Goal: Transaction & Acquisition: Purchase product/service

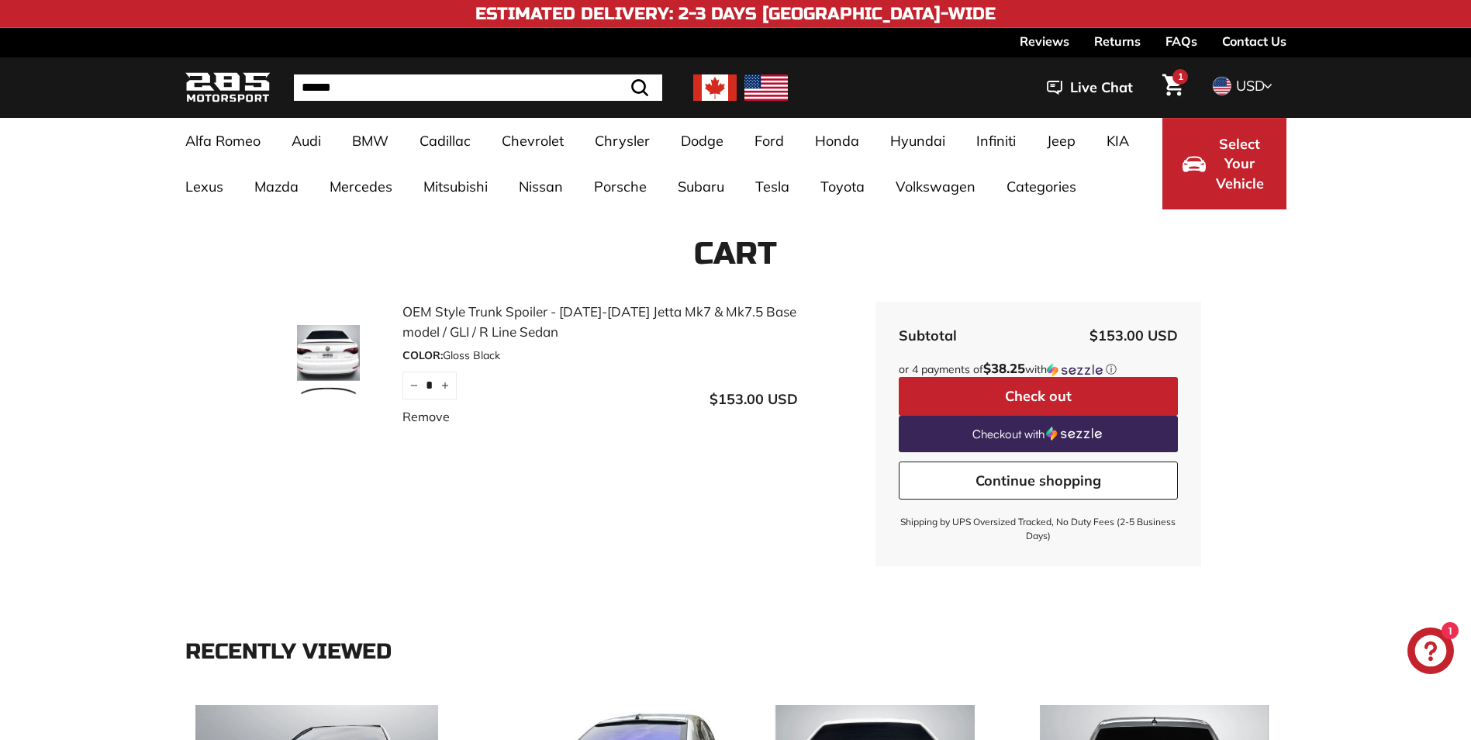
click at [326, 378] on img at bounding box center [329, 364] width 116 height 78
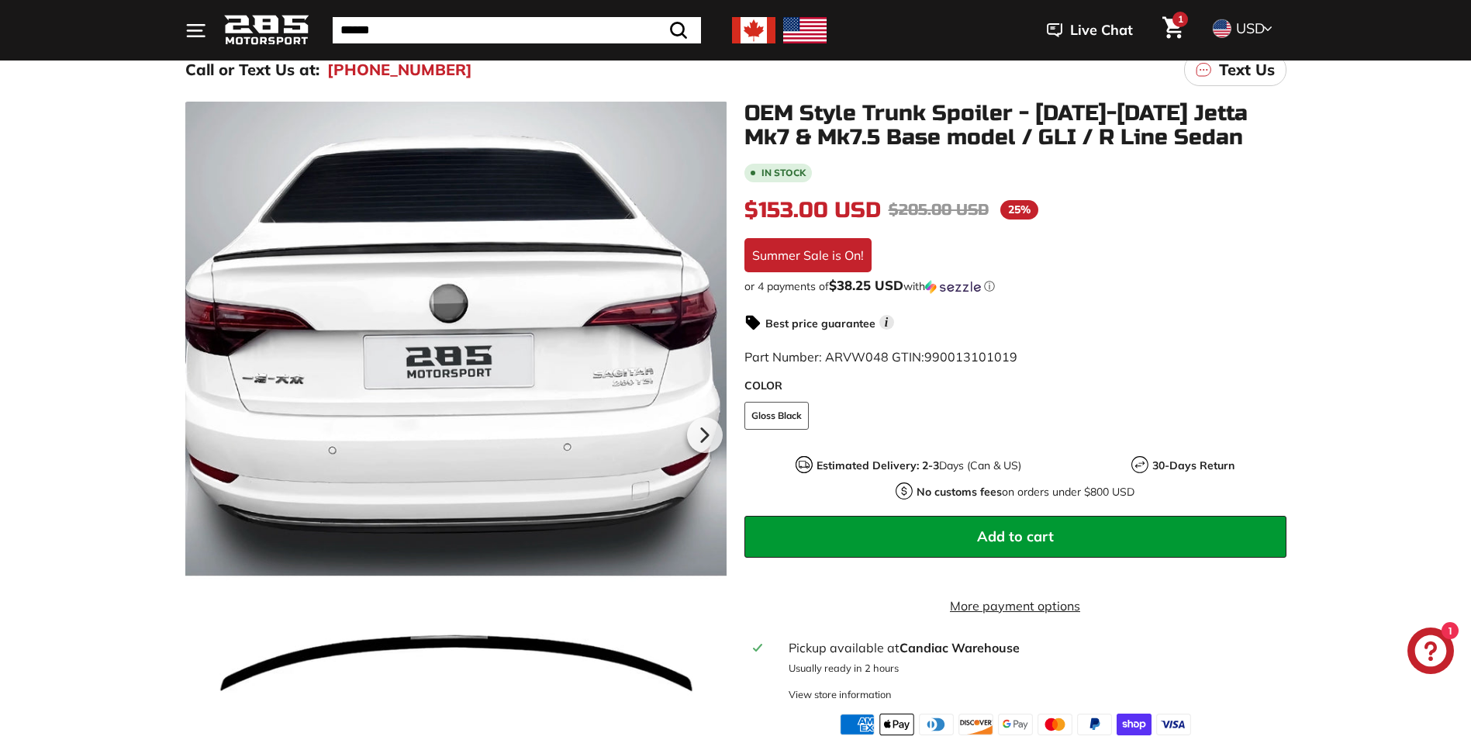
scroll to position [310, 0]
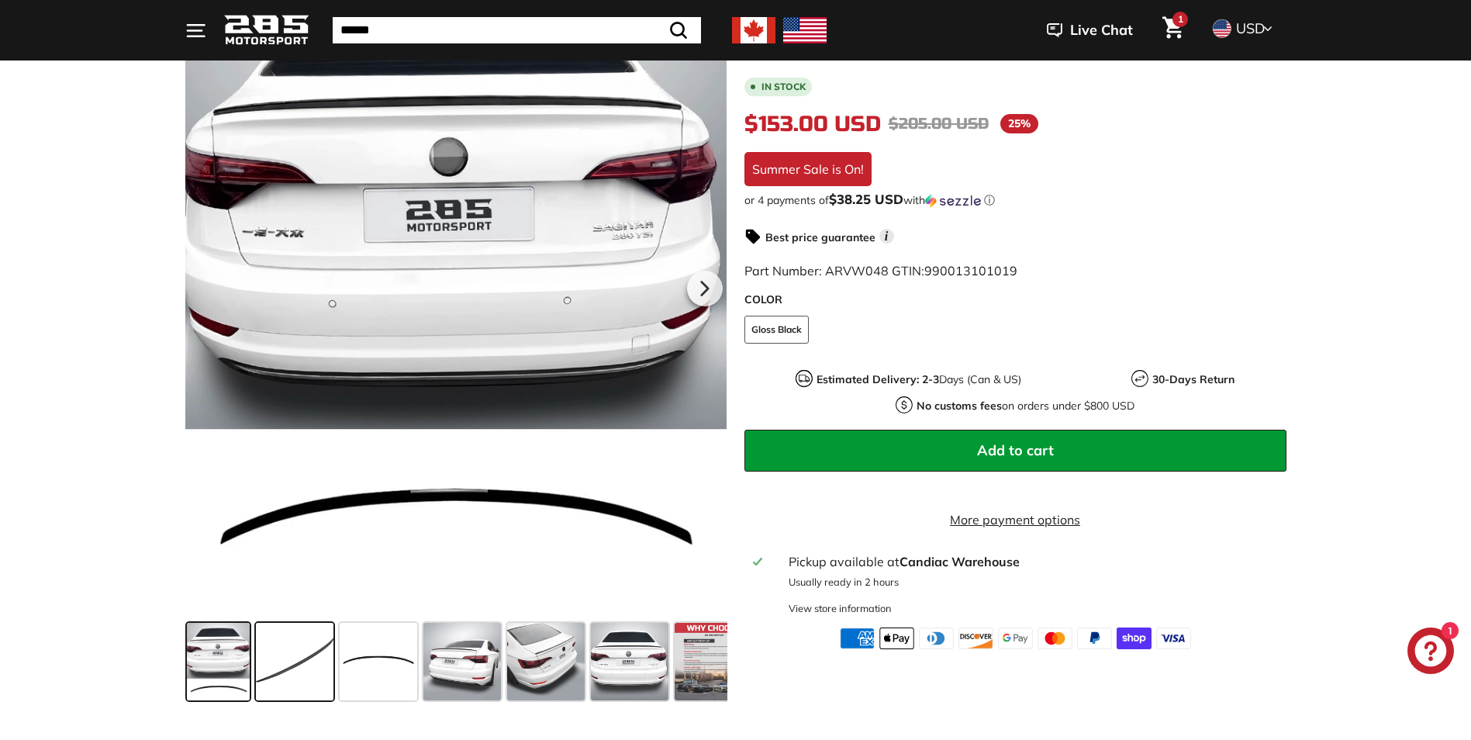
click at [301, 653] on span at bounding box center [295, 662] width 78 height 78
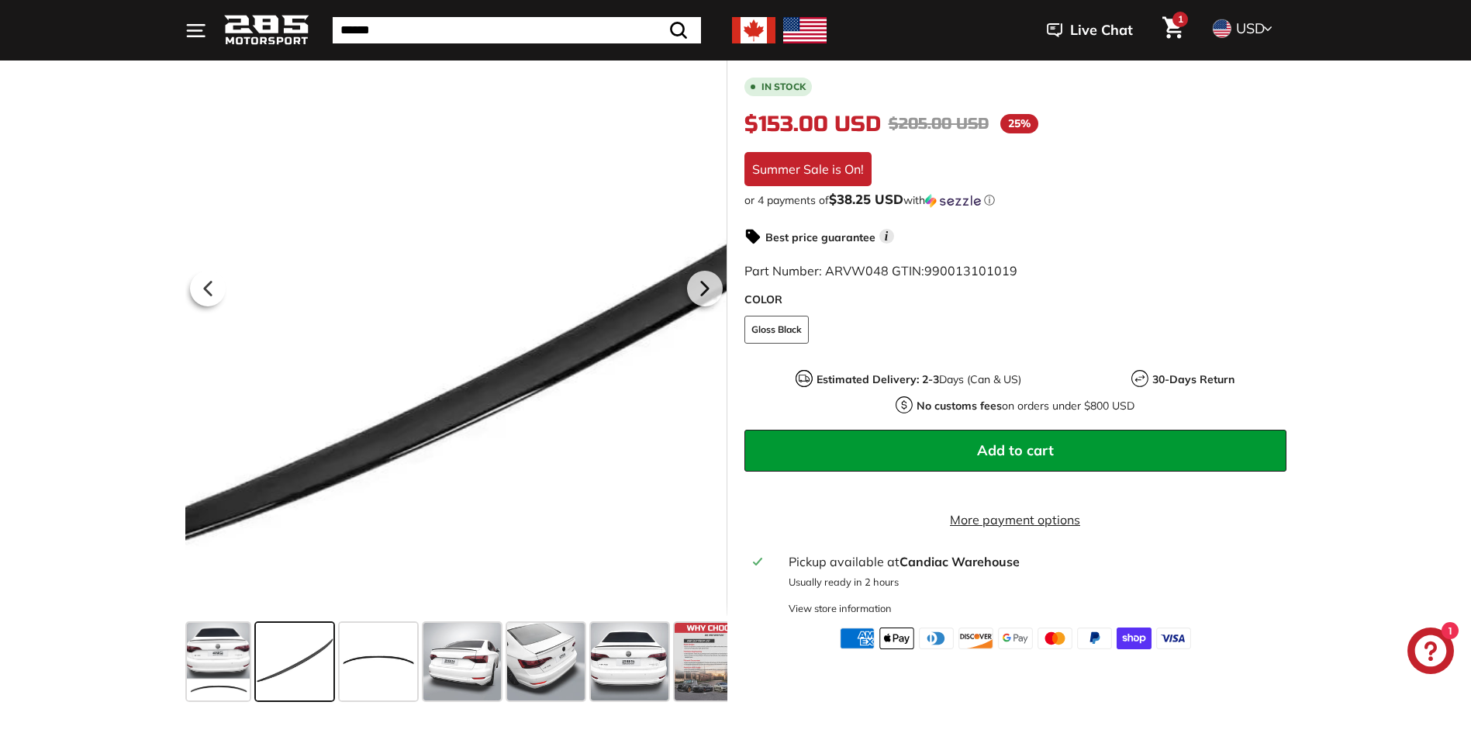
click at [333, 275] on div at bounding box center [456, 285] width 542 height 661
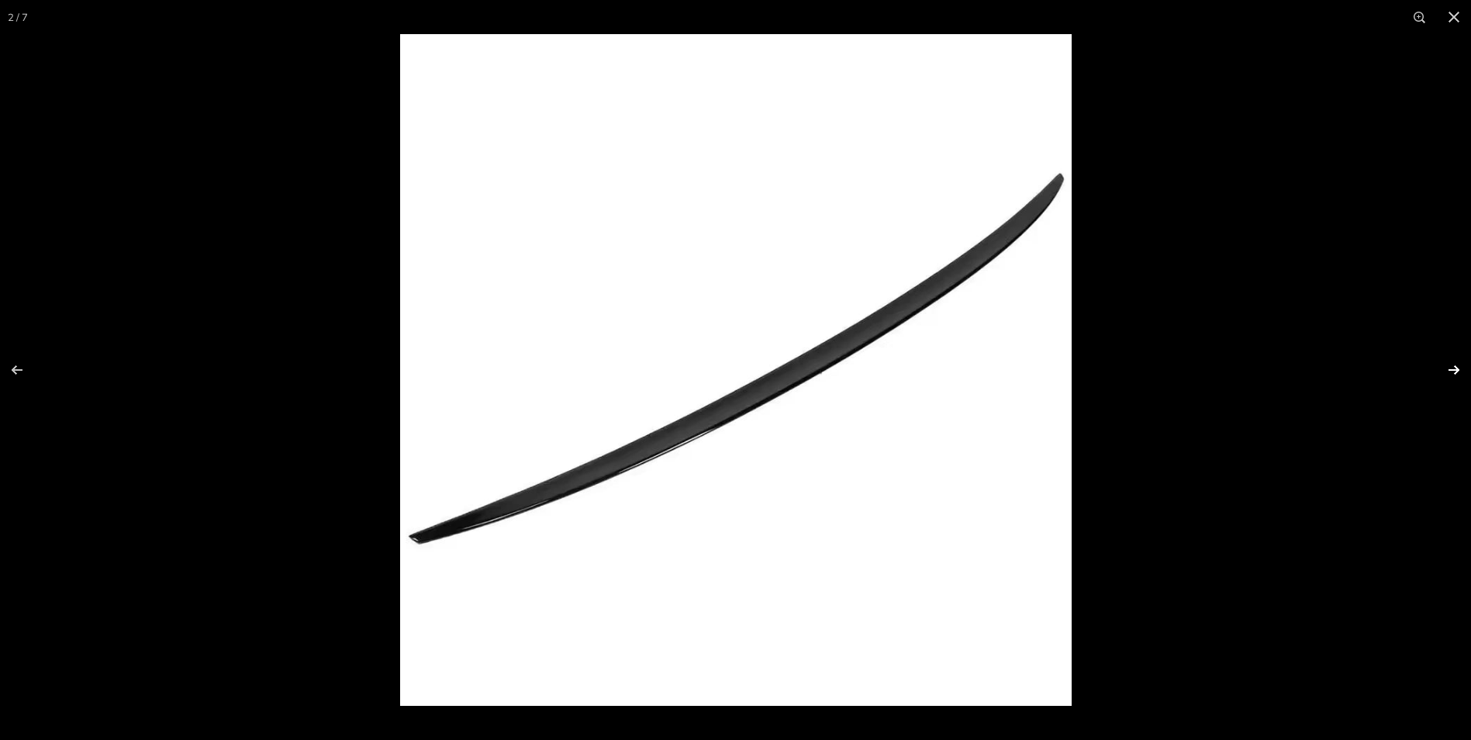
click at [1456, 364] on button at bounding box center [1444, 370] width 54 height 78
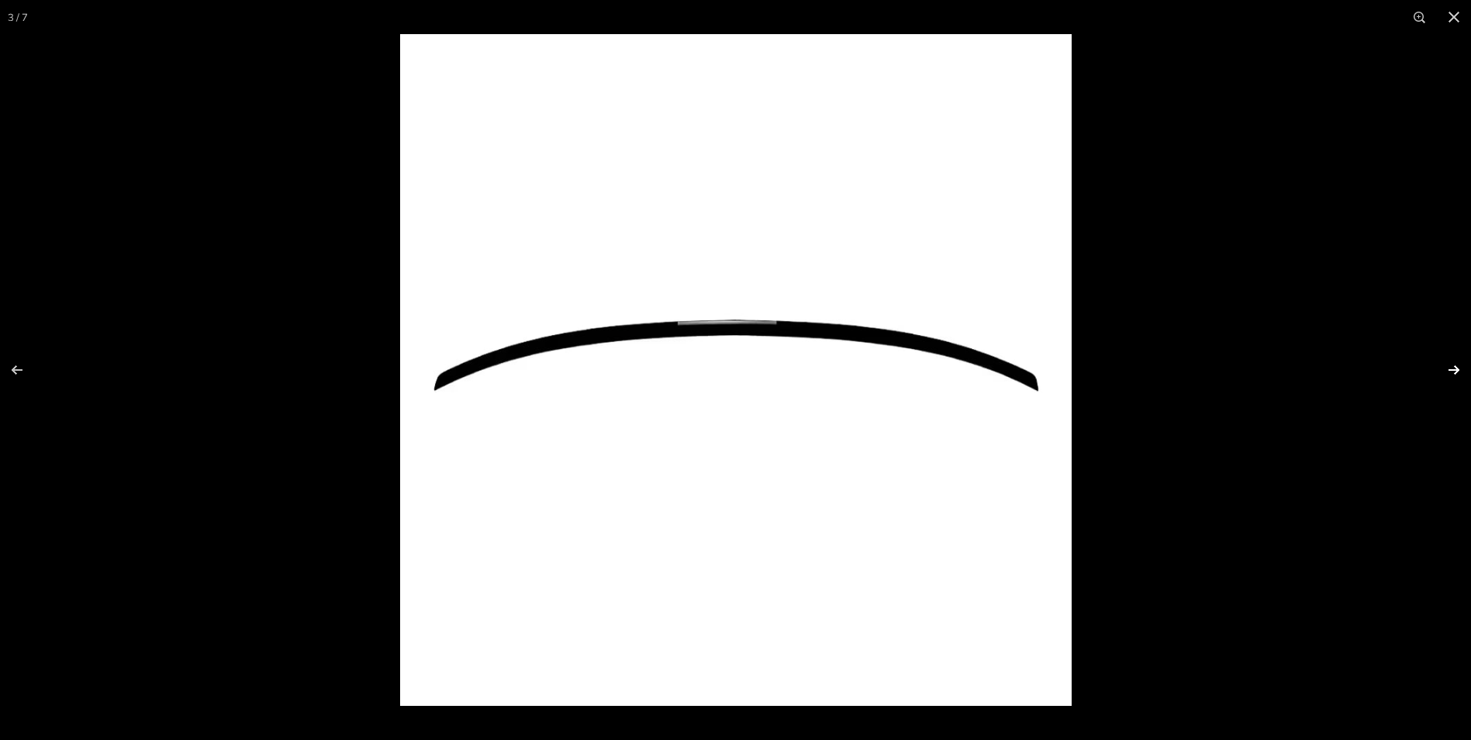
click at [1455, 364] on button at bounding box center [1444, 370] width 54 height 78
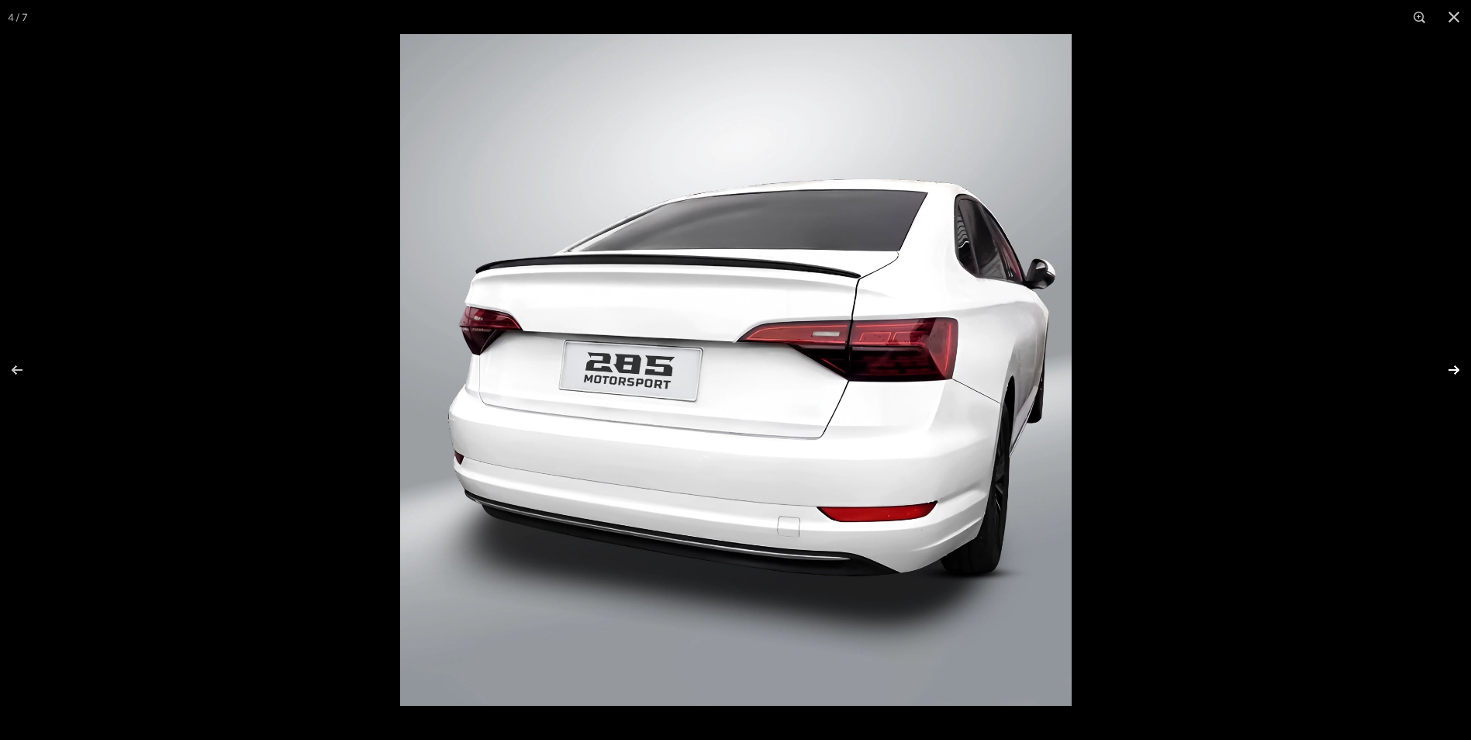
click at [1459, 371] on button at bounding box center [1444, 370] width 54 height 78
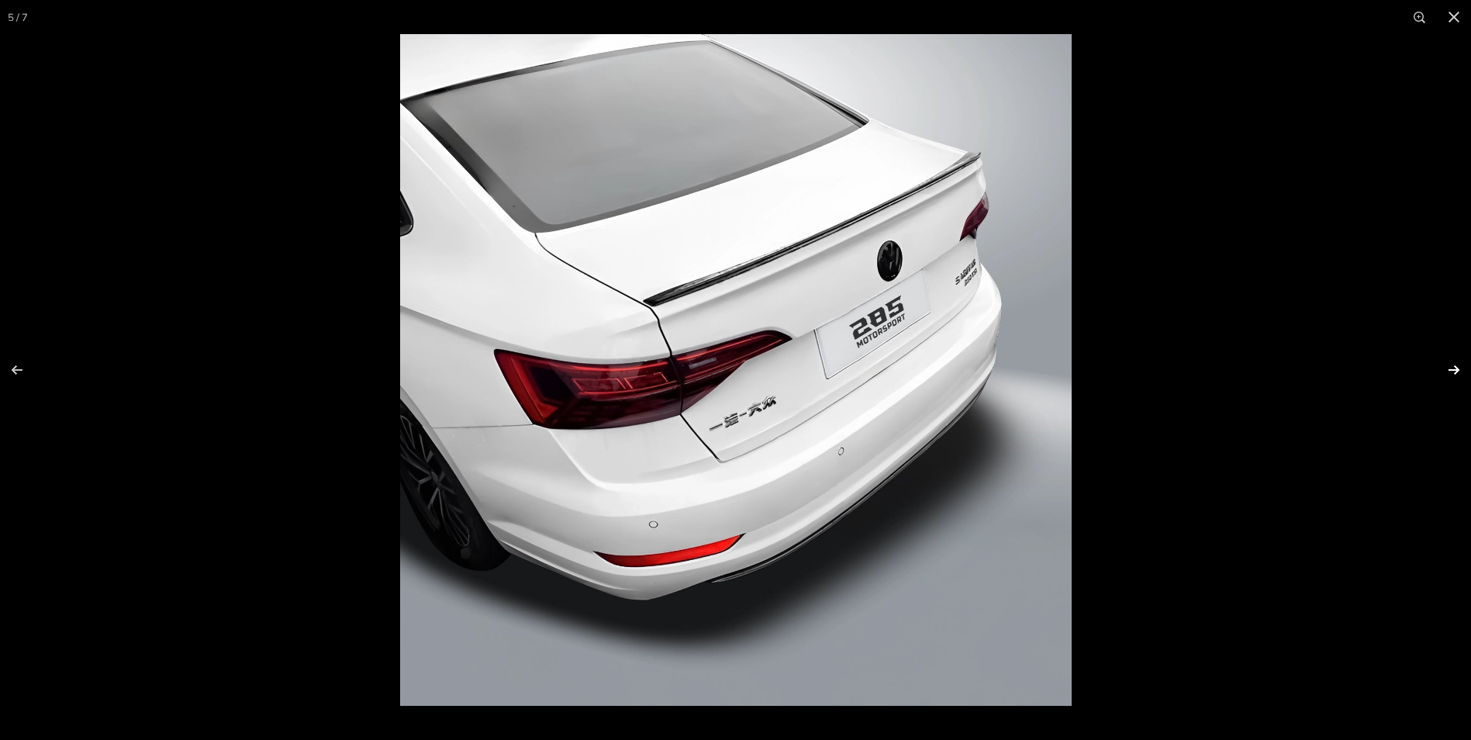
click at [1453, 376] on button at bounding box center [1444, 370] width 54 height 78
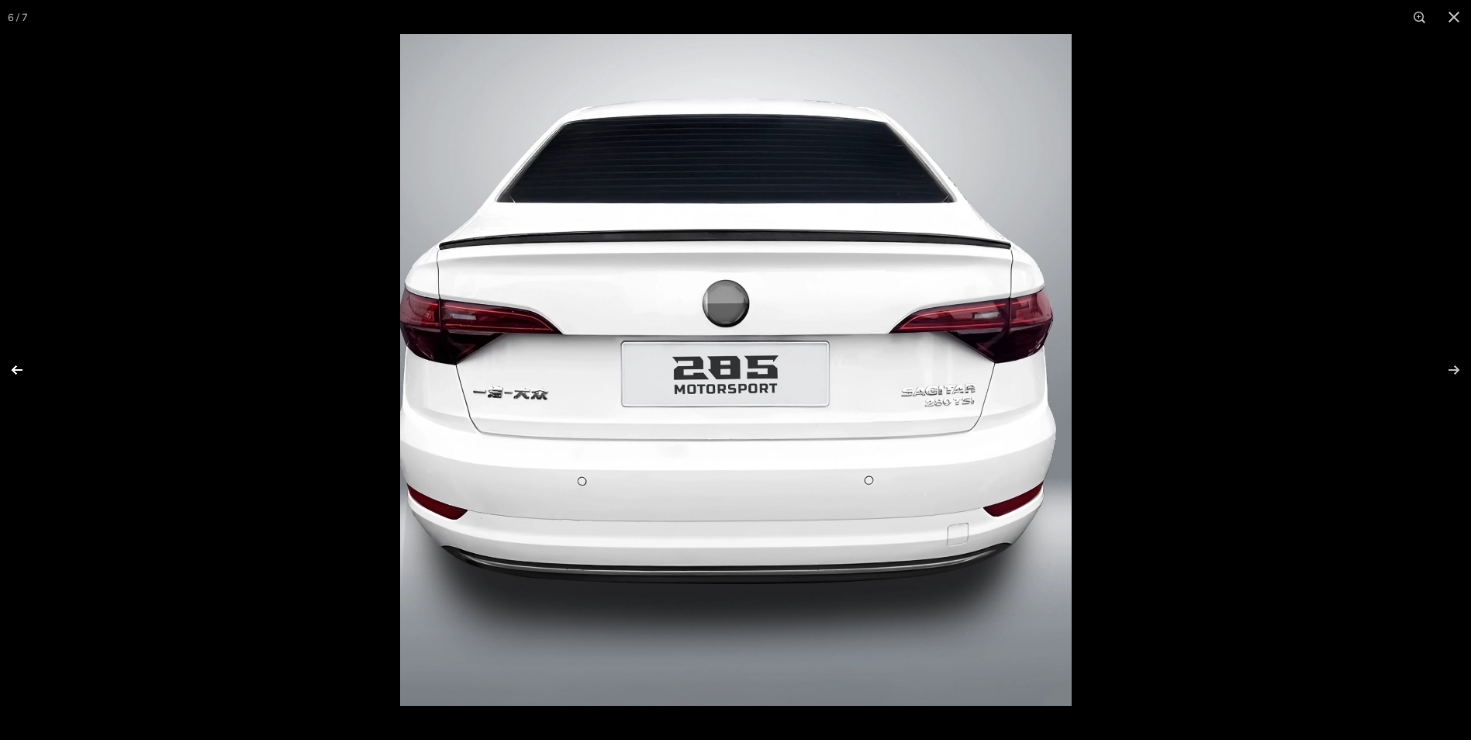
click at [22, 368] on button at bounding box center [27, 370] width 54 height 78
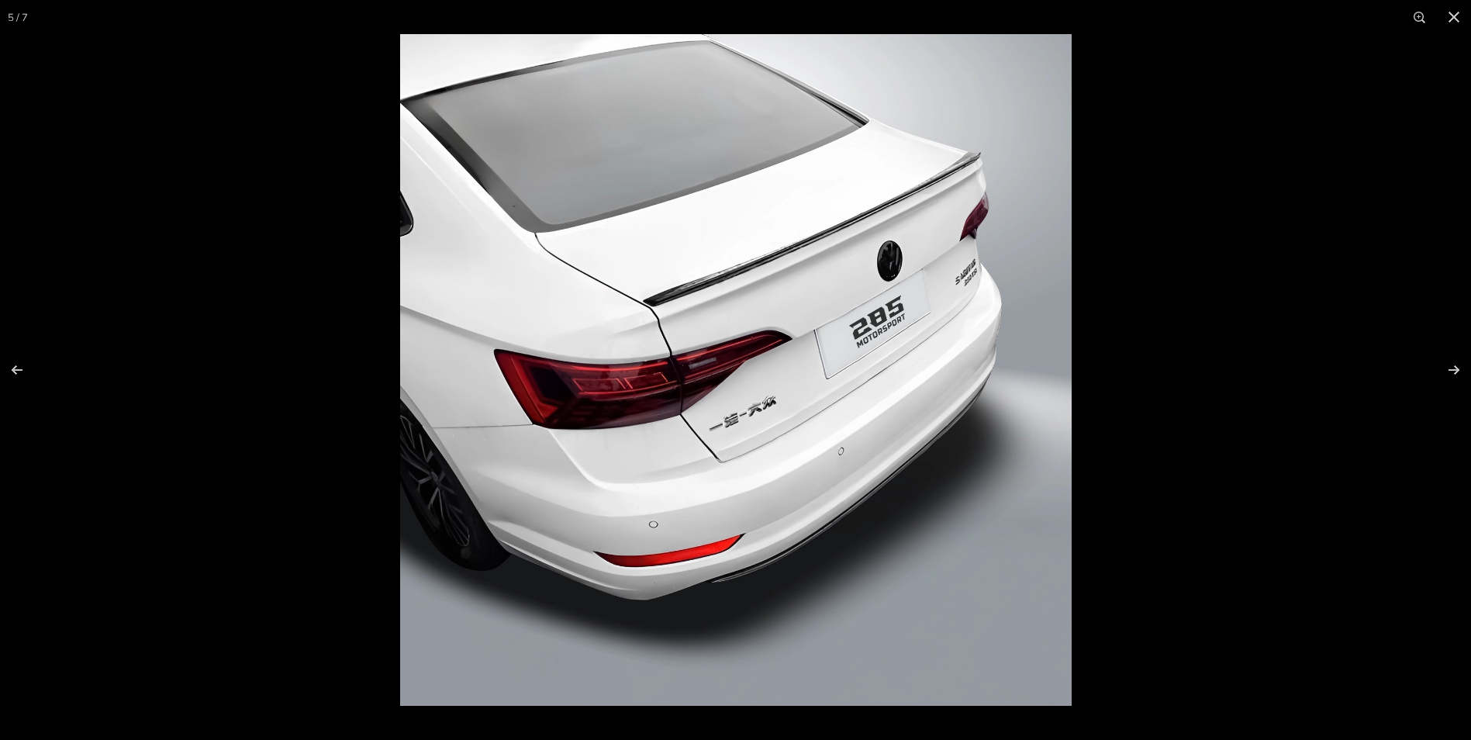
click at [668, 355] on img at bounding box center [736, 370] width 672 height 672
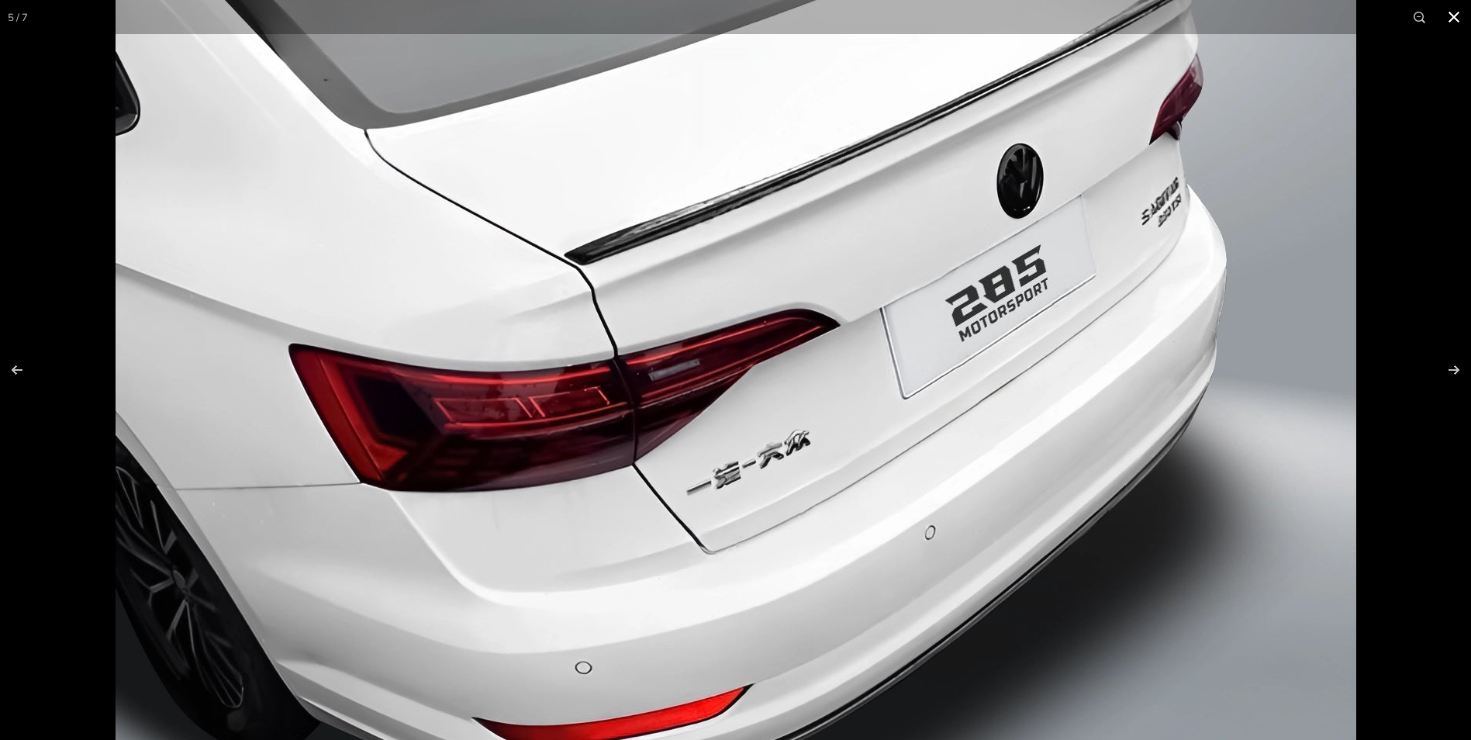
click at [1450, 15] on button at bounding box center [1454, 17] width 34 height 34
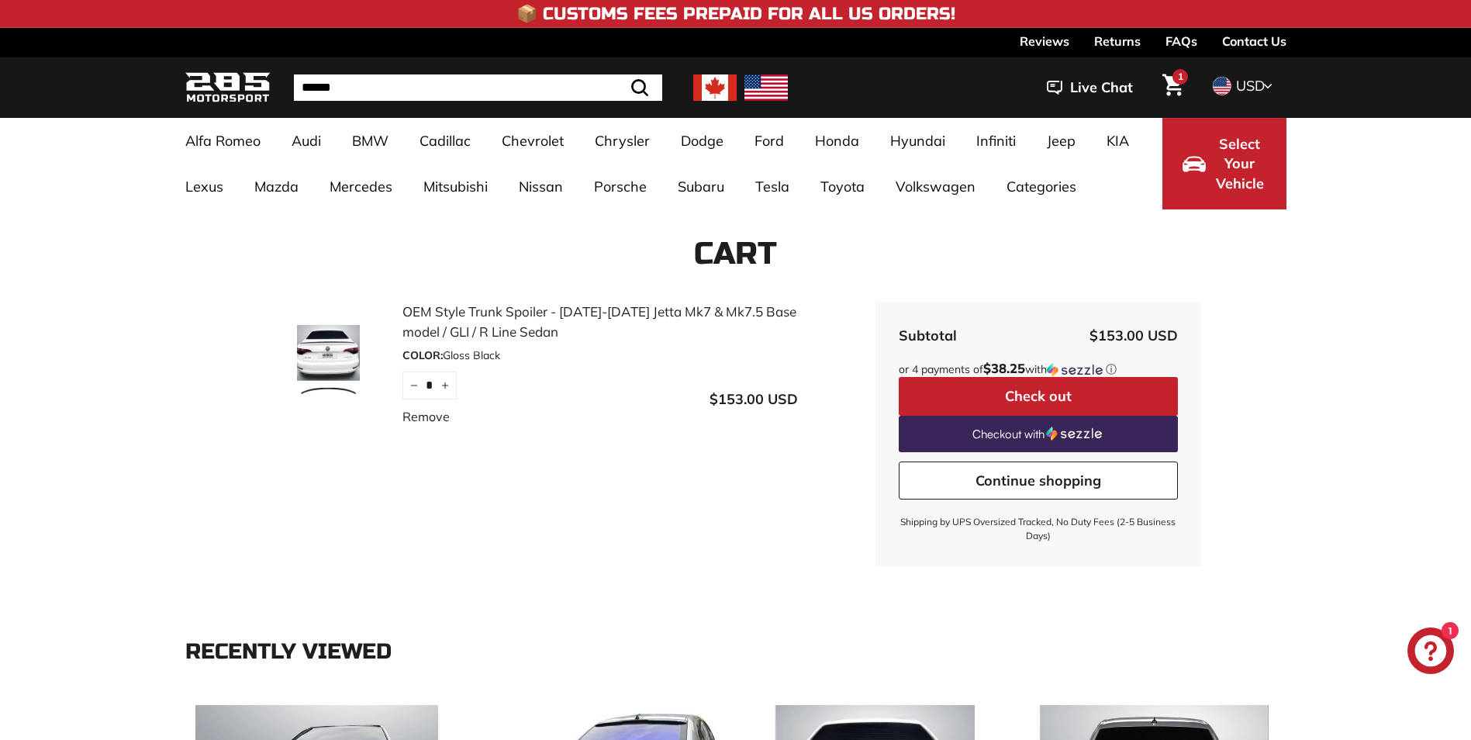
click at [326, 365] on img at bounding box center [329, 364] width 116 height 78
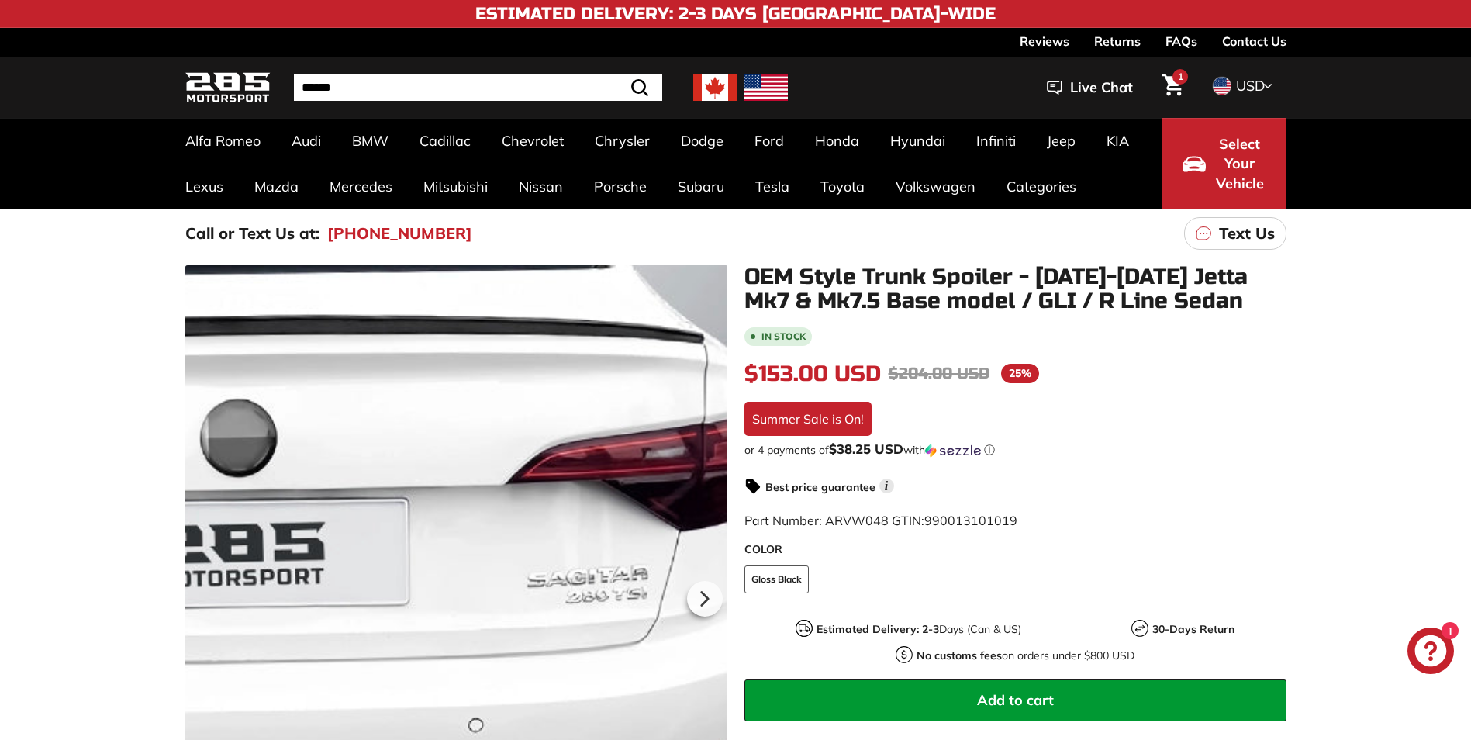
click at [659, 496] on div at bounding box center [456, 595] width 542 height 661
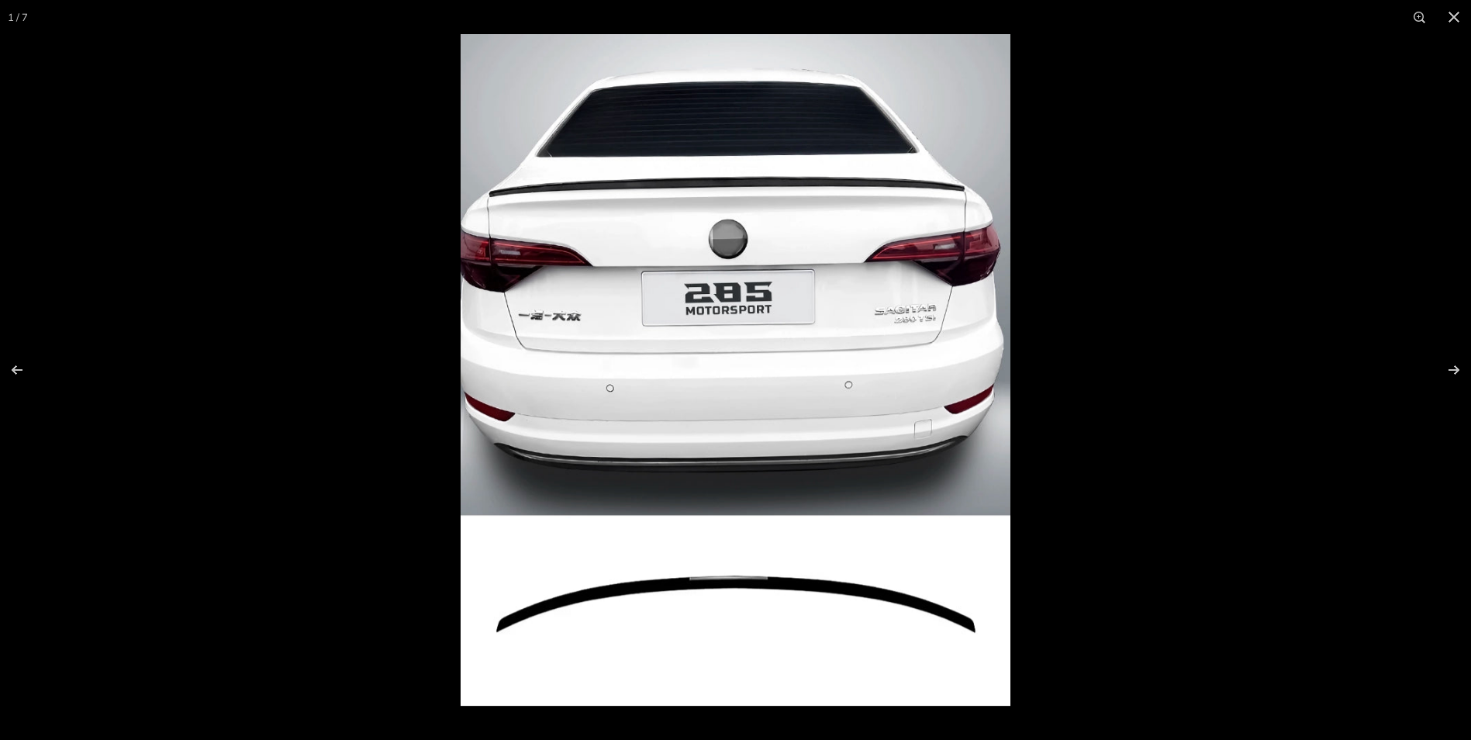
click at [798, 454] on img at bounding box center [736, 370] width 550 height 672
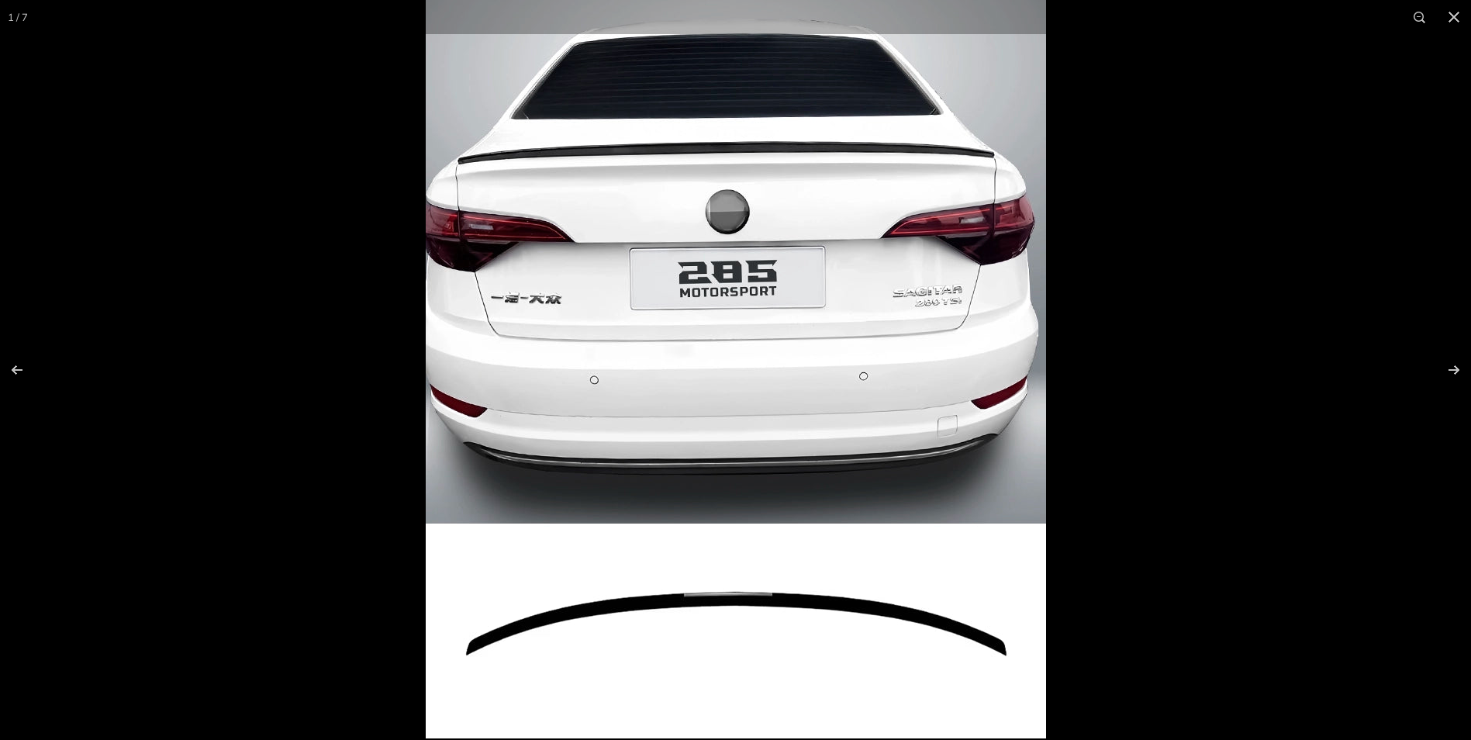
click at [788, 623] on img at bounding box center [736, 360] width 620 height 758
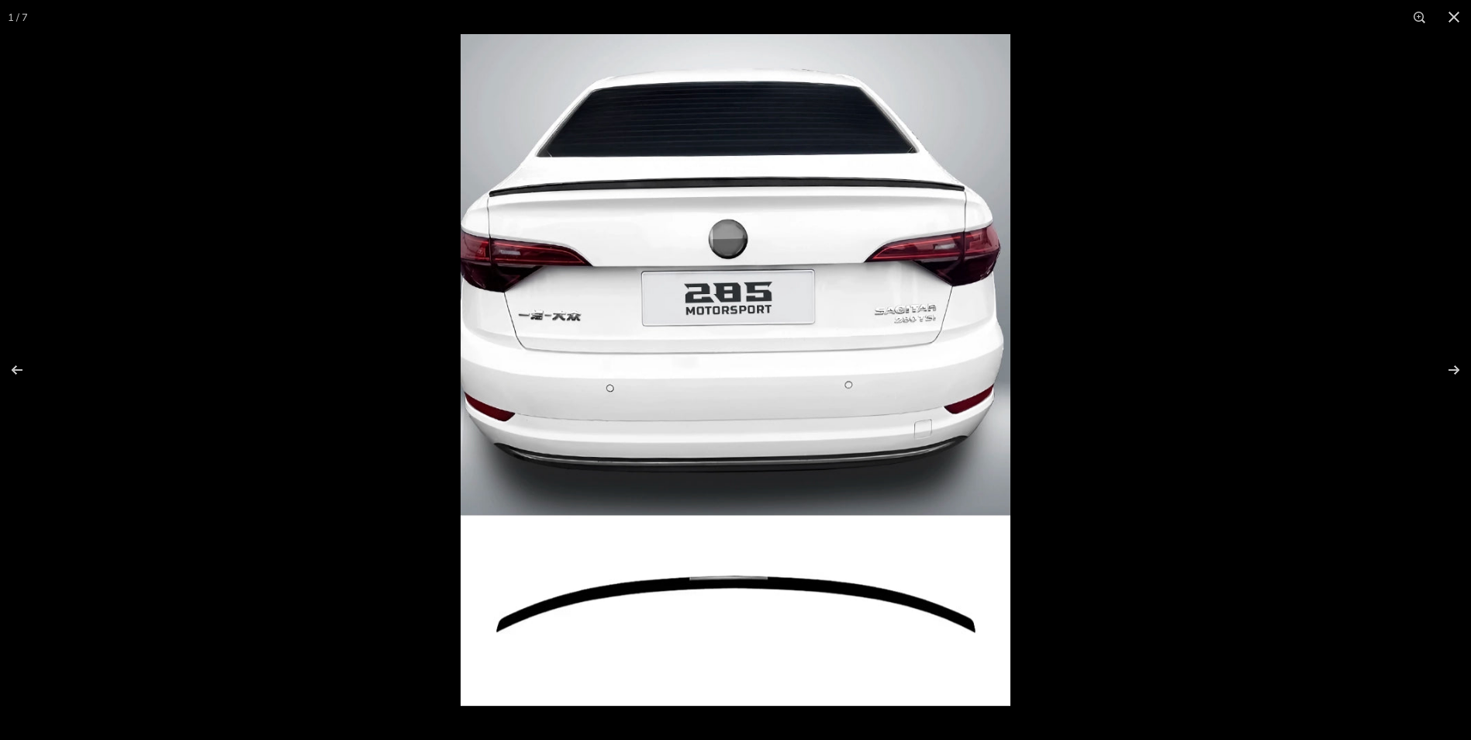
click at [786, 616] on img at bounding box center [736, 370] width 550 height 672
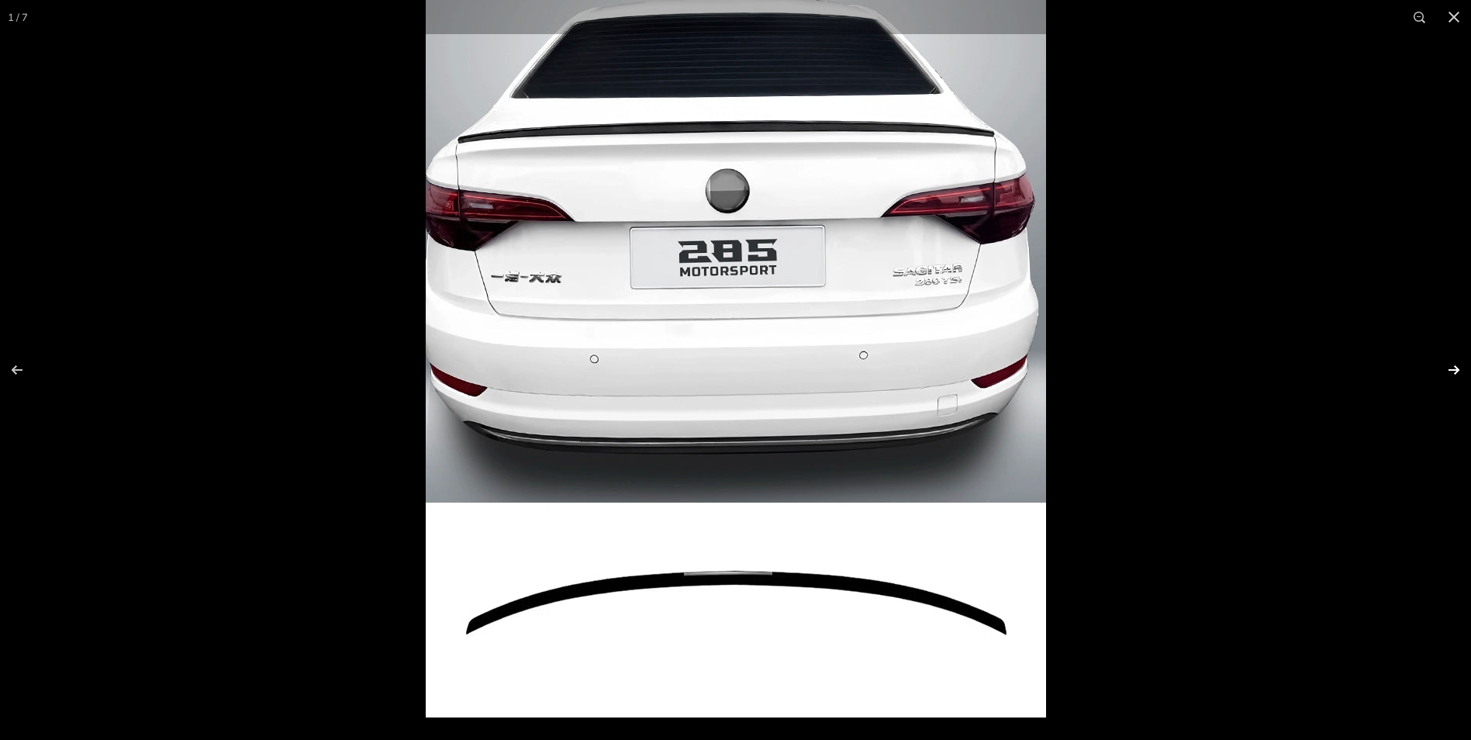
click at [1450, 371] on button at bounding box center [1444, 370] width 54 height 78
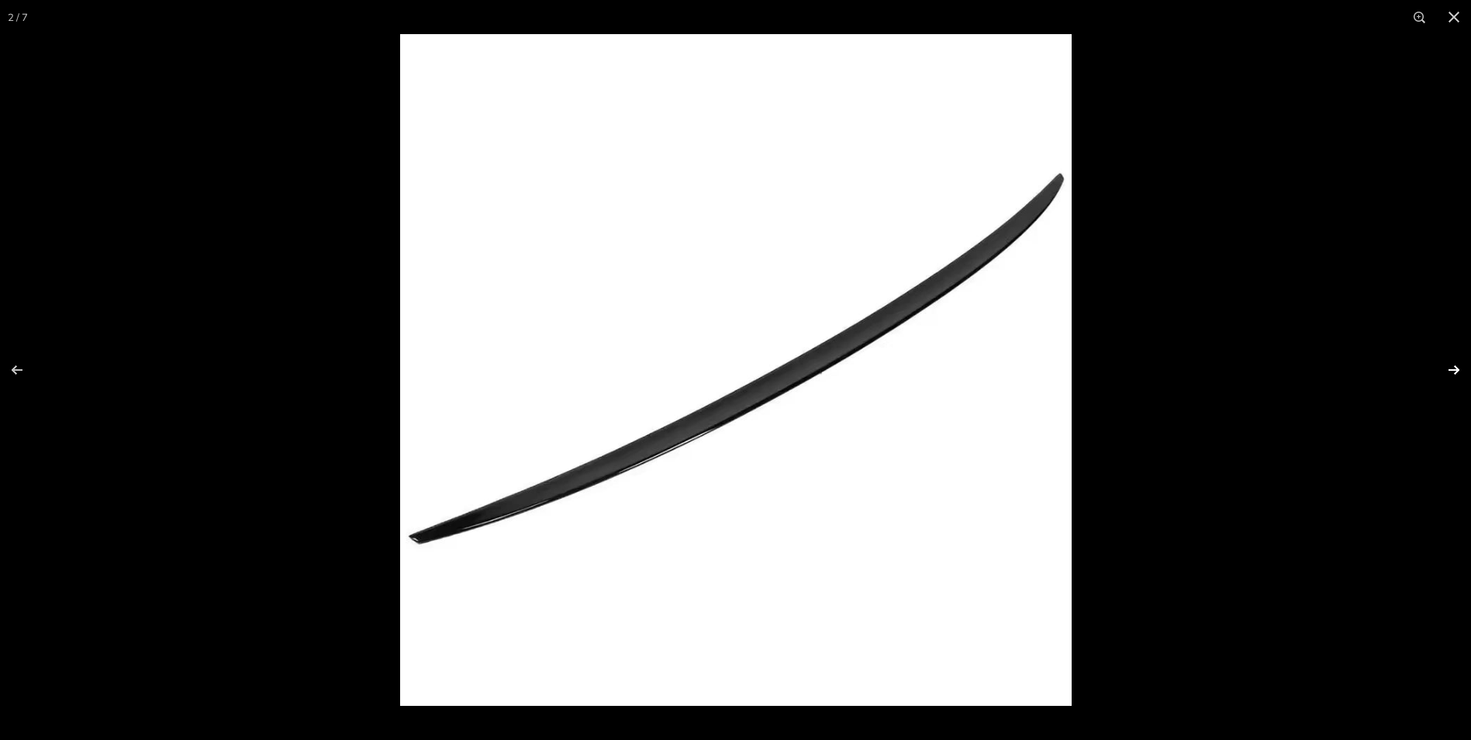
click at [1449, 371] on button at bounding box center [1444, 370] width 54 height 78
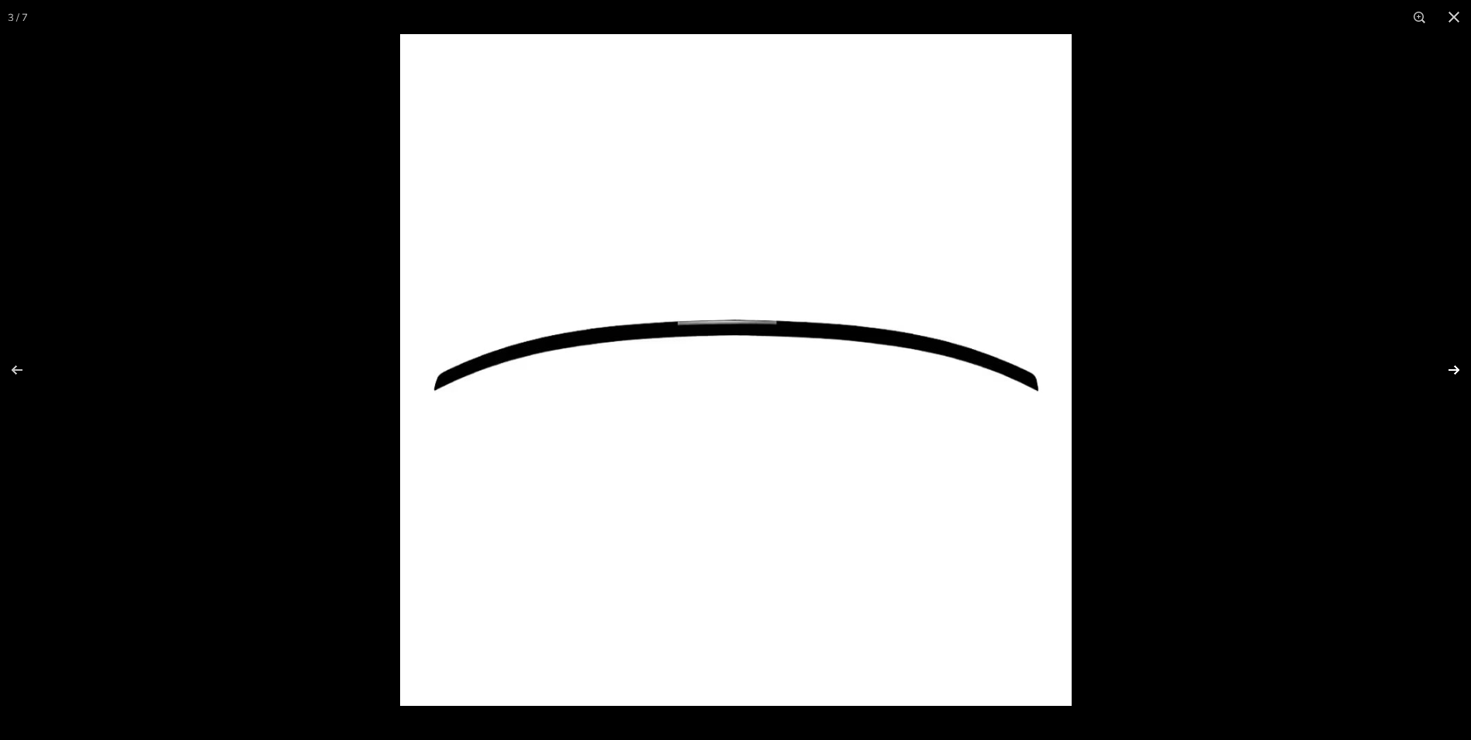
click at [1449, 371] on button at bounding box center [1444, 370] width 54 height 78
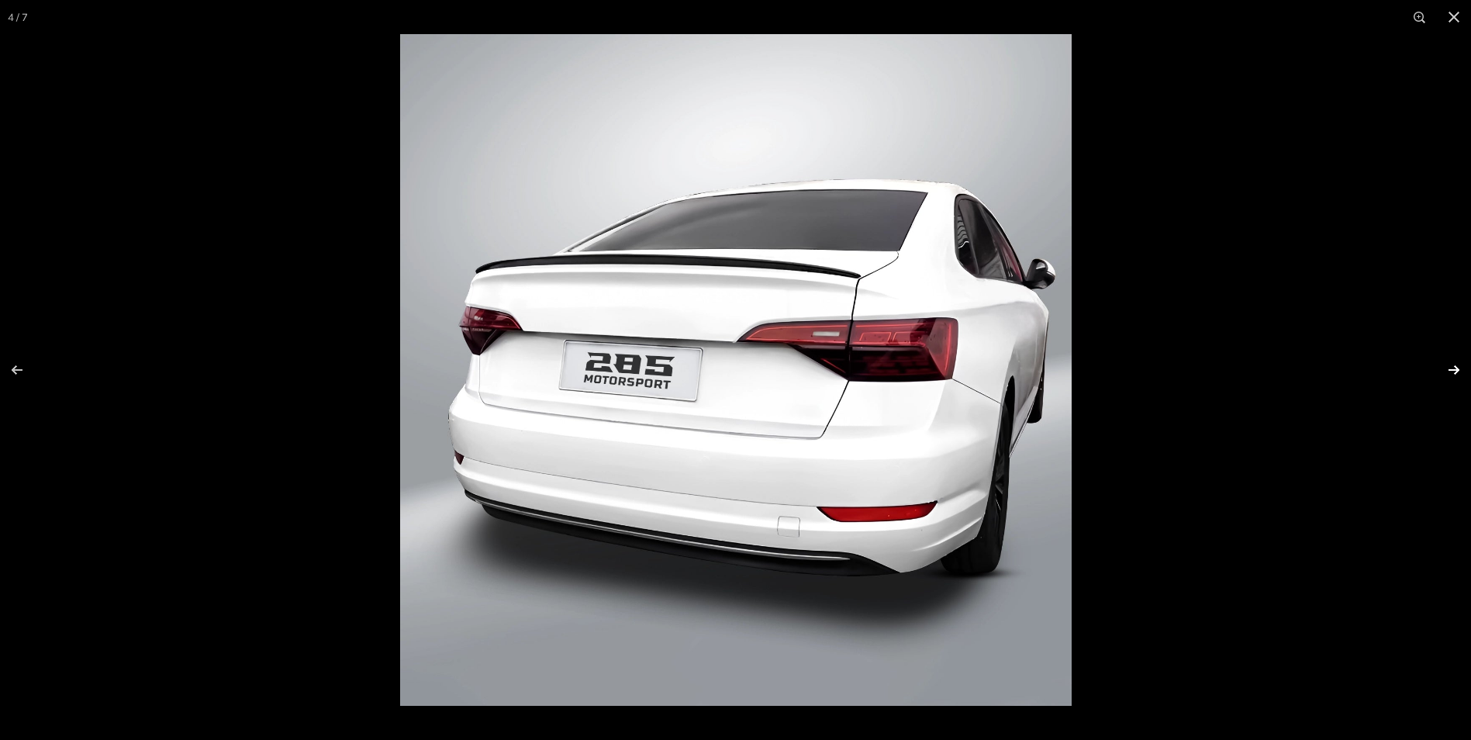
click at [1451, 371] on button at bounding box center [1444, 370] width 54 height 78
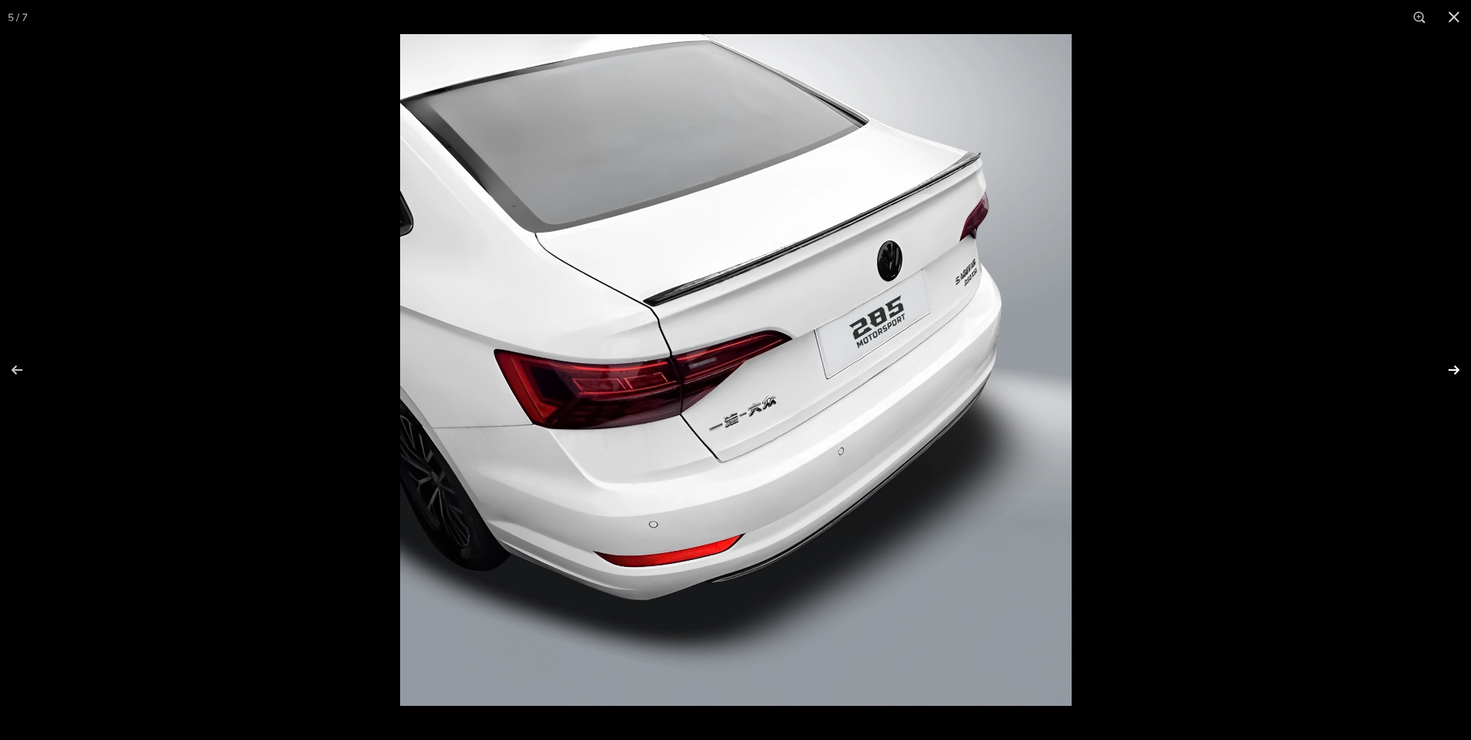
click at [1443, 375] on button at bounding box center [1444, 370] width 54 height 78
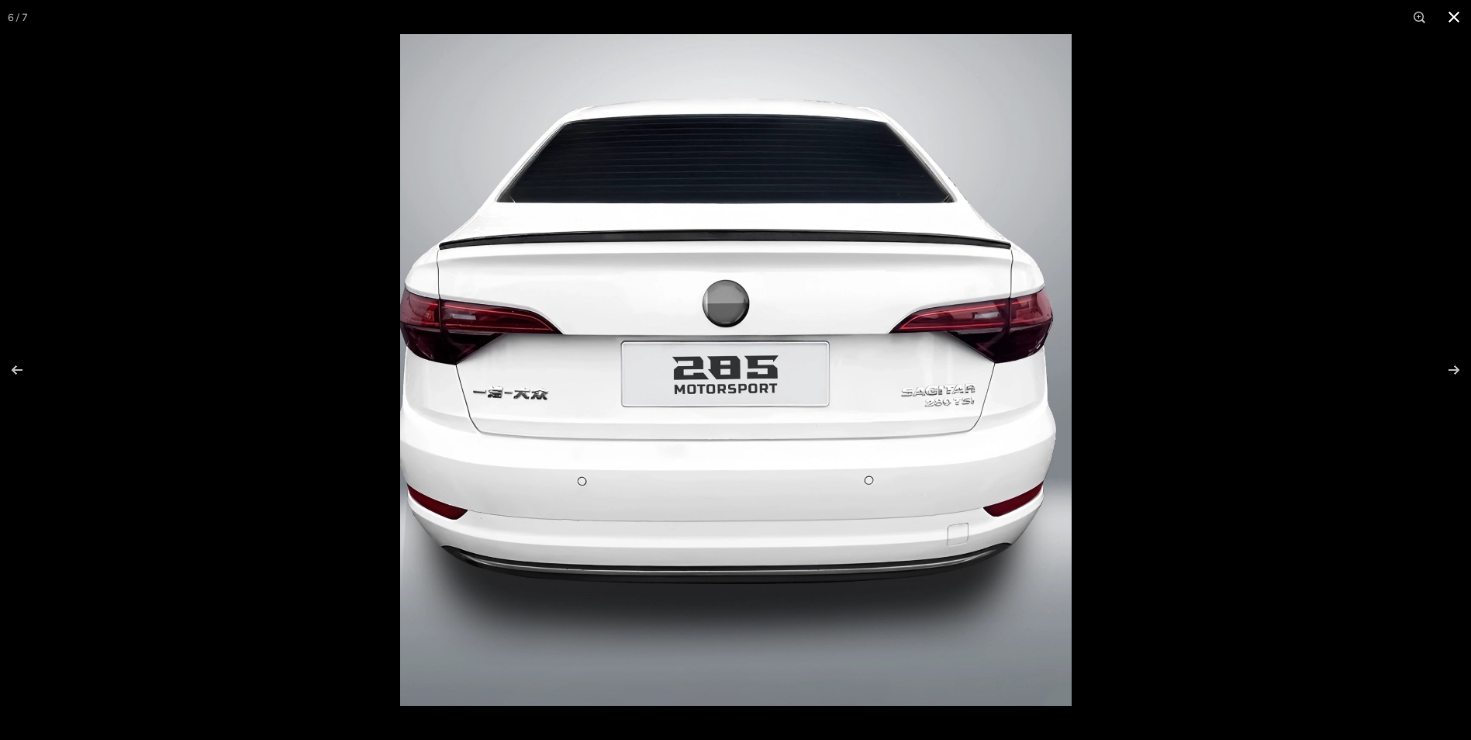
click at [1455, 13] on button at bounding box center [1454, 17] width 34 height 34
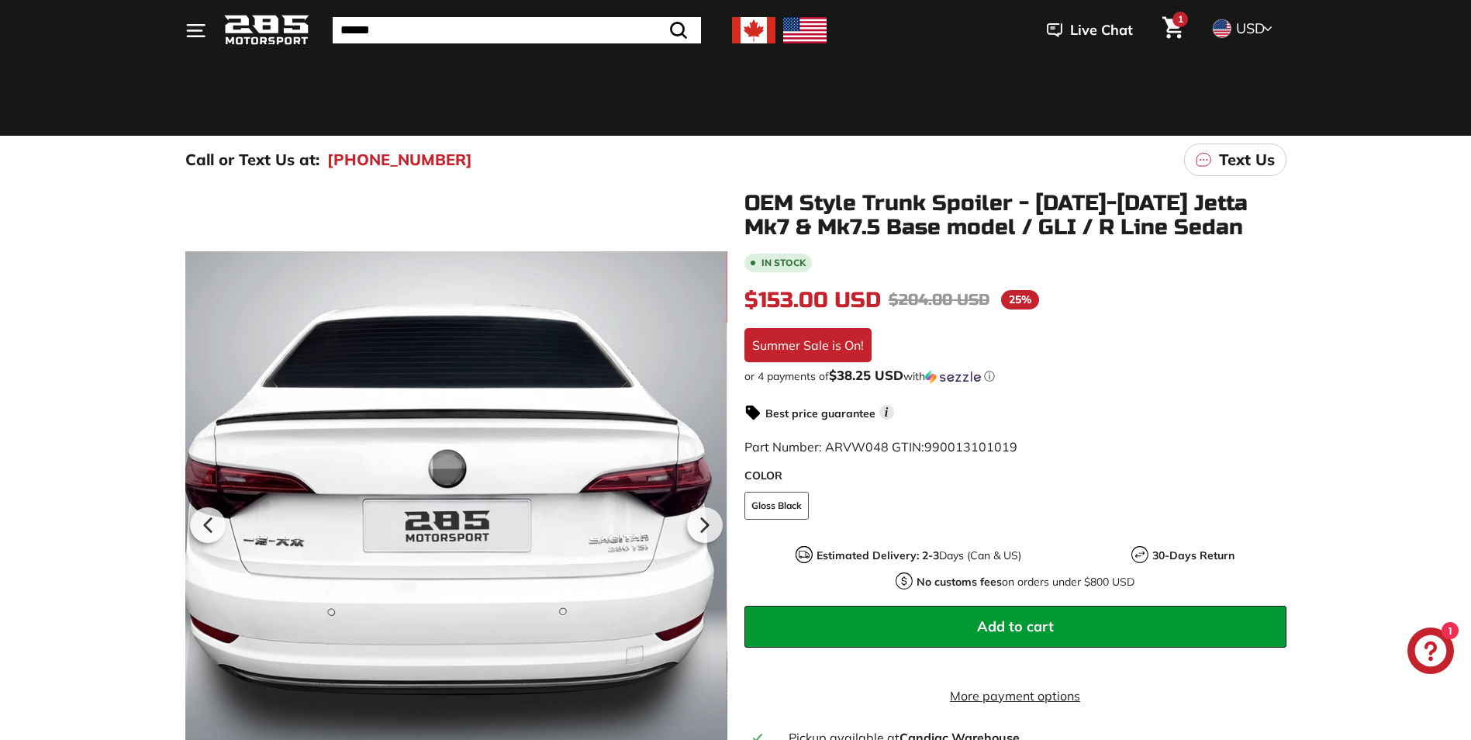
scroll to position [78, 0]
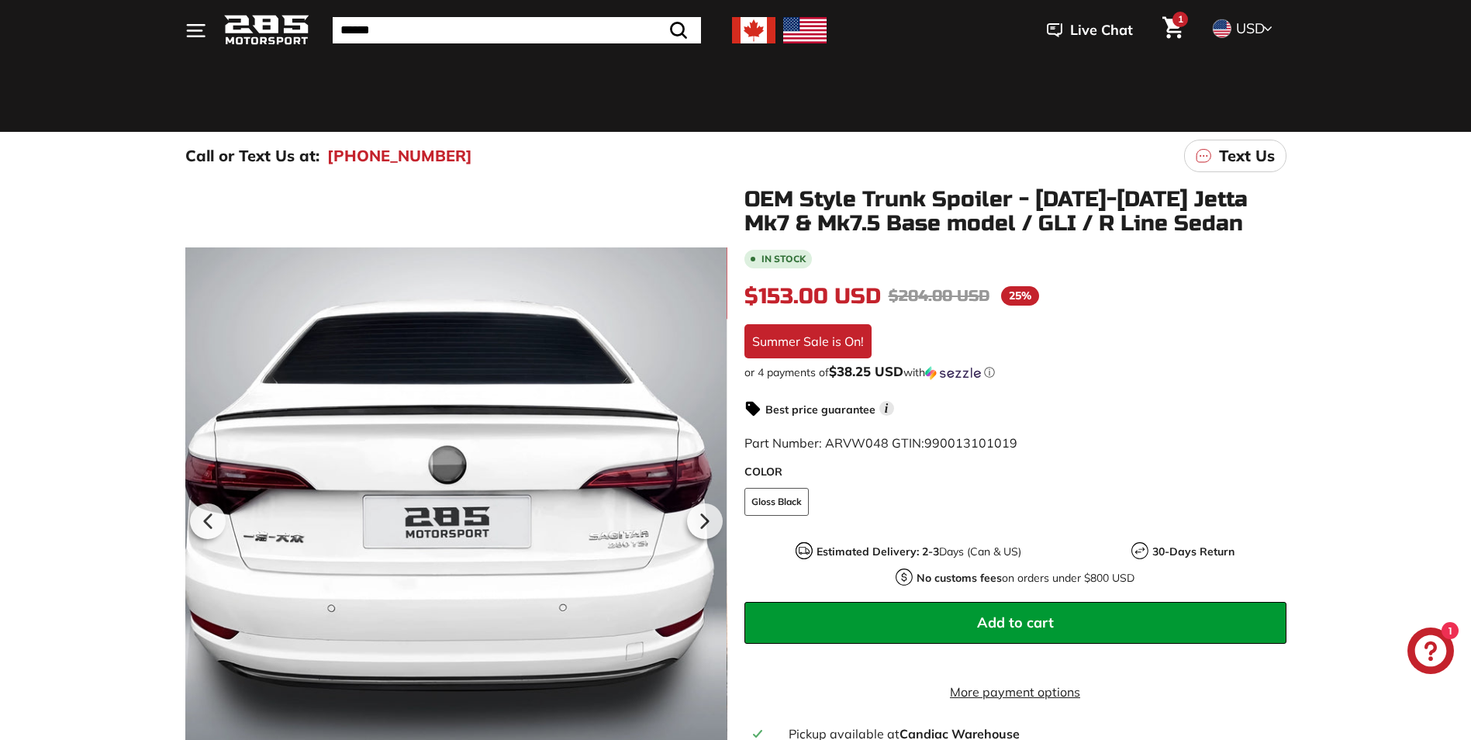
click at [985, 616] on span "Add to cart" at bounding box center [1015, 622] width 77 height 18
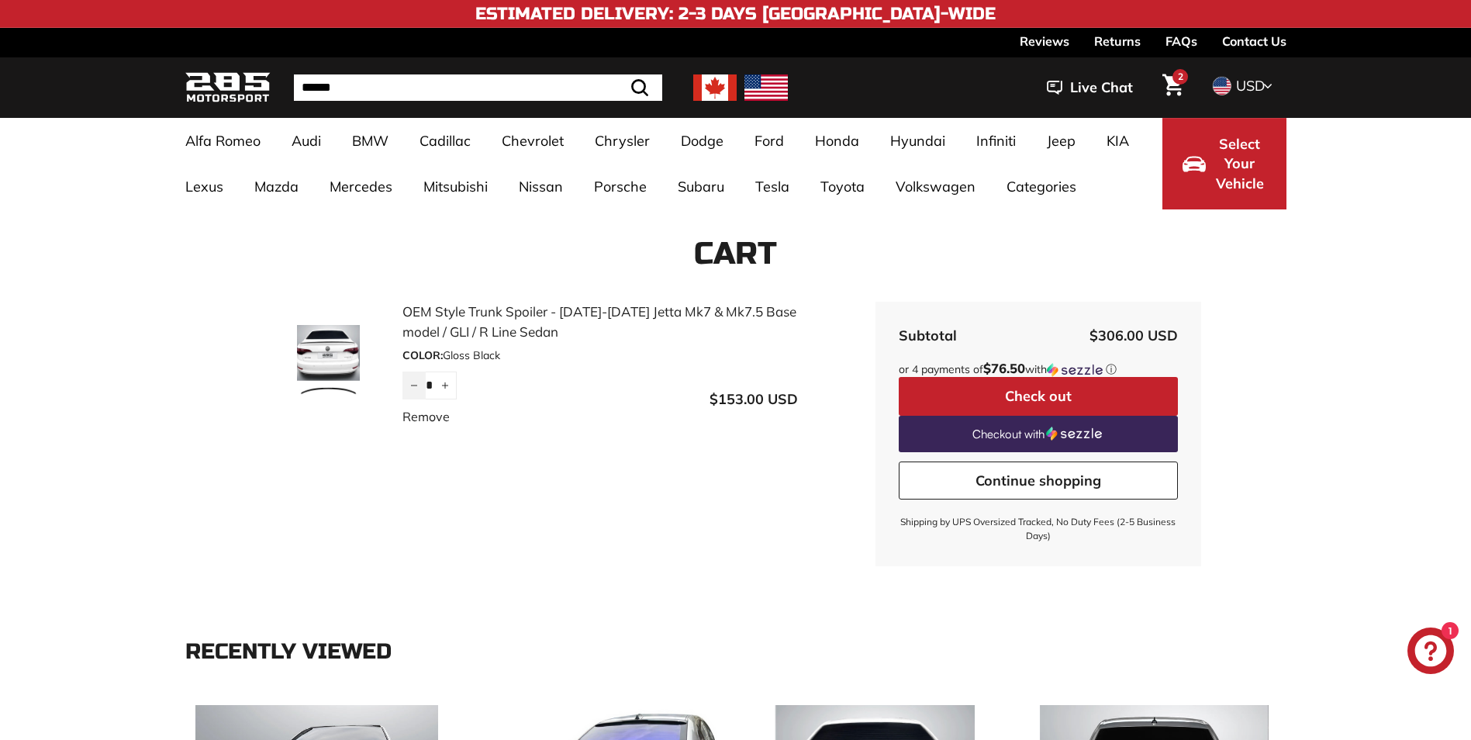
click at [410, 383] on icon "Reduce item quantity by one" at bounding box center [414, 386] width 8 height 8
type input "*"
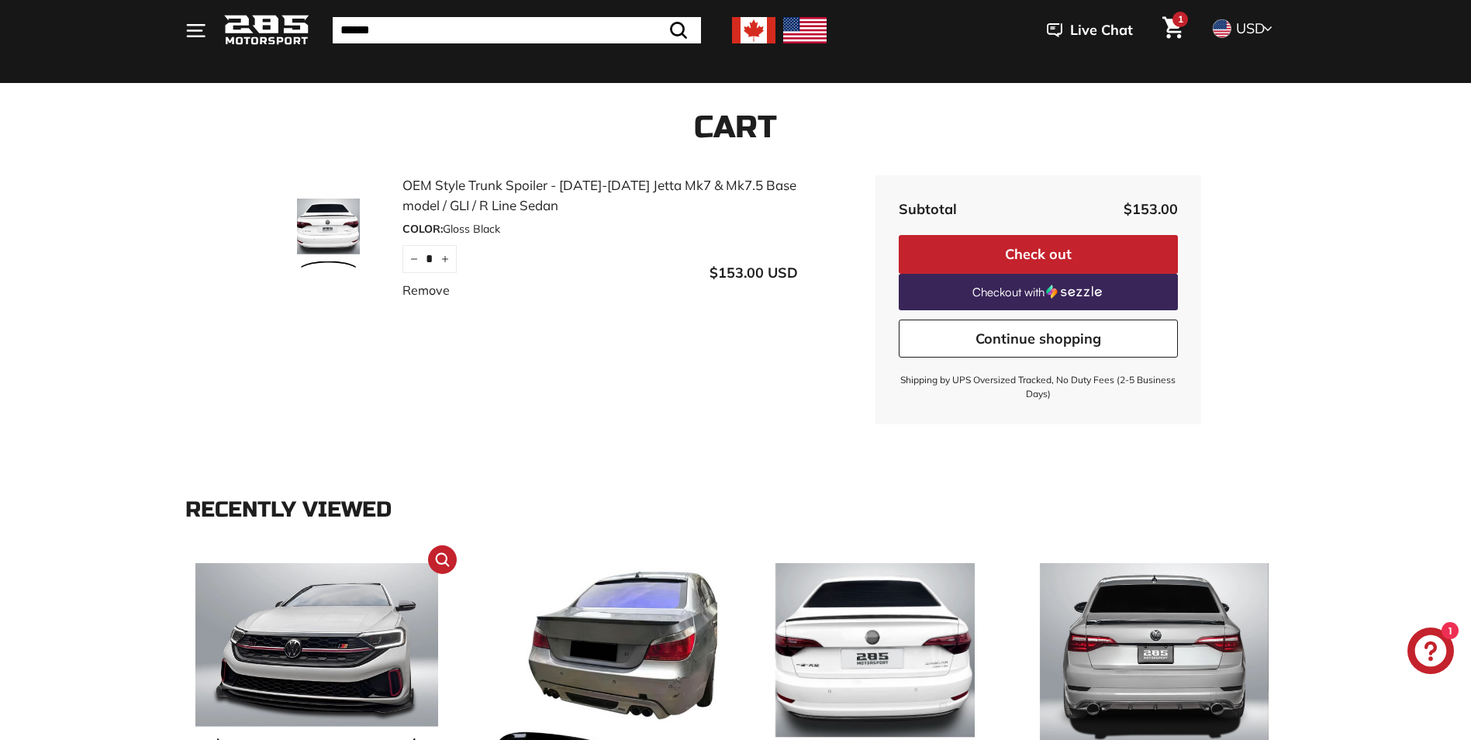
scroll to position [310, 0]
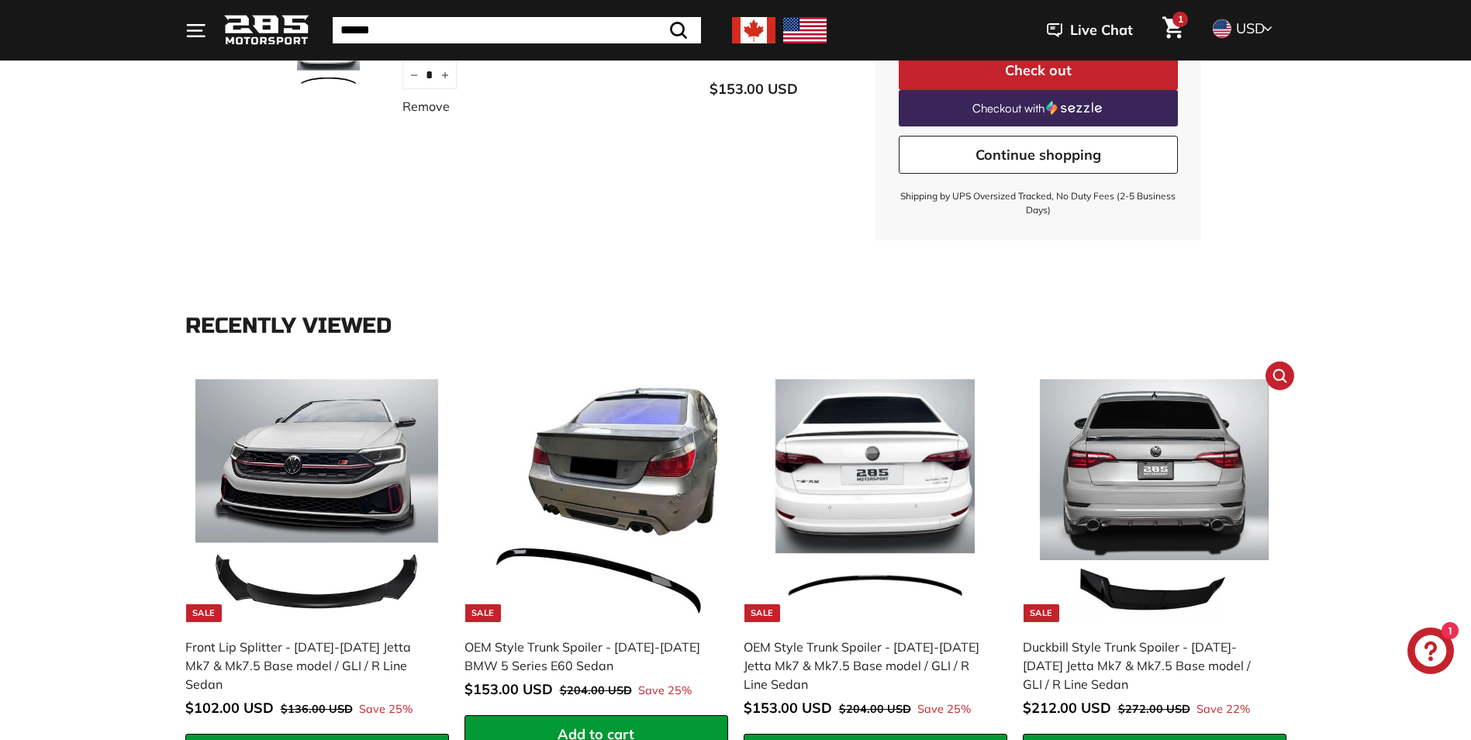
click at [1168, 593] on img at bounding box center [1154, 500] width 243 height 243
click at [1145, 605] on img at bounding box center [1154, 500] width 243 height 243
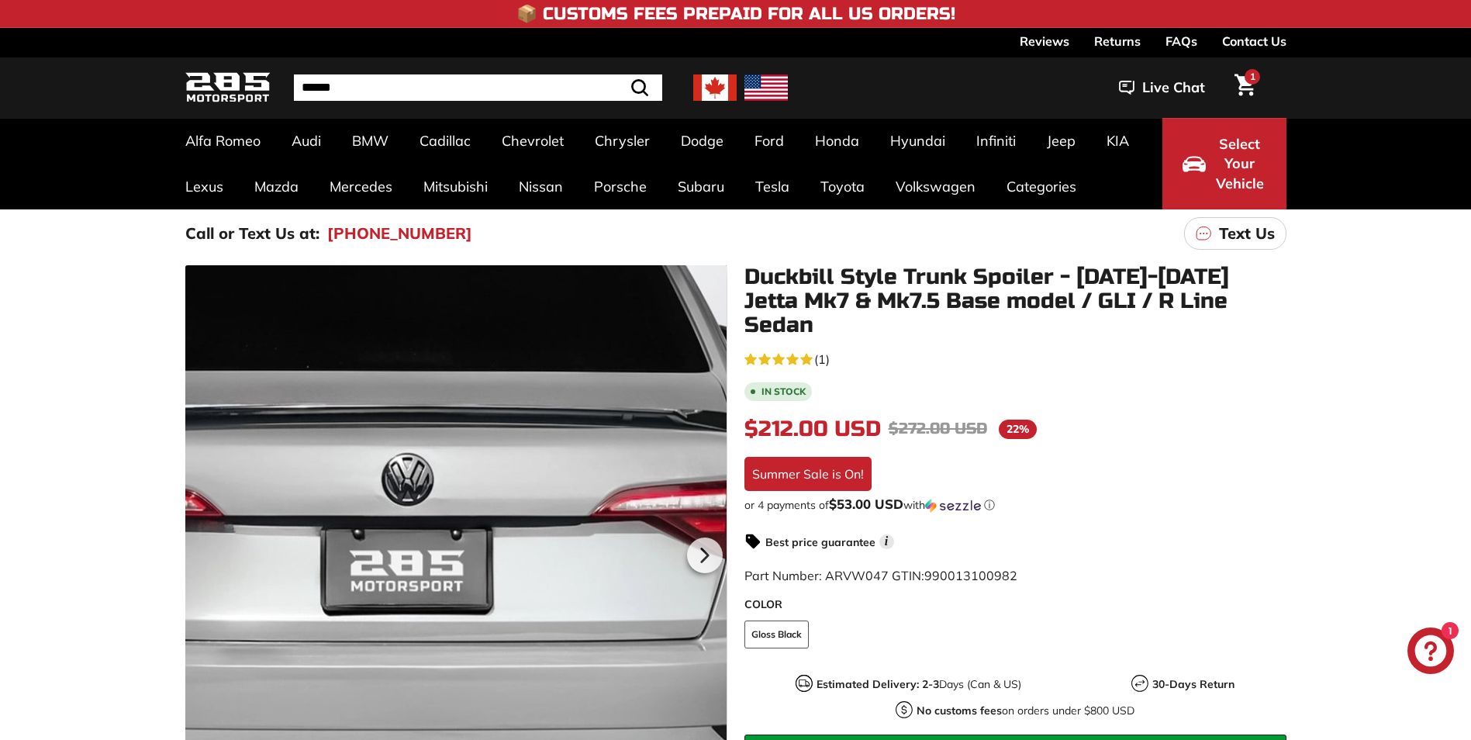
click at [512, 394] on div at bounding box center [456, 553] width 542 height 576
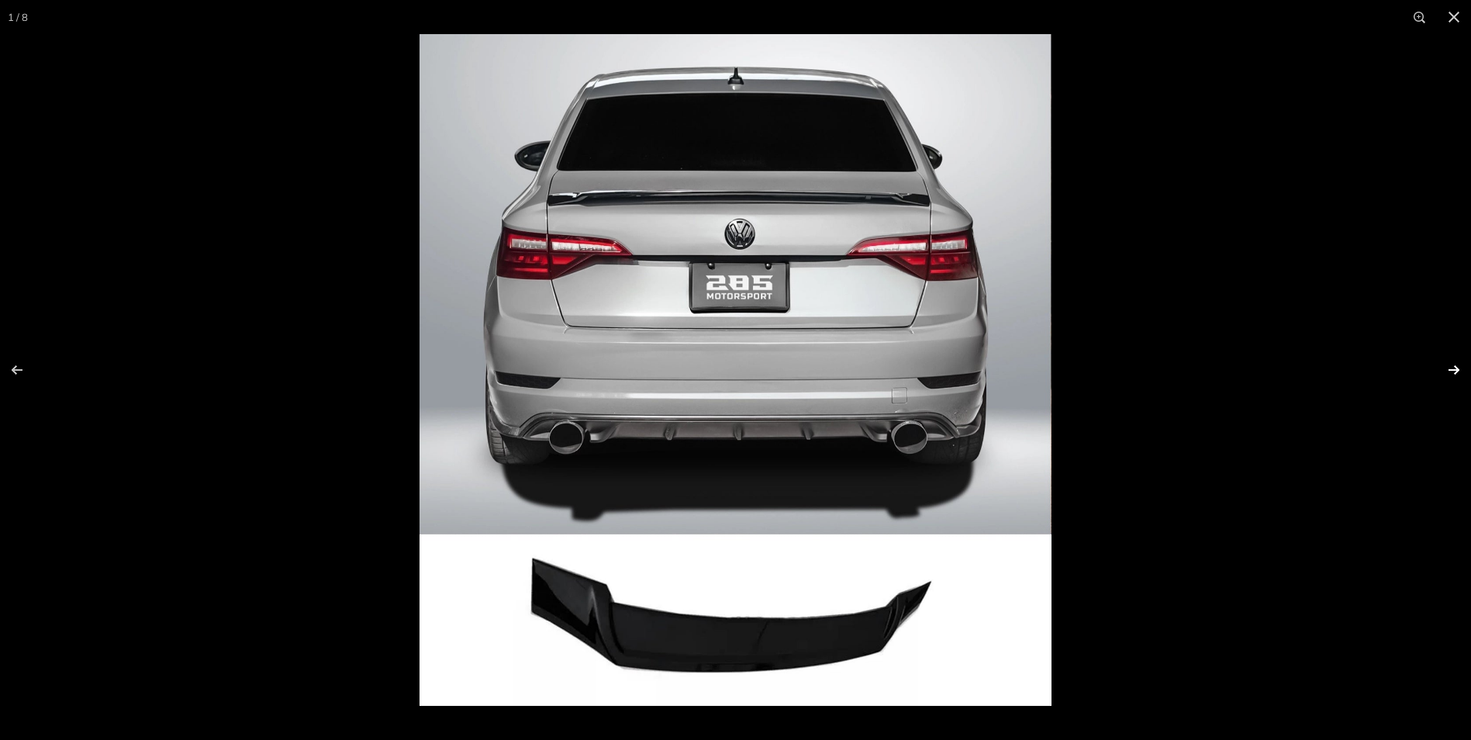
click at [1450, 370] on button at bounding box center [1444, 370] width 54 height 78
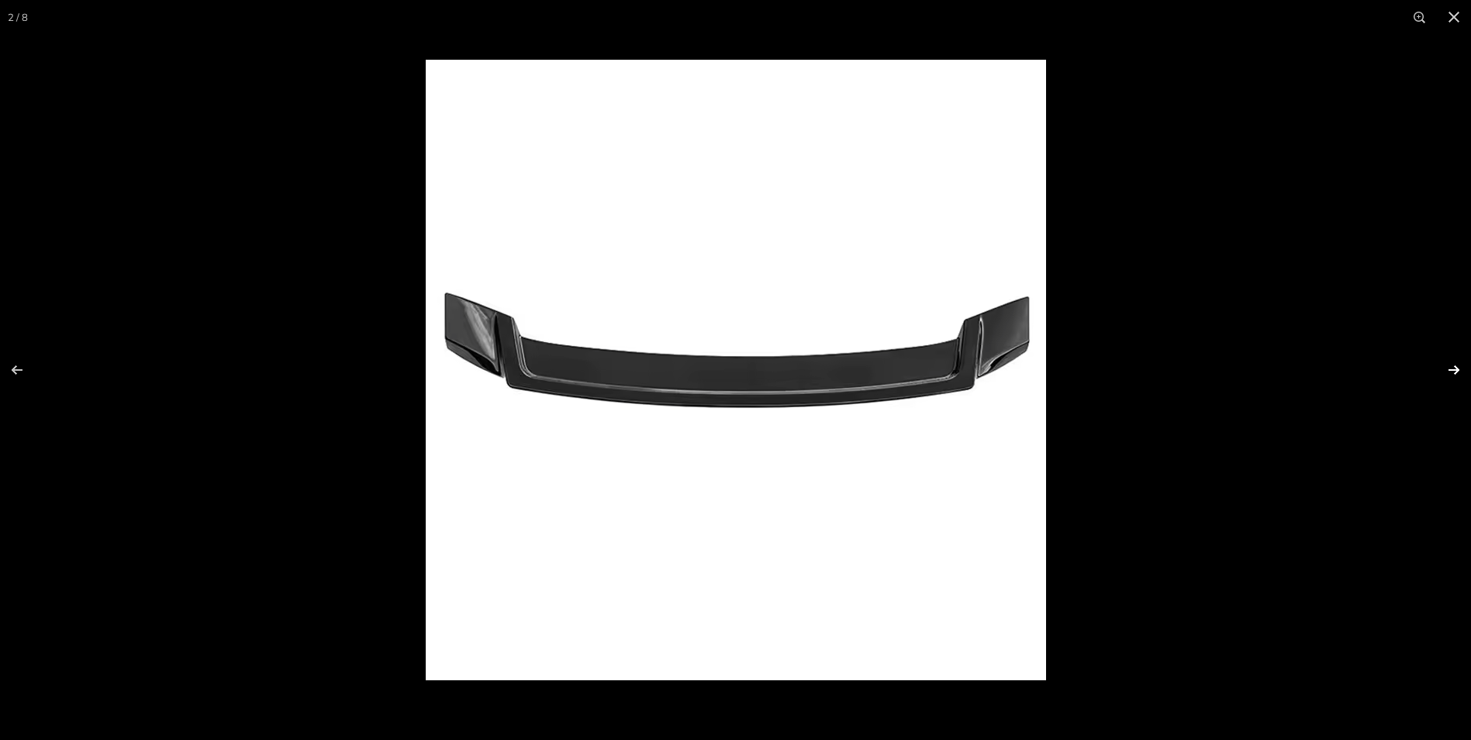
click at [1439, 368] on button at bounding box center [1444, 370] width 54 height 78
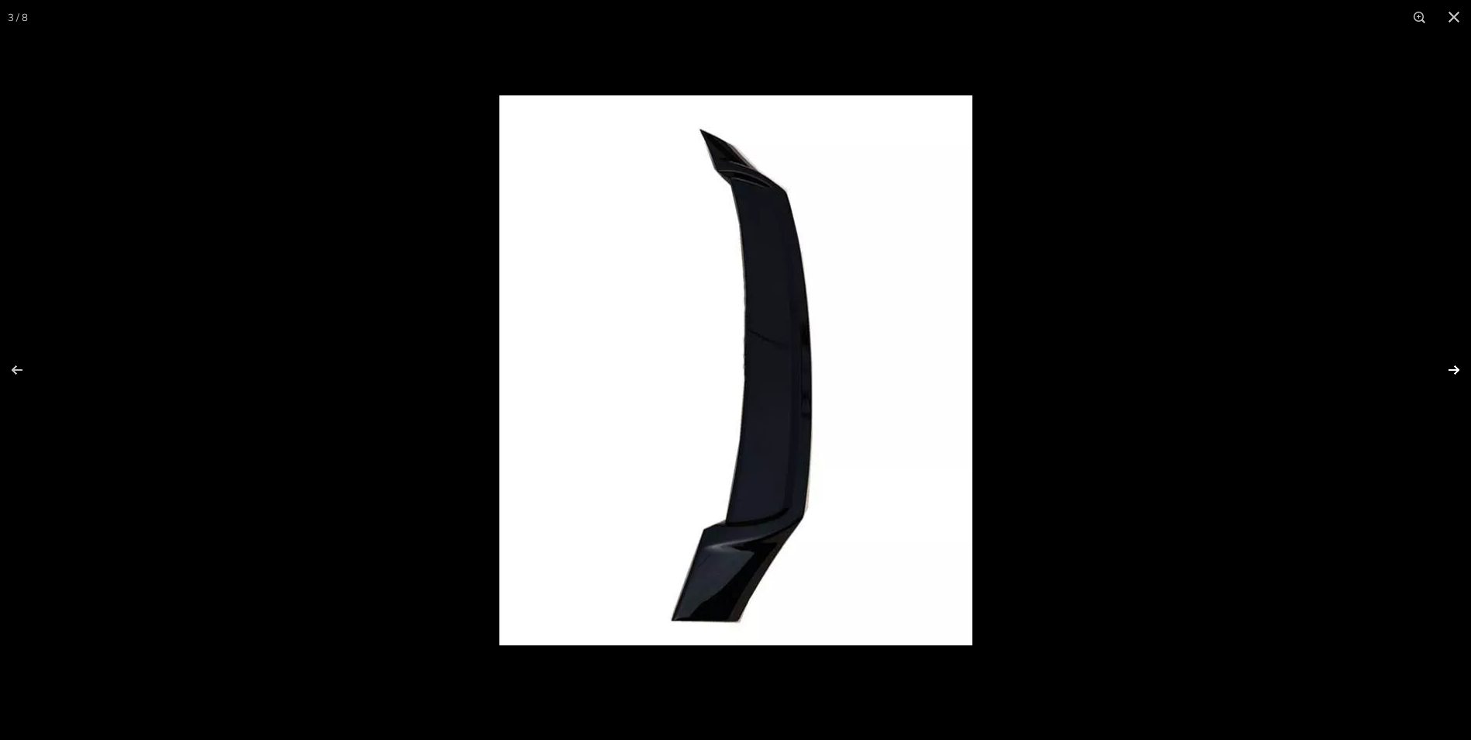
click at [1439, 367] on button at bounding box center [1444, 370] width 54 height 78
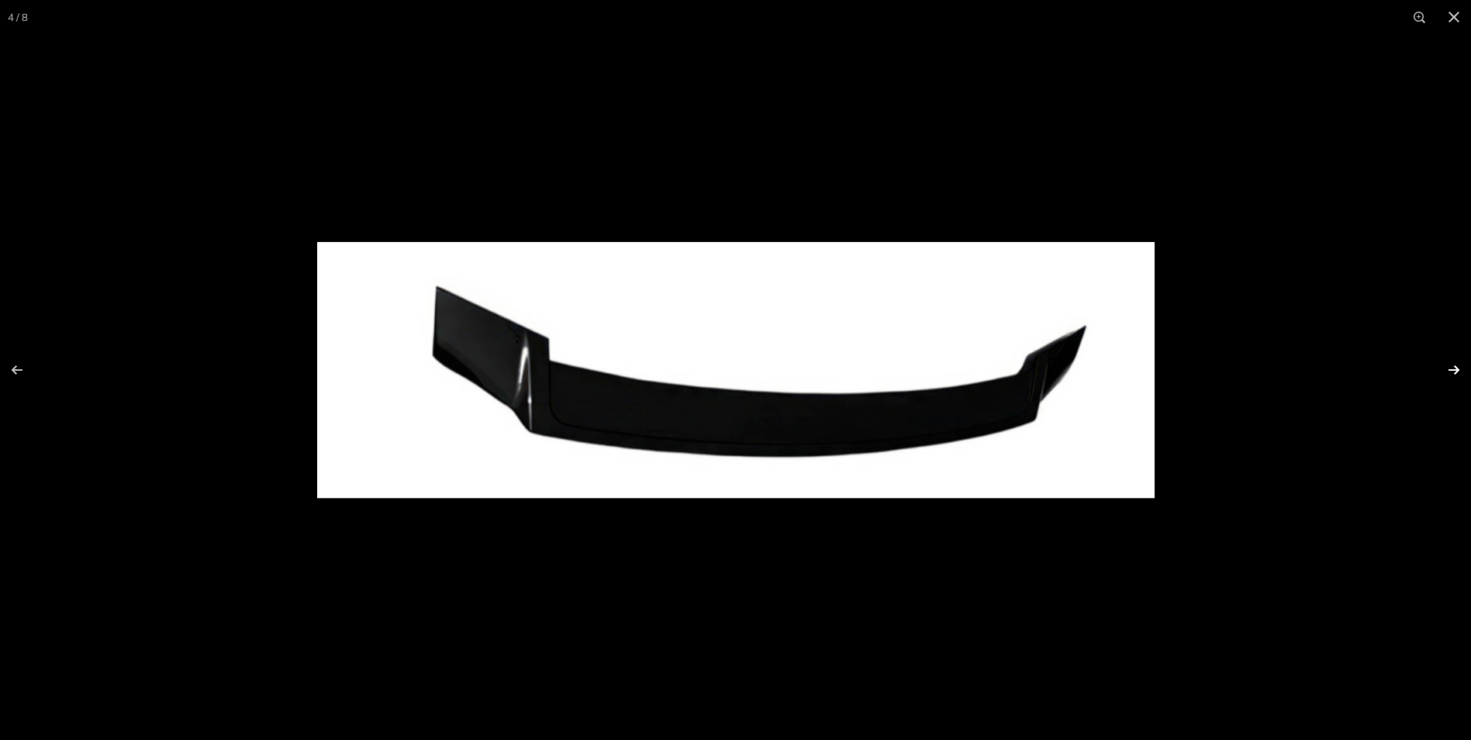
click at [1438, 367] on button at bounding box center [1444, 370] width 54 height 78
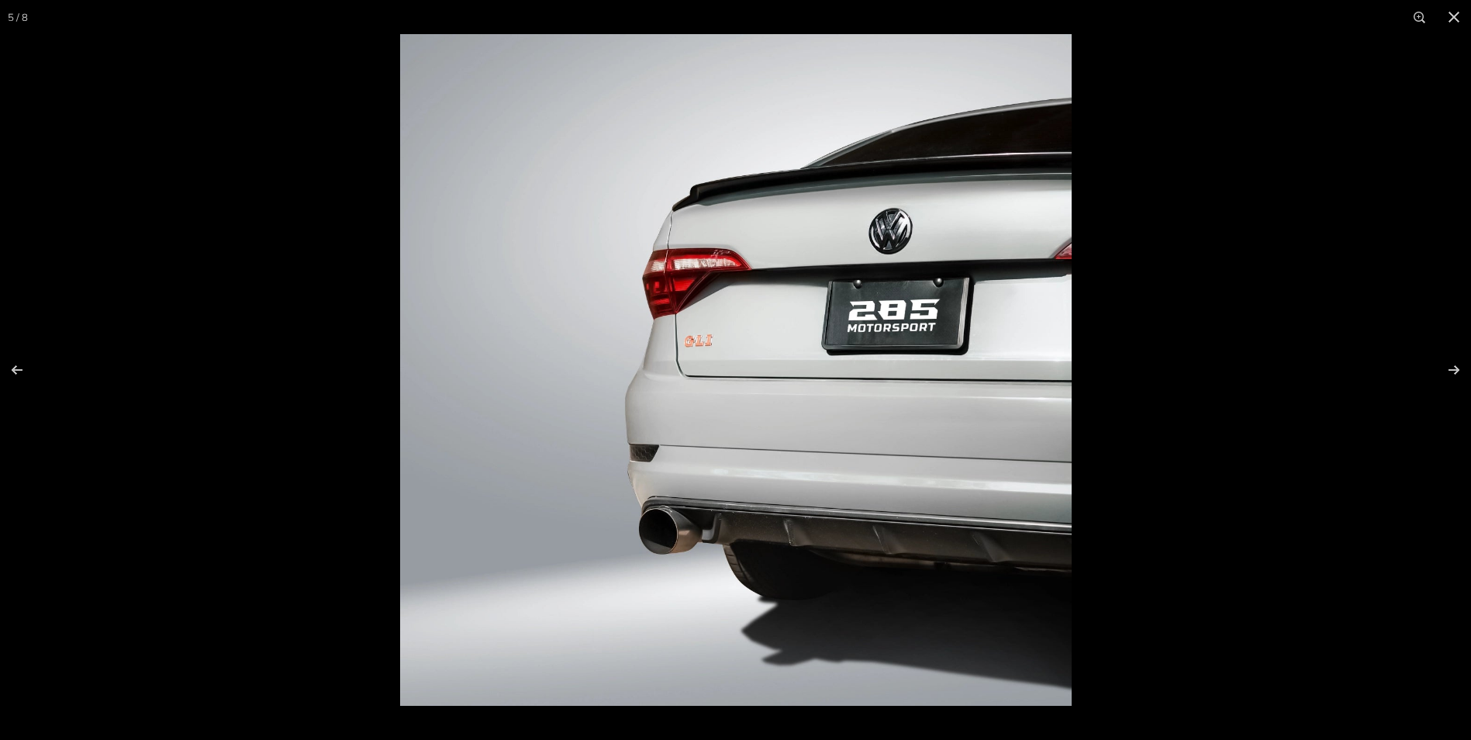
click at [1078, 355] on div at bounding box center [1135, 404] width 1471 height 740
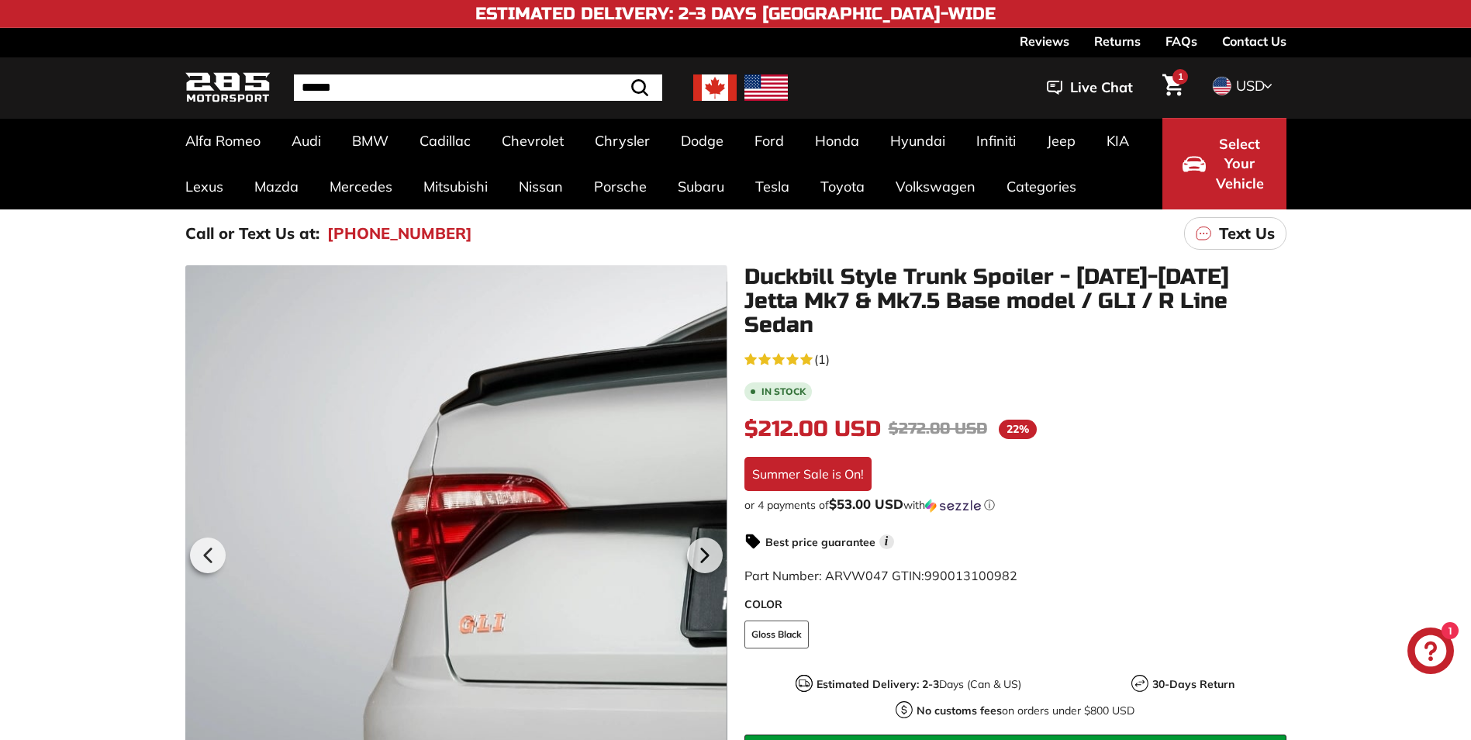
click at [369, 420] on div at bounding box center [456, 553] width 542 height 576
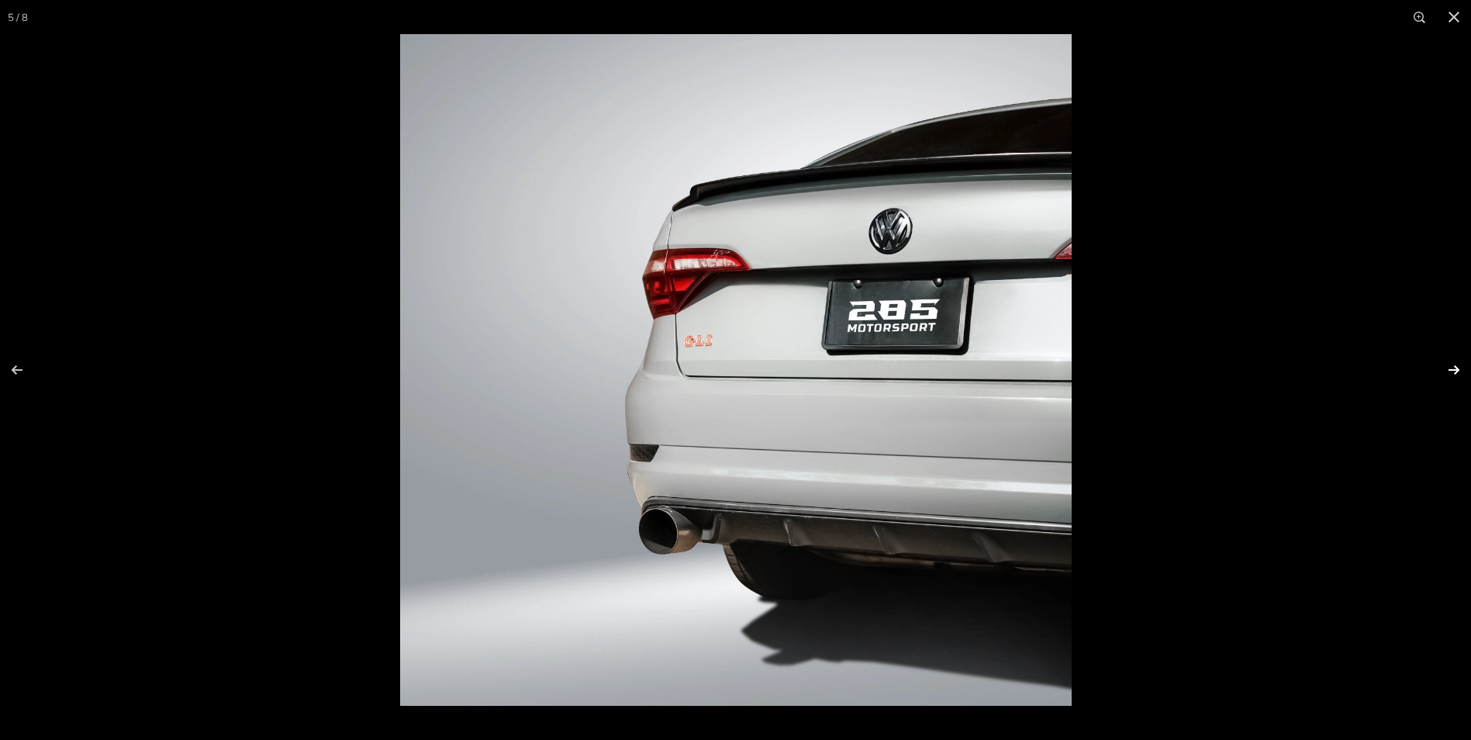
click at [1453, 365] on button at bounding box center [1444, 370] width 54 height 78
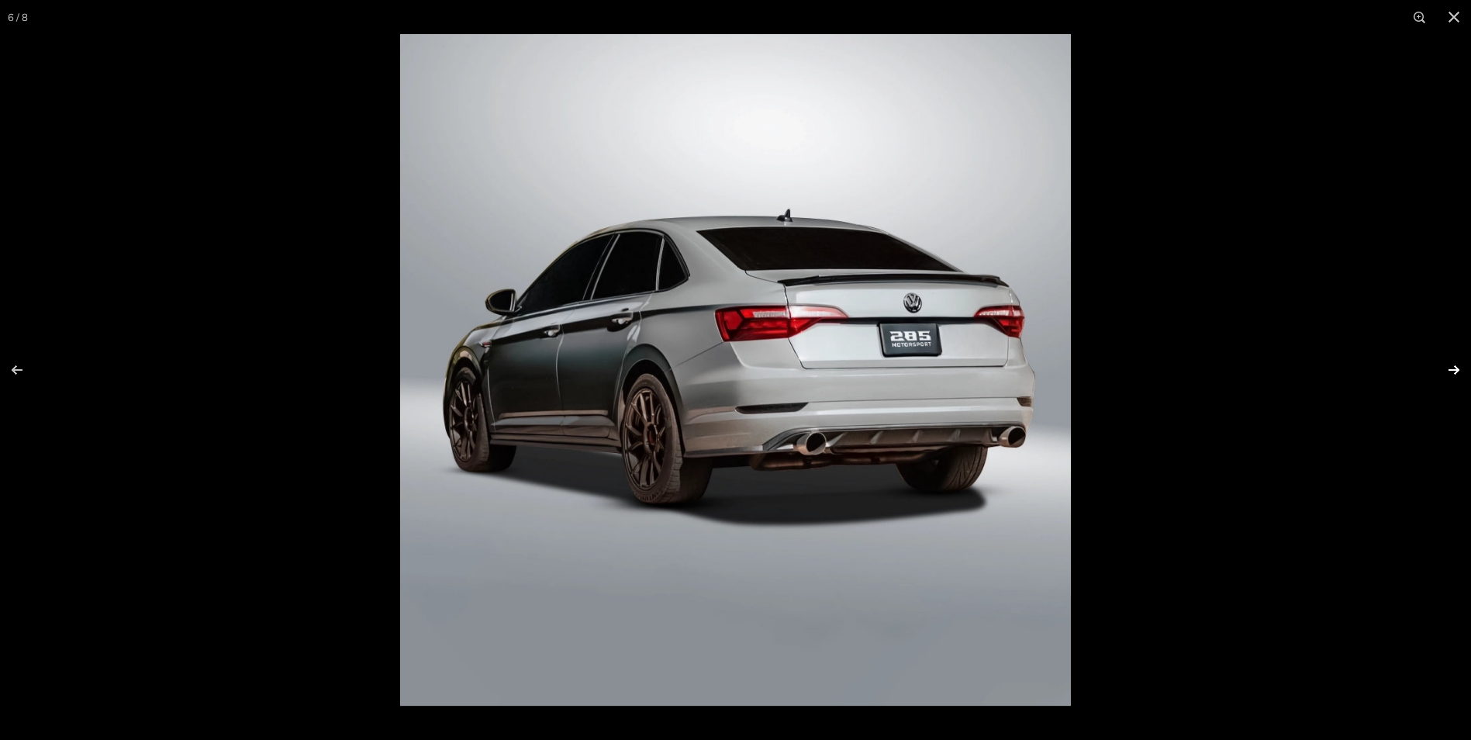
scroll to position [0, 150]
click at [1448, 365] on button at bounding box center [1444, 370] width 54 height 78
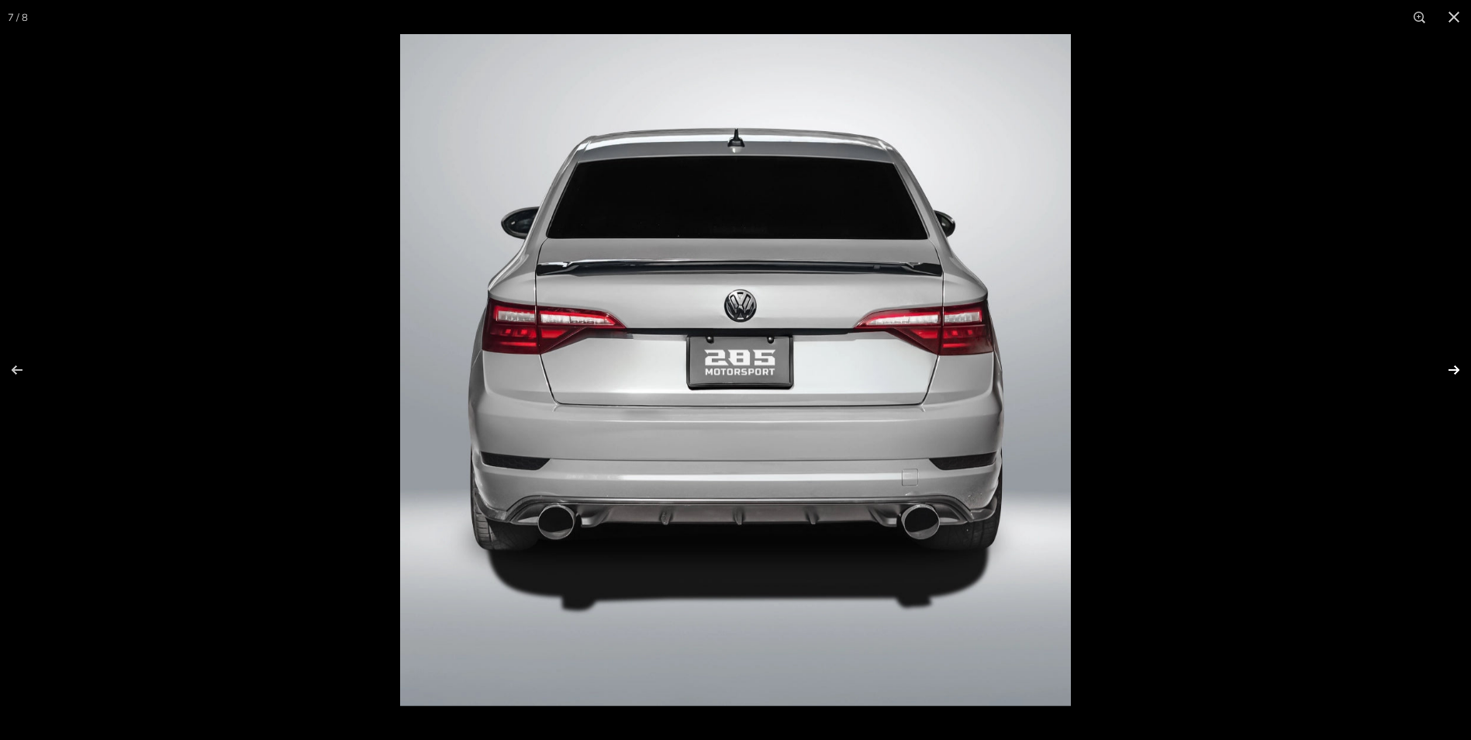
click at [1447, 365] on button at bounding box center [1444, 370] width 54 height 78
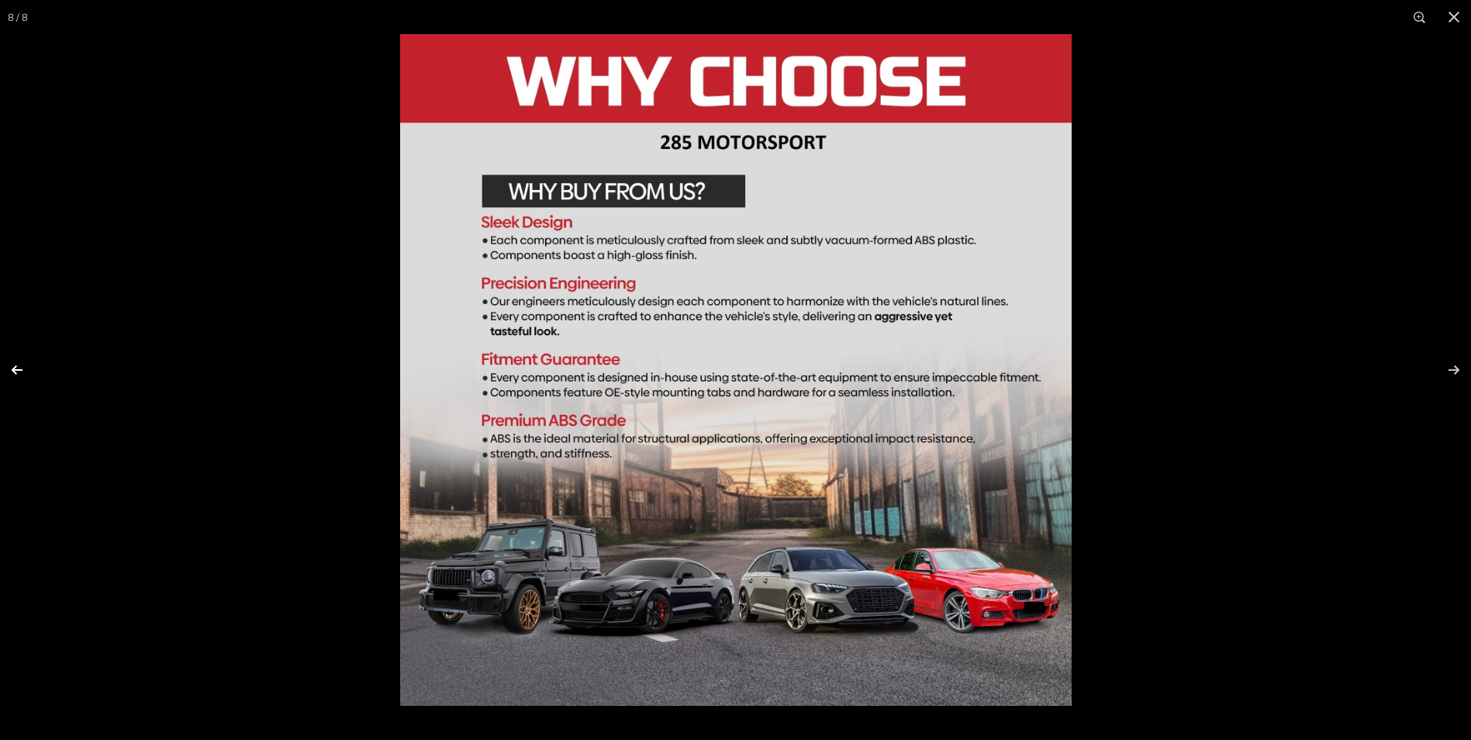
click at [10, 367] on button at bounding box center [27, 370] width 54 height 78
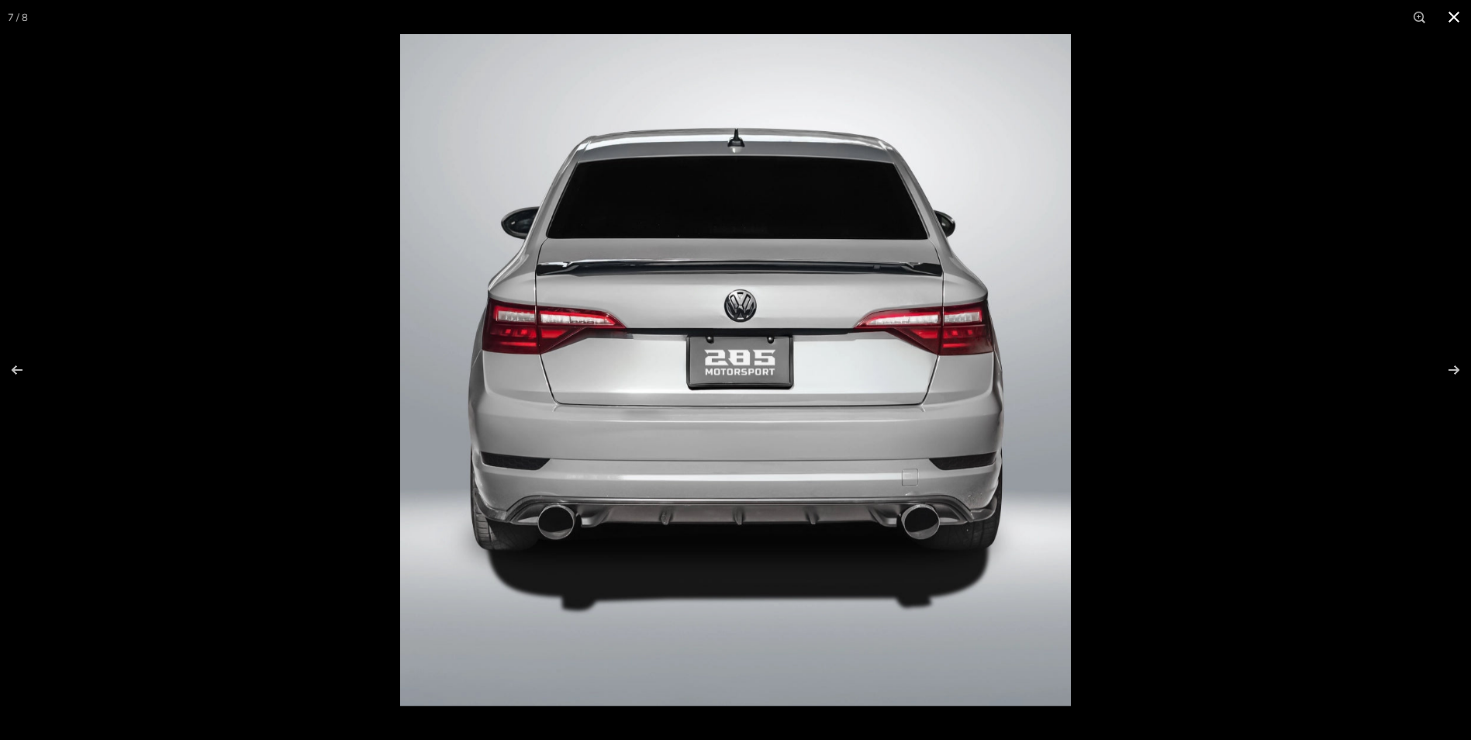
click at [1462, 19] on button at bounding box center [1454, 17] width 34 height 34
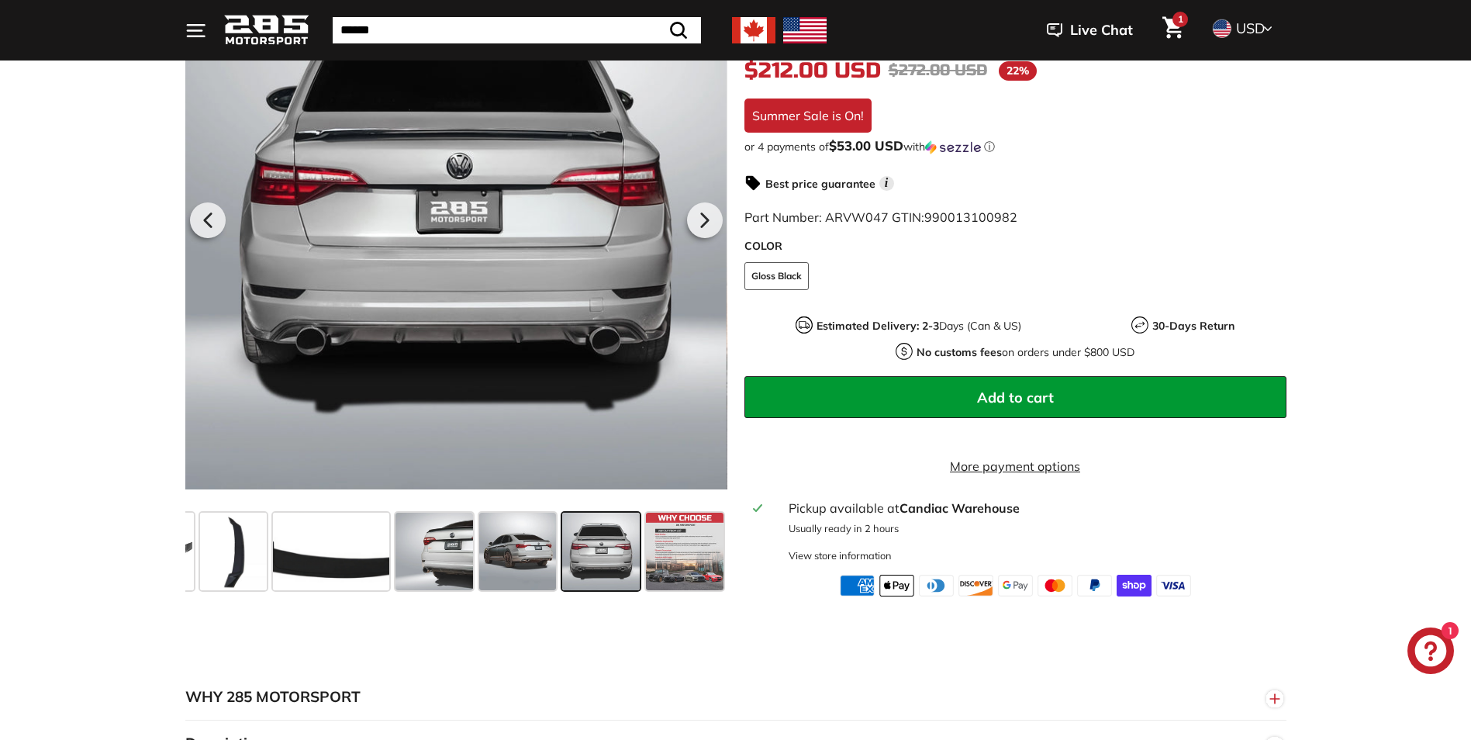
scroll to position [388, 0]
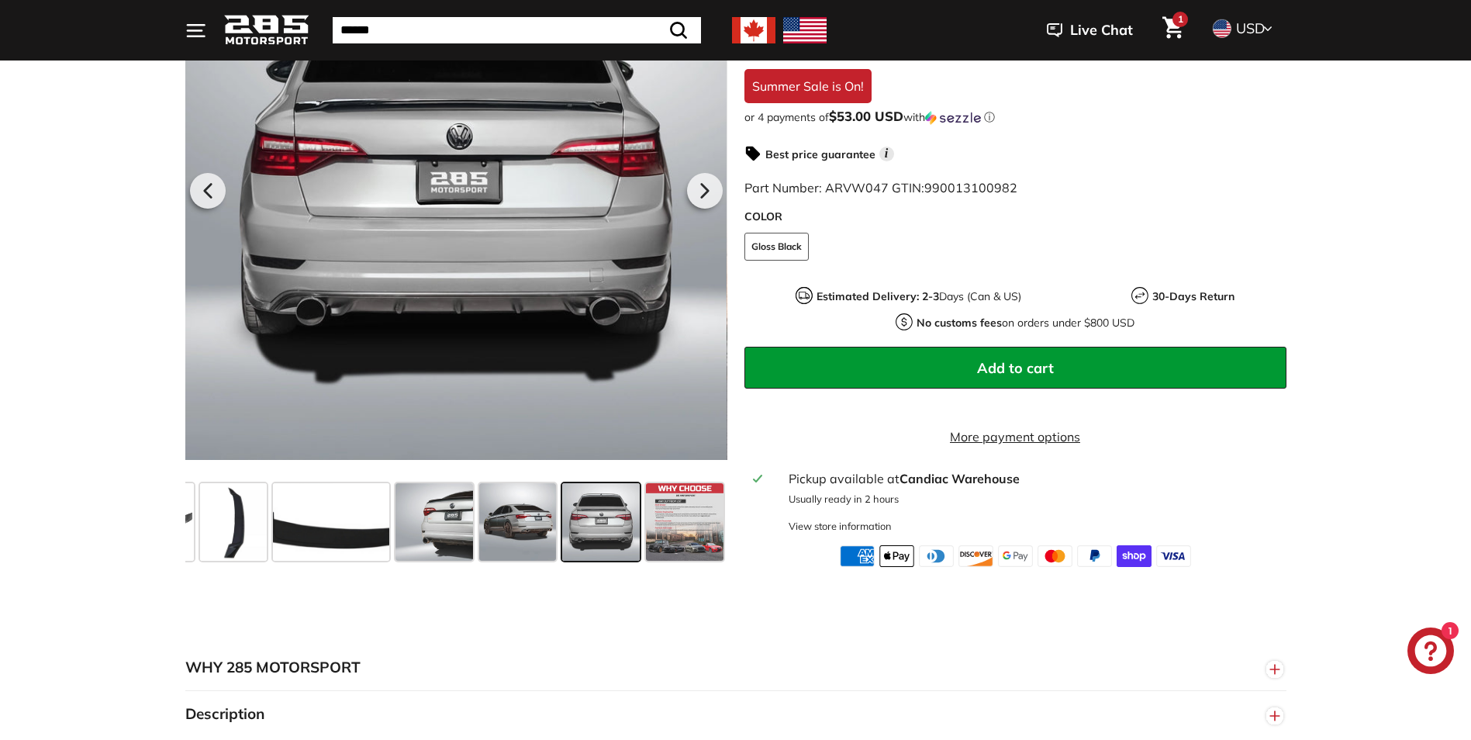
click at [585, 513] on span at bounding box center [601, 522] width 78 height 78
click at [527, 514] on span at bounding box center [518, 522] width 78 height 78
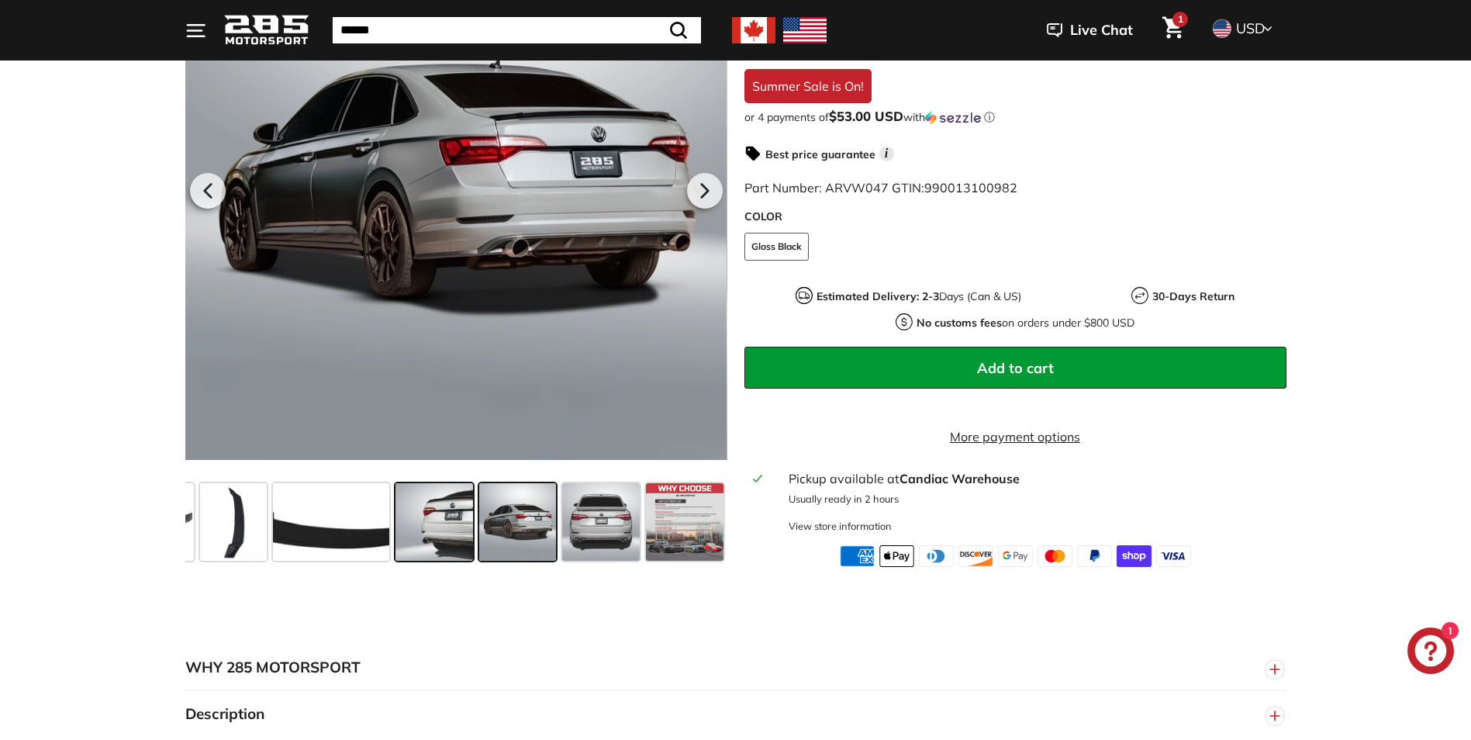
click at [451, 513] on span at bounding box center [434, 522] width 78 height 78
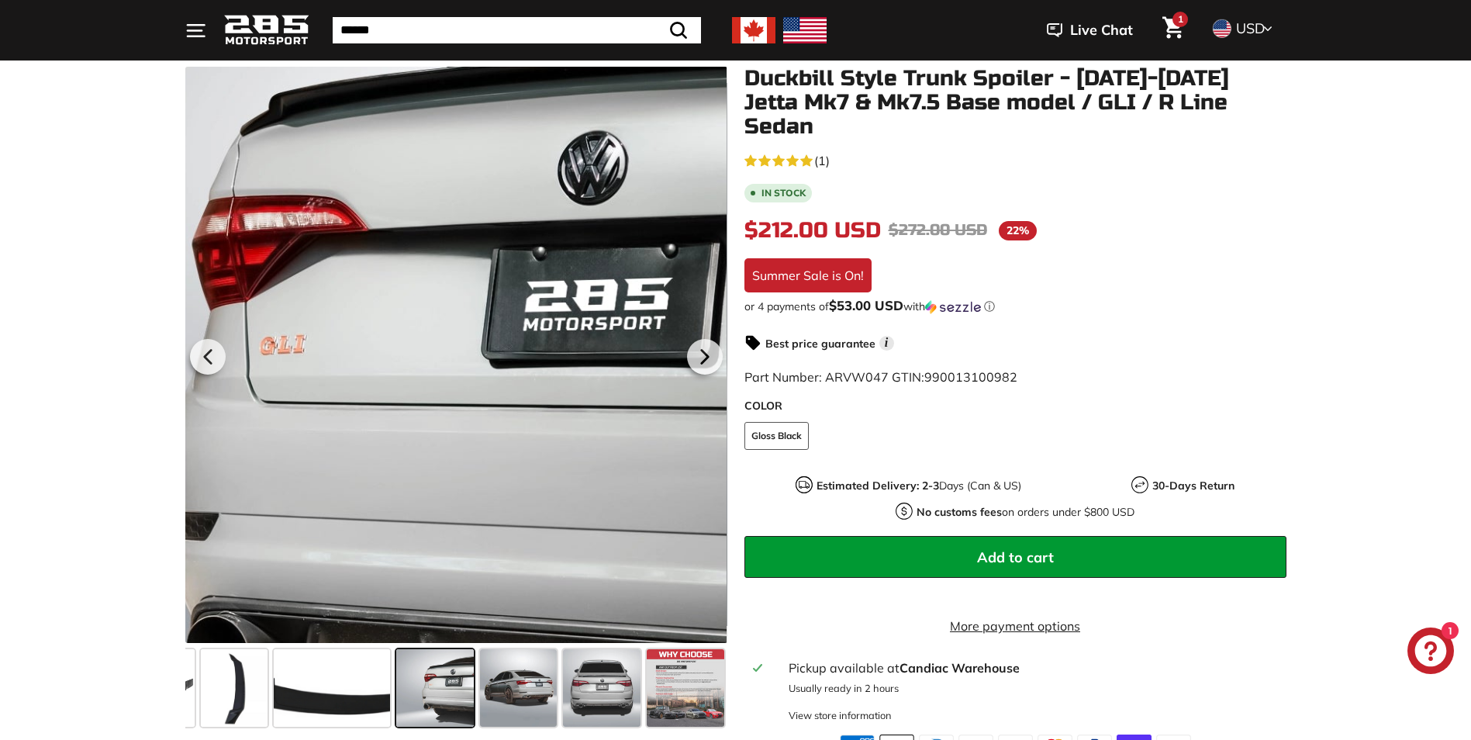
scroll to position [155, 0]
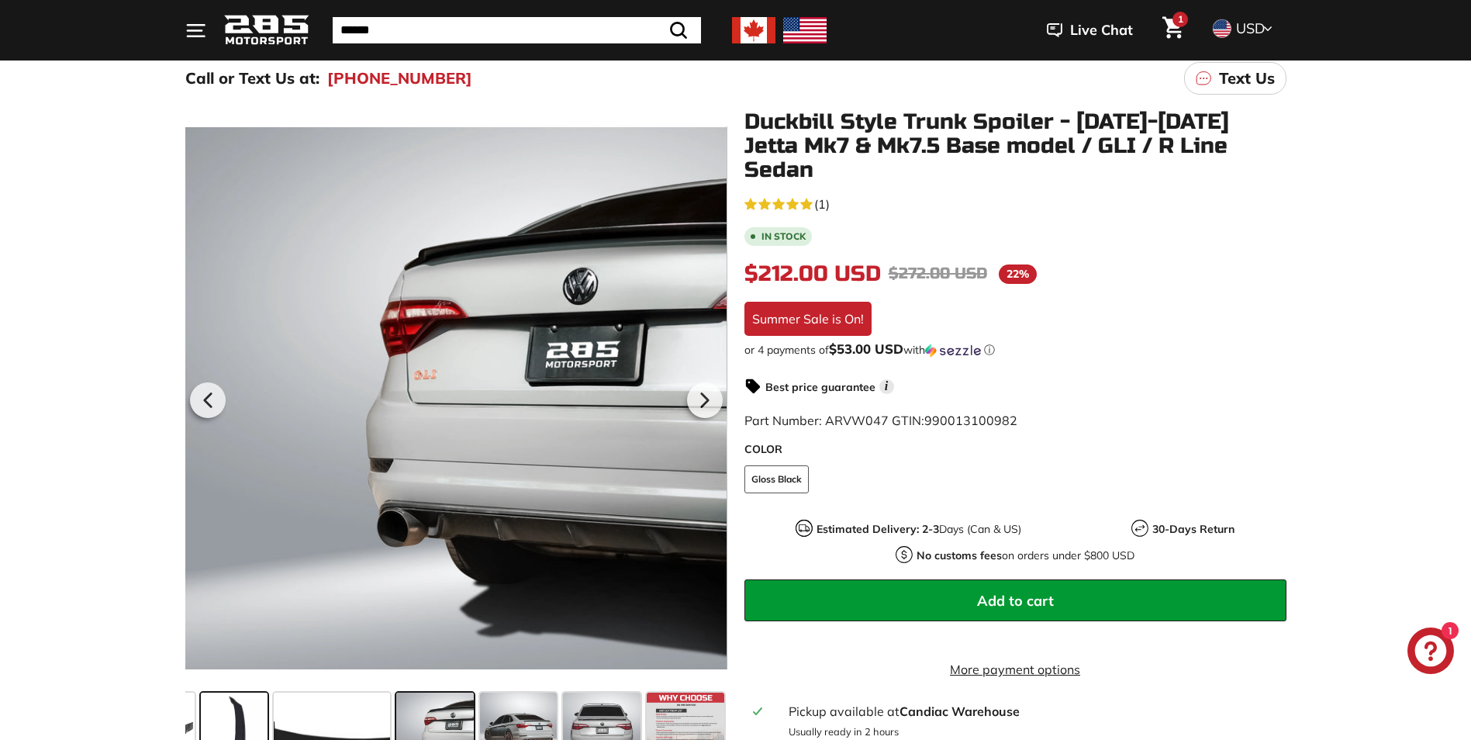
click at [255, 701] on span at bounding box center [234, 731] width 67 height 78
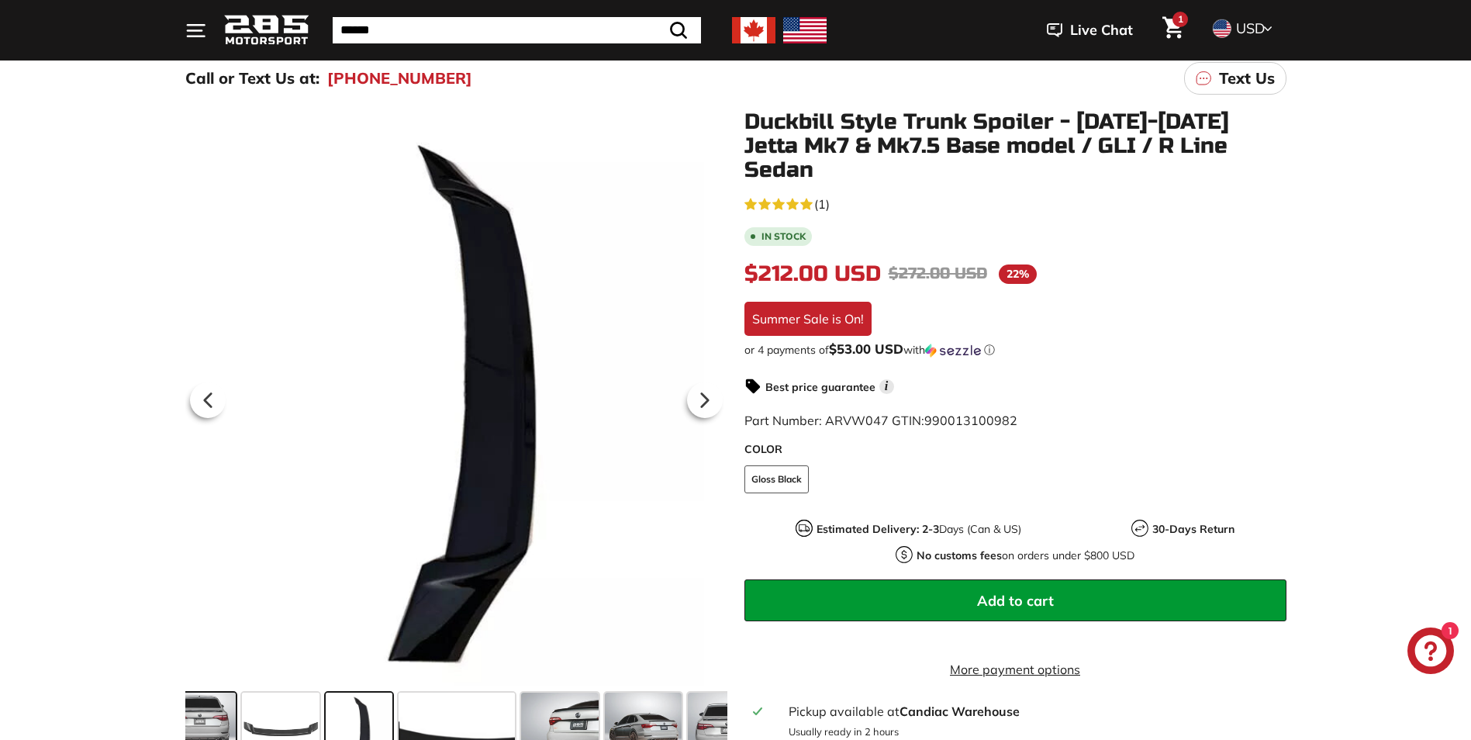
scroll to position [0, 0]
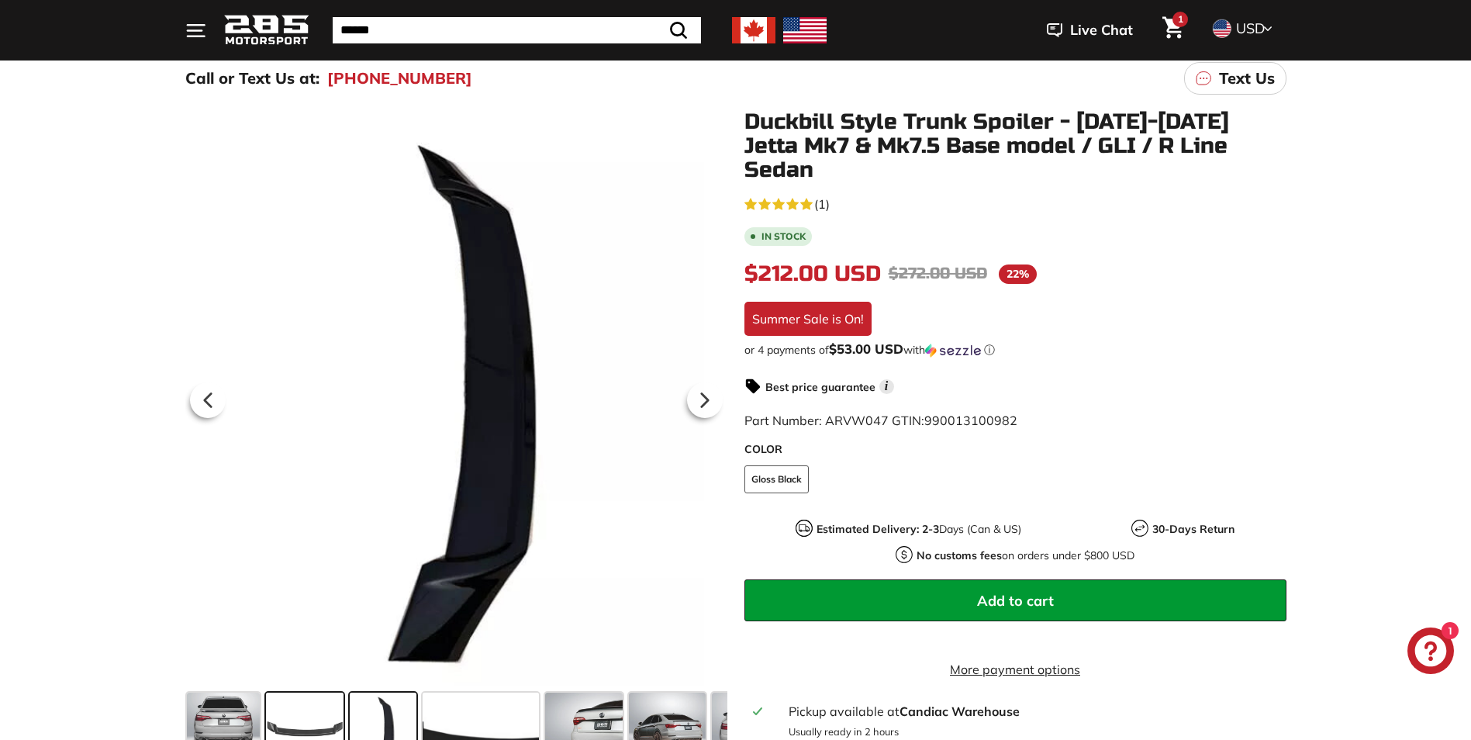
click at [318, 713] on span at bounding box center [305, 731] width 78 height 78
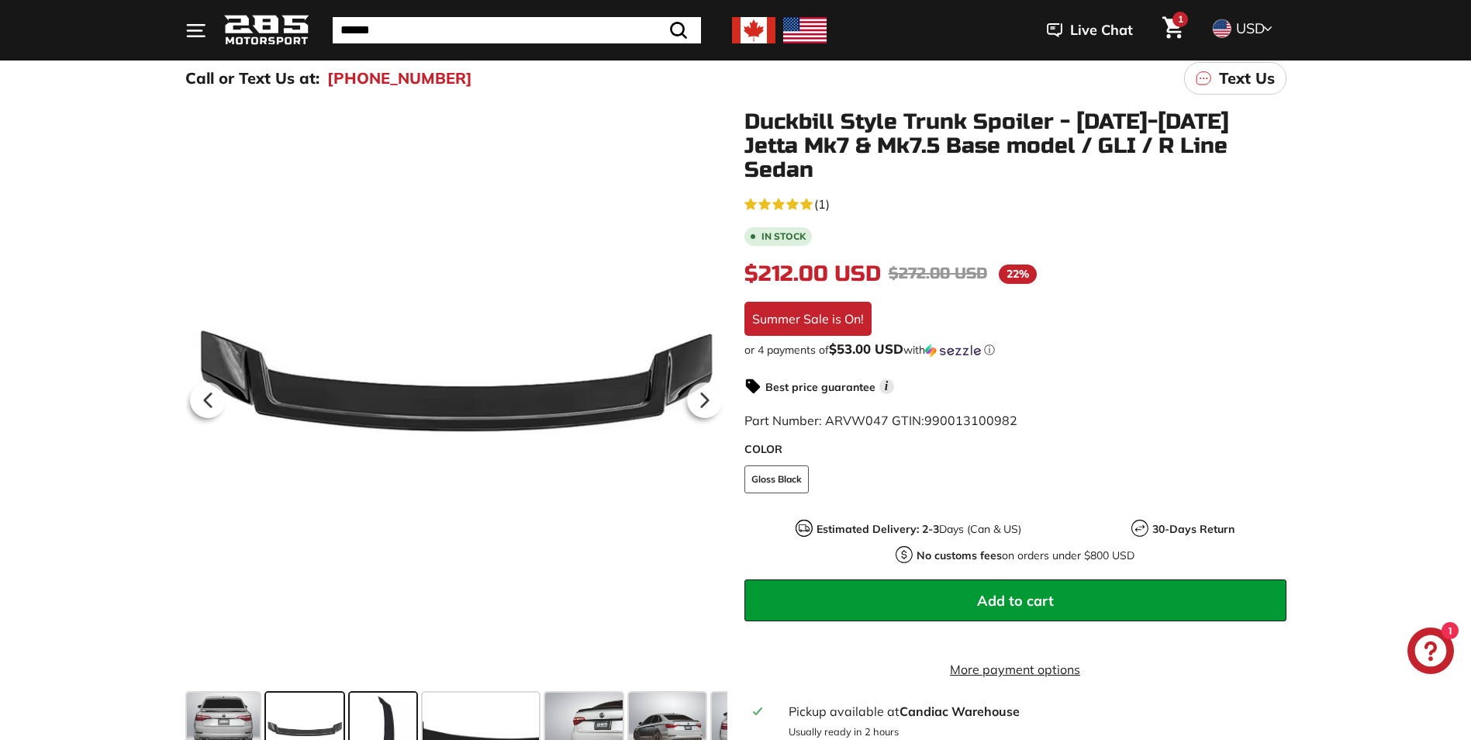
click at [382, 715] on span at bounding box center [383, 731] width 67 height 78
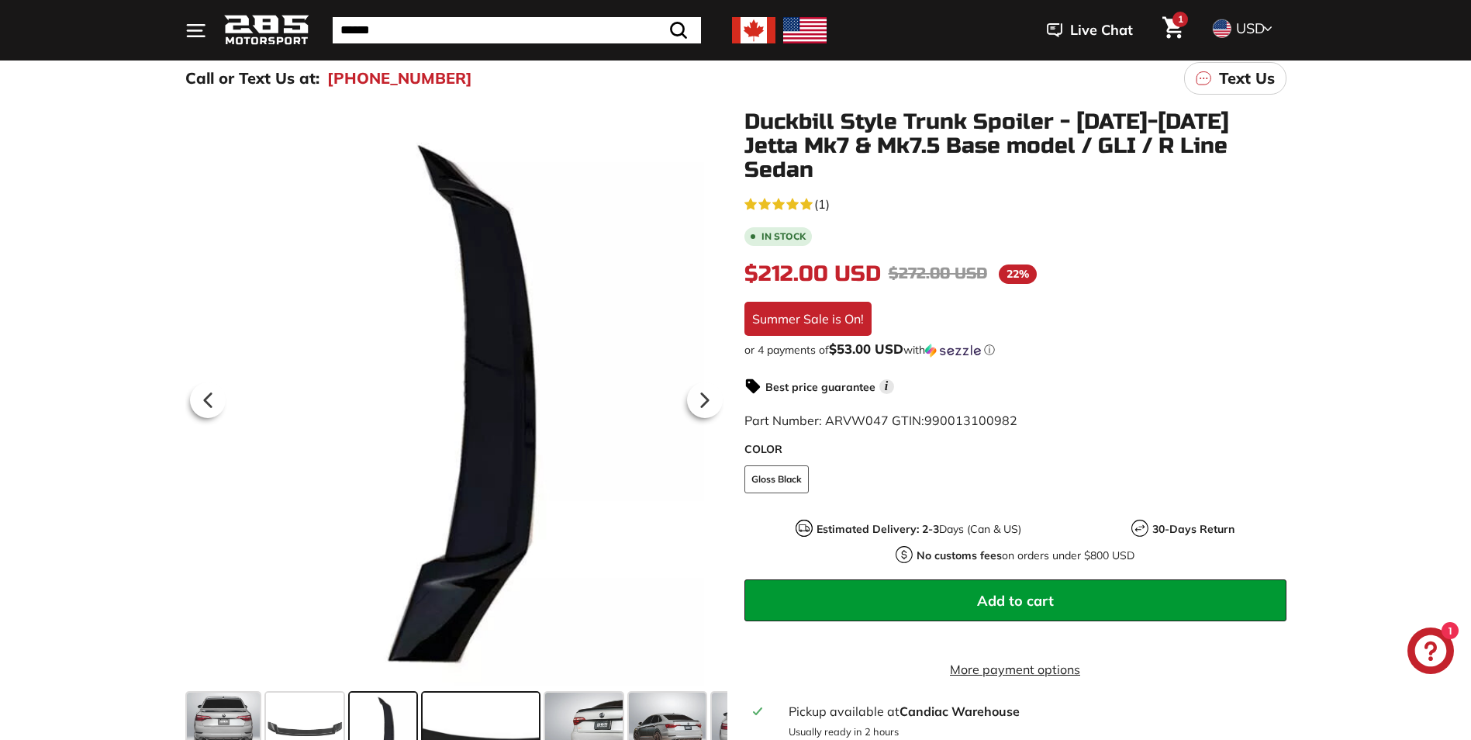
click at [456, 713] on span at bounding box center [481, 731] width 116 height 78
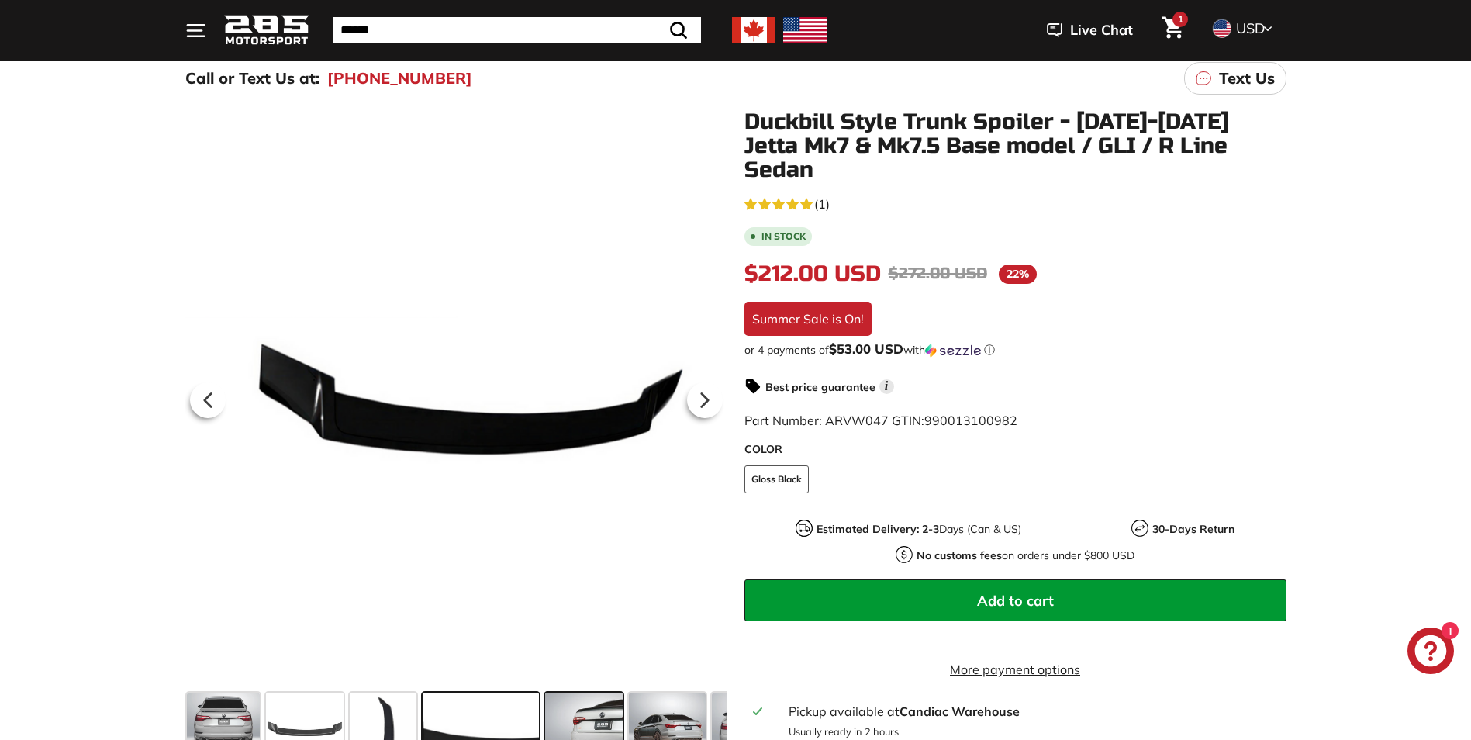
click at [588, 717] on span at bounding box center [584, 731] width 78 height 78
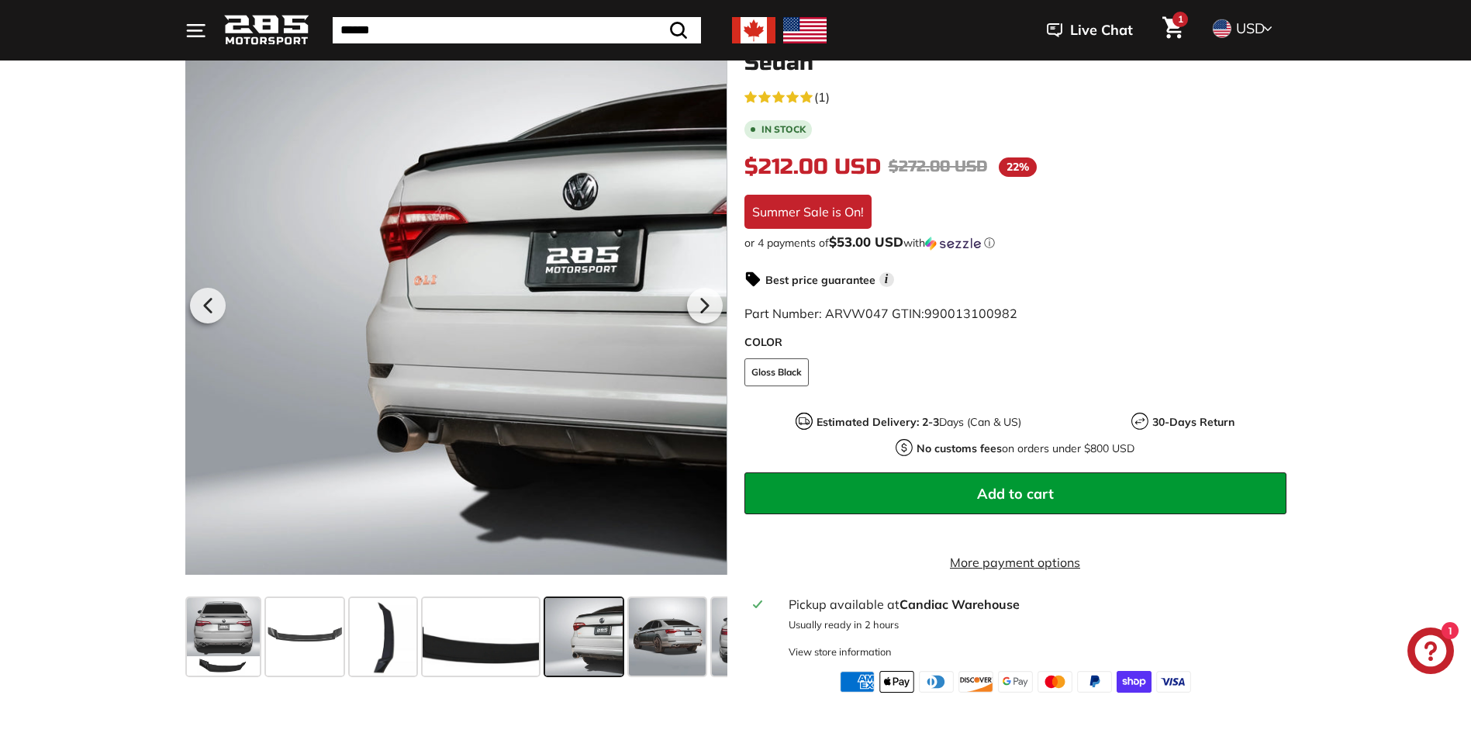
scroll to position [310, 0]
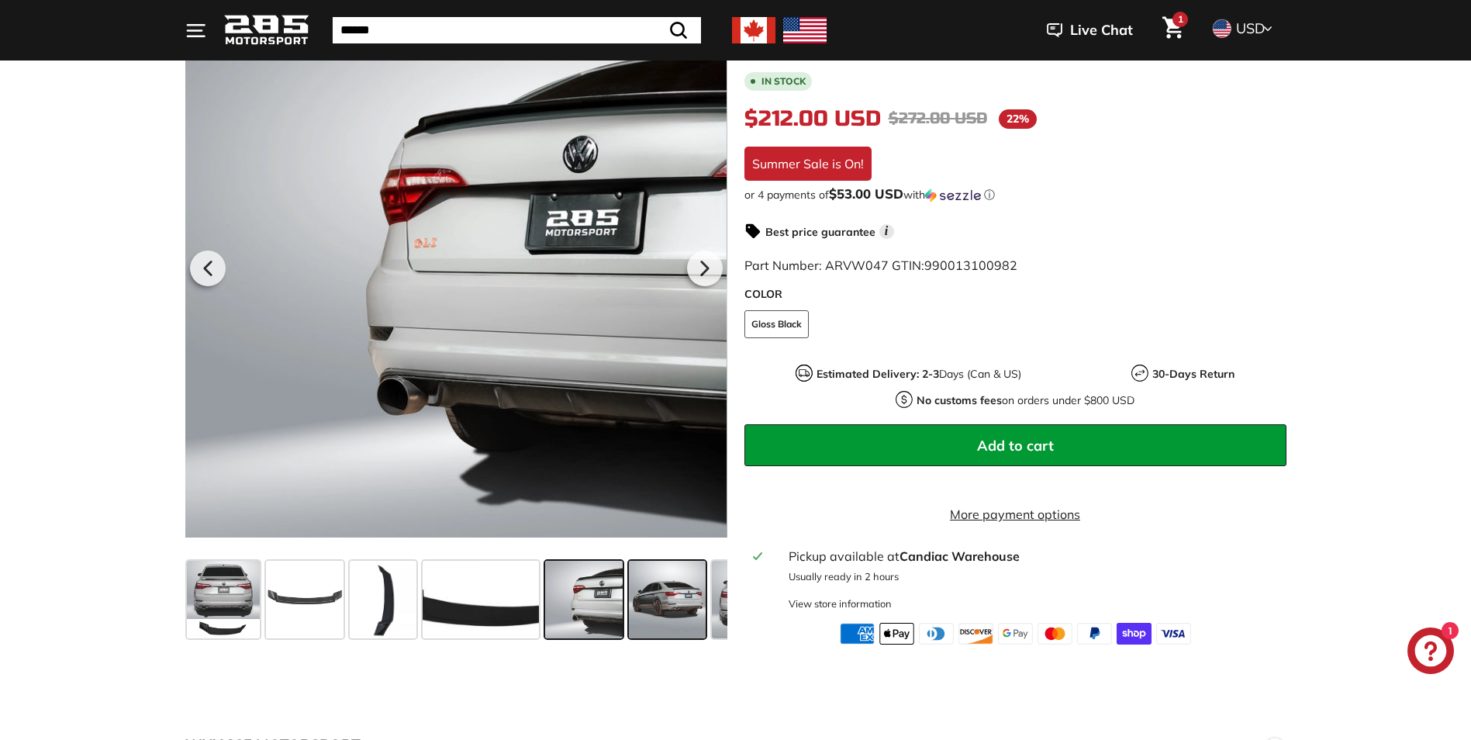
click at [639, 597] on span at bounding box center [668, 600] width 78 height 78
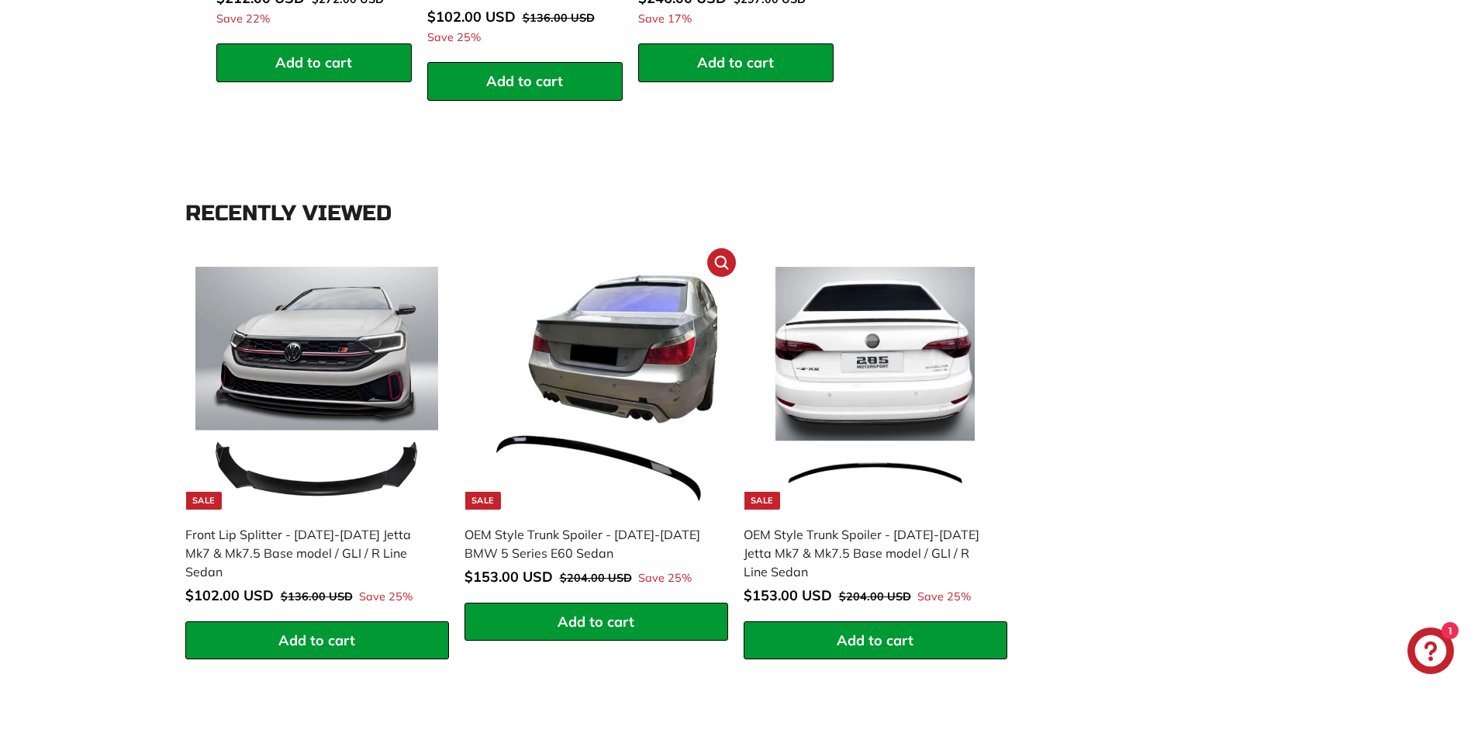
scroll to position [1939, 0]
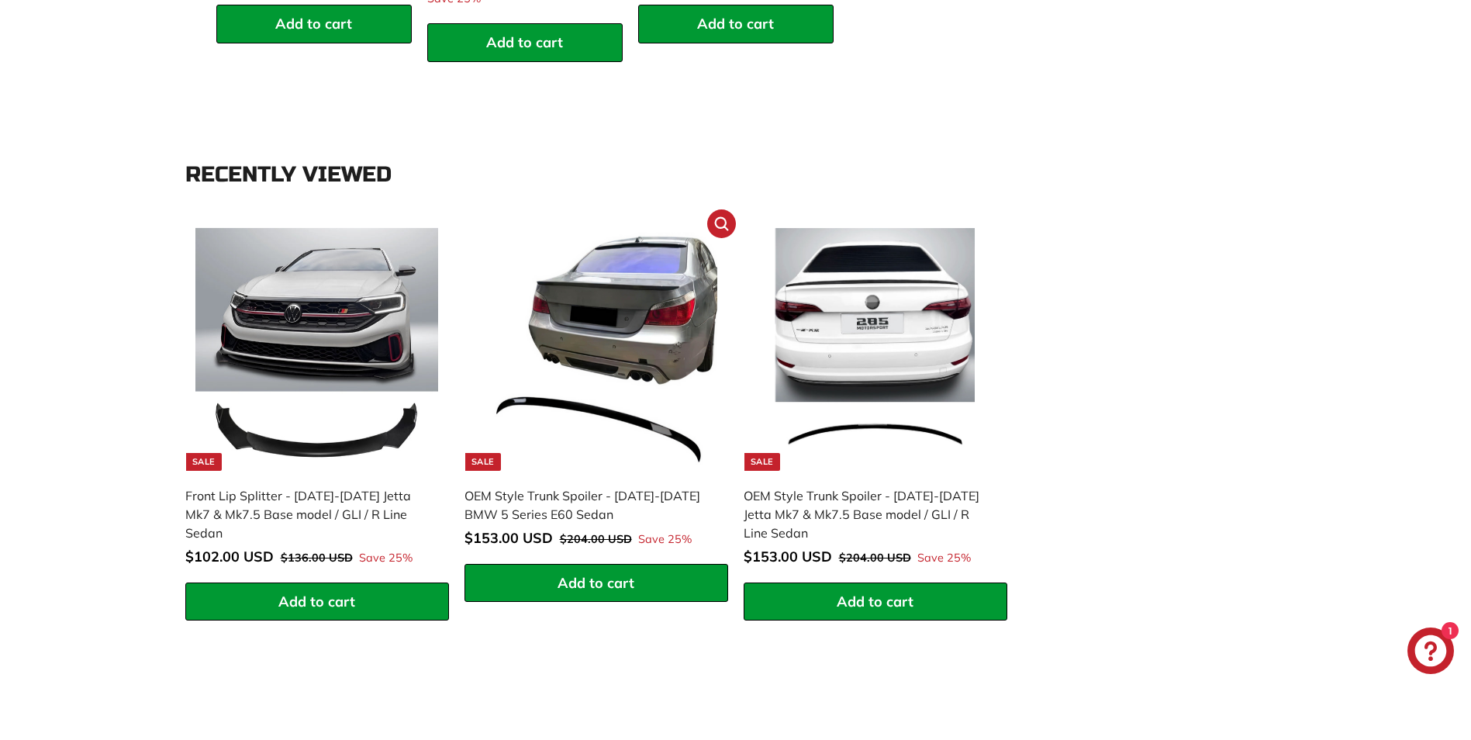
click at [644, 388] on img at bounding box center [596, 349] width 243 height 243
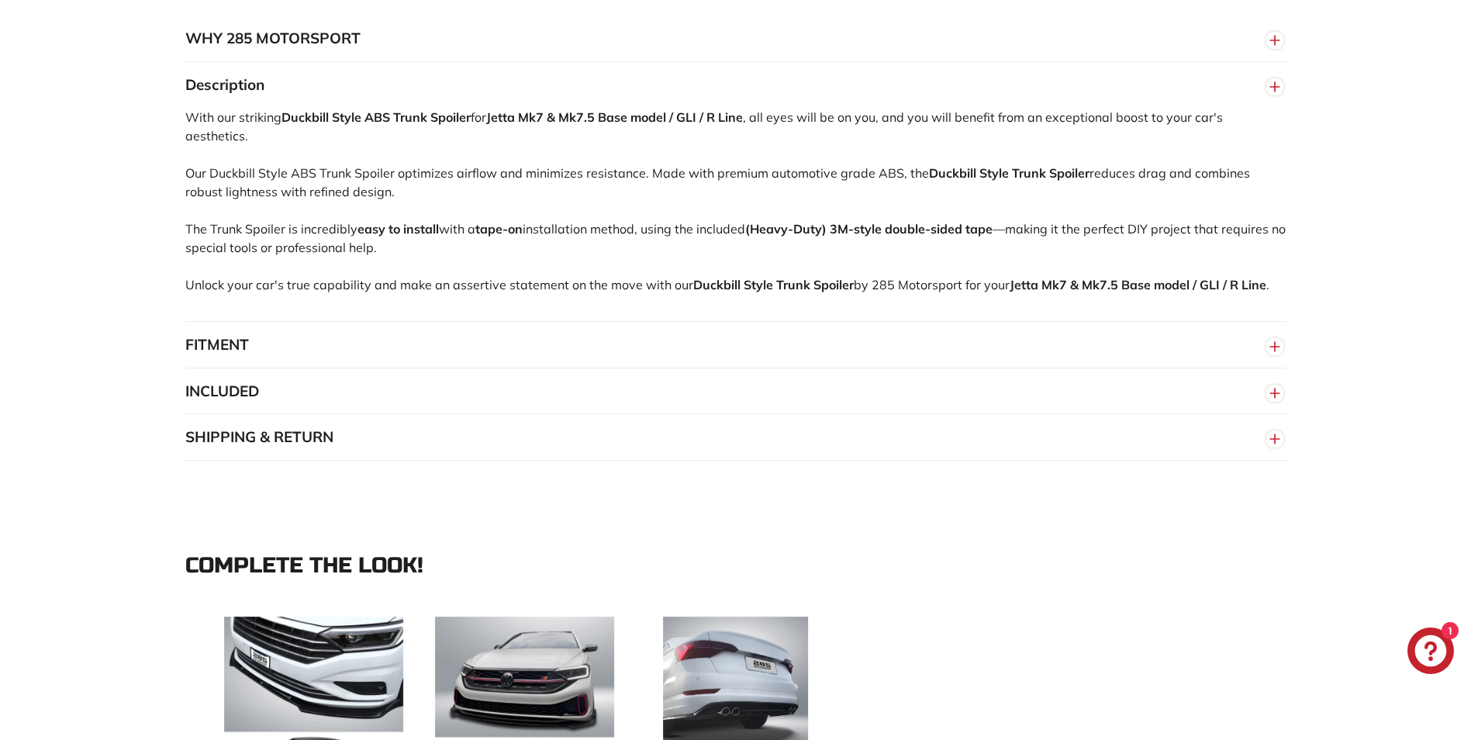
scroll to position [698, 0]
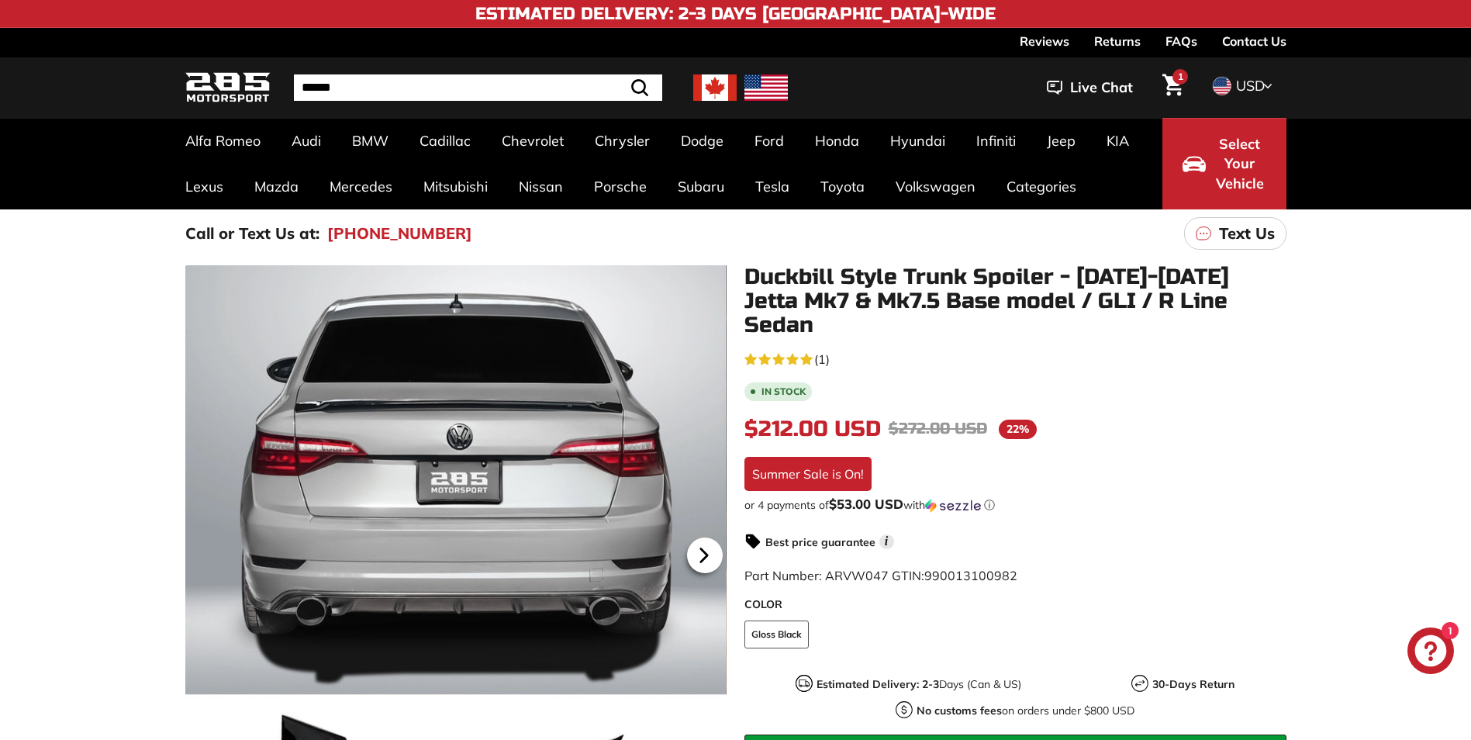
click at [699, 558] on icon at bounding box center [704, 555] width 36 height 36
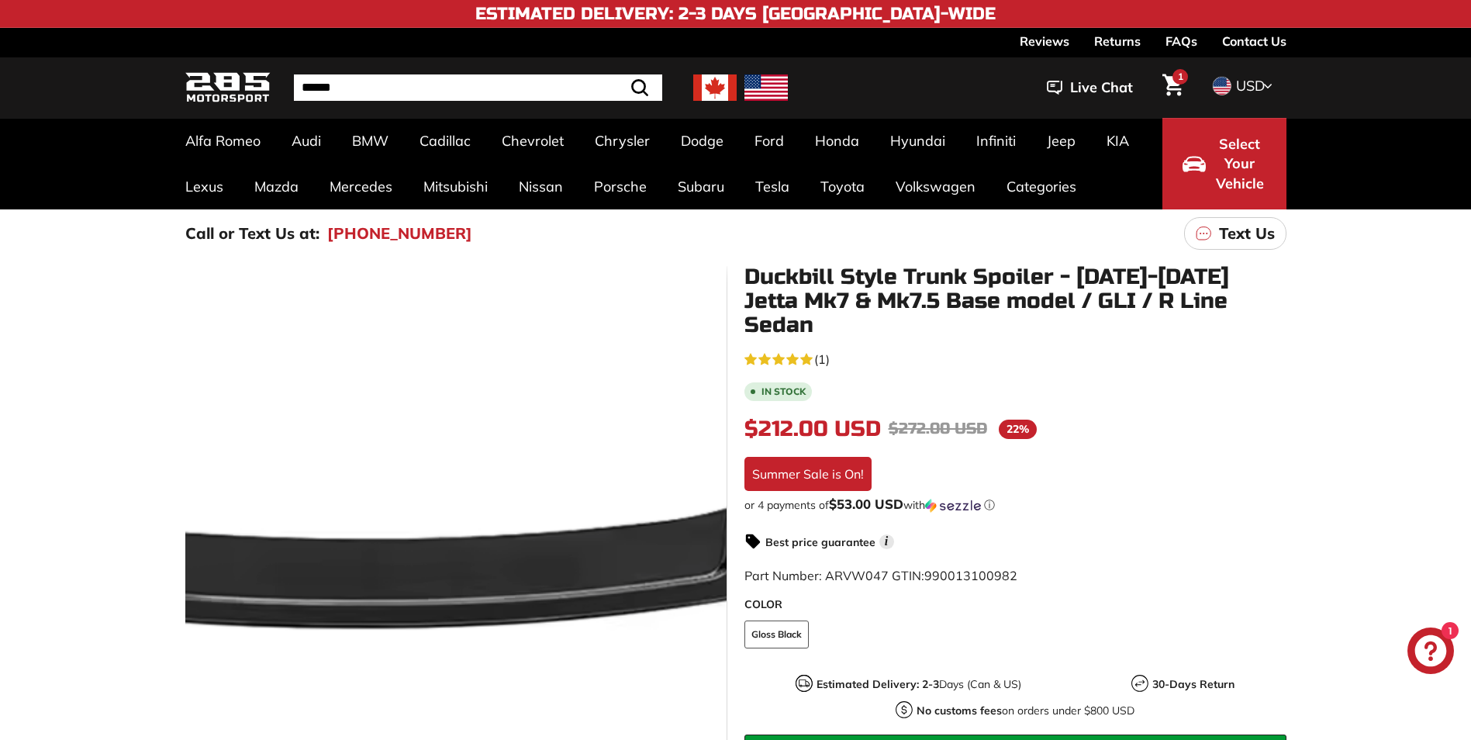
click at [570, 543] on div at bounding box center [456, 553] width 542 height 576
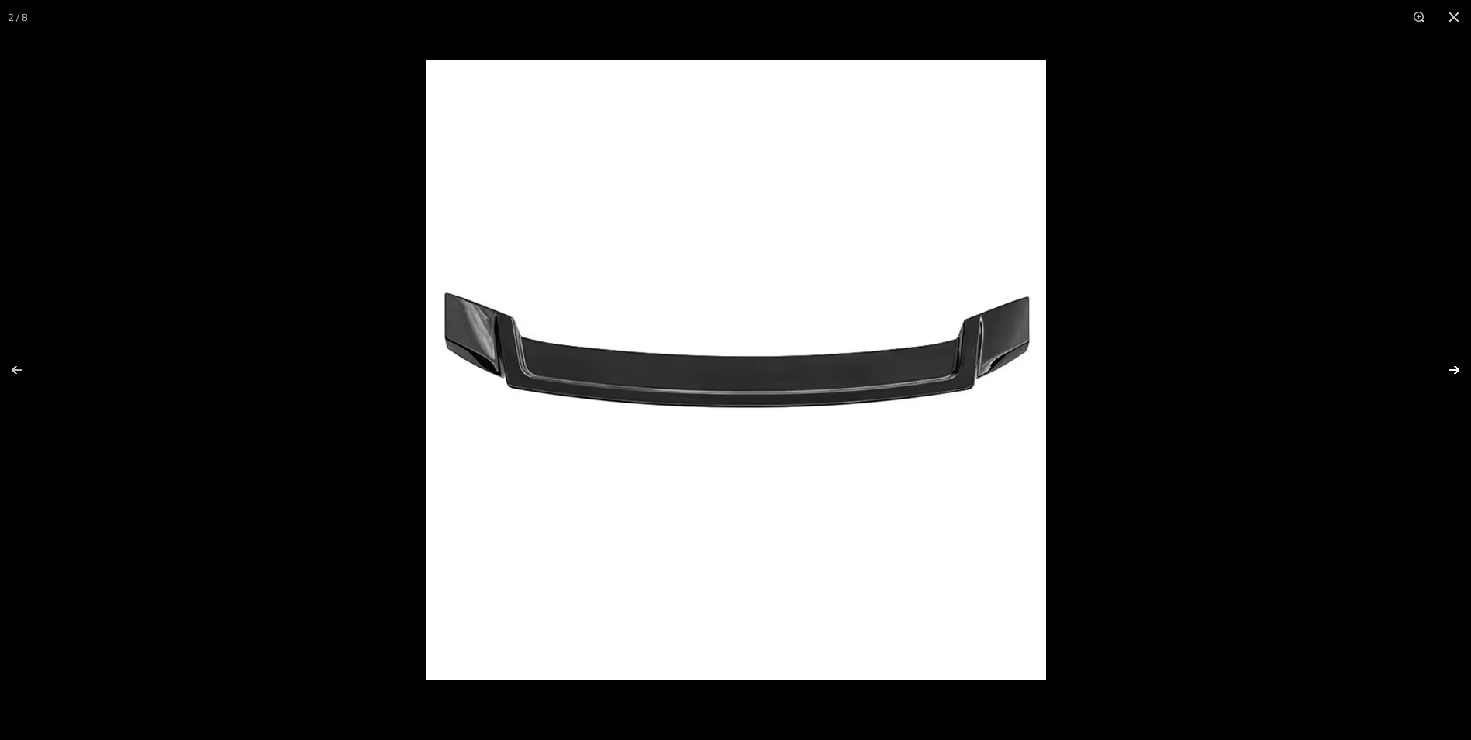
click at [1450, 368] on button at bounding box center [1444, 370] width 54 height 78
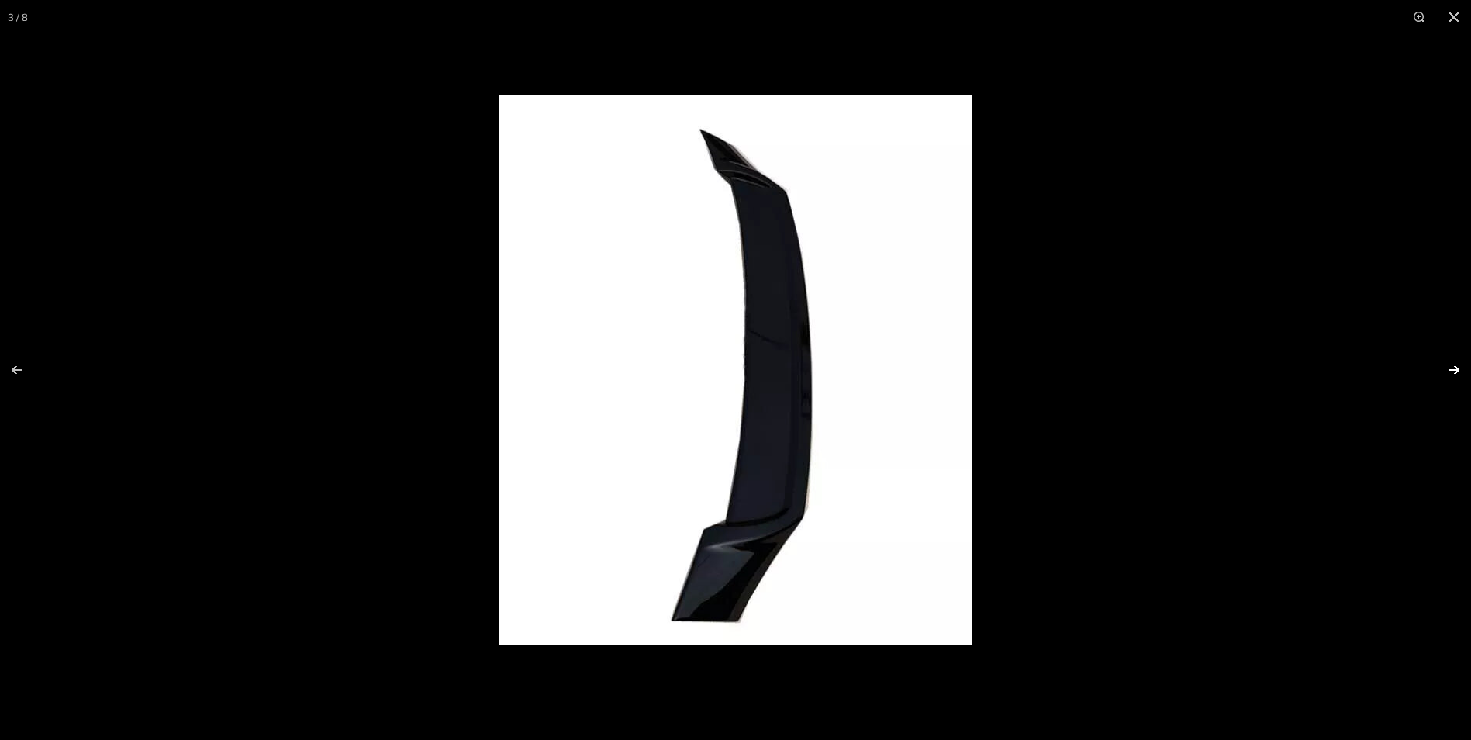
click at [1449, 368] on button at bounding box center [1444, 370] width 54 height 78
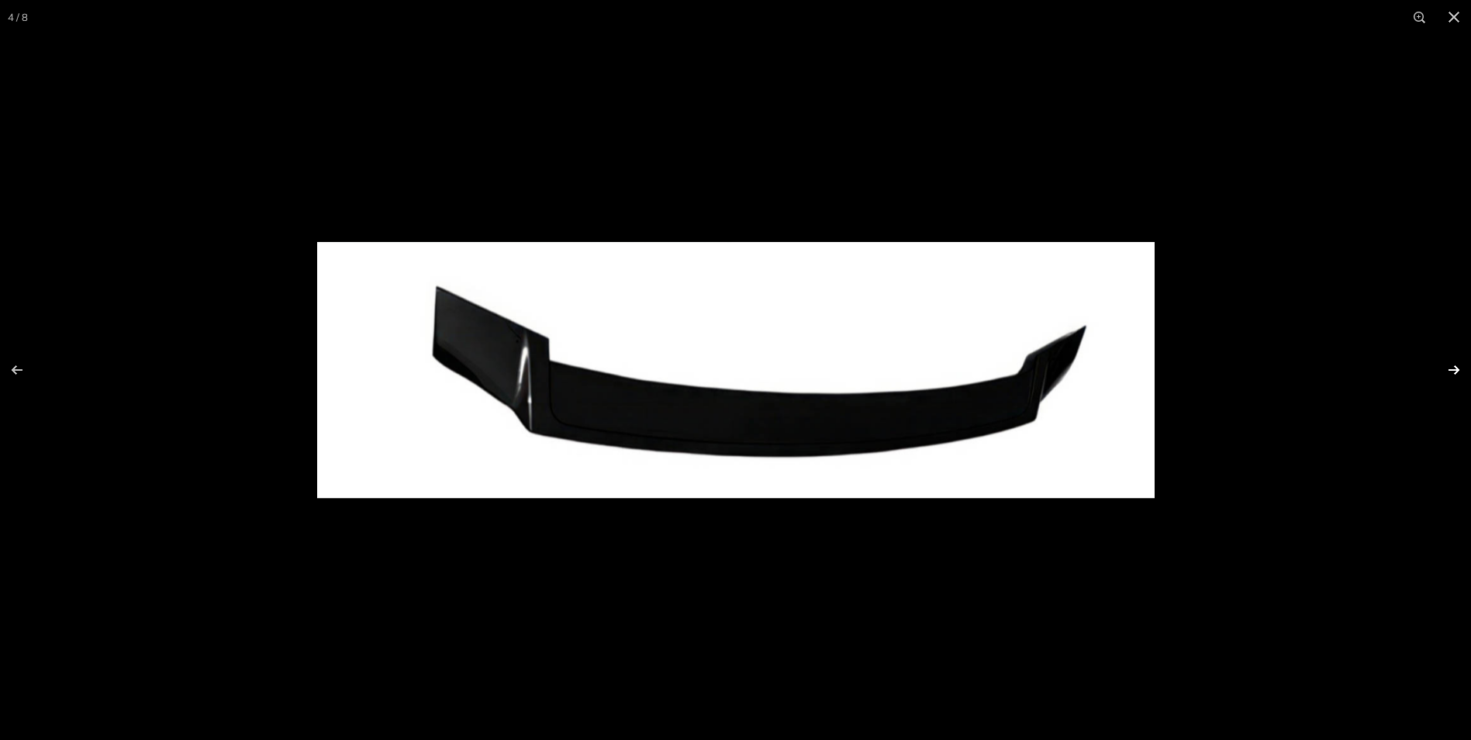
click at [1447, 368] on button at bounding box center [1444, 370] width 54 height 78
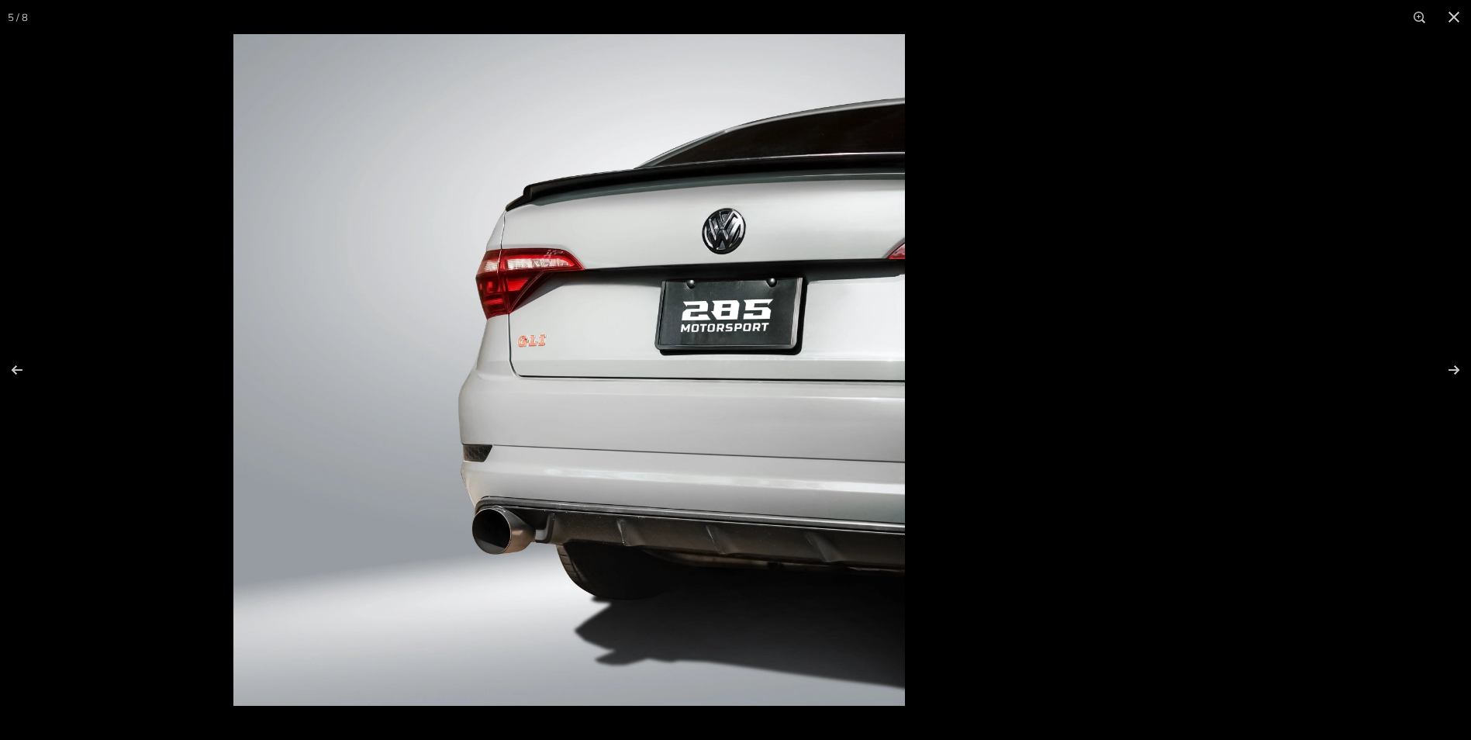
click at [741, 340] on img at bounding box center [569, 370] width 672 height 672
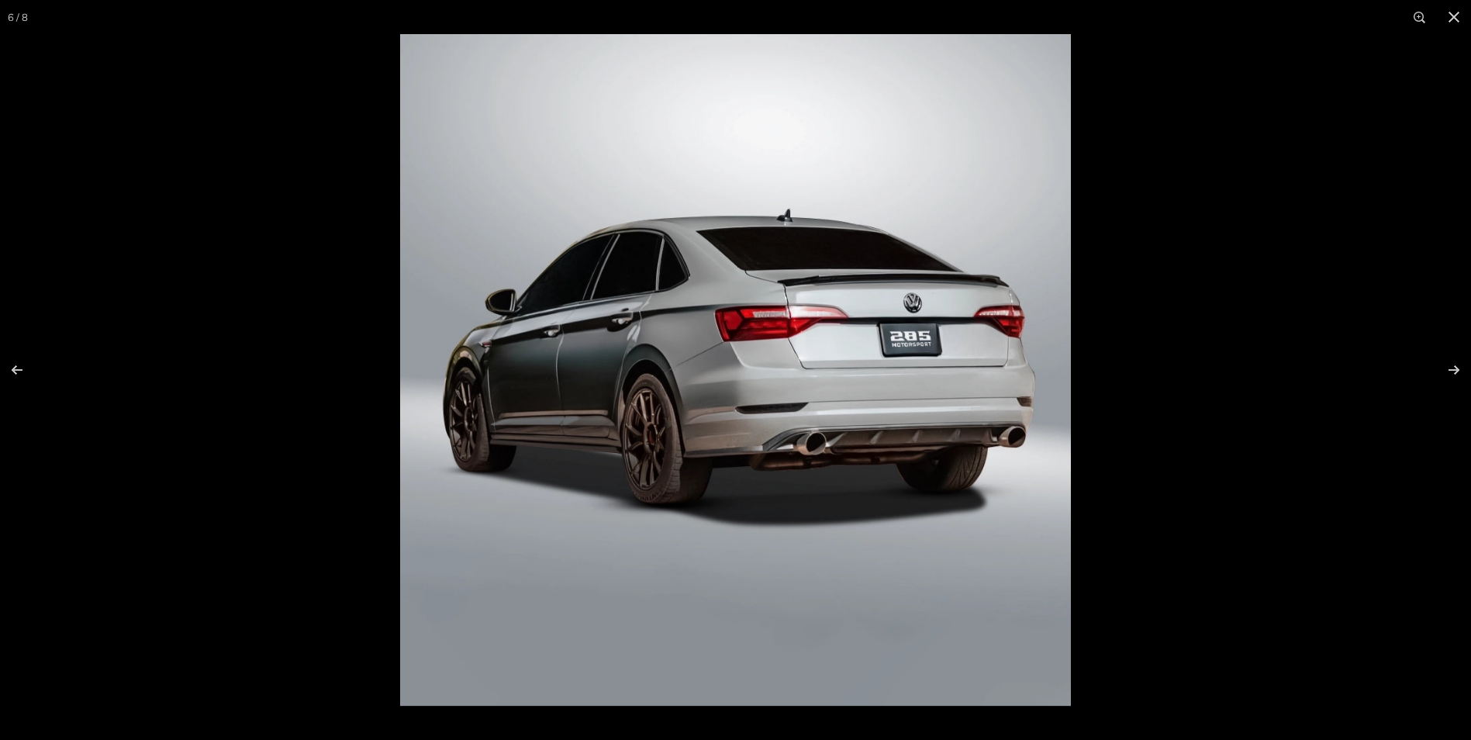
scroll to position [0, 150]
click at [883, 345] on img at bounding box center [735, 370] width 671 height 672
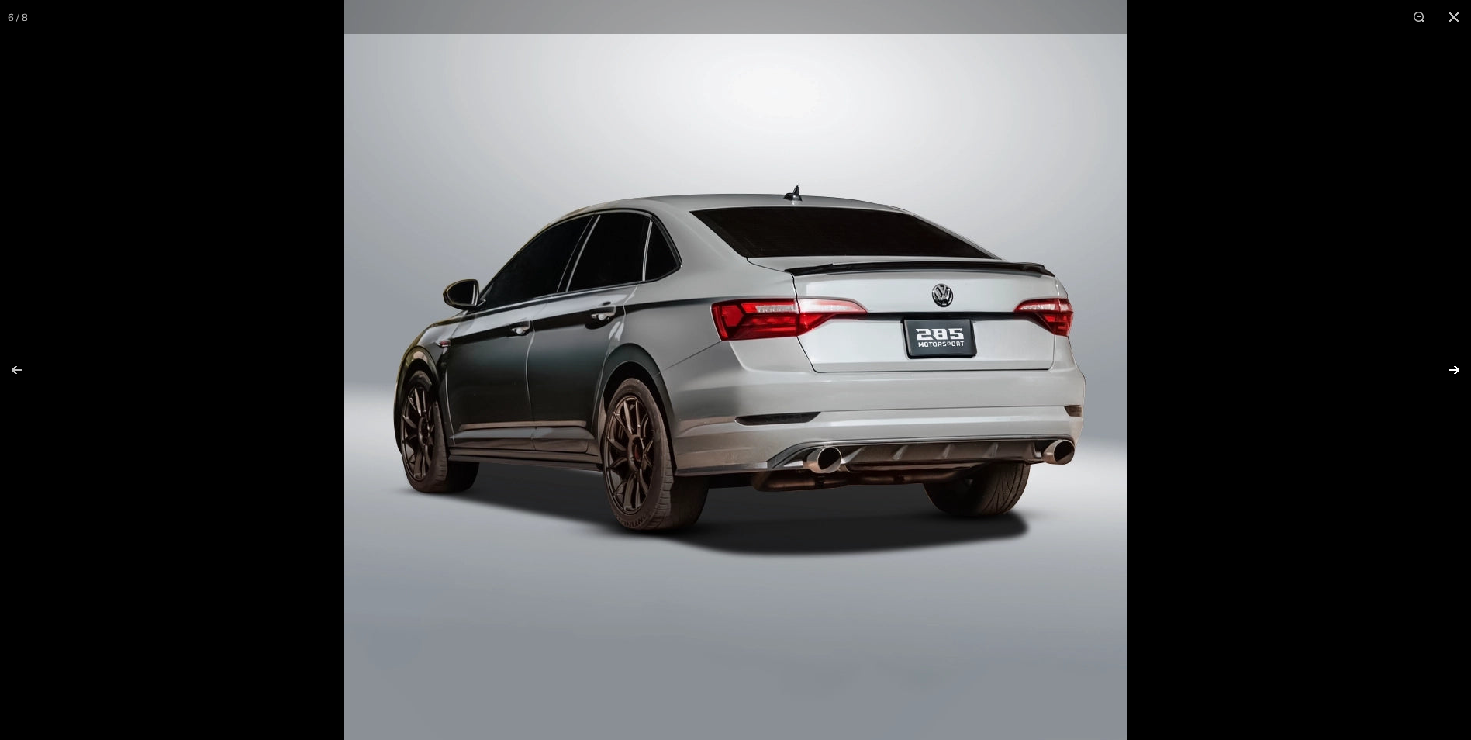
click at [1450, 366] on button at bounding box center [1444, 370] width 54 height 78
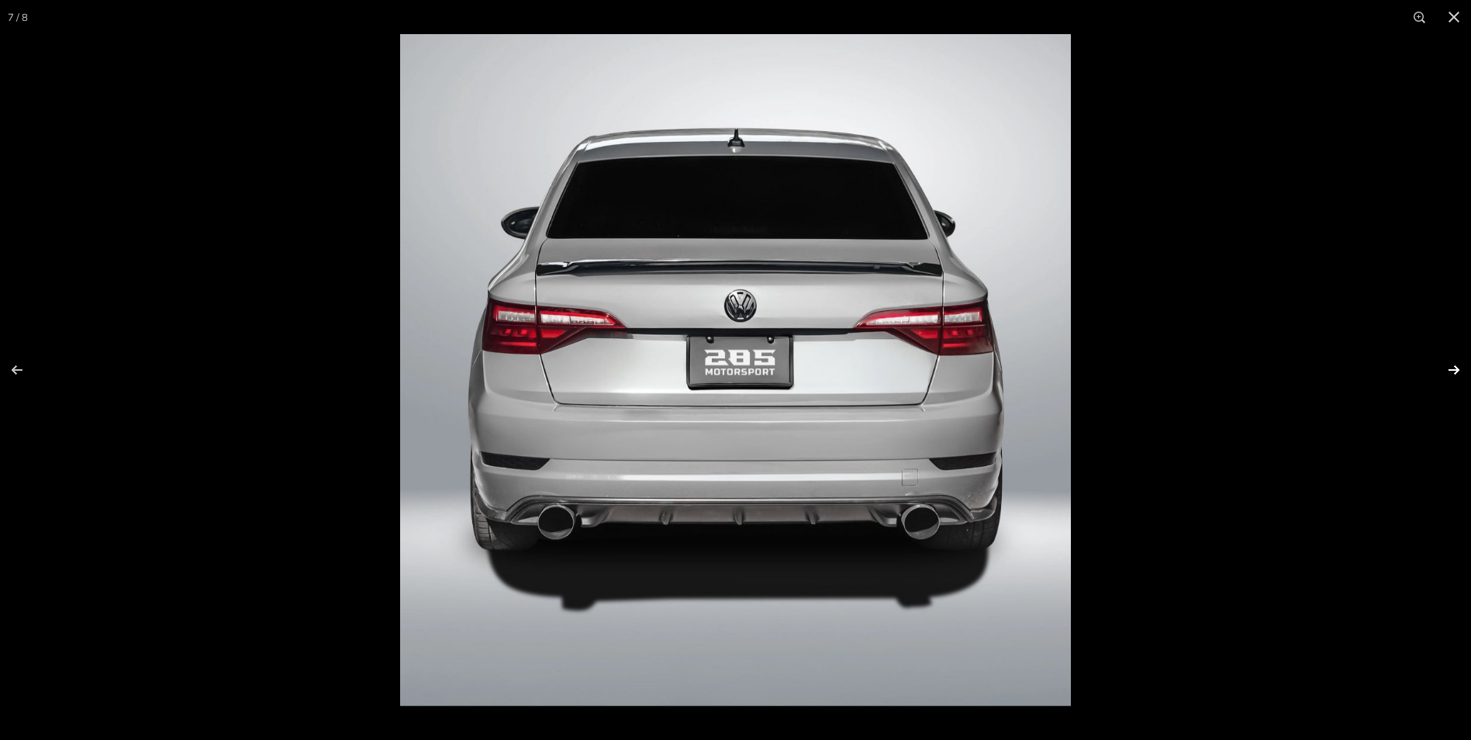
click at [1444, 362] on button at bounding box center [1444, 370] width 54 height 78
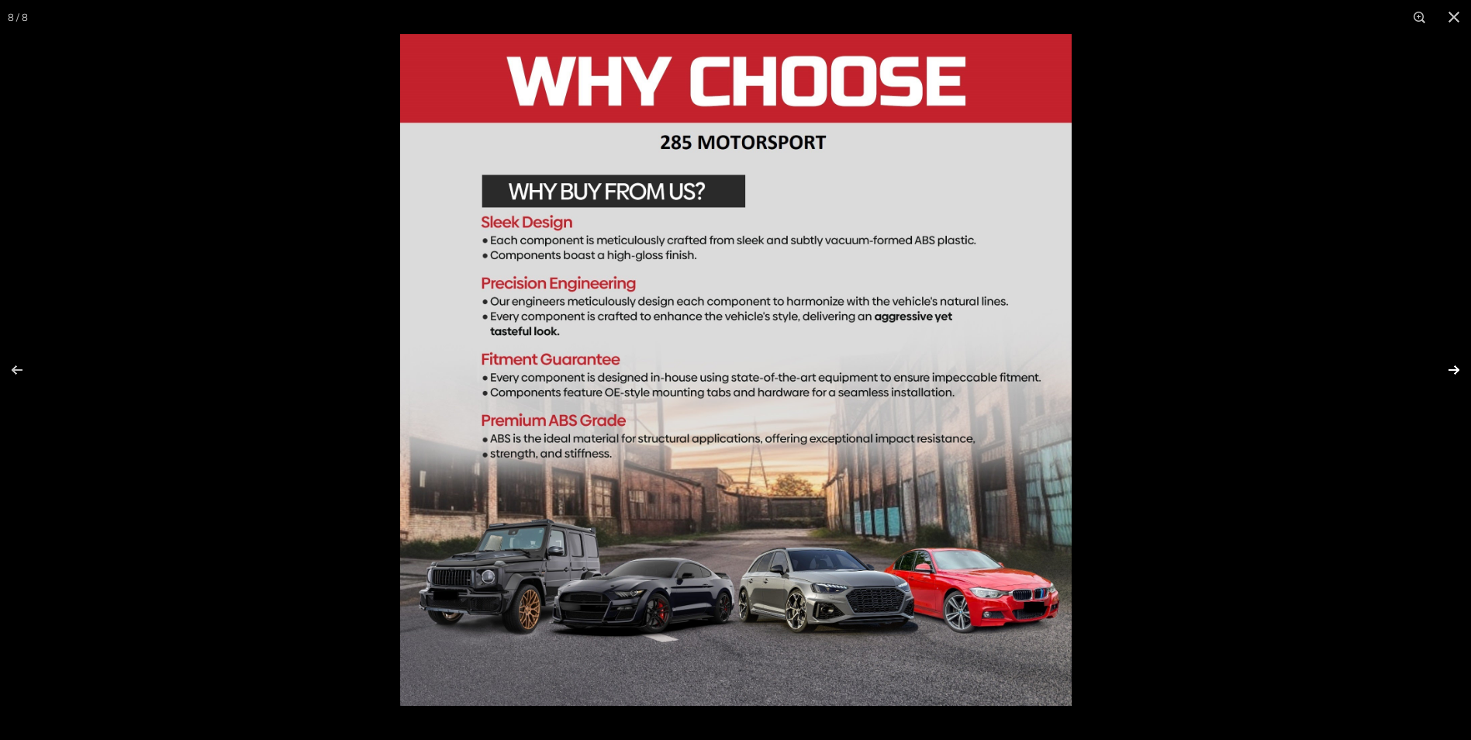
click at [1446, 364] on button at bounding box center [1444, 370] width 54 height 78
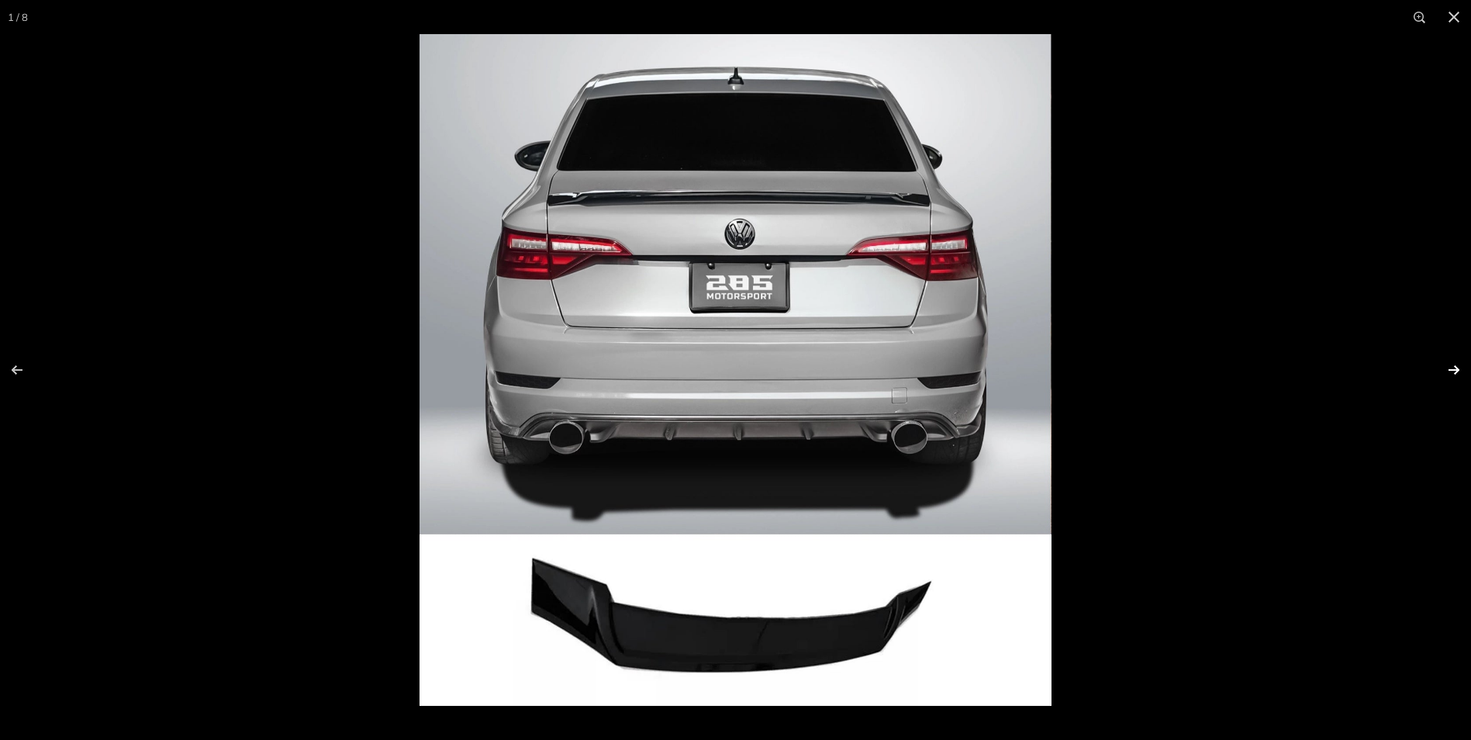
scroll to position [0, 0]
click at [1444, 363] on button at bounding box center [1444, 370] width 54 height 78
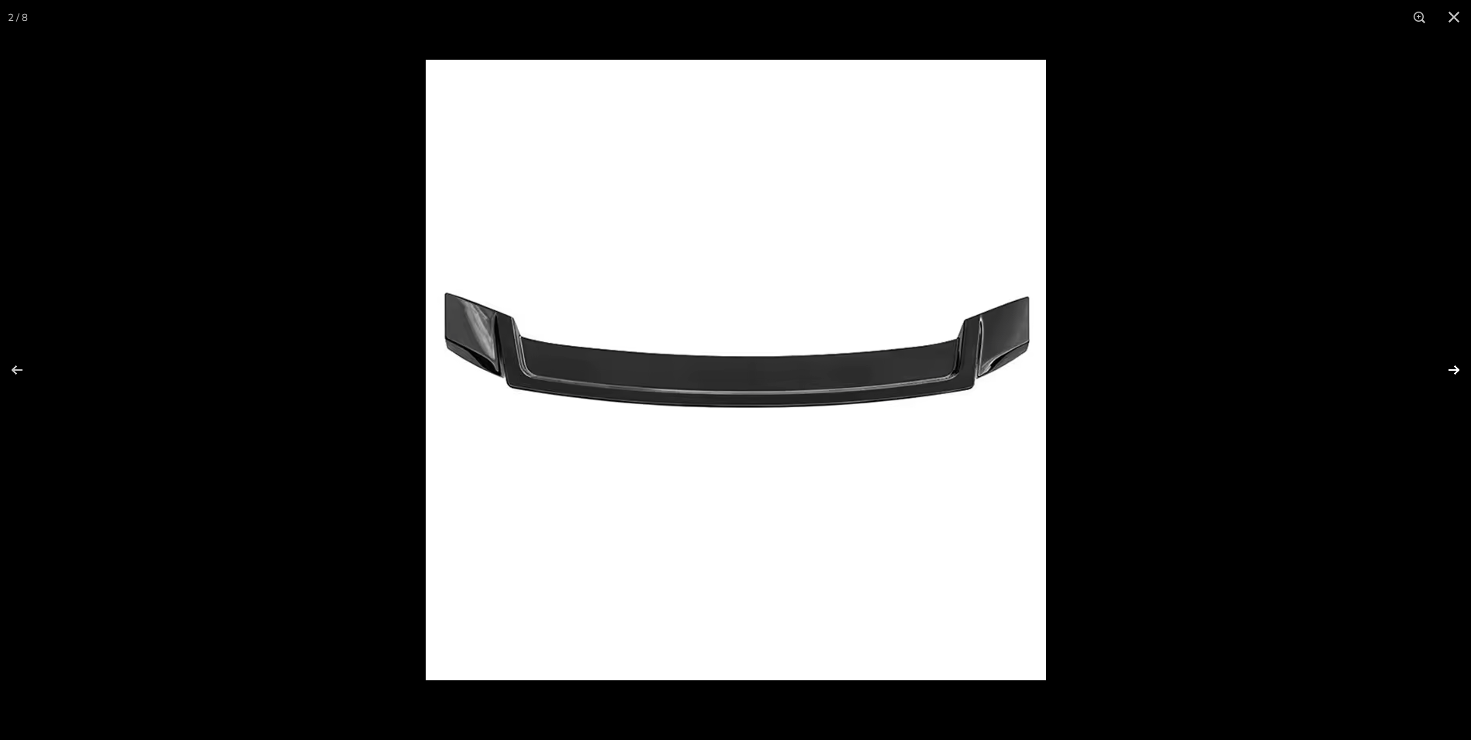
click at [1444, 363] on button at bounding box center [1444, 370] width 54 height 78
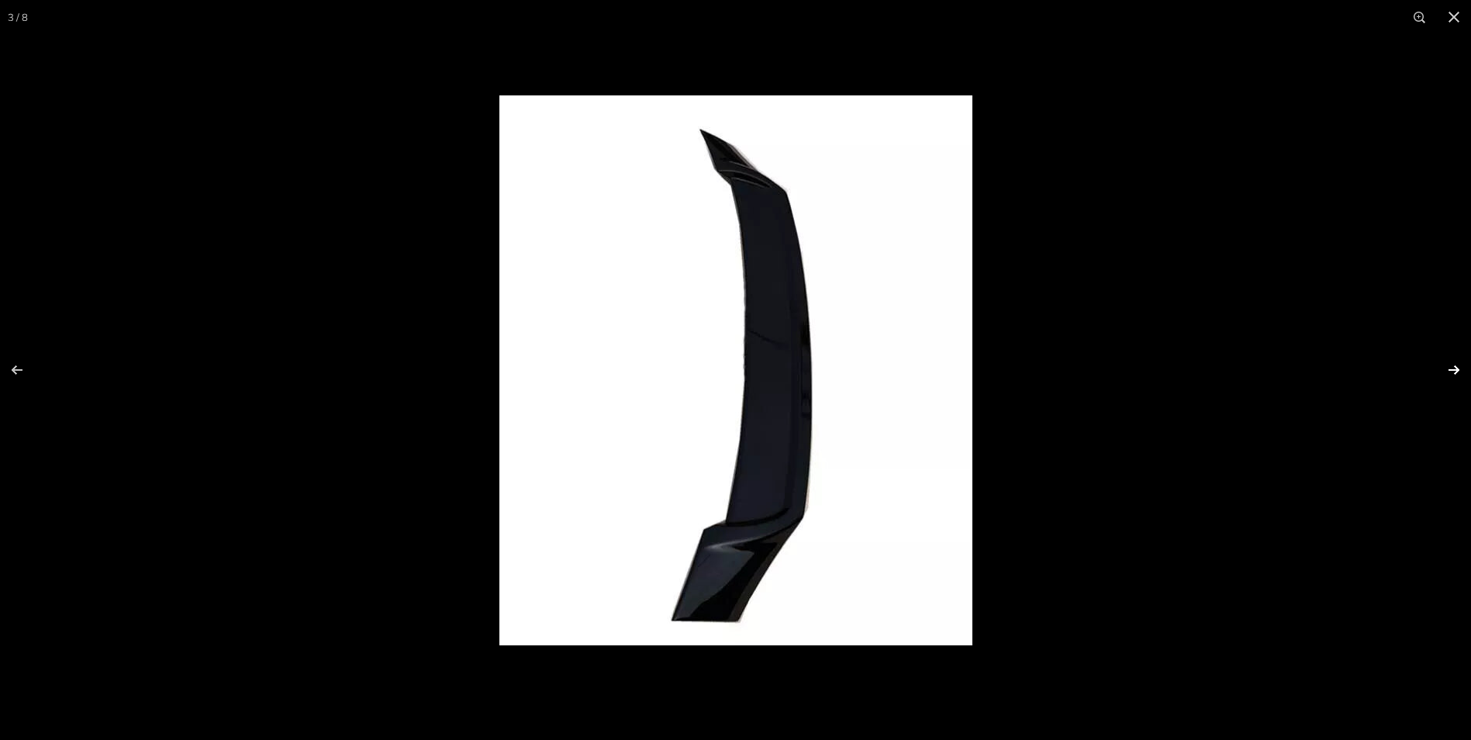
click at [1443, 361] on button at bounding box center [1444, 370] width 54 height 78
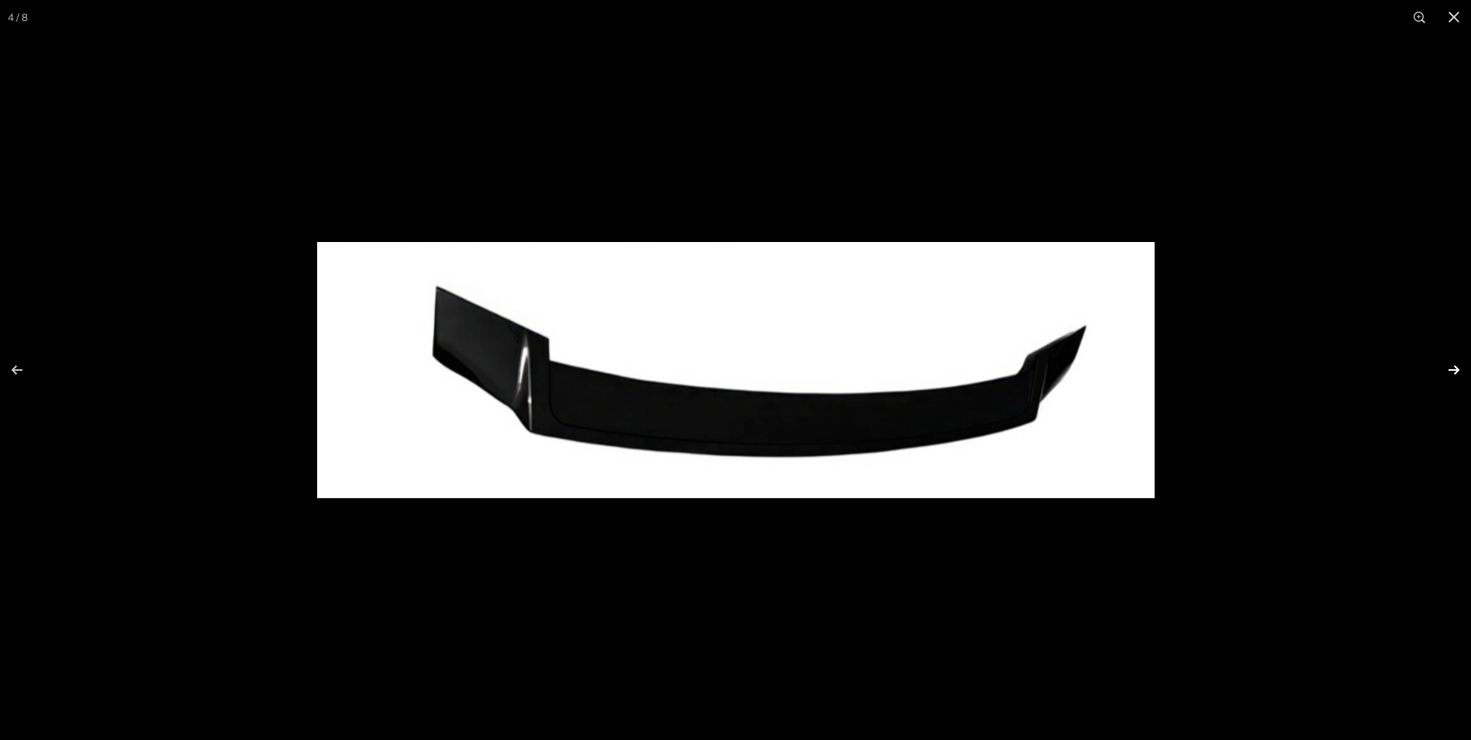
click at [1443, 361] on button at bounding box center [1444, 370] width 54 height 78
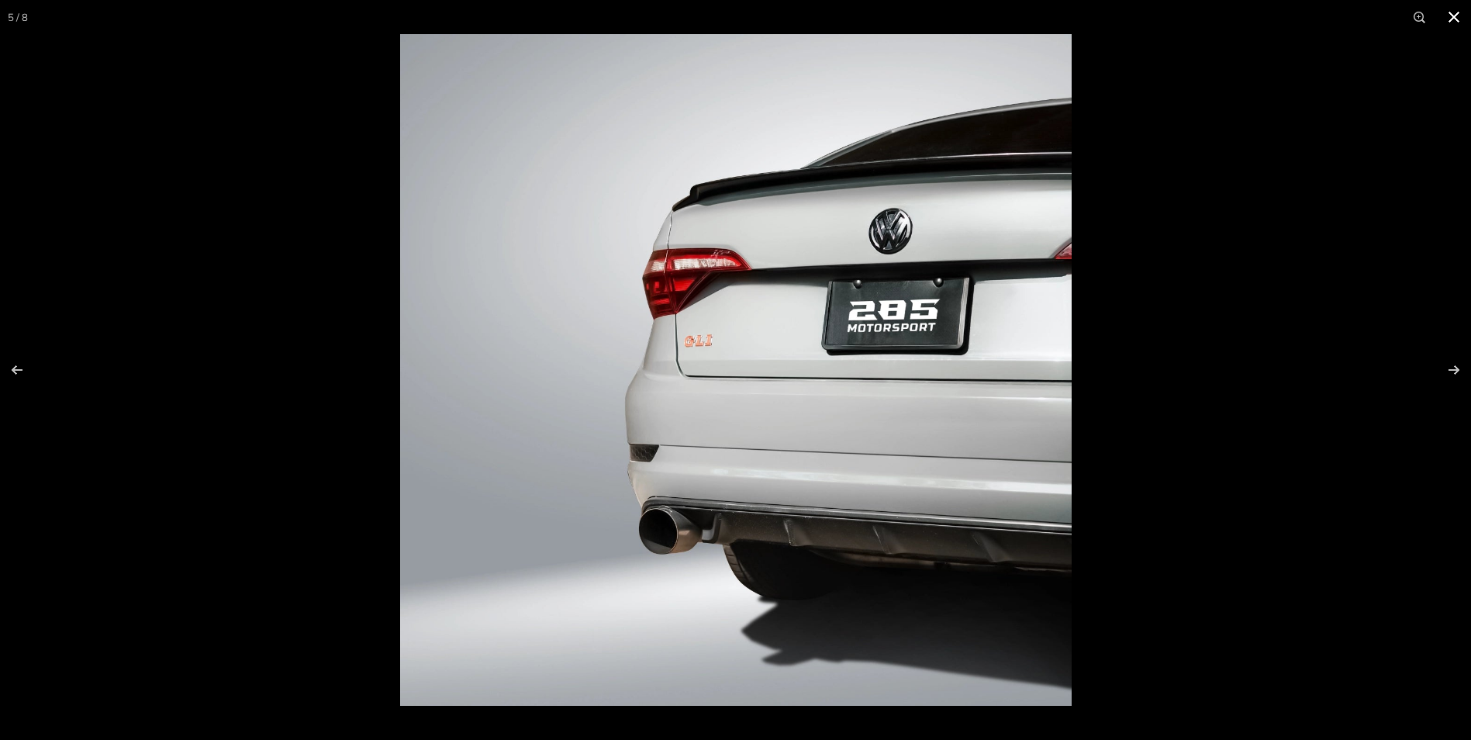
click at [1459, 14] on button at bounding box center [1454, 17] width 34 height 34
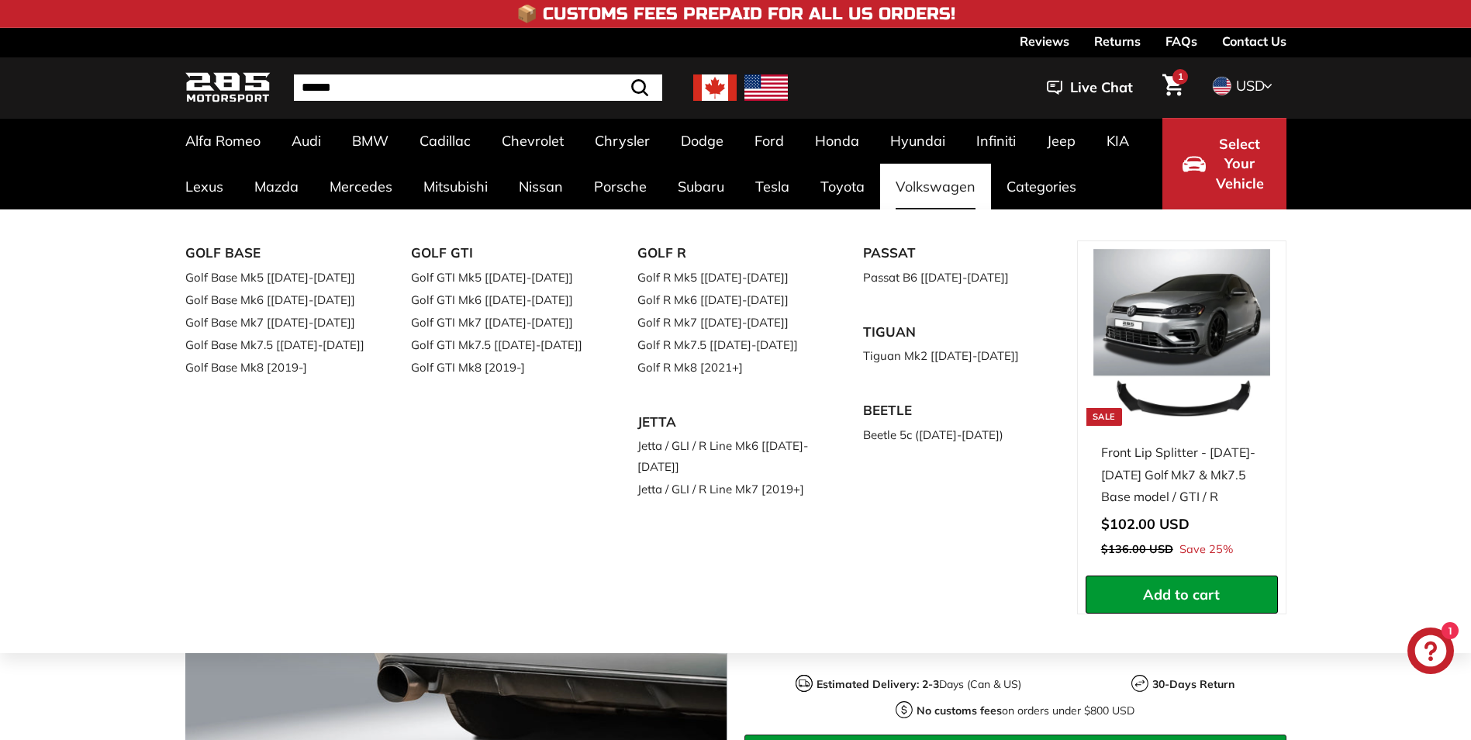
click at [952, 183] on link "Volkswagen" at bounding box center [935, 187] width 111 height 46
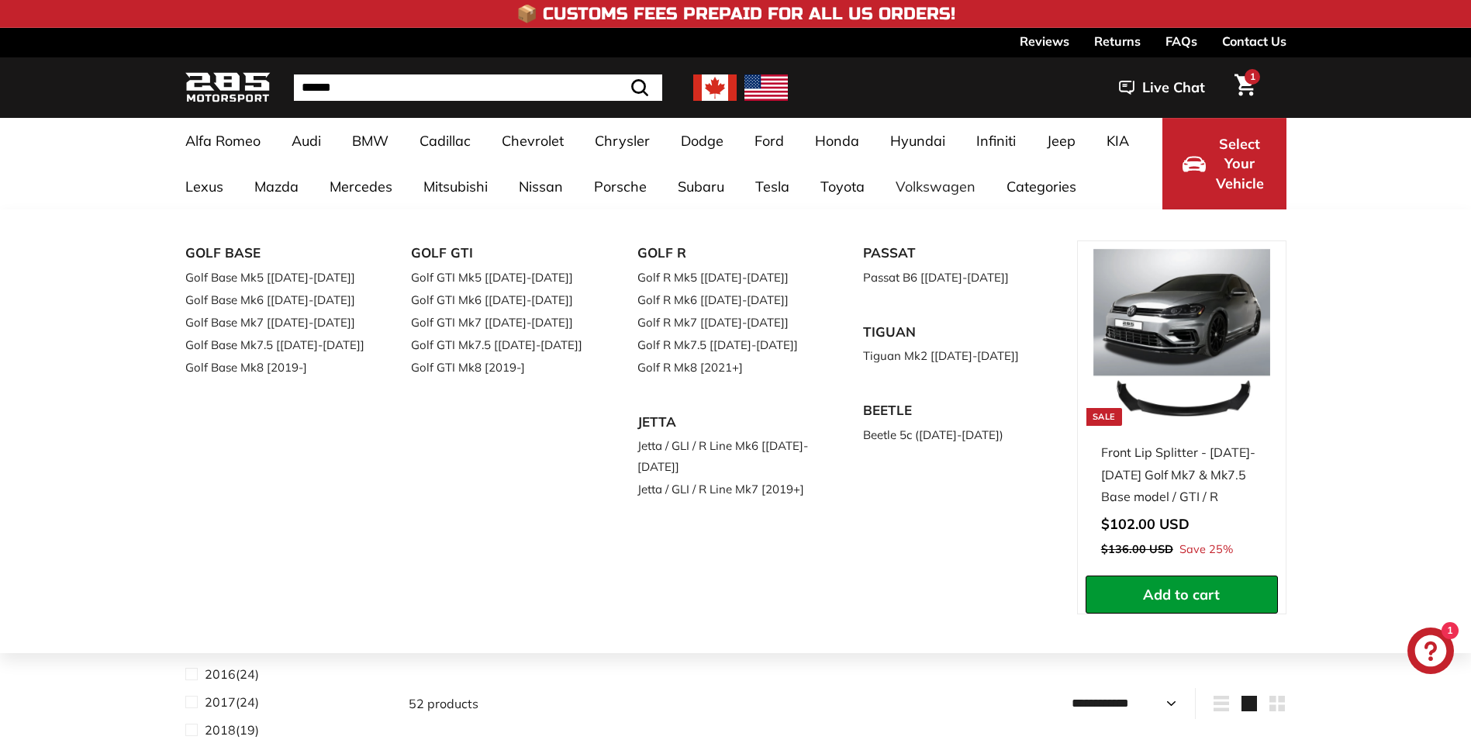
select select "**********"
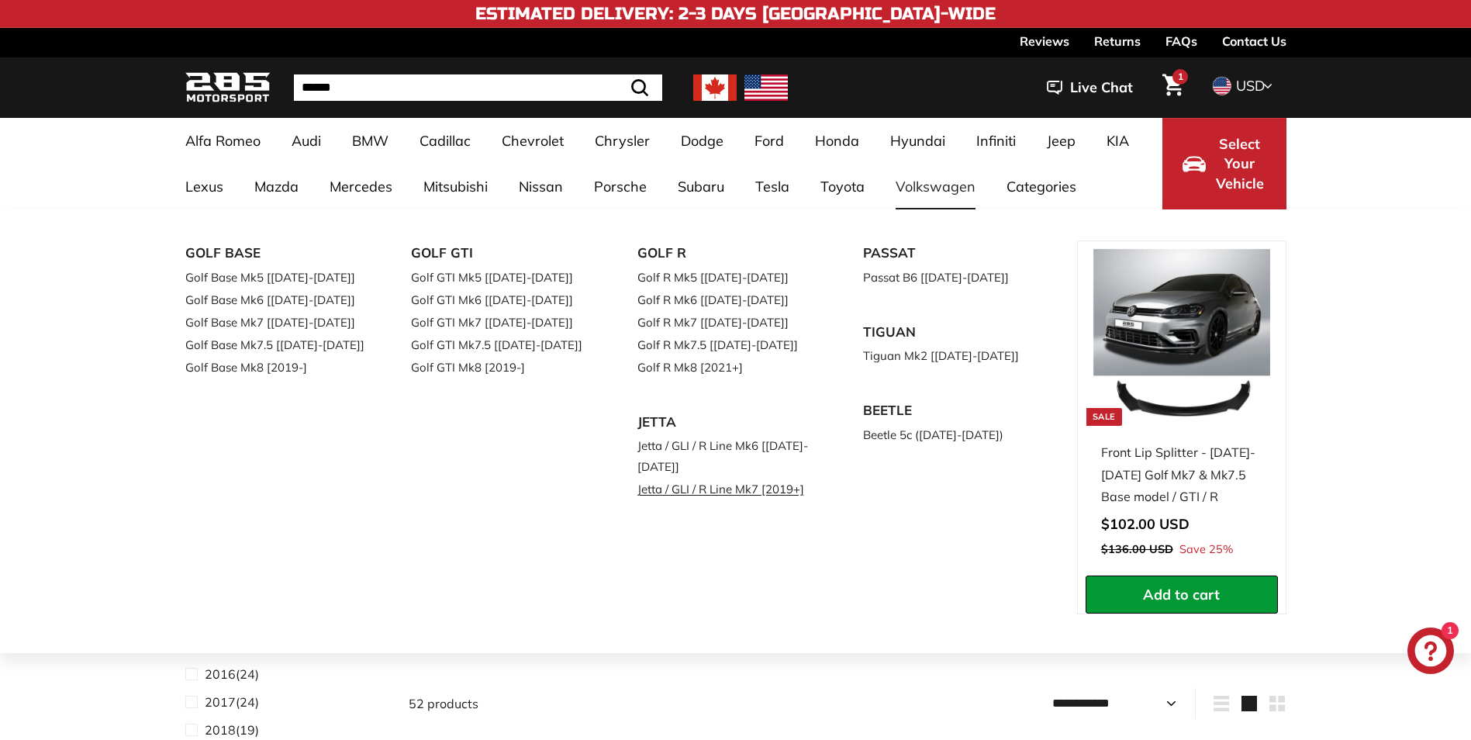
click at [696, 486] on link "Jetta / GLI / R Line Mk7 [2019+]" at bounding box center [728, 489] width 183 height 22
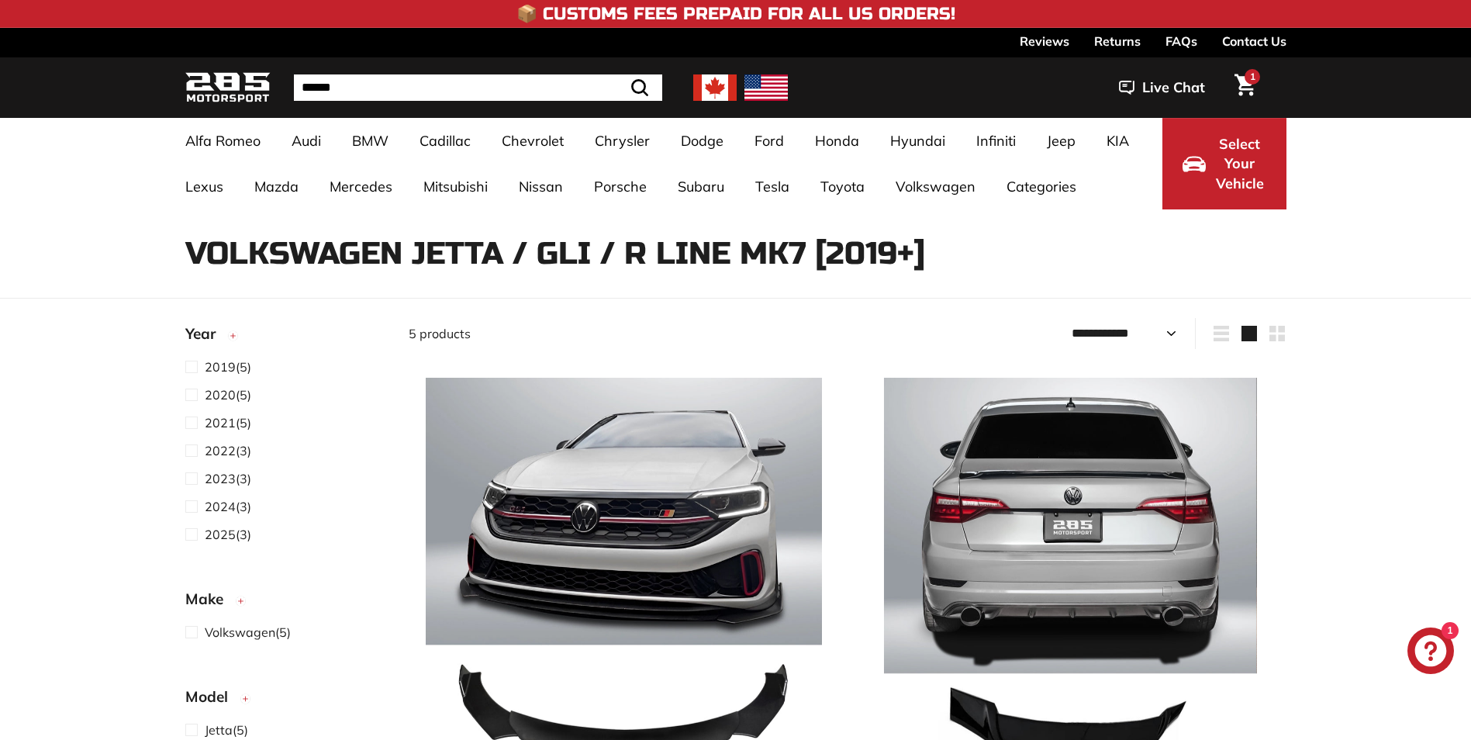
select select "**********"
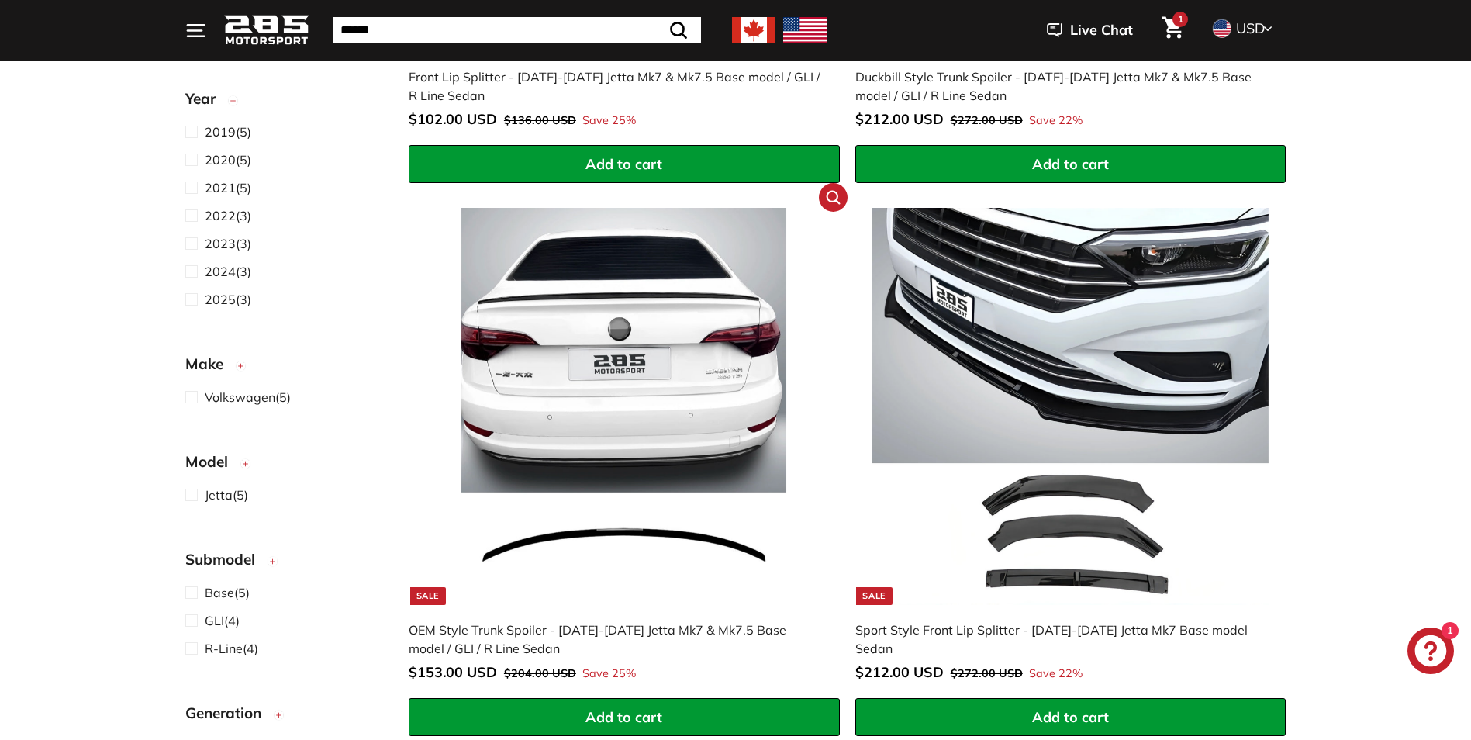
scroll to position [775, 0]
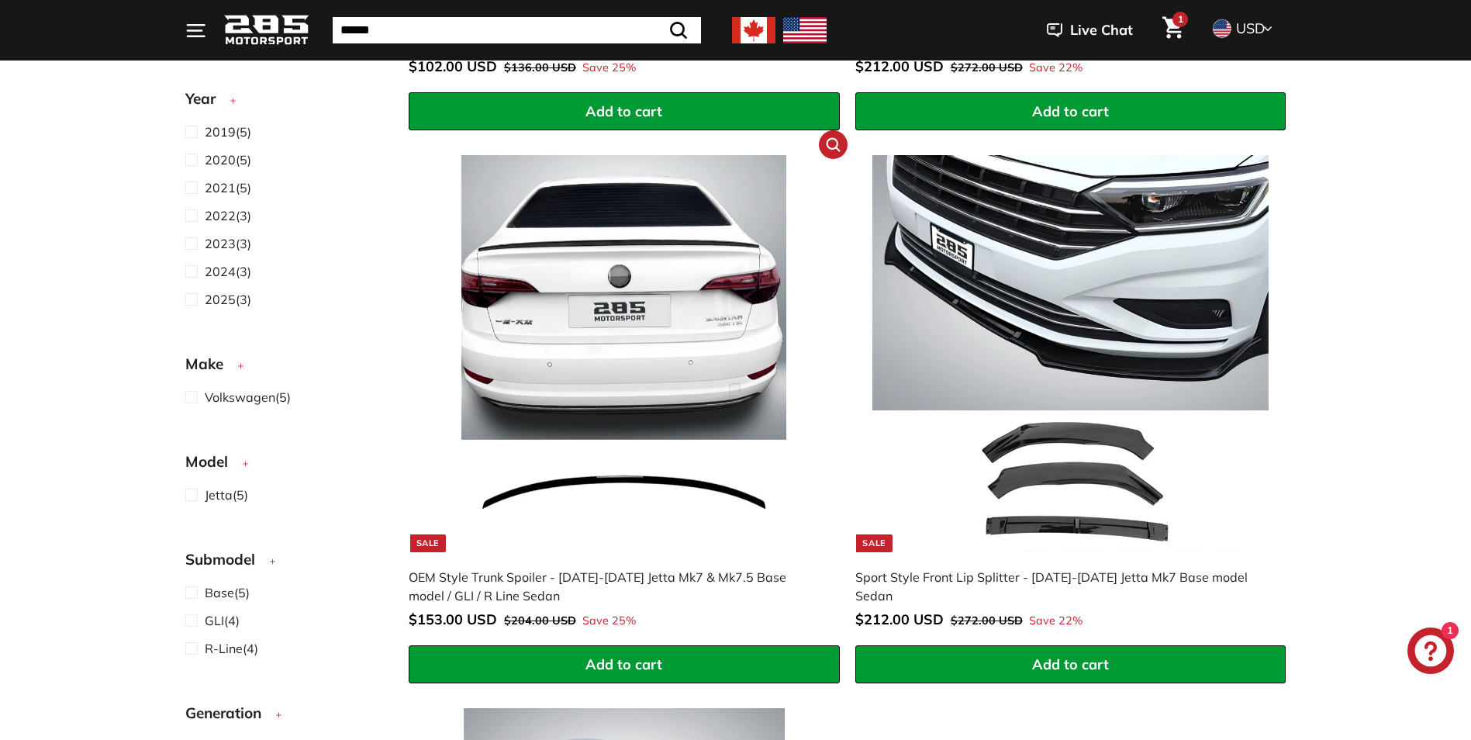
click at [565, 482] on img at bounding box center [624, 353] width 396 height 396
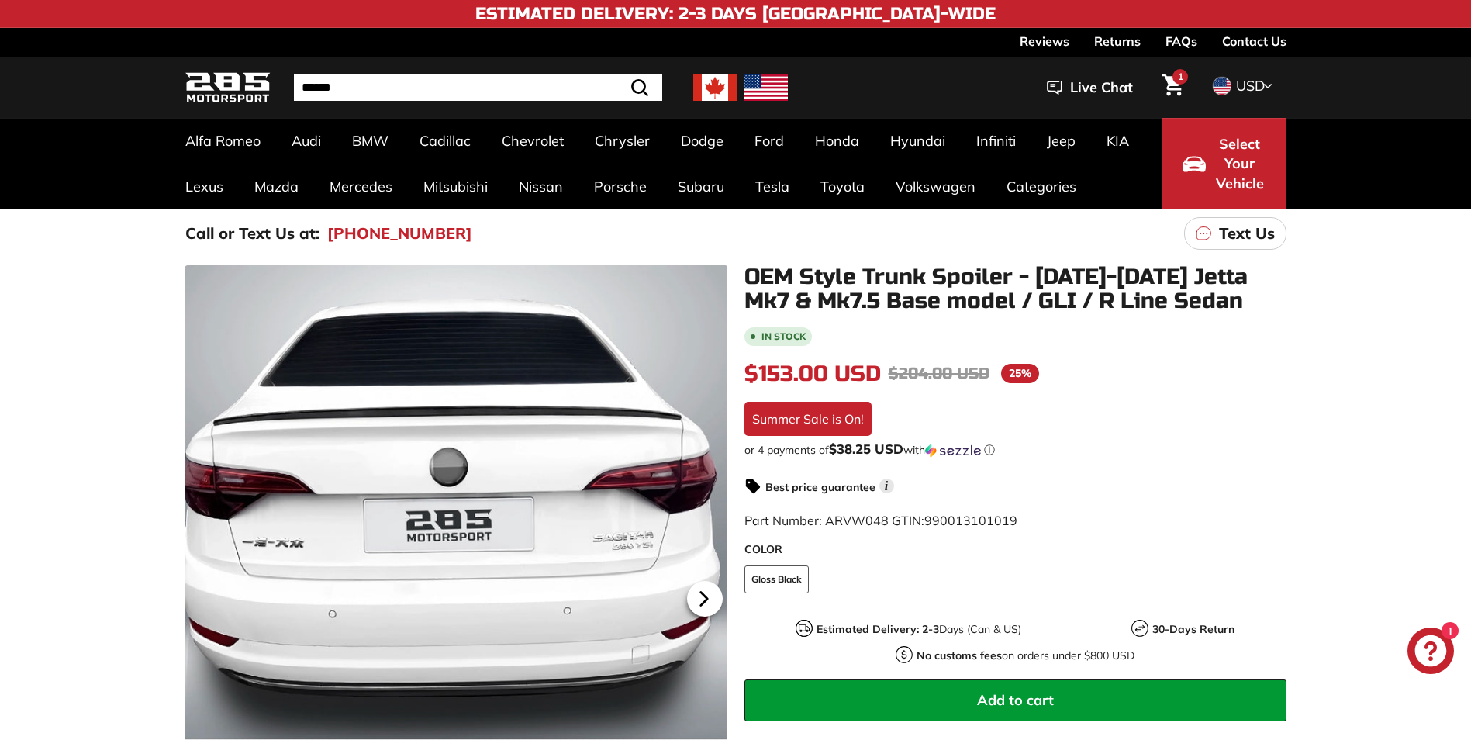
click at [698, 595] on icon at bounding box center [704, 599] width 36 height 36
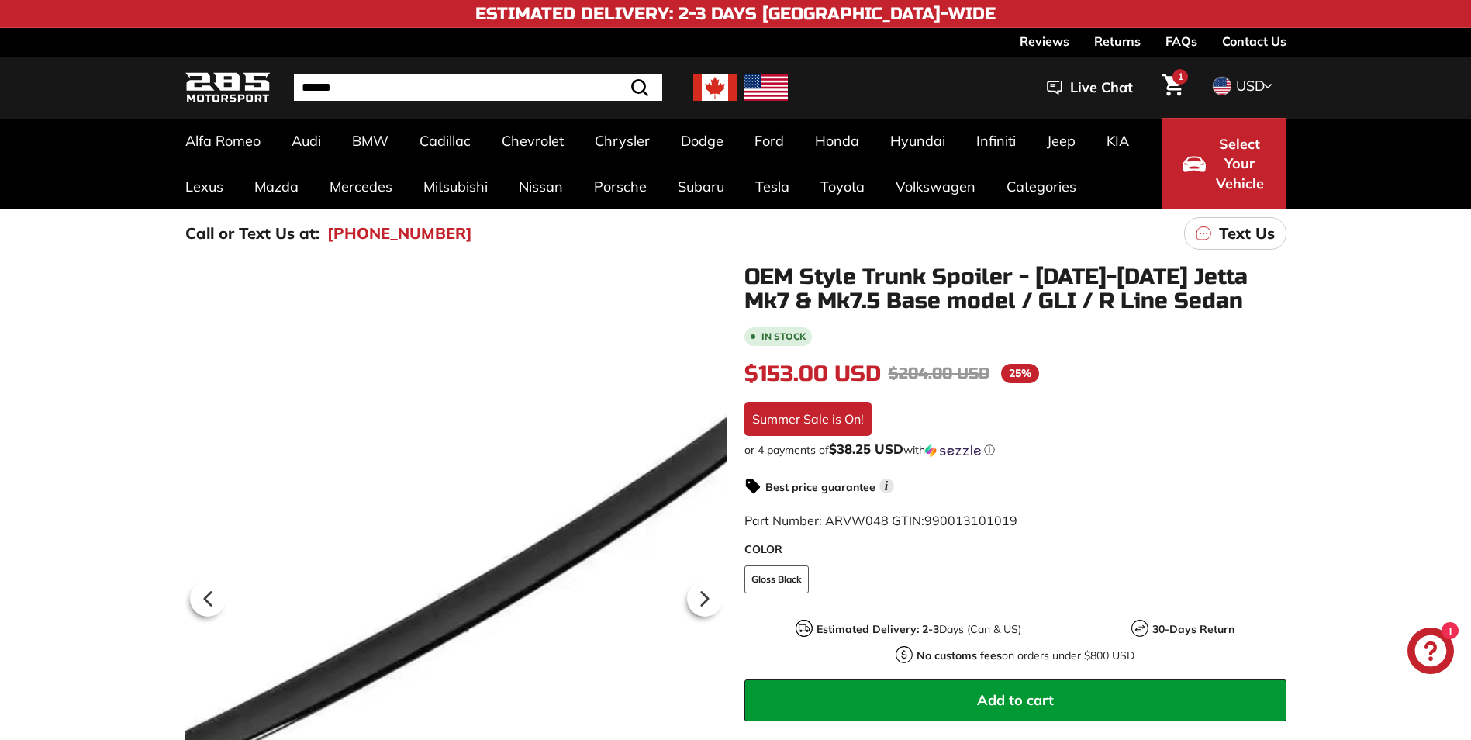
click at [582, 550] on div at bounding box center [456, 595] width 542 height 661
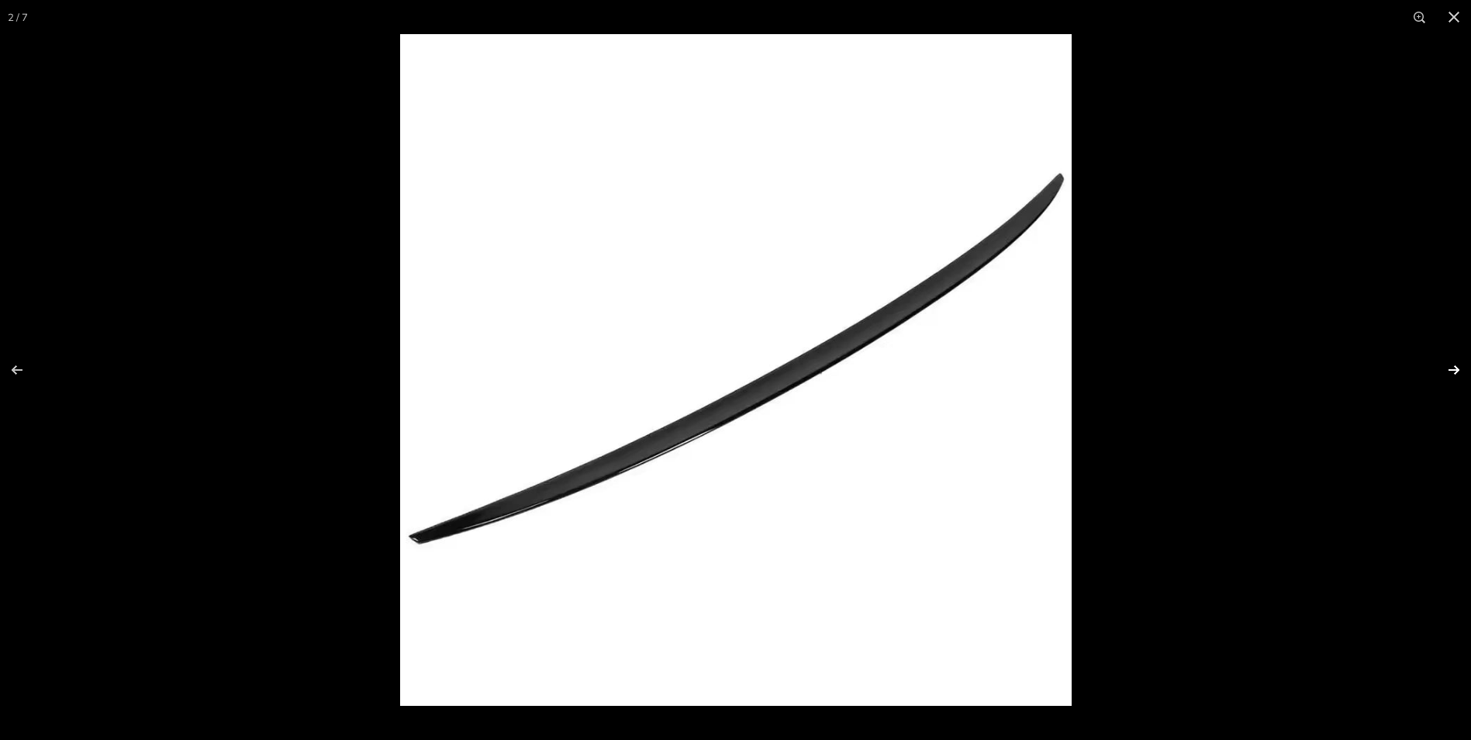
click at [1446, 367] on button at bounding box center [1444, 370] width 54 height 78
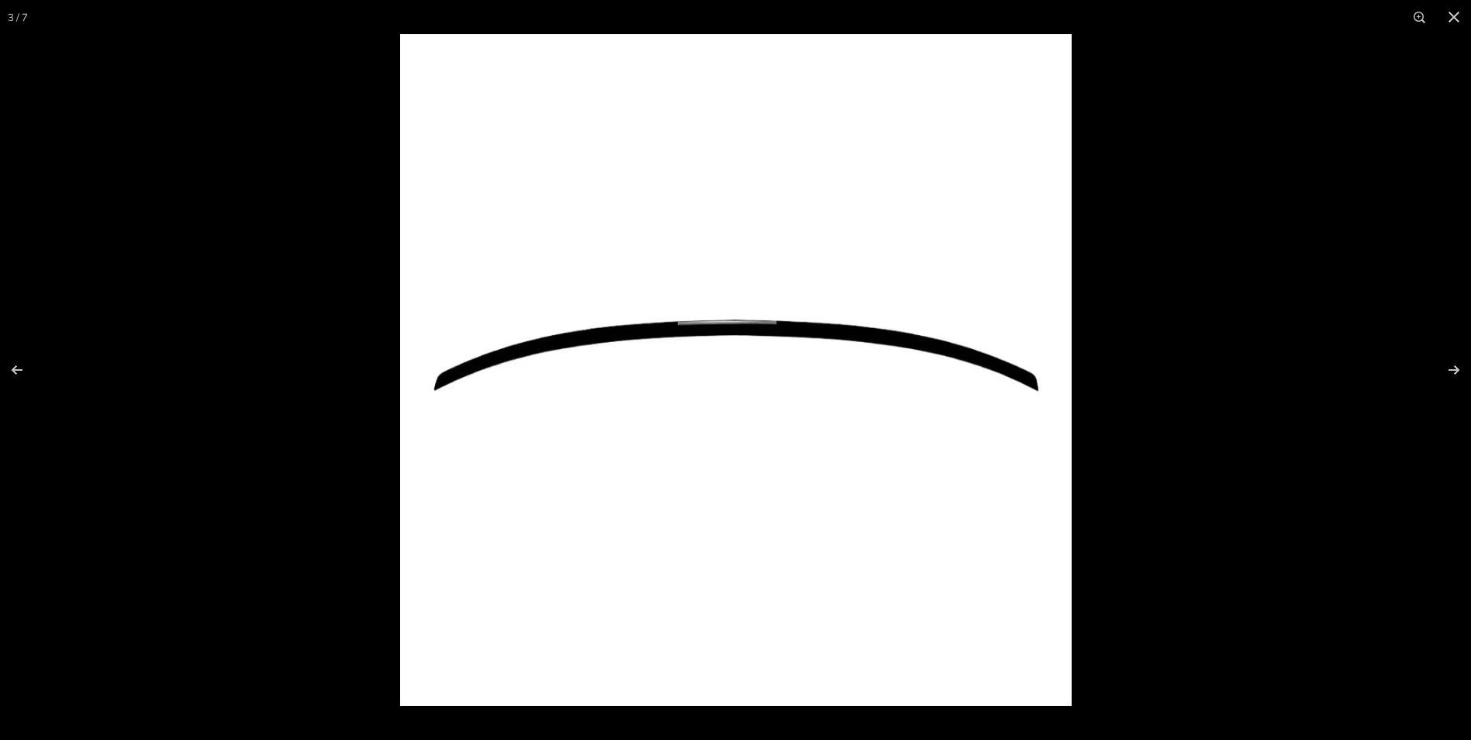
click at [943, 346] on img at bounding box center [736, 370] width 672 height 672
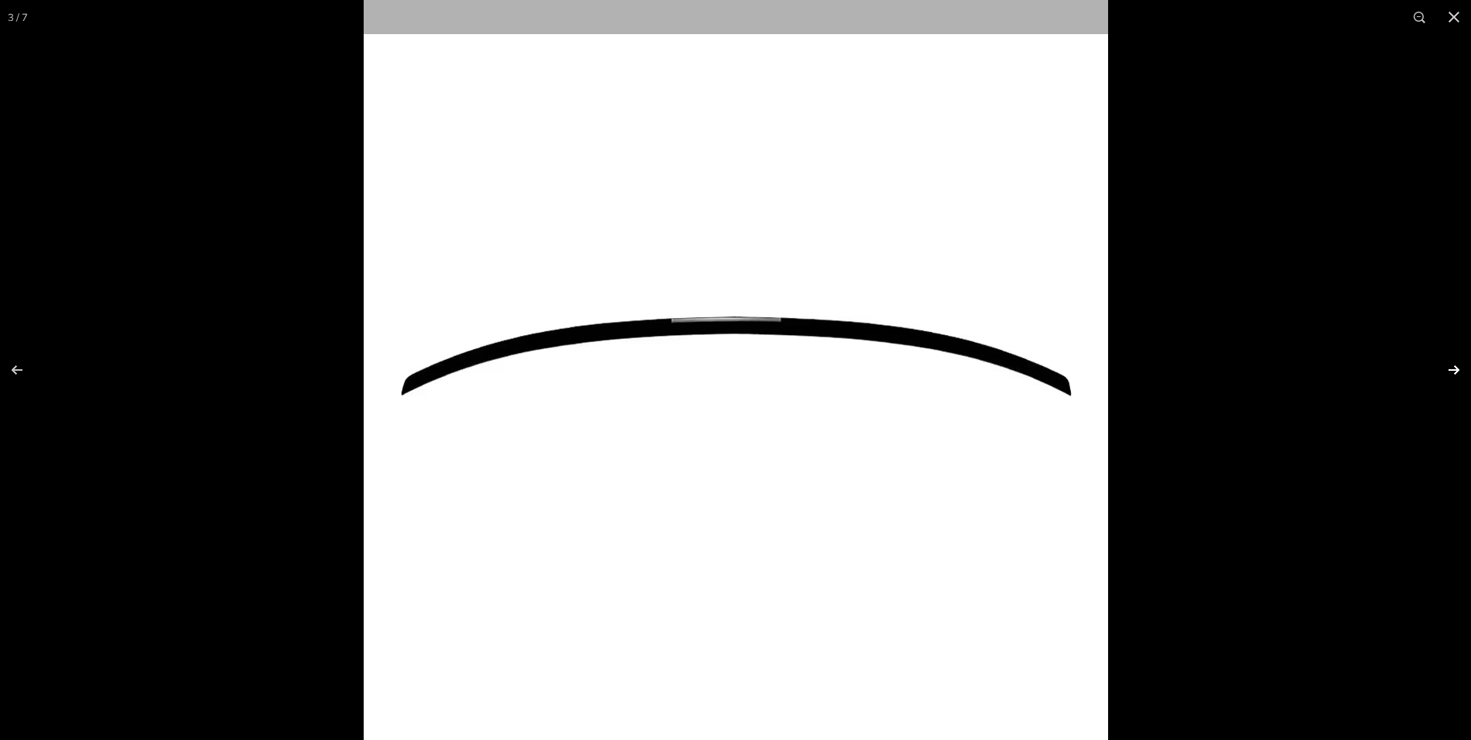
click at [1454, 367] on button at bounding box center [1444, 370] width 54 height 78
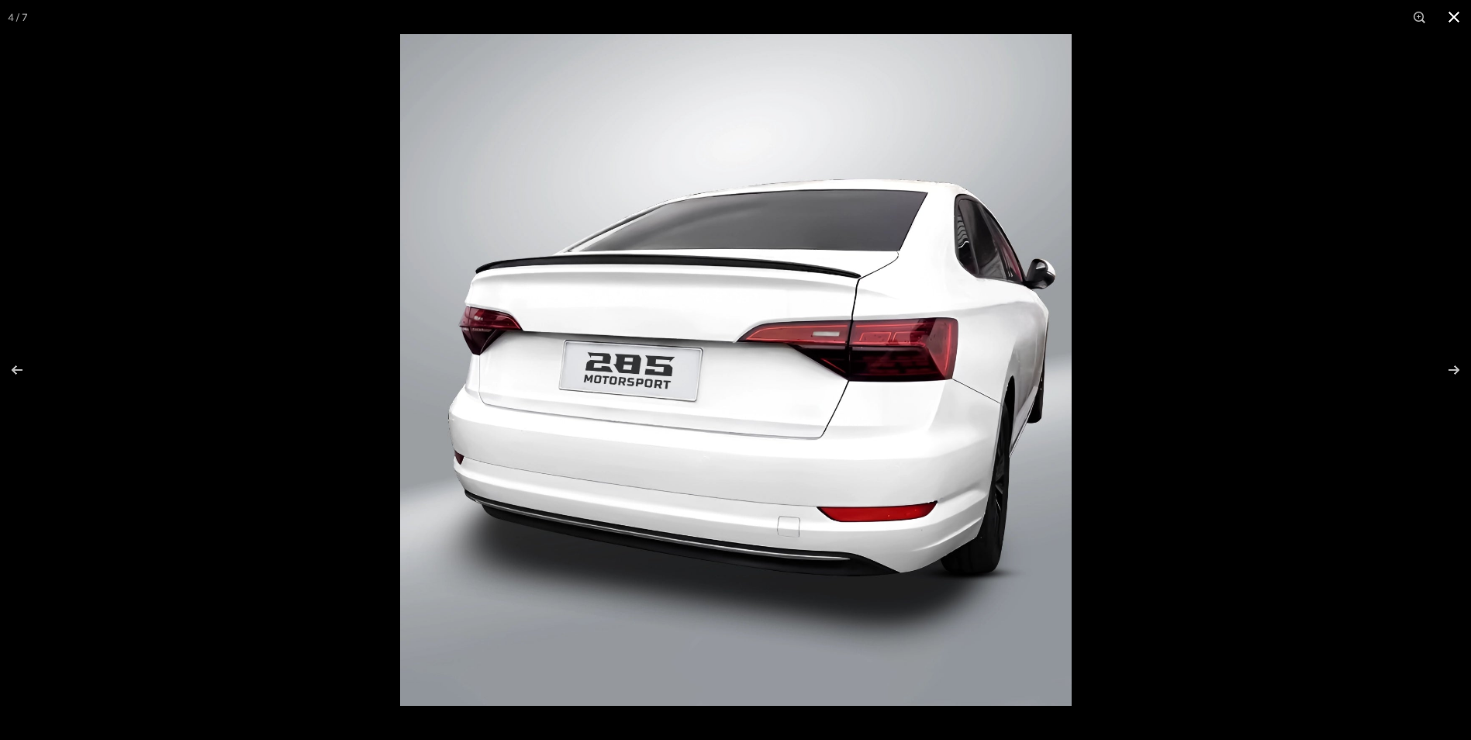
click at [1451, 15] on button at bounding box center [1454, 17] width 34 height 34
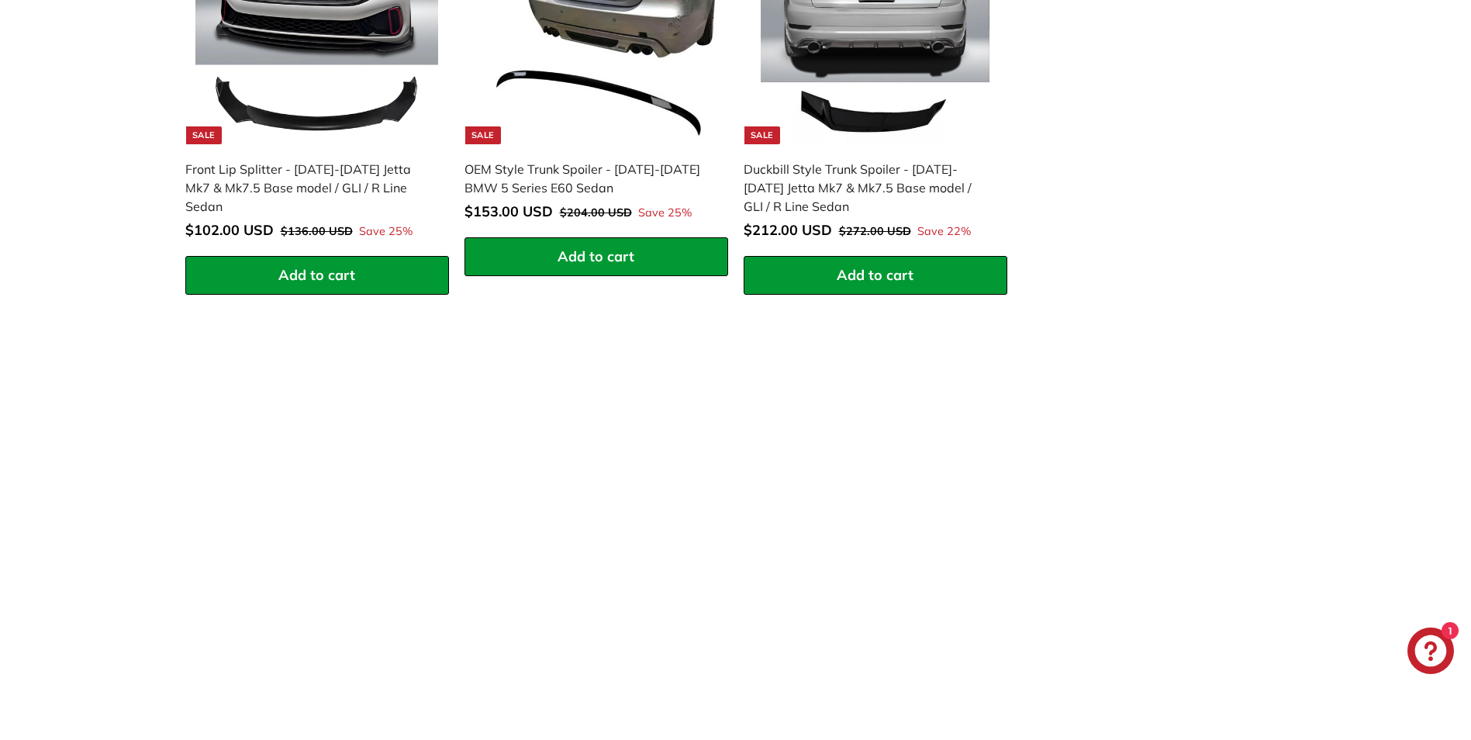
scroll to position [2094, 0]
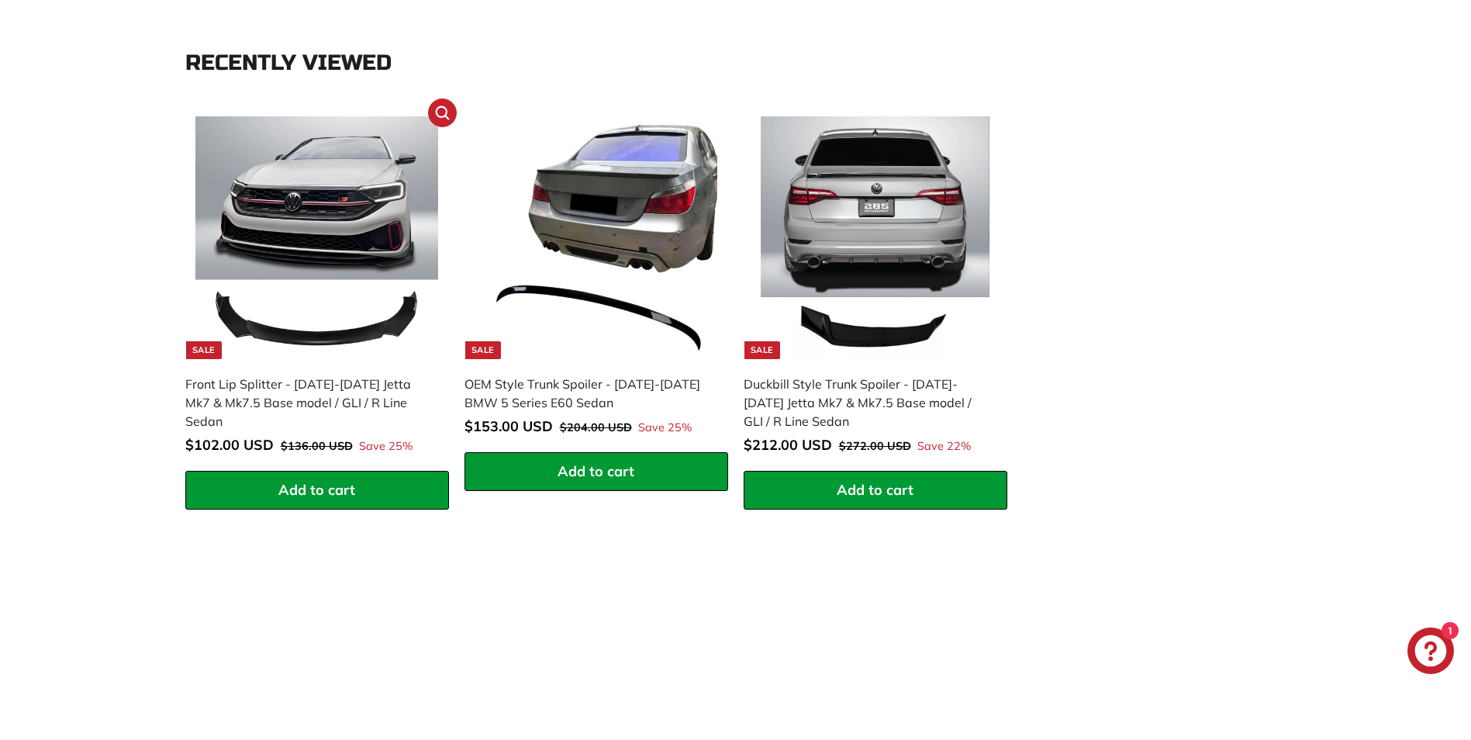
click at [271, 436] on span "$102.00 USD" at bounding box center [229, 445] width 88 height 18
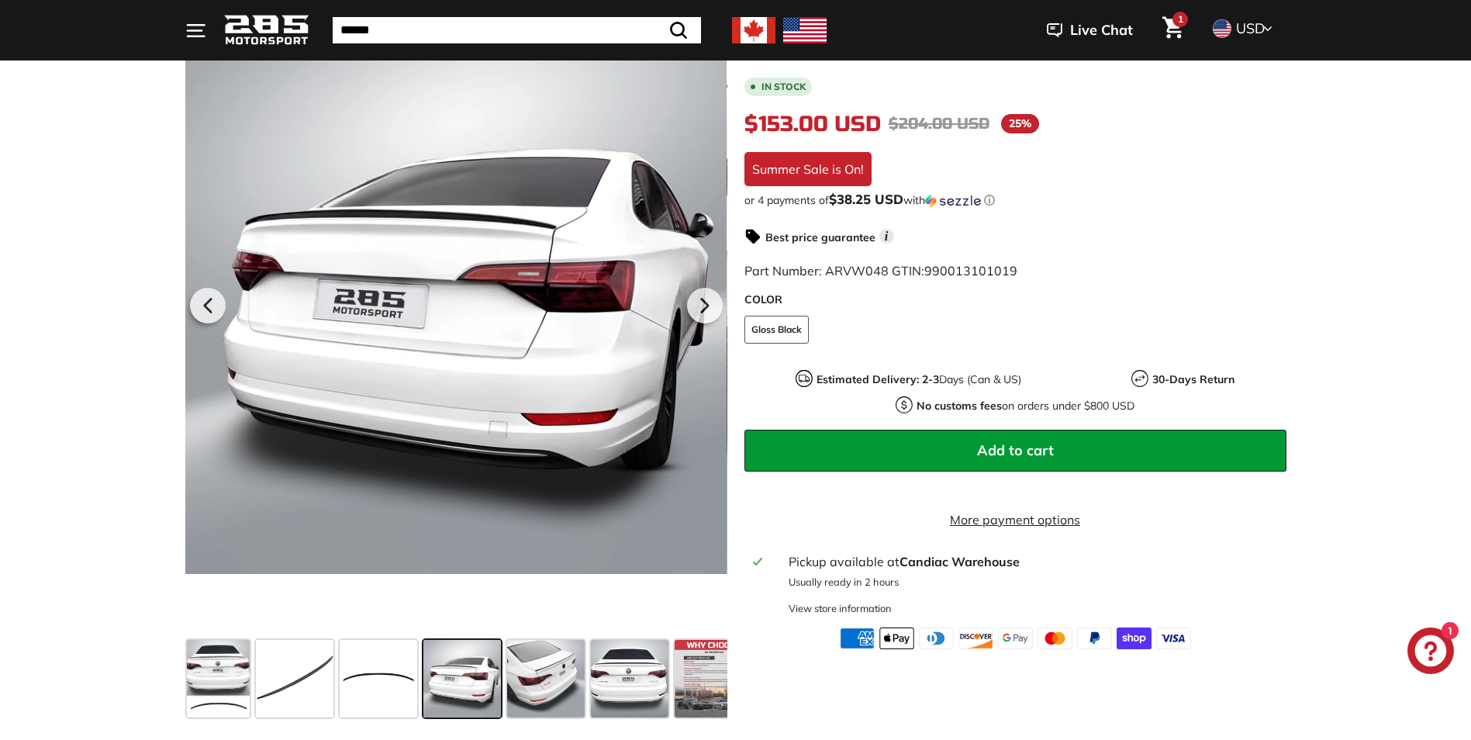
scroll to position [310, 0]
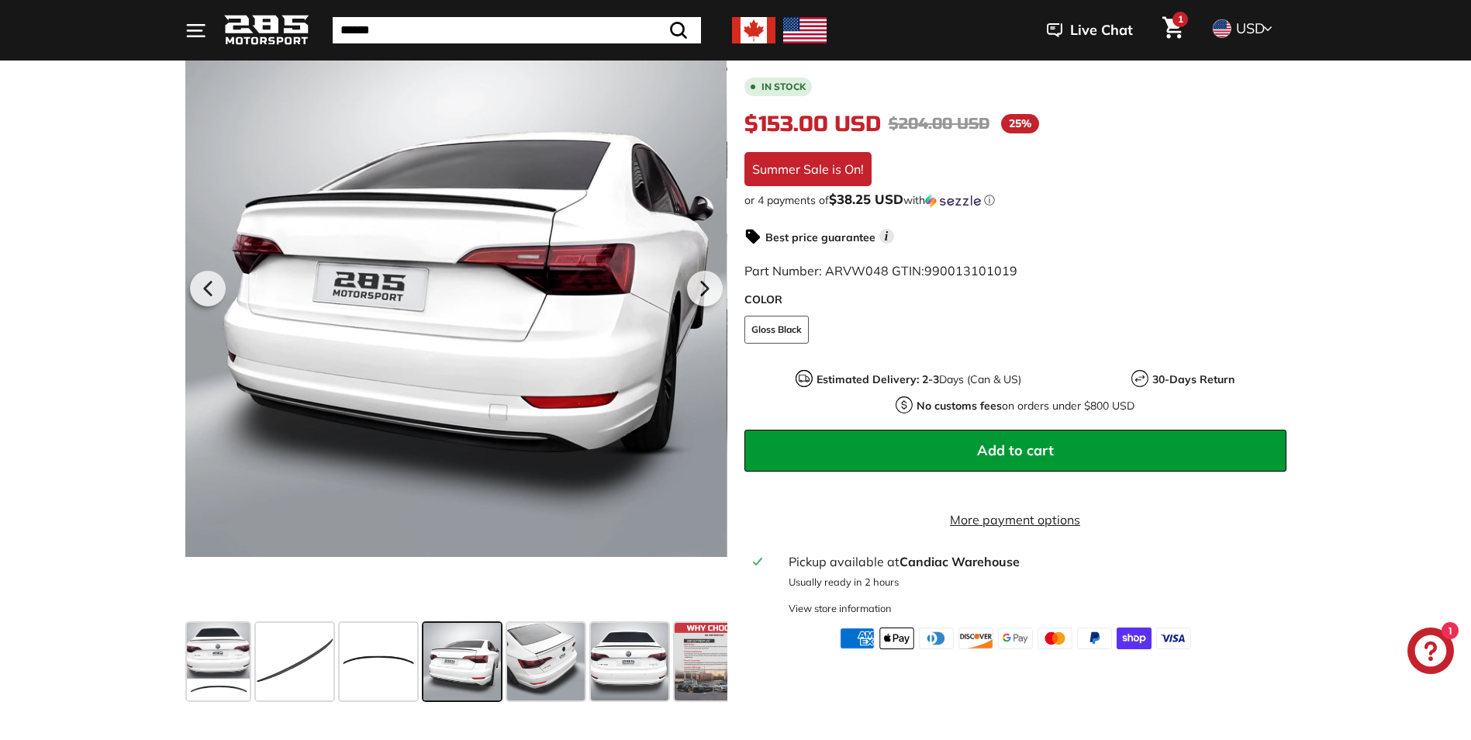
click at [997, 455] on span "Add to cart" at bounding box center [1015, 450] width 77 height 18
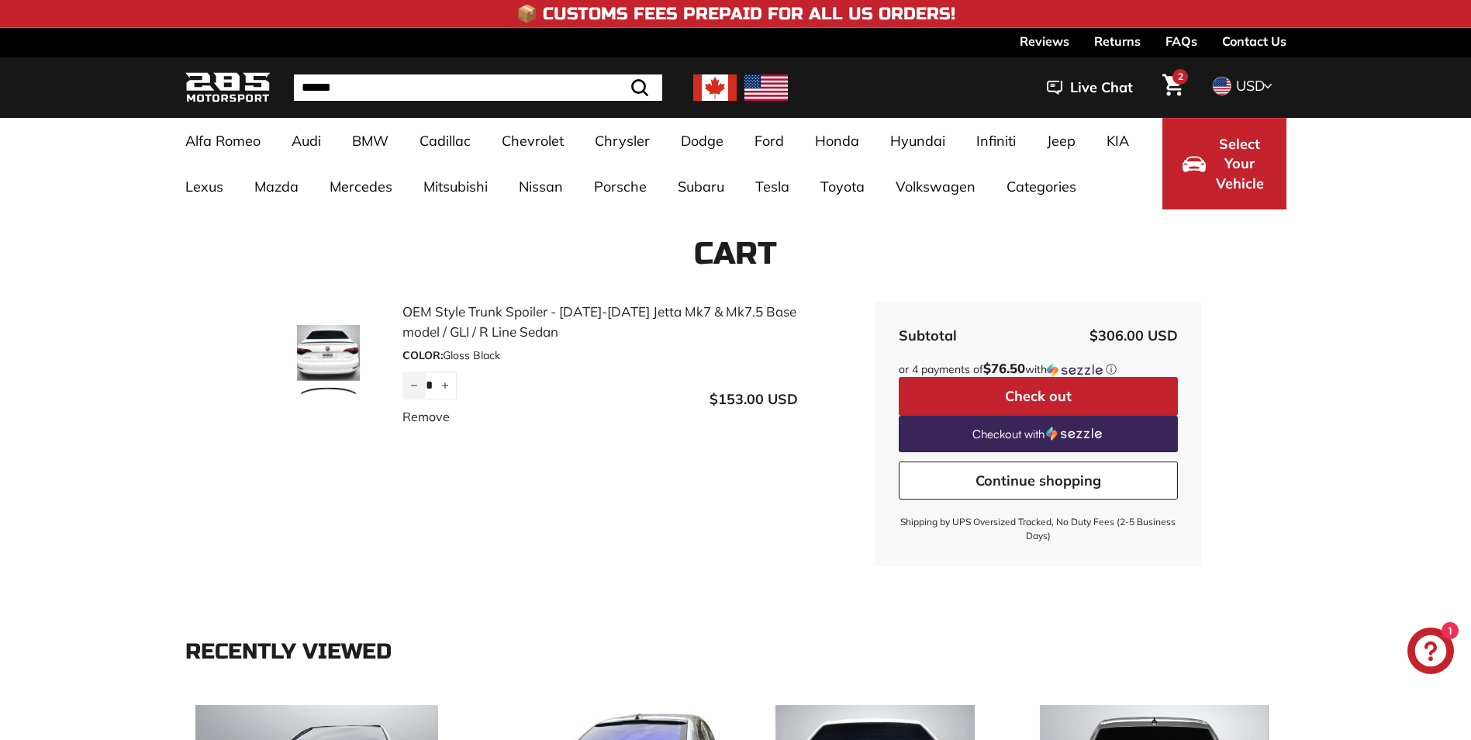
click at [416, 384] on icon "Reduce item quantity by one" at bounding box center [414, 386] width 8 height 8
type input "*"
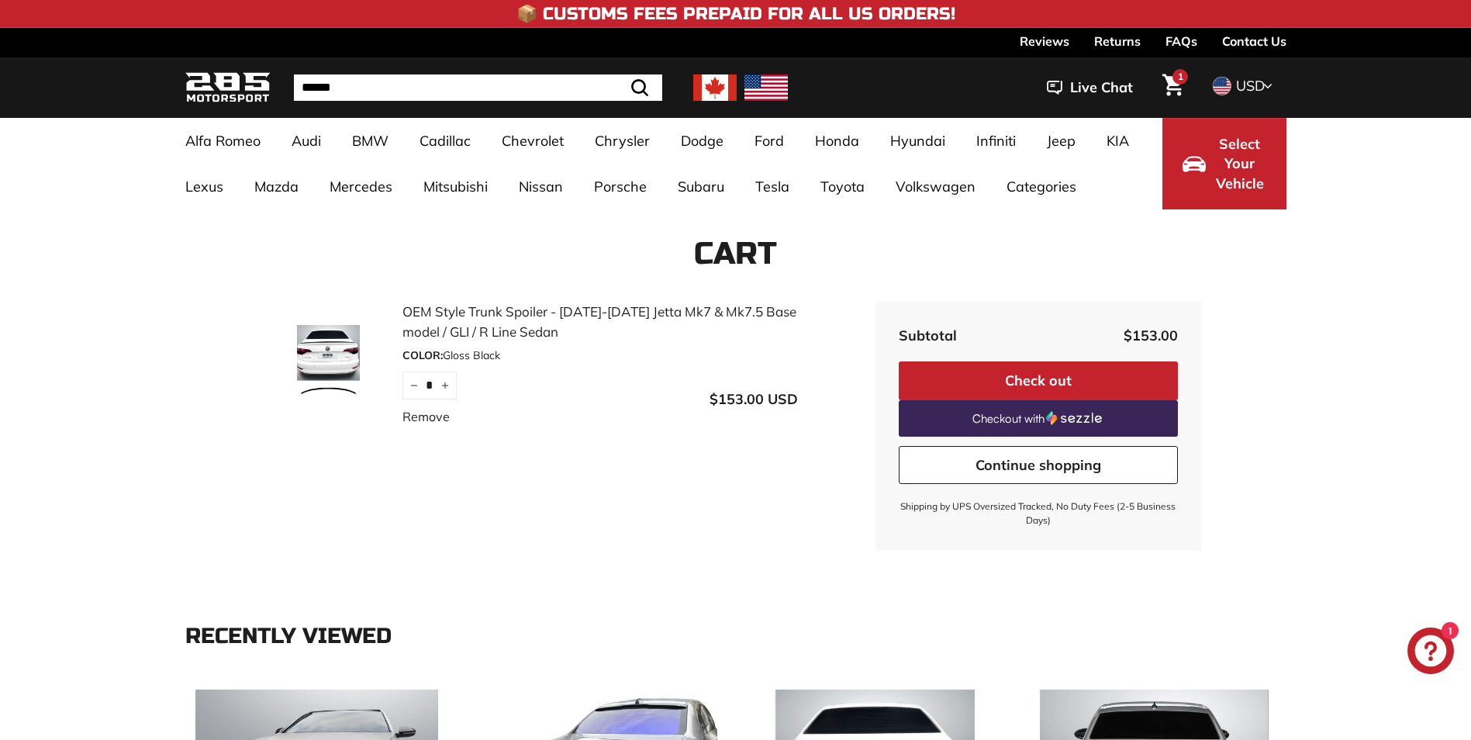
click at [1042, 381] on button "Check out" at bounding box center [1038, 380] width 279 height 39
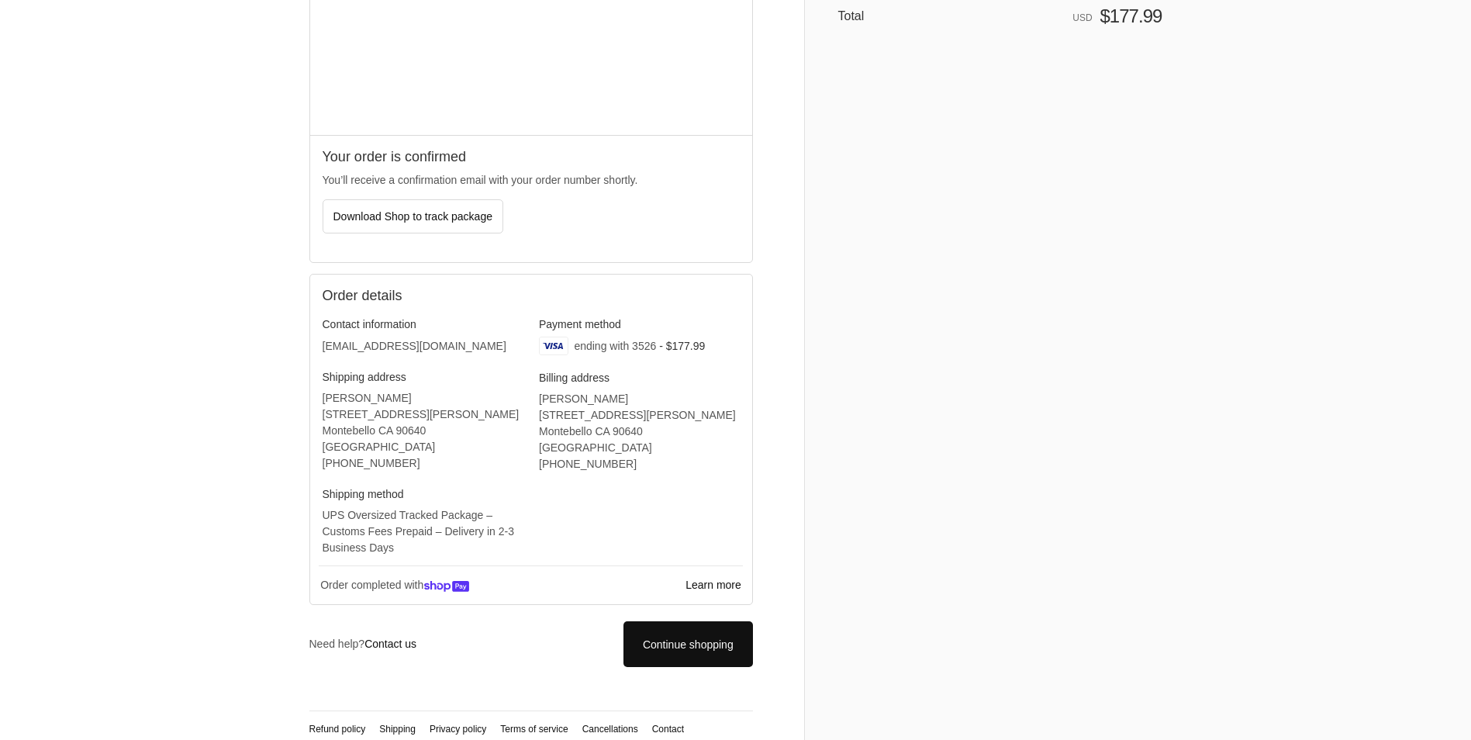
scroll to position [215, 0]
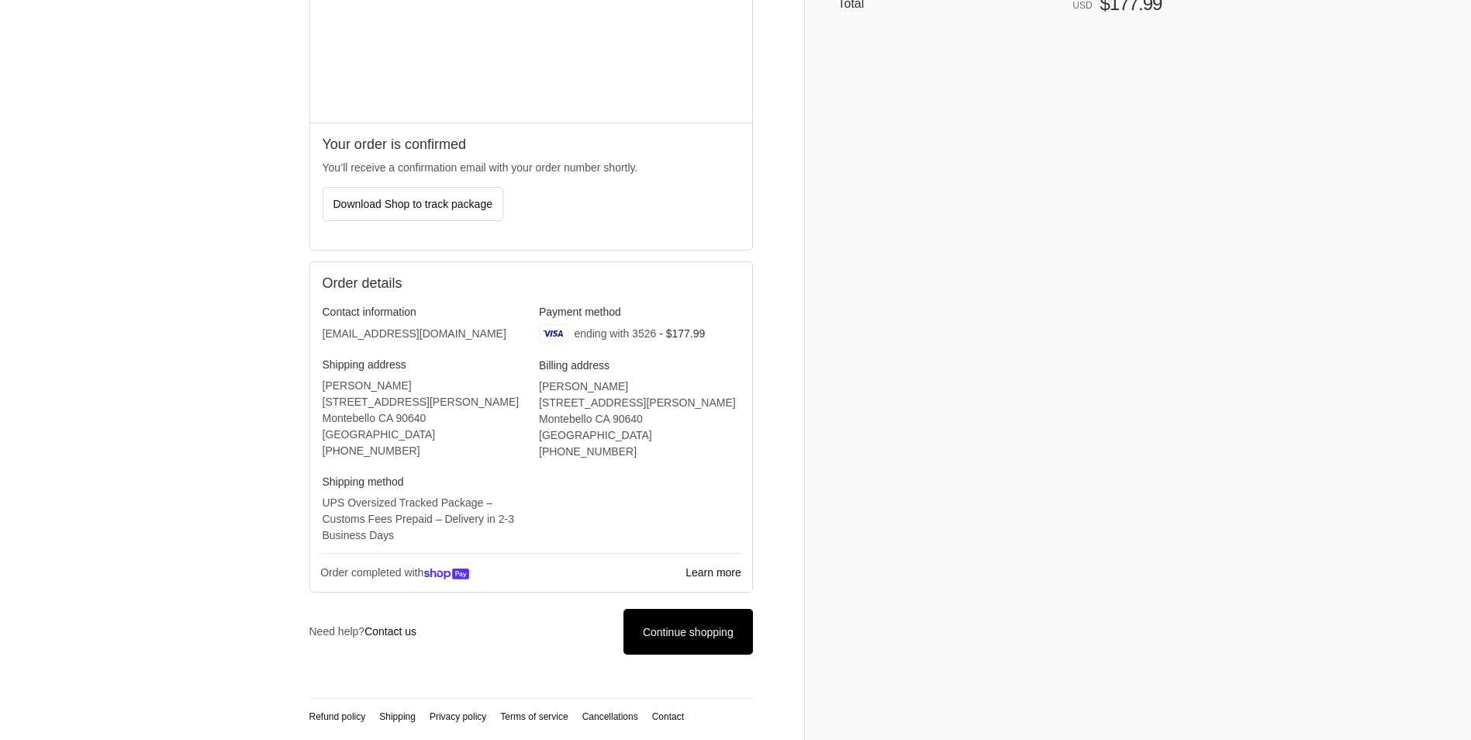
click at [678, 639] on link "Continue shopping" at bounding box center [687, 632] width 129 height 46
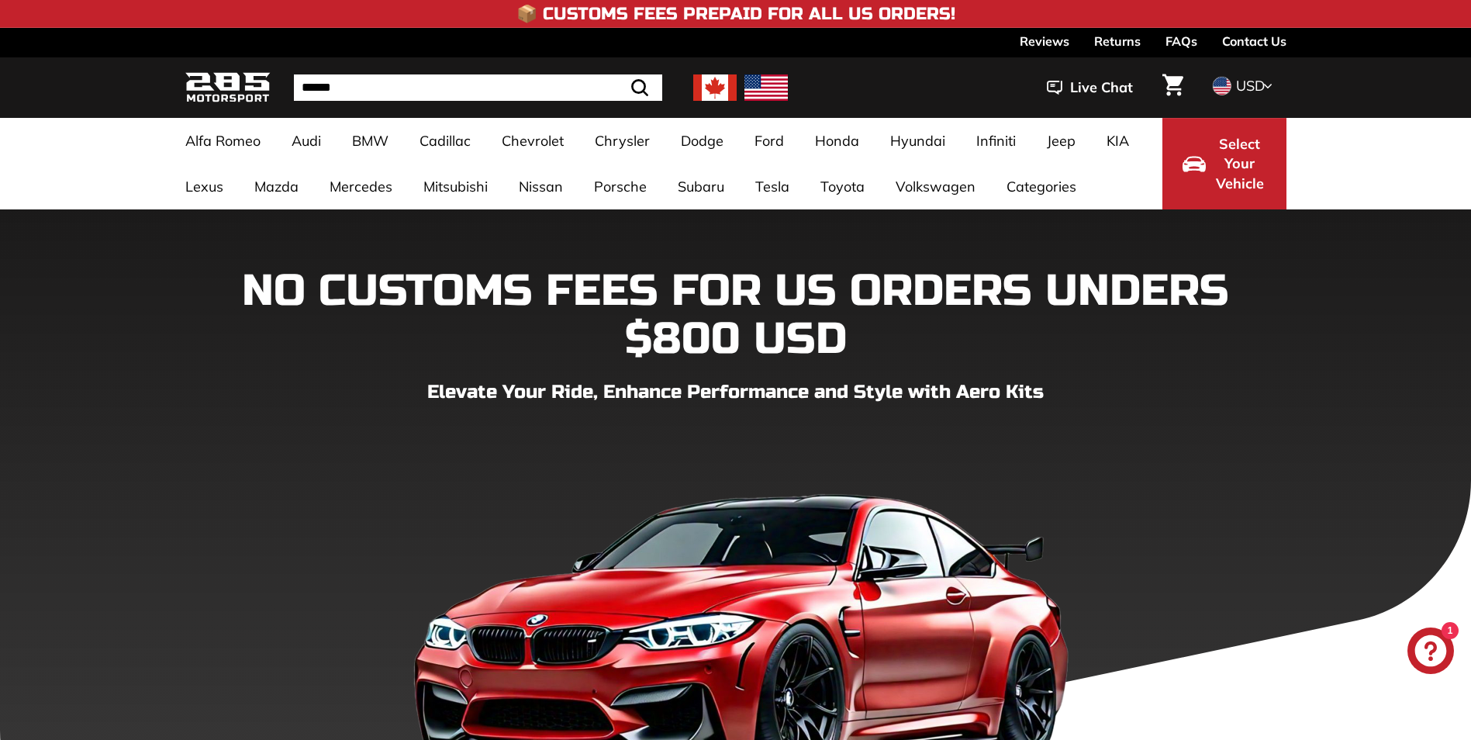
click at [1245, 43] on link "Contact Us" at bounding box center [1254, 41] width 64 height 26
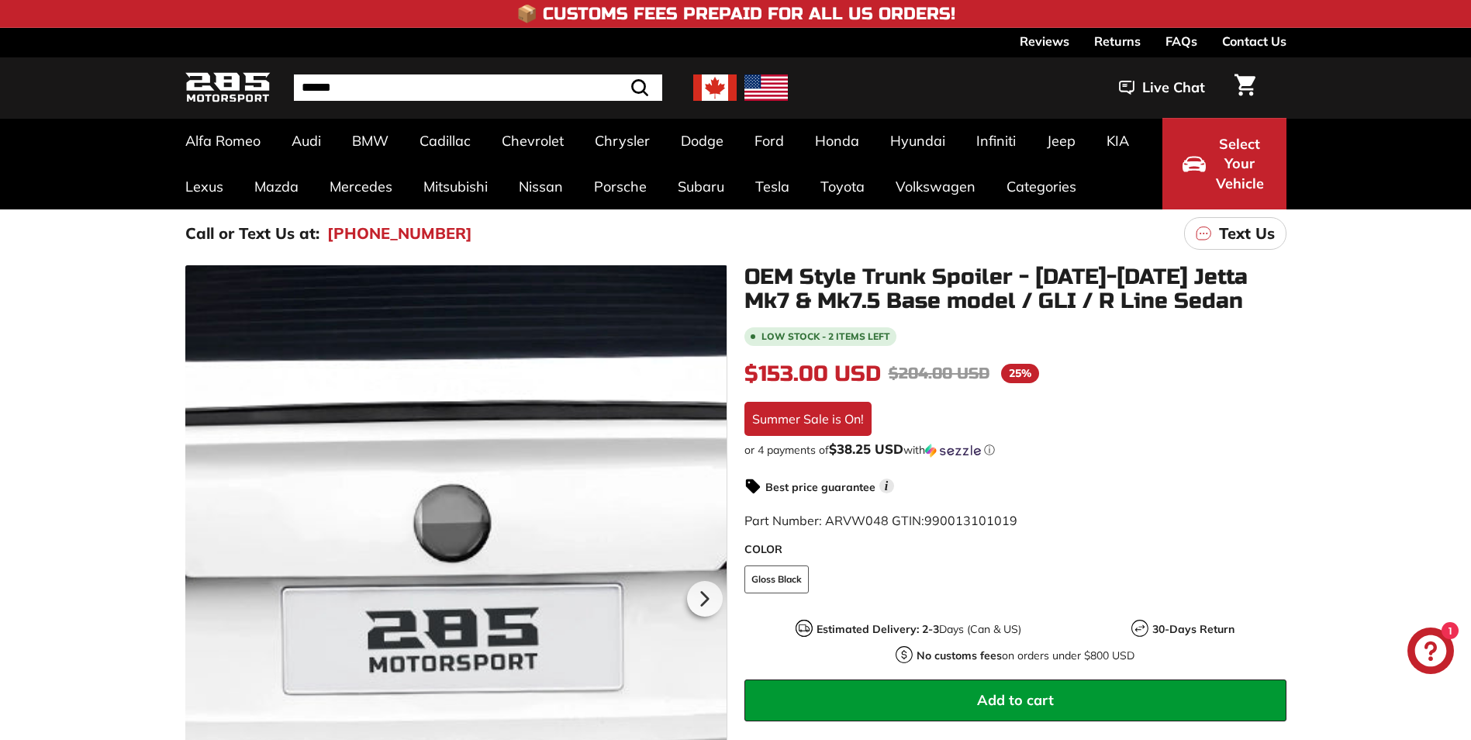
click at [445, 412] on div at bounding box center [456, 595] width 542 height 661
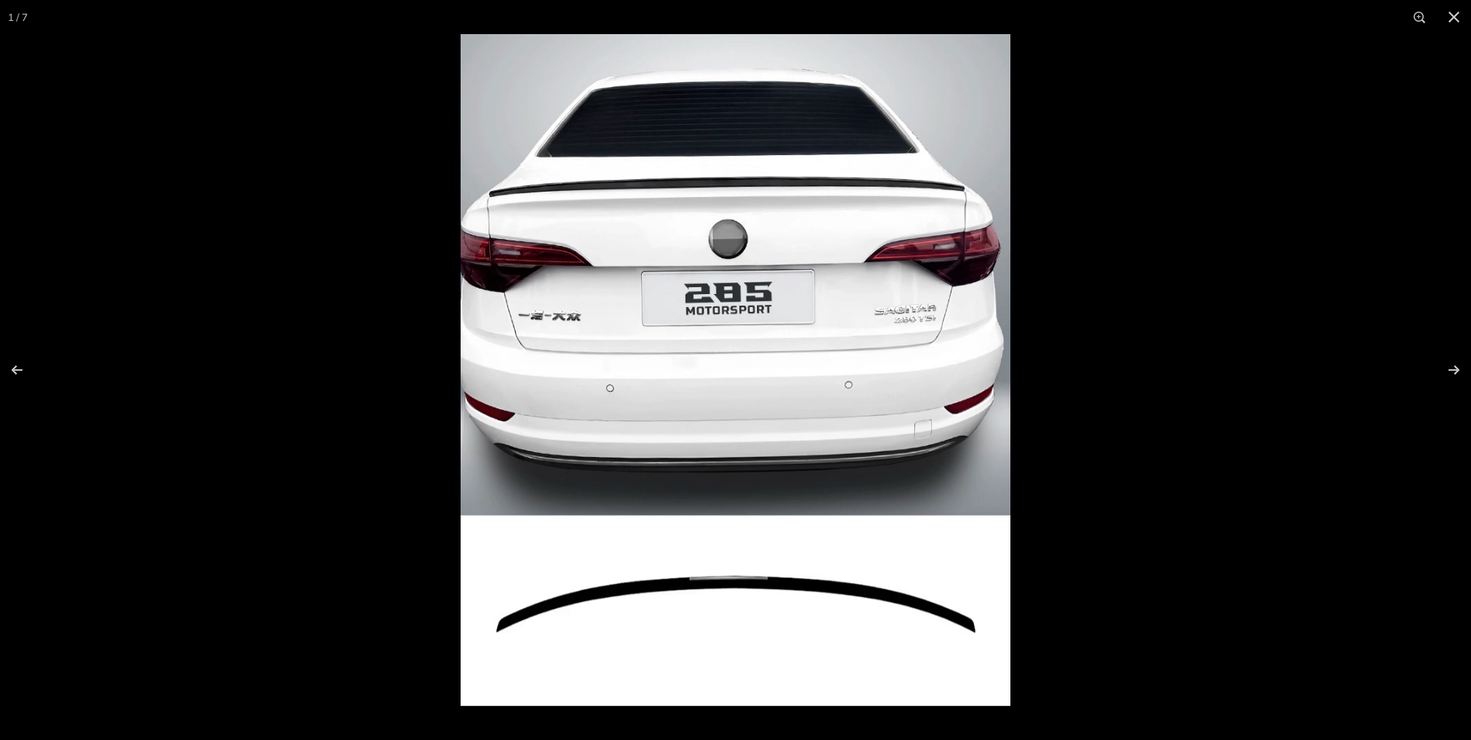
click at [769, 584] on img at bounding box center [736, 370] width 550 height 672
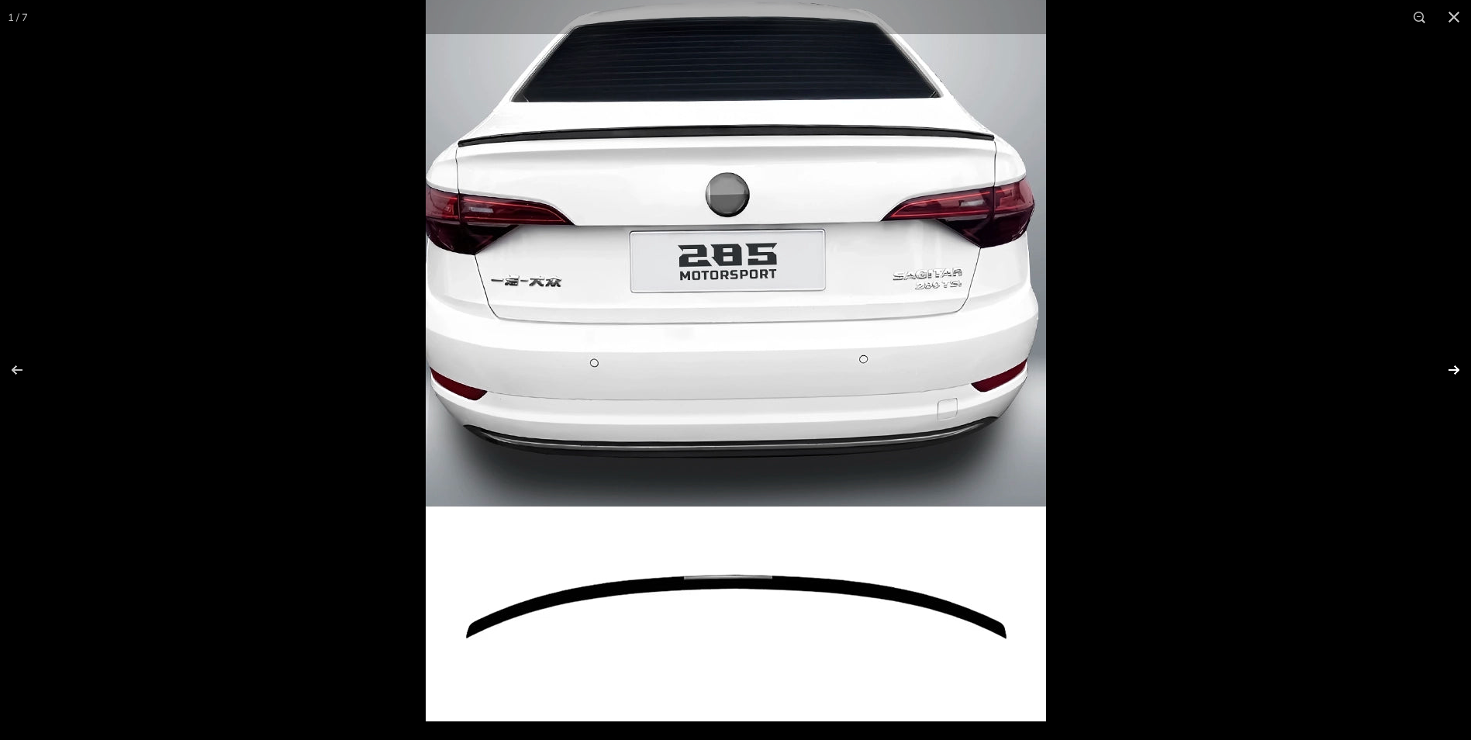
click at [1454, 368] on button at bounding box center [1444, 370] width 54 height 78
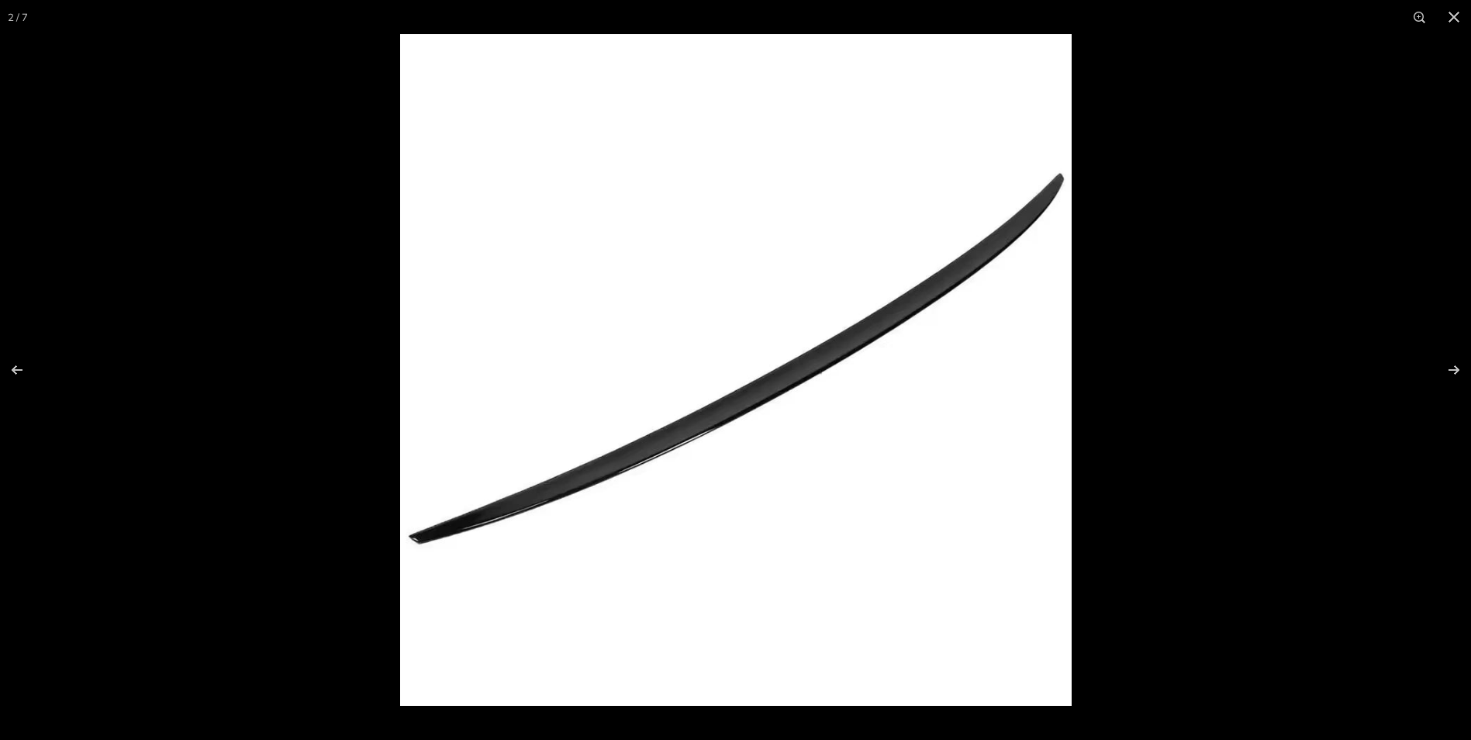
click at [919, 365] on img at bounding box center [736, 370] width 672 height 672
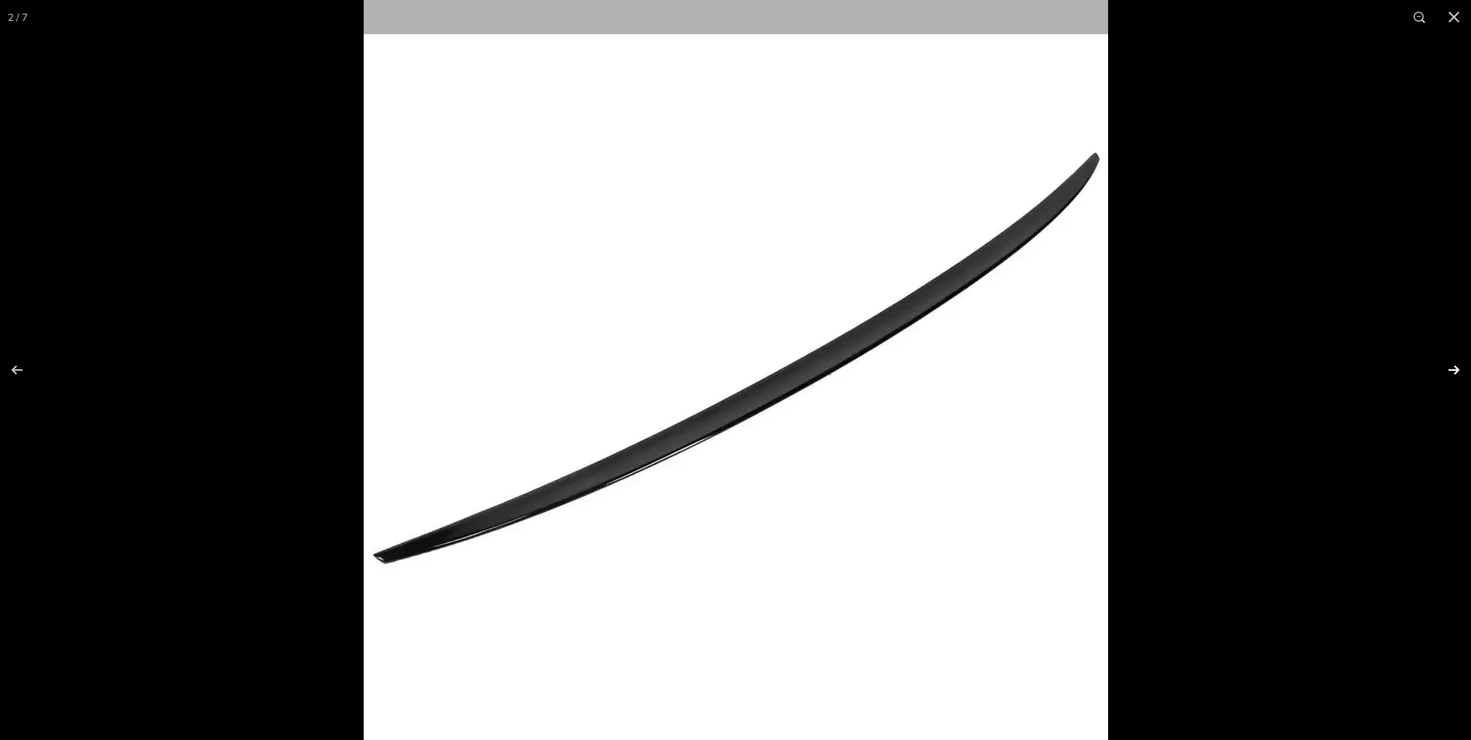
click at [1453, 368] on button at bounding box center [1444, 370] width 54 height 78
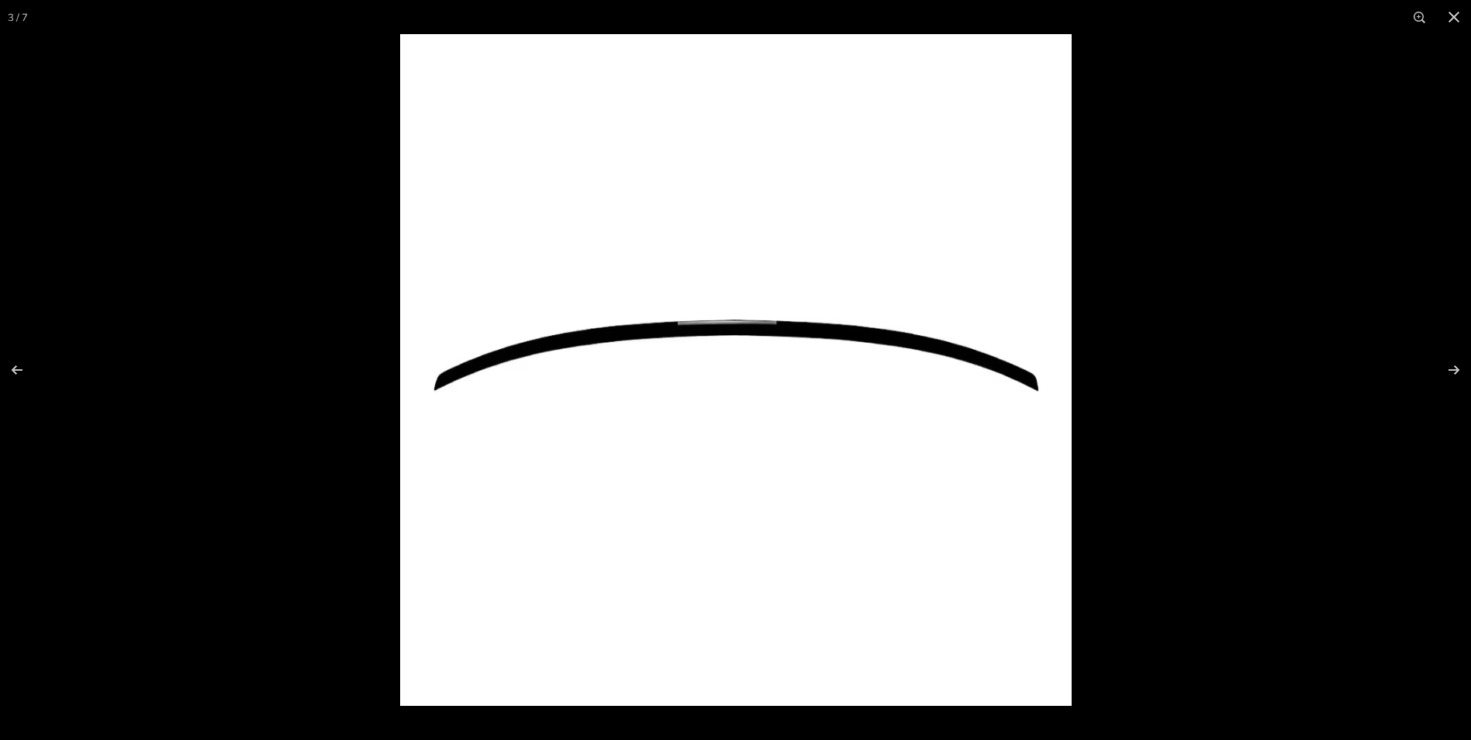
click at [918, 336] on img at bounding box center [736, 370] width 672 height 672
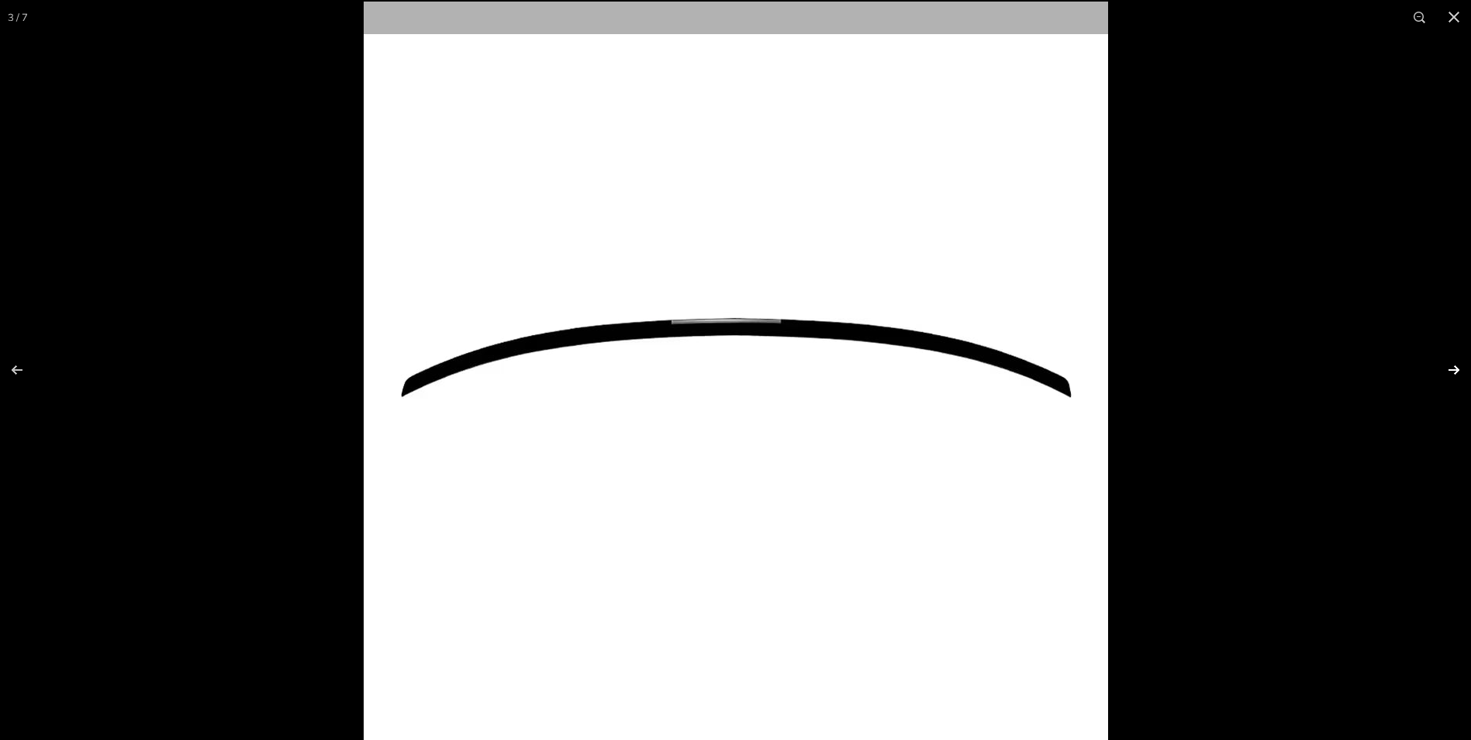
click at [1451, 364] on button at bounding box center [1444, 370] width 54 height 78
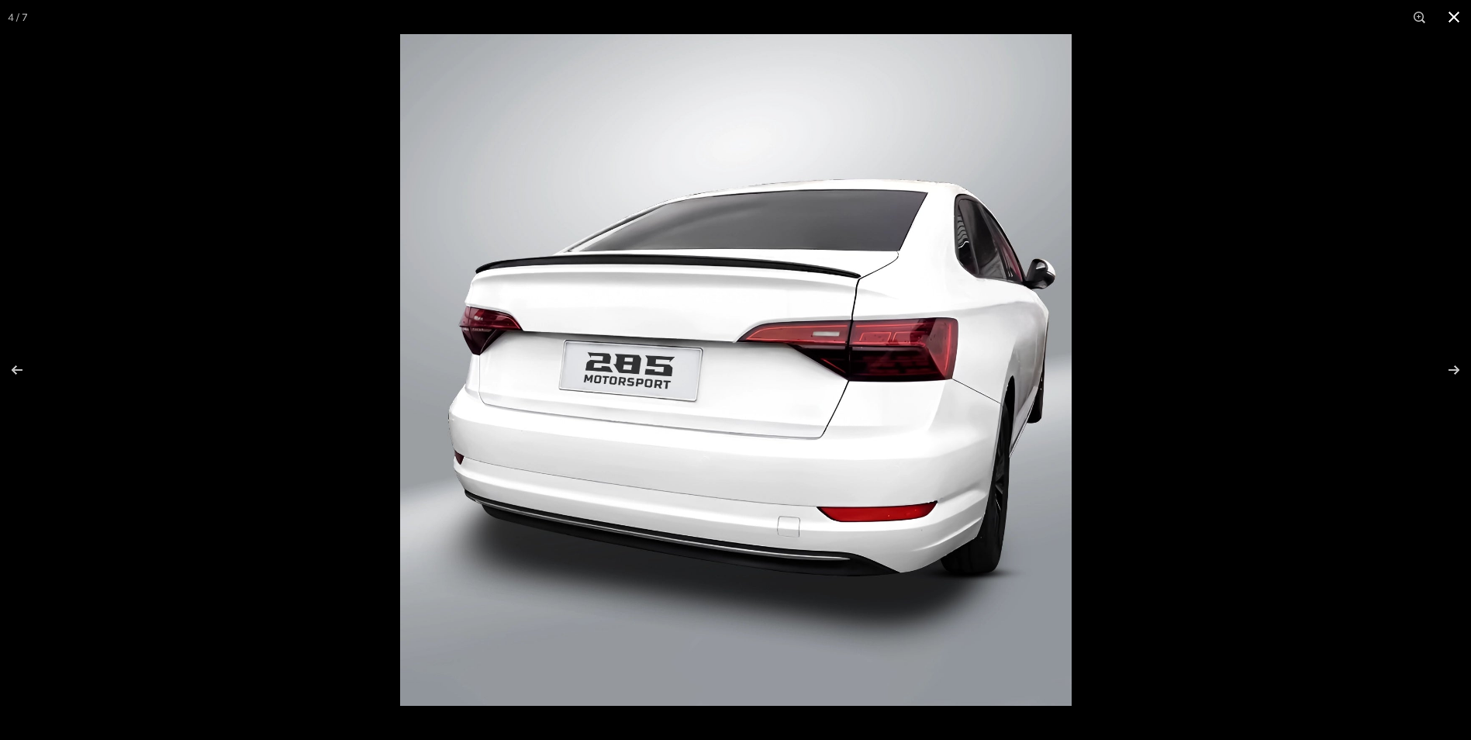
click at [1449, 20] on button at bounding box center [1454, 17] width 34 height 34
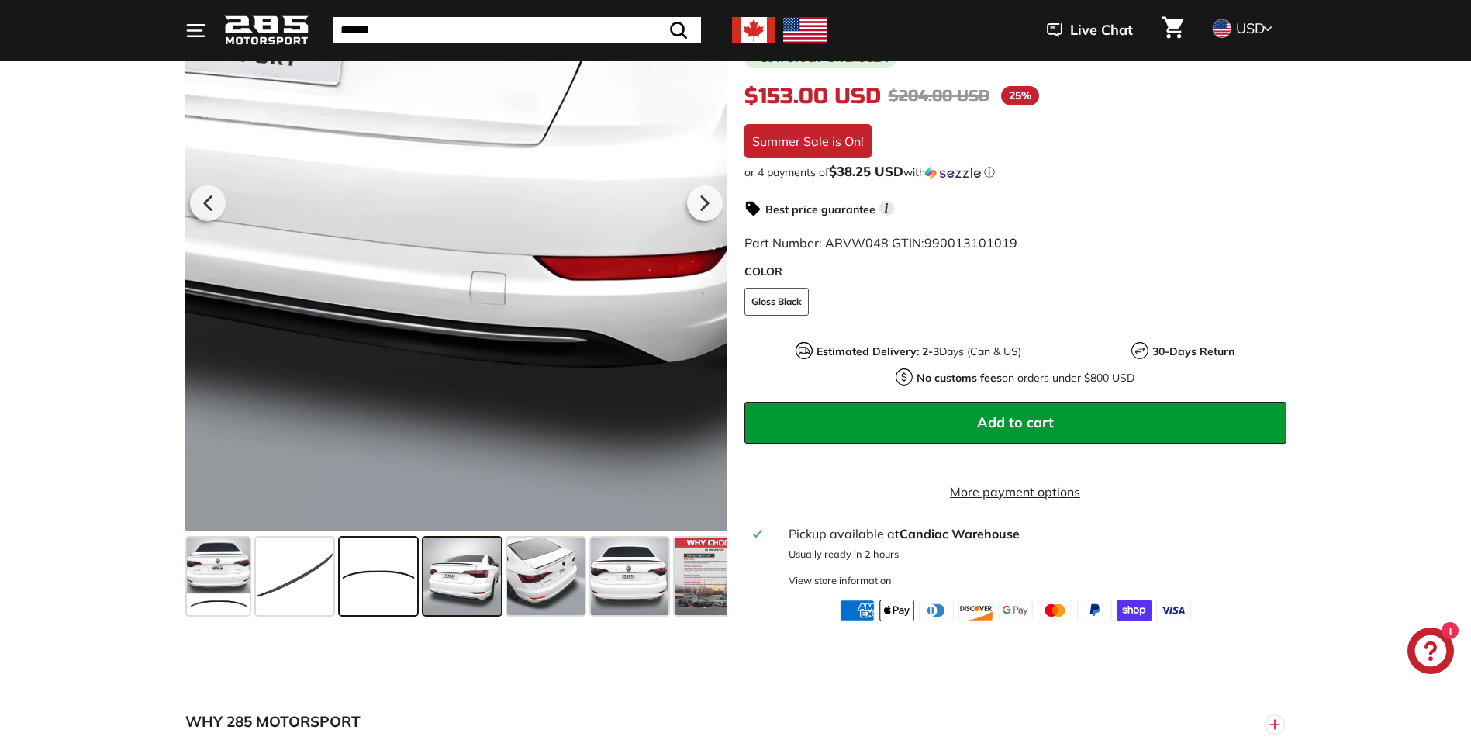
scroll to position [388, 0]
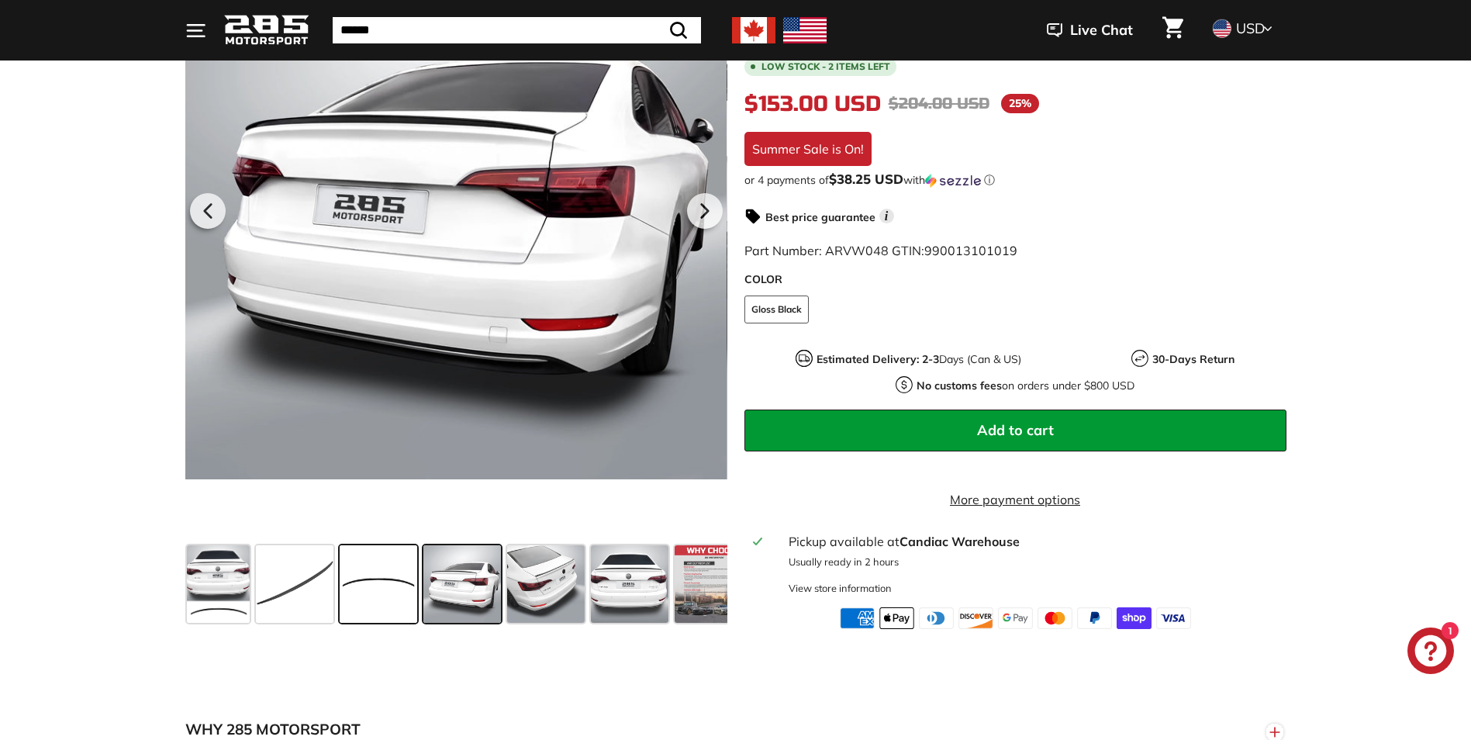
click at [361, 588] on span at bounding box center [379, 584] width 78 height 78
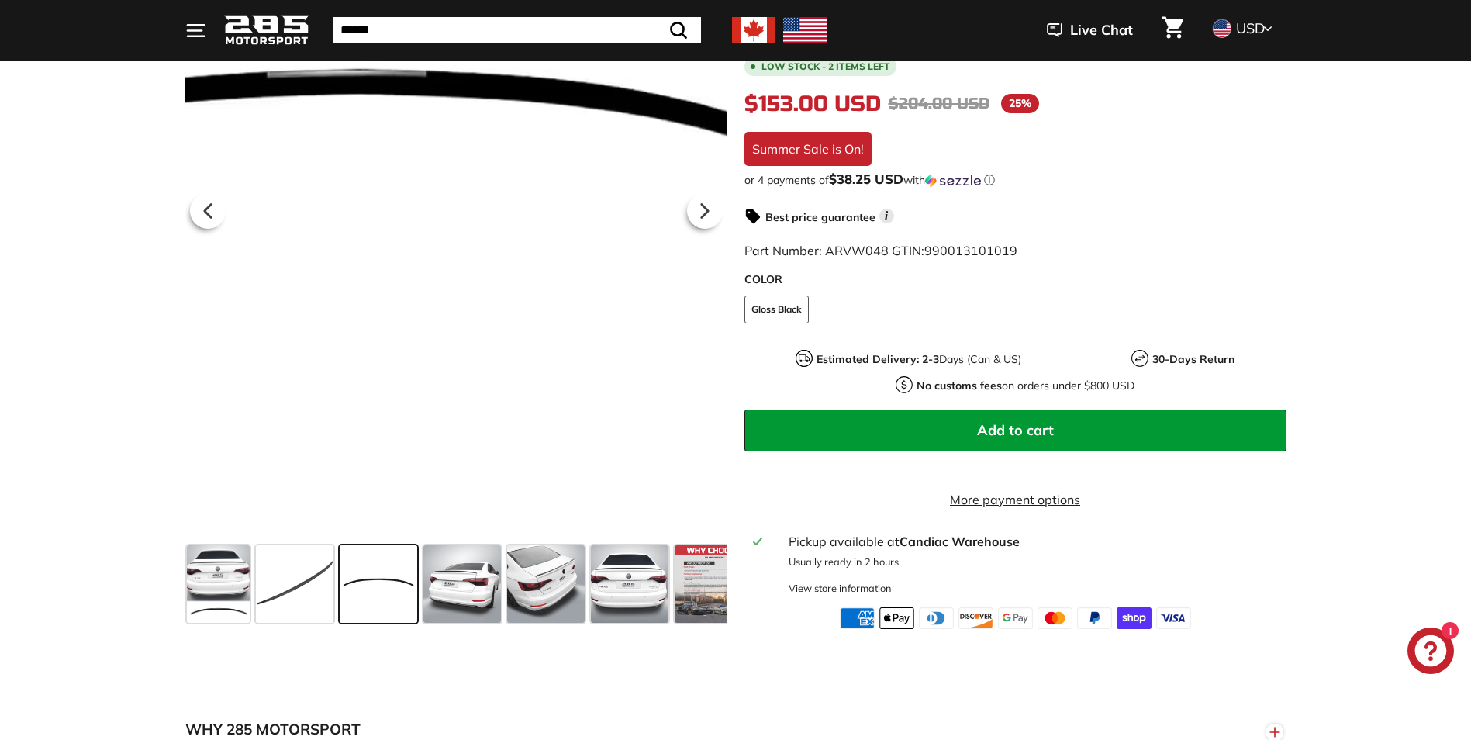
click at [551, 299] on div at bounding box center [456, 207] width 542 height 661
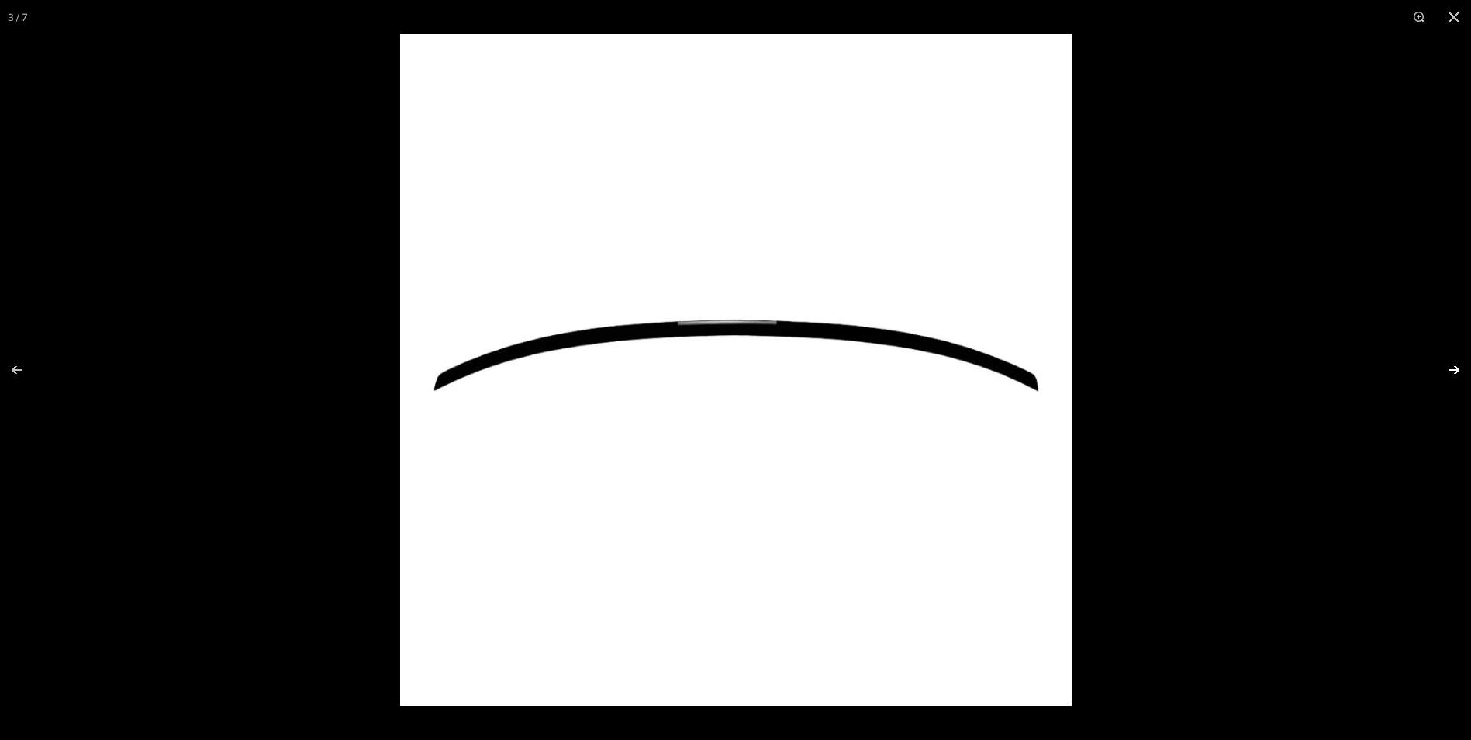
click at [1458, 367] on button at bounding box center [1444, 370] width 54 height 78
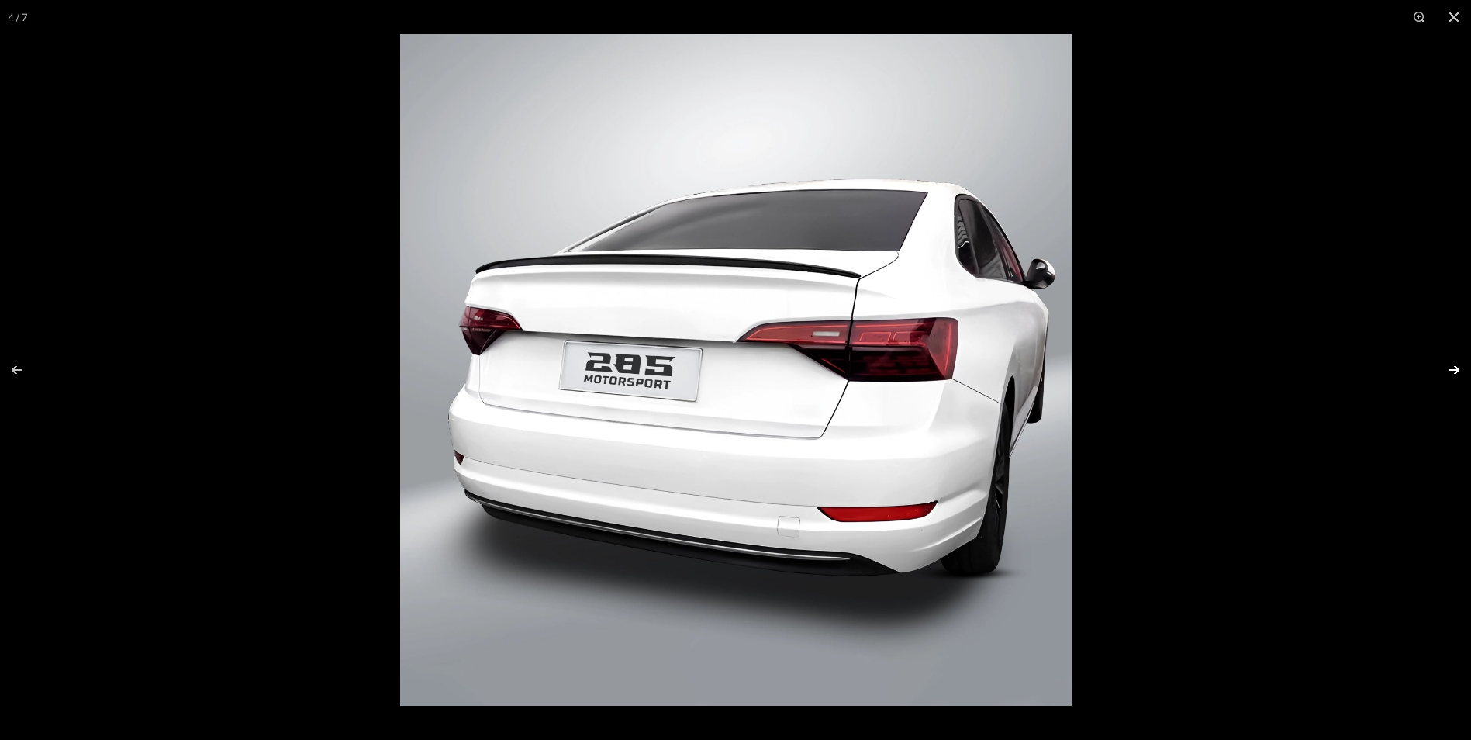
click at [1454, 368] on button at bounding box center [1444, 370] width 54 height 78
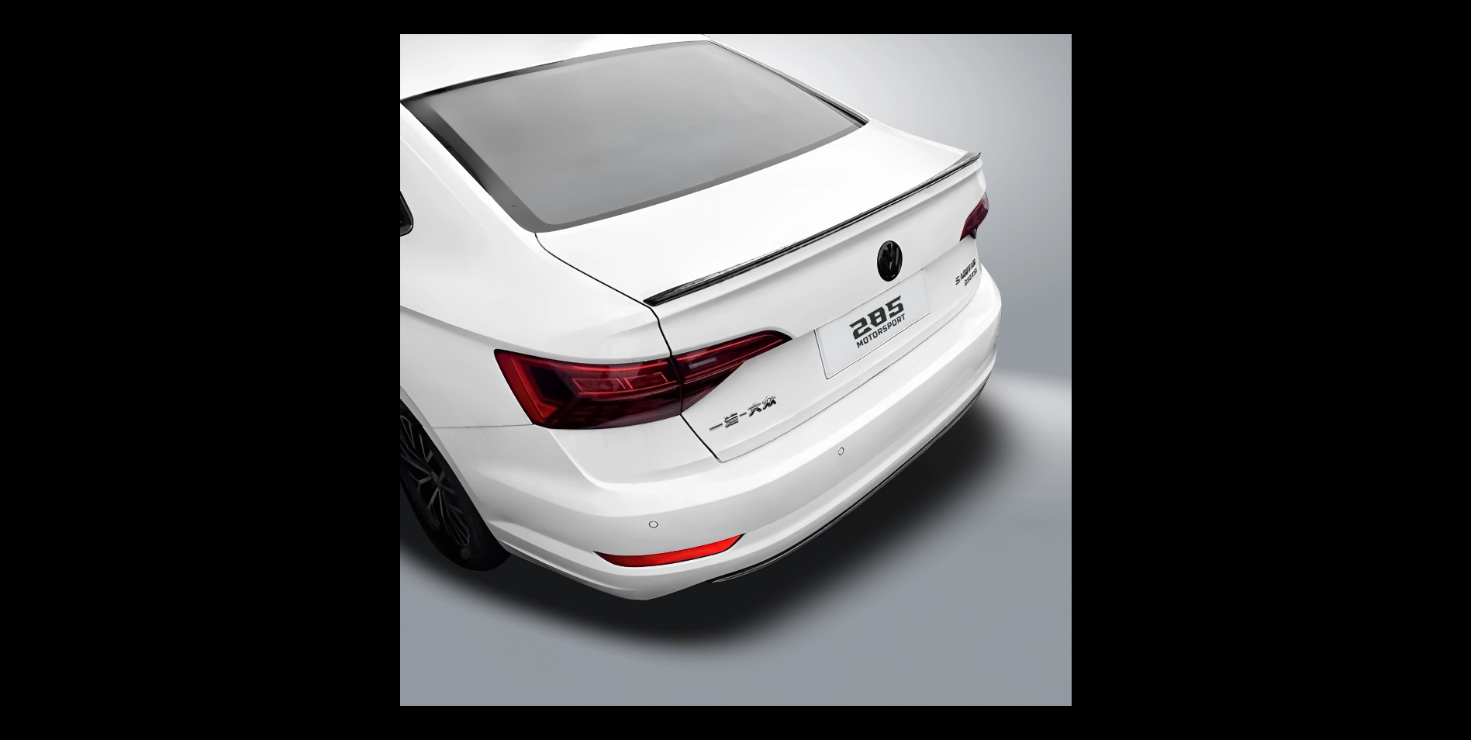
click at [1452, 369] on button at bounding box center [1444, 370] width 54 height 78
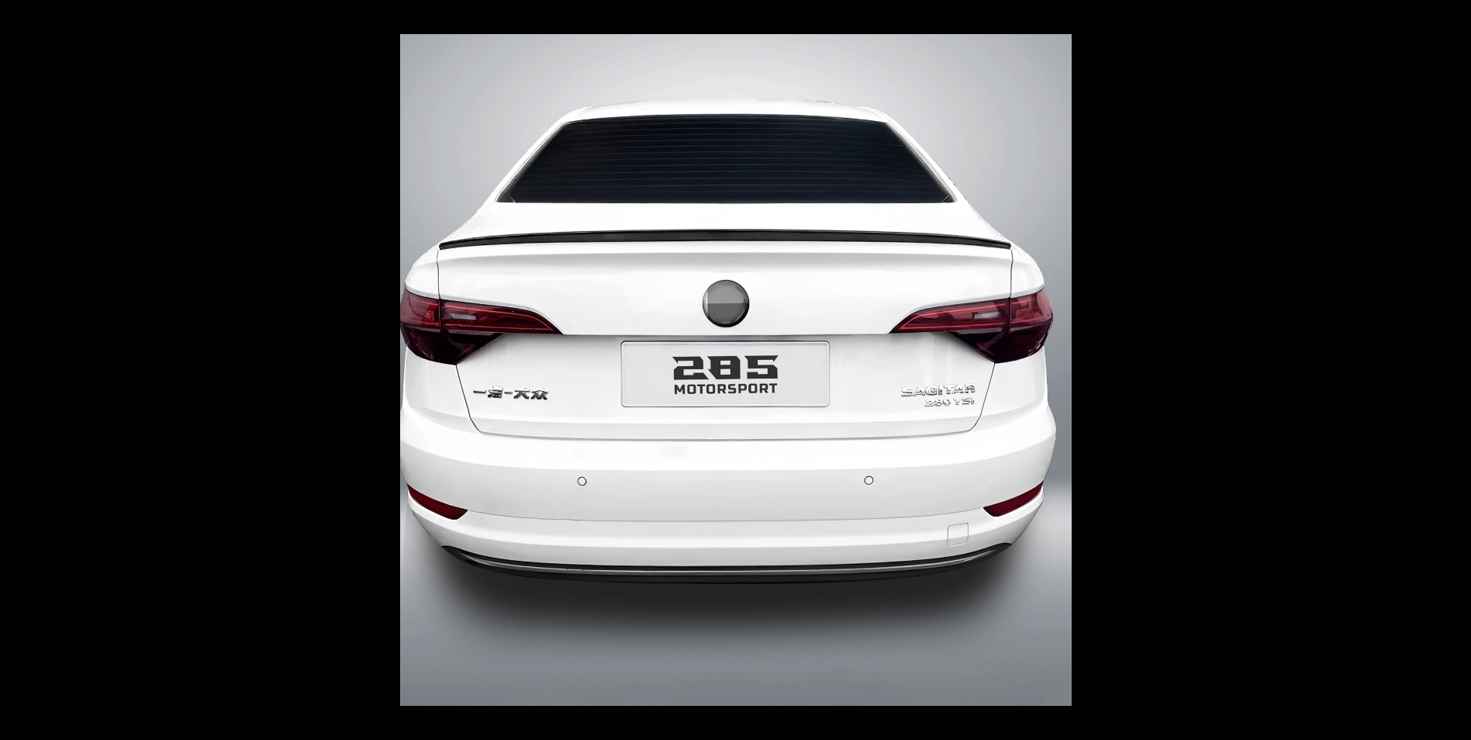
click at [1452, 369] on button at bounding box center [1444, 370] width 54 height 78
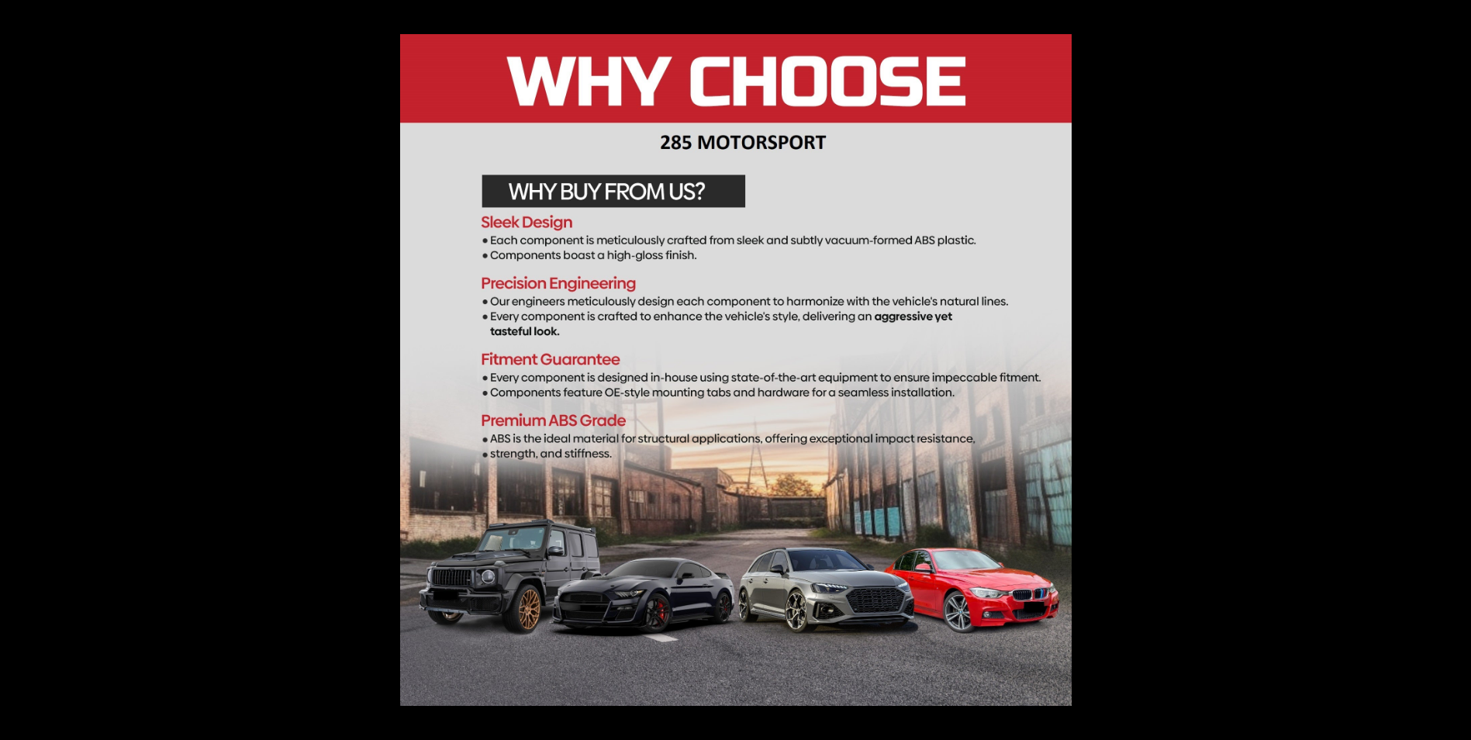
scroll to position [0, 29]
click at [1451, 16] on button at bounding box center [1454, 17] width 34 height 34
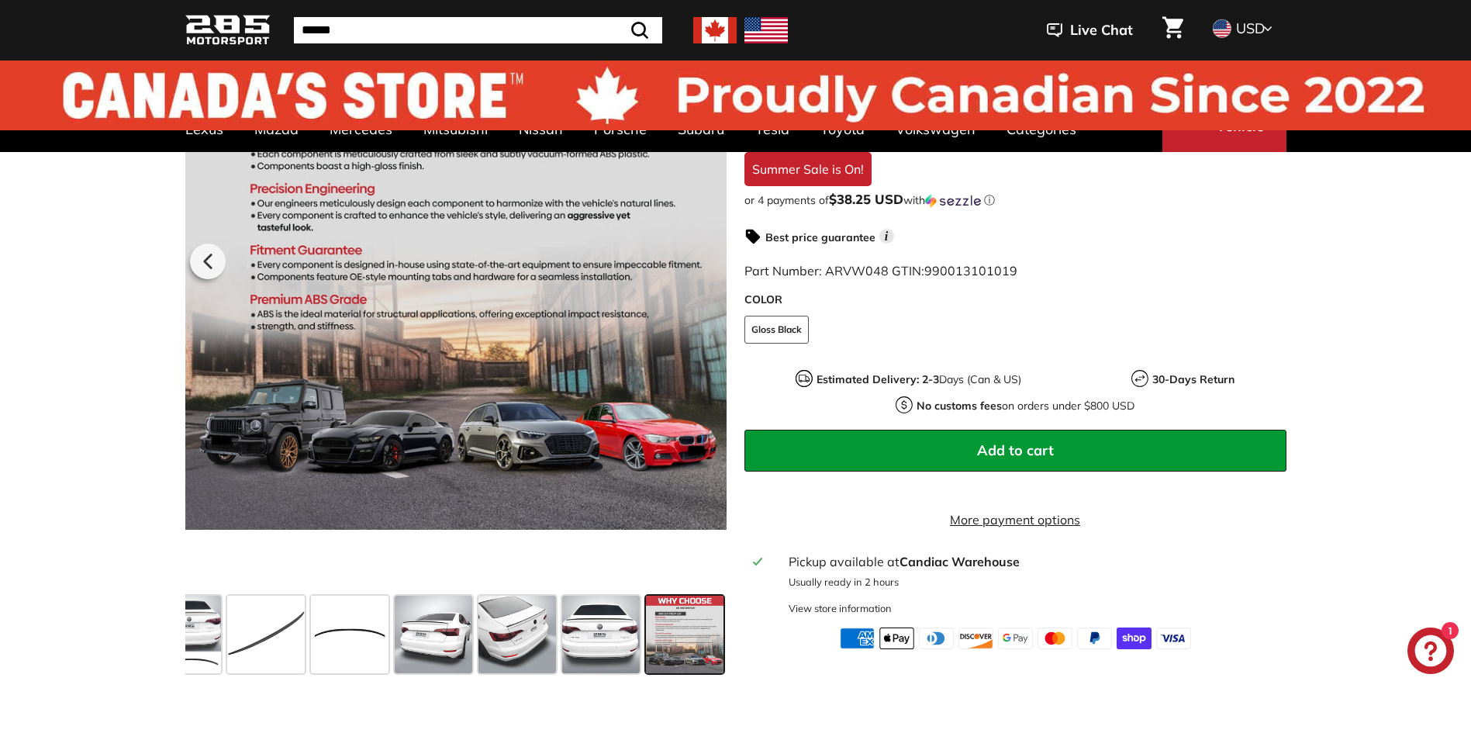
scroll to position [0, 0]
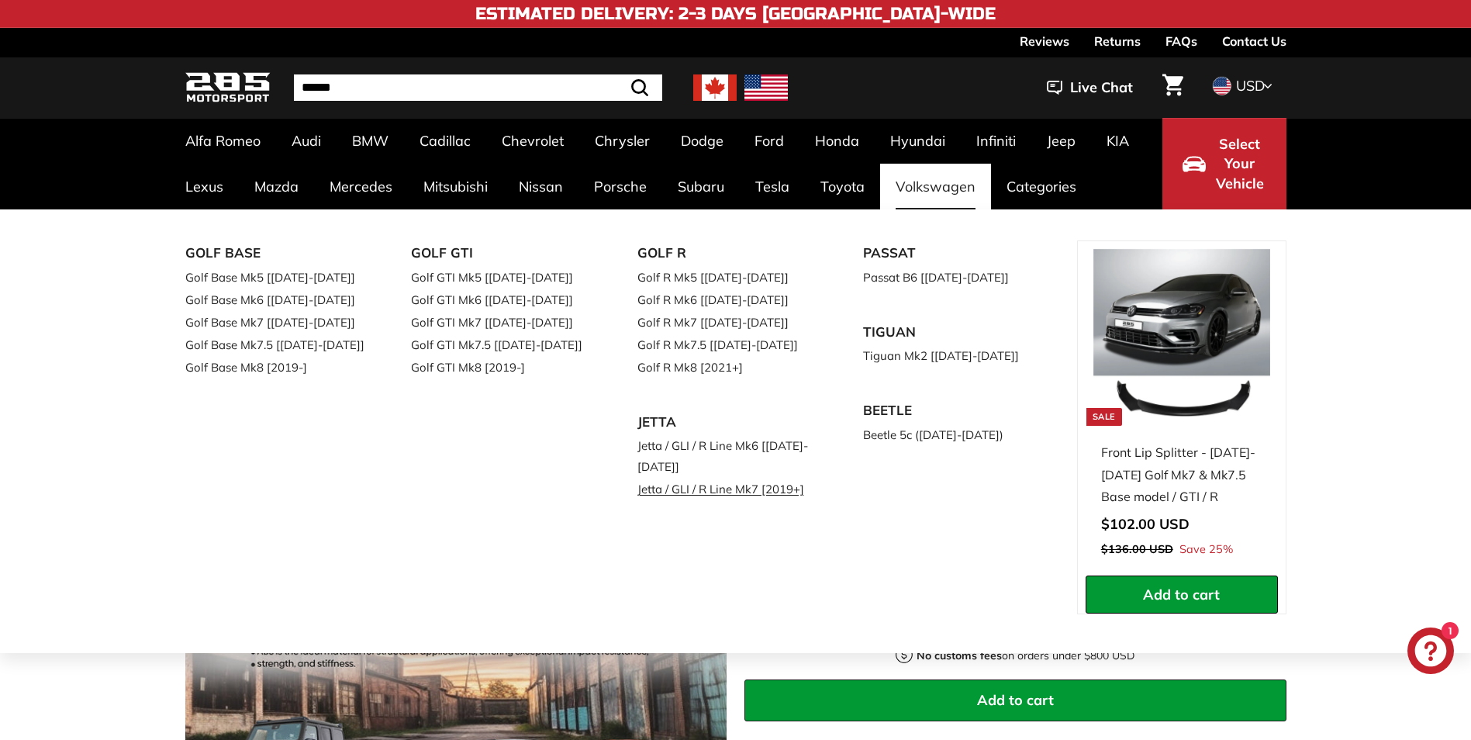
click at [724, 491] on link "Jetta / GLI / R Line Mk7 [2019+]" at bounding box center [728, 489] width 183 height 22
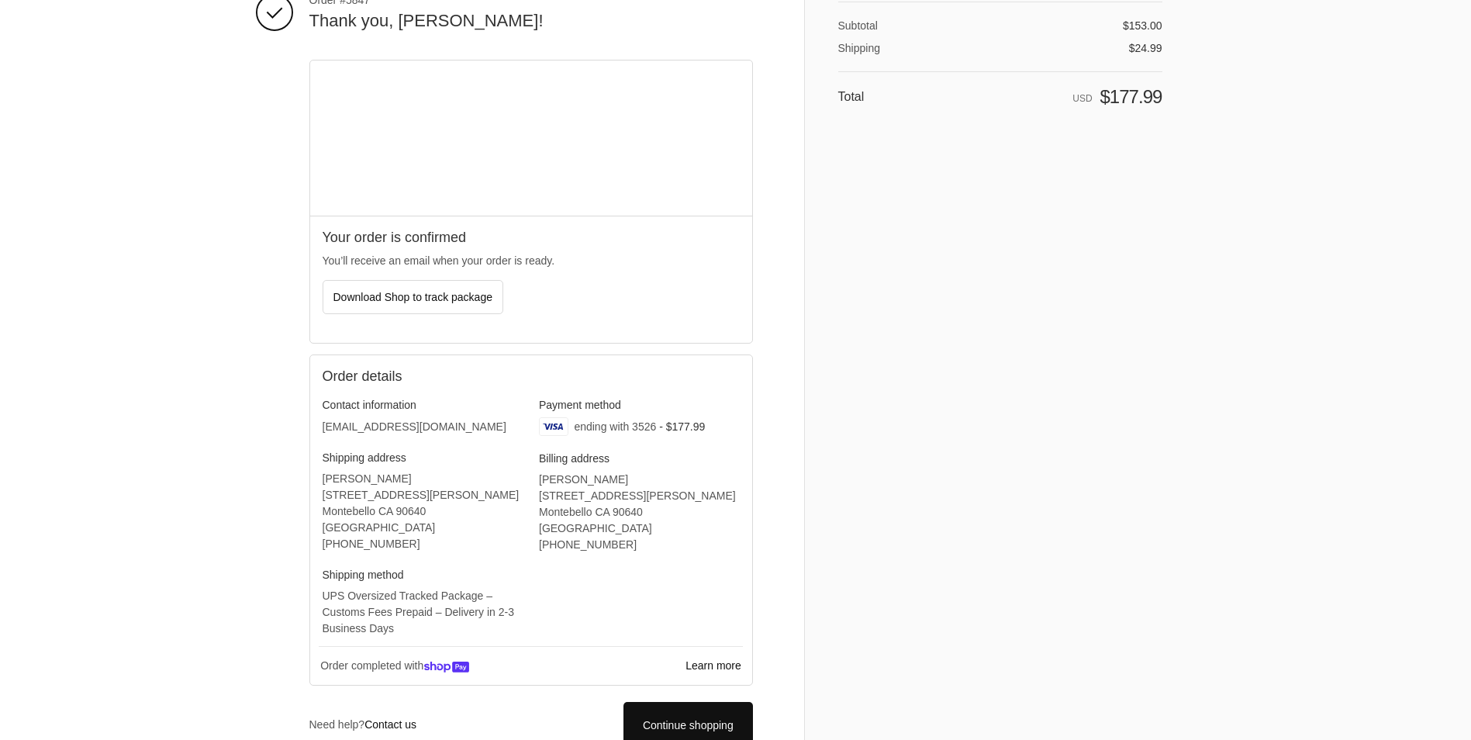
scroll to position [215, 0]
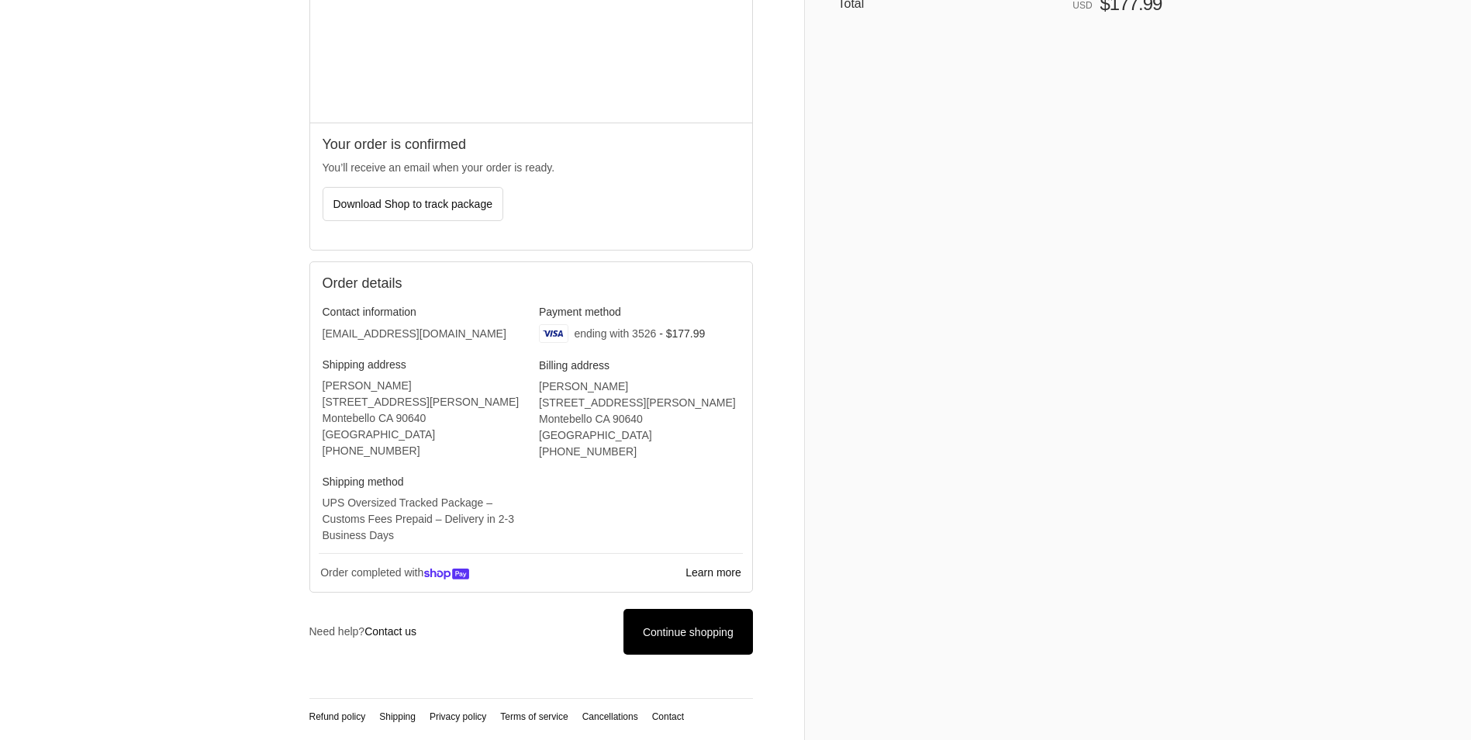
click at [676, 626] on span "Continue shopping" at bounding box center [688, 632] width 91 height 12
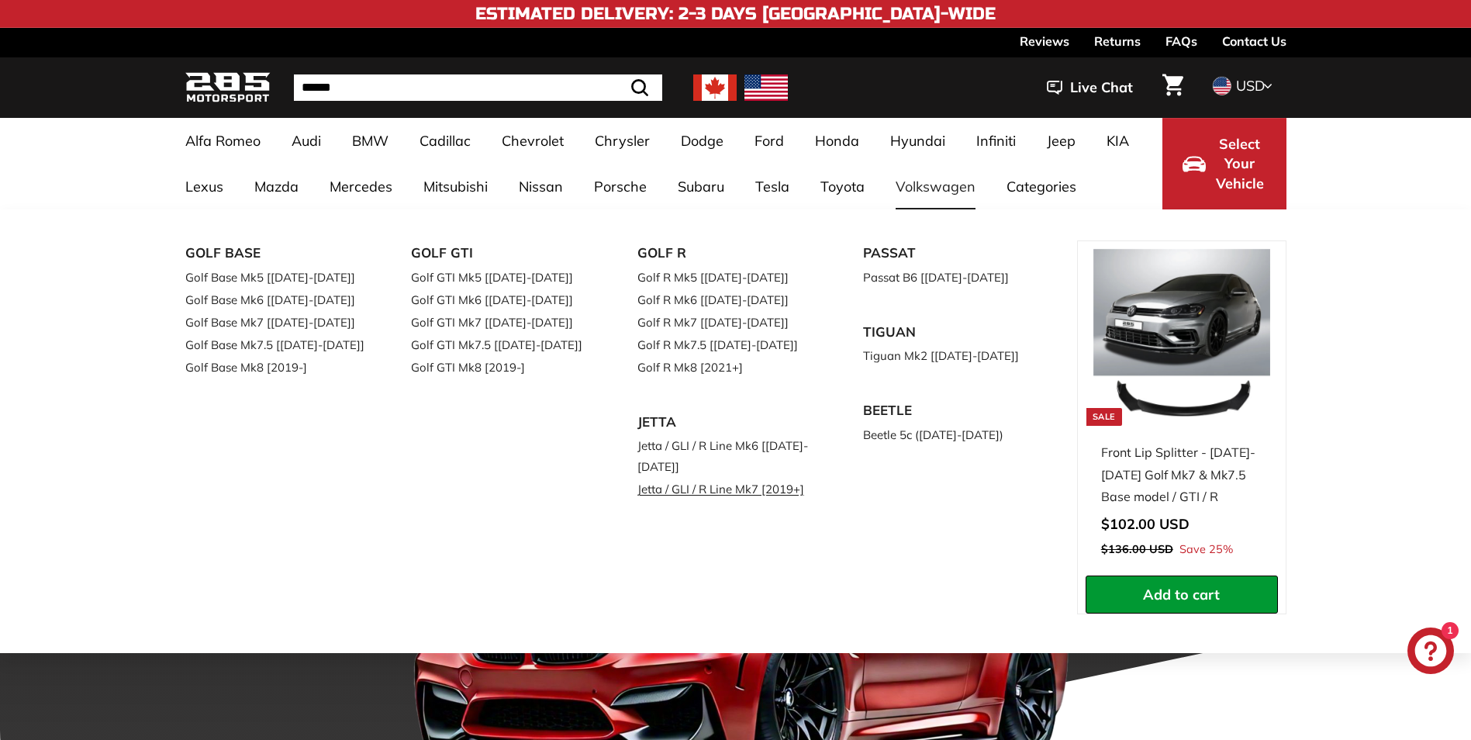
click at [699, 492] on link "Jetta / GLI / R Line Mk7 [2019+]" at bounding box center [728, 489] width 183 height 22
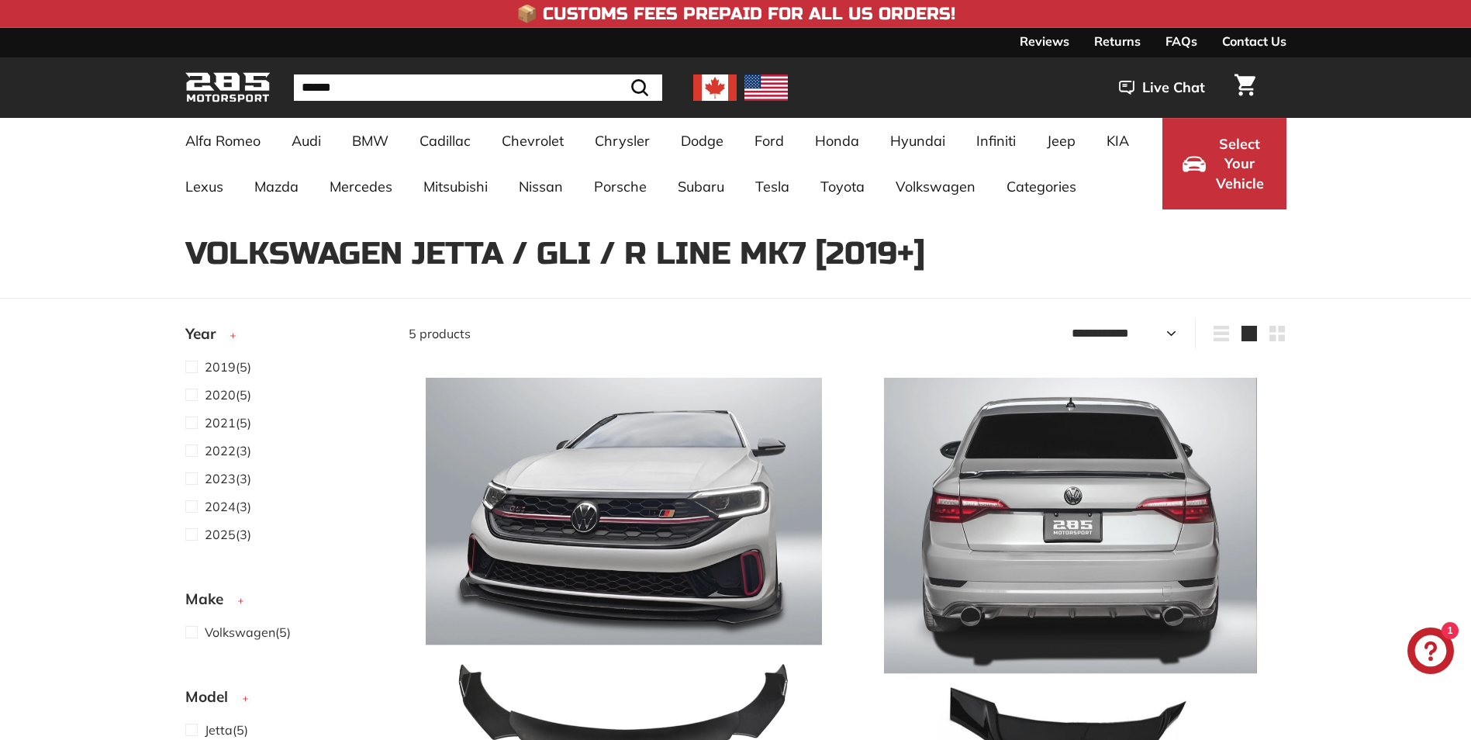
select select "**********"
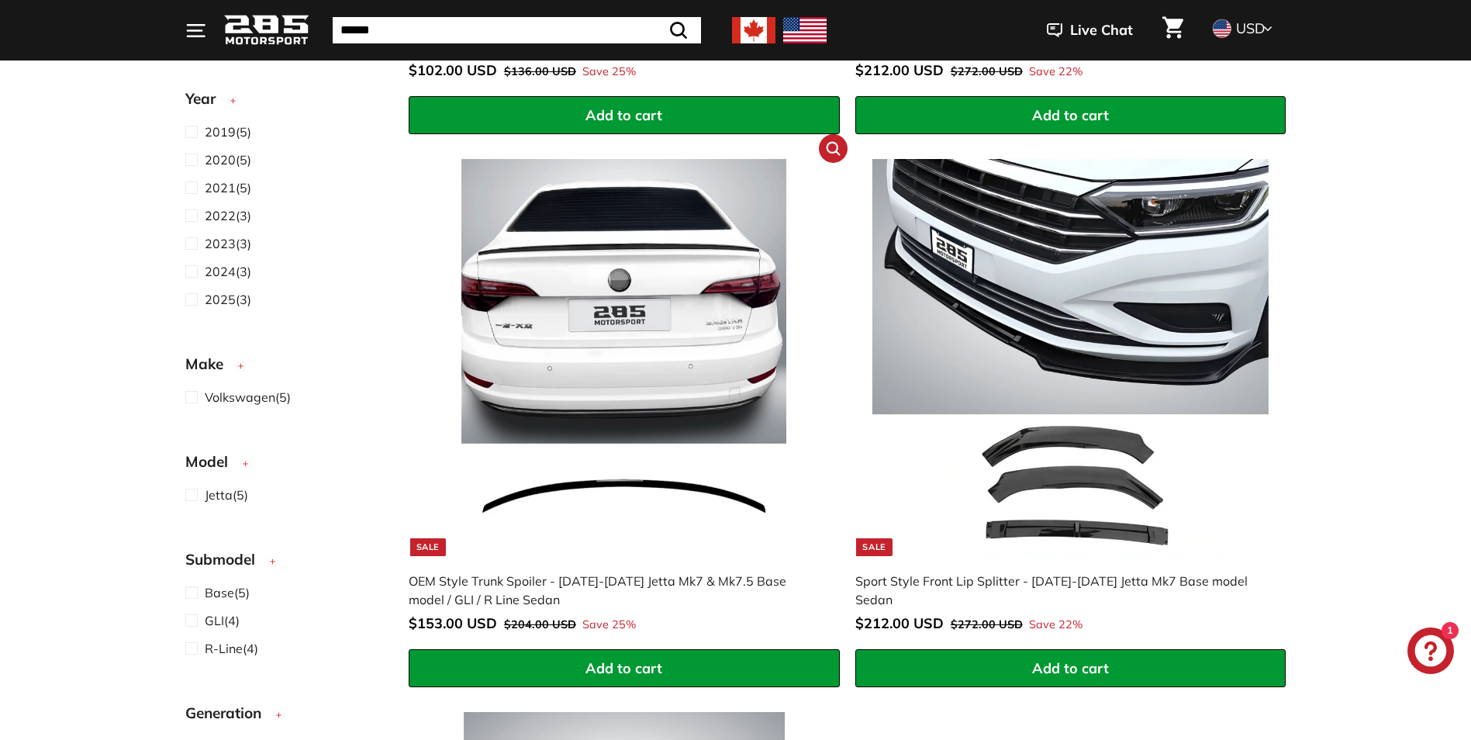
scroll to position [775, 0]
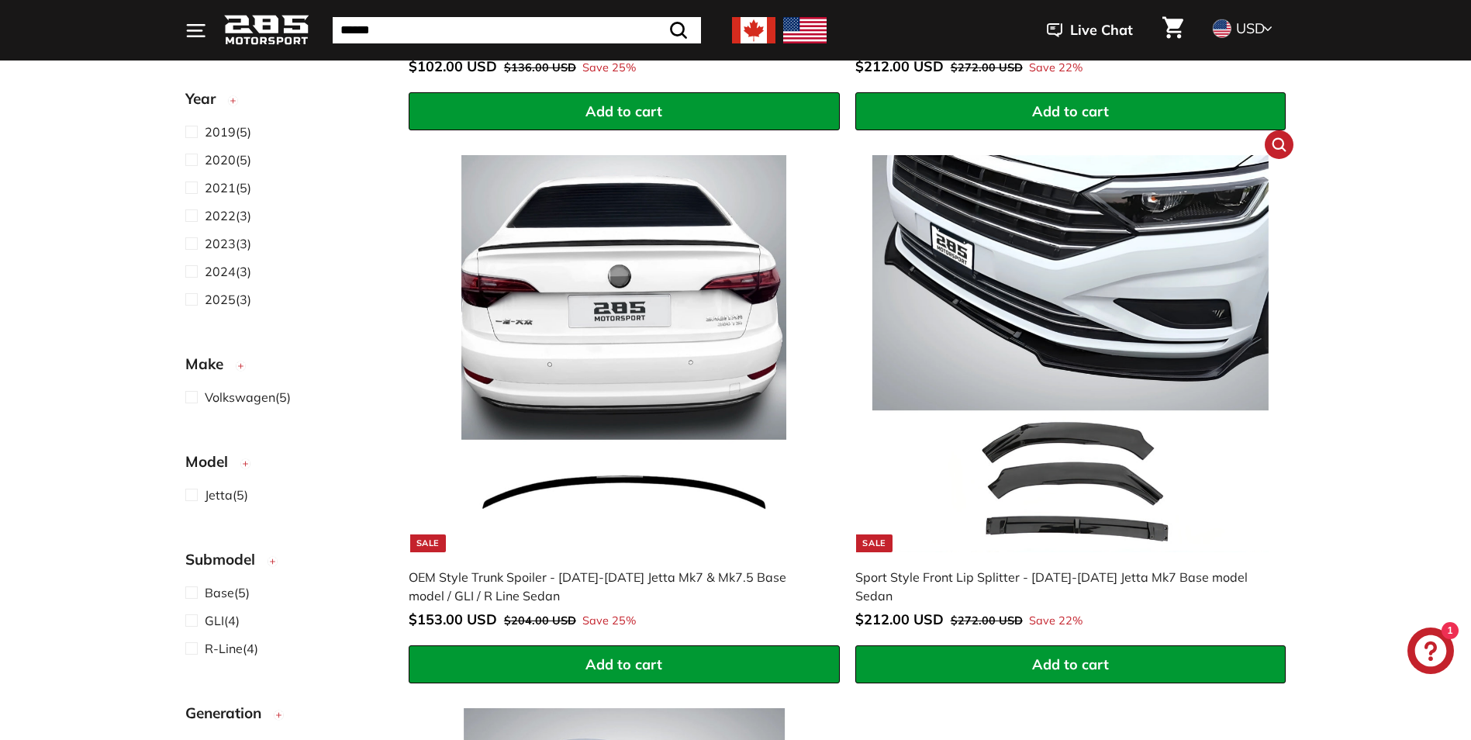
click at [1006, 510] on img at bounding box center [1070, 353] width 396 height 396
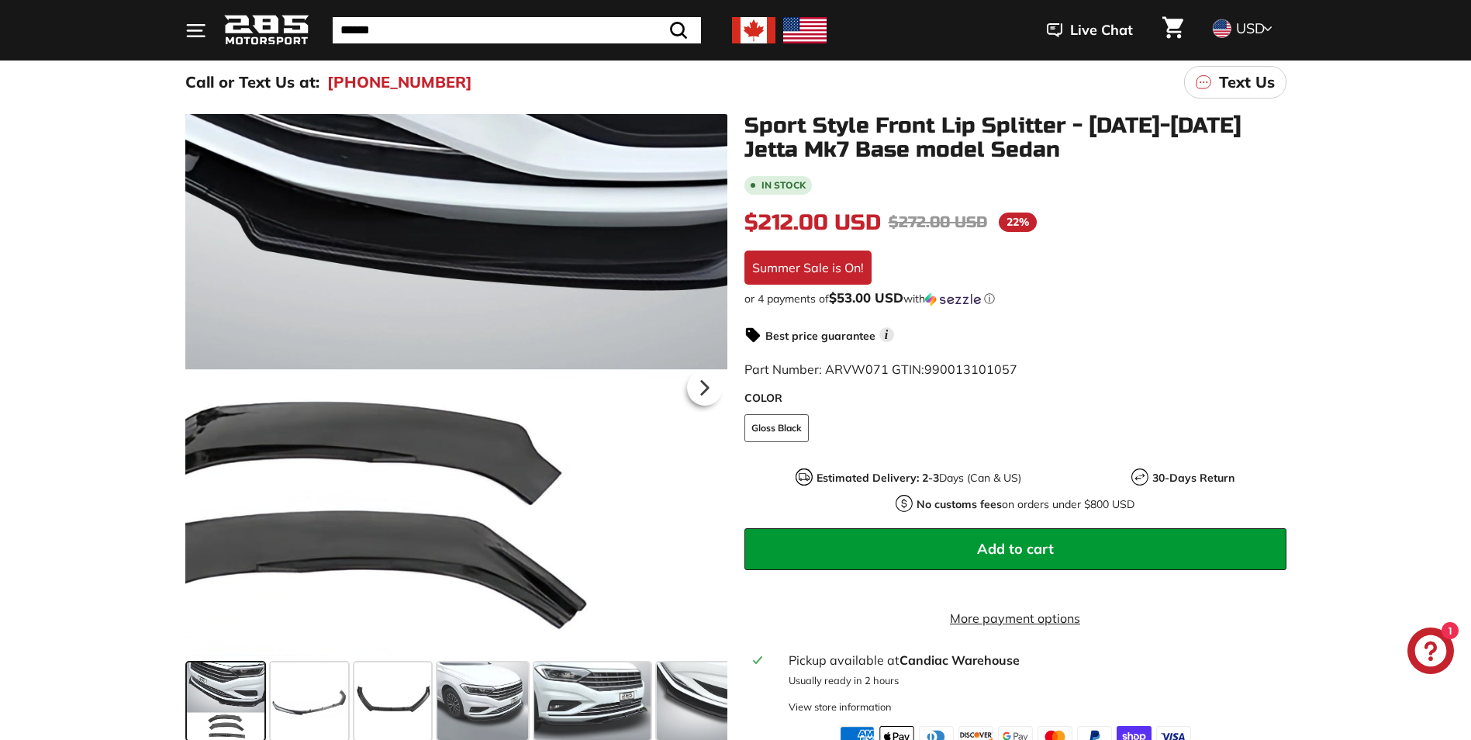
scroll to position [155, 0]
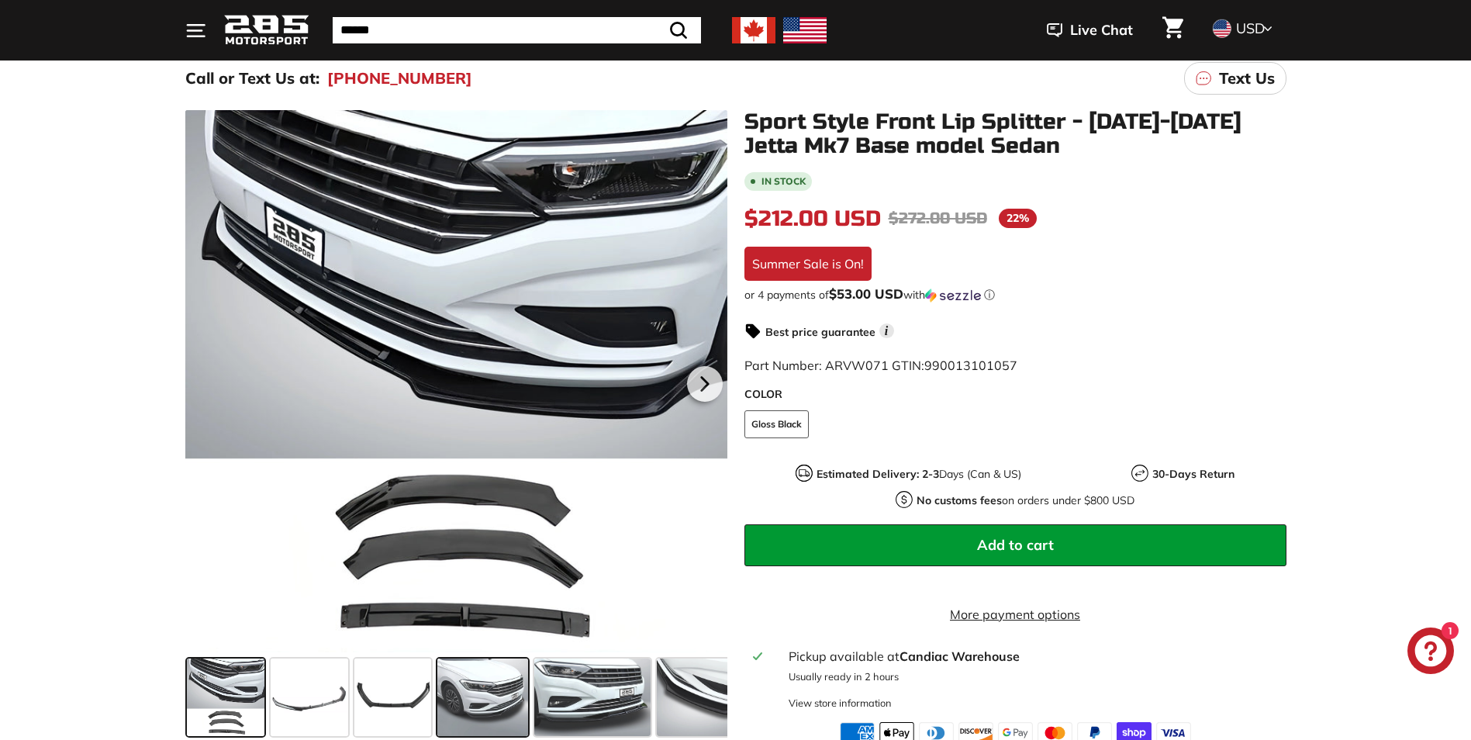
click at [484, 699] on span at bounding box center [482, 697] width 91 height 78
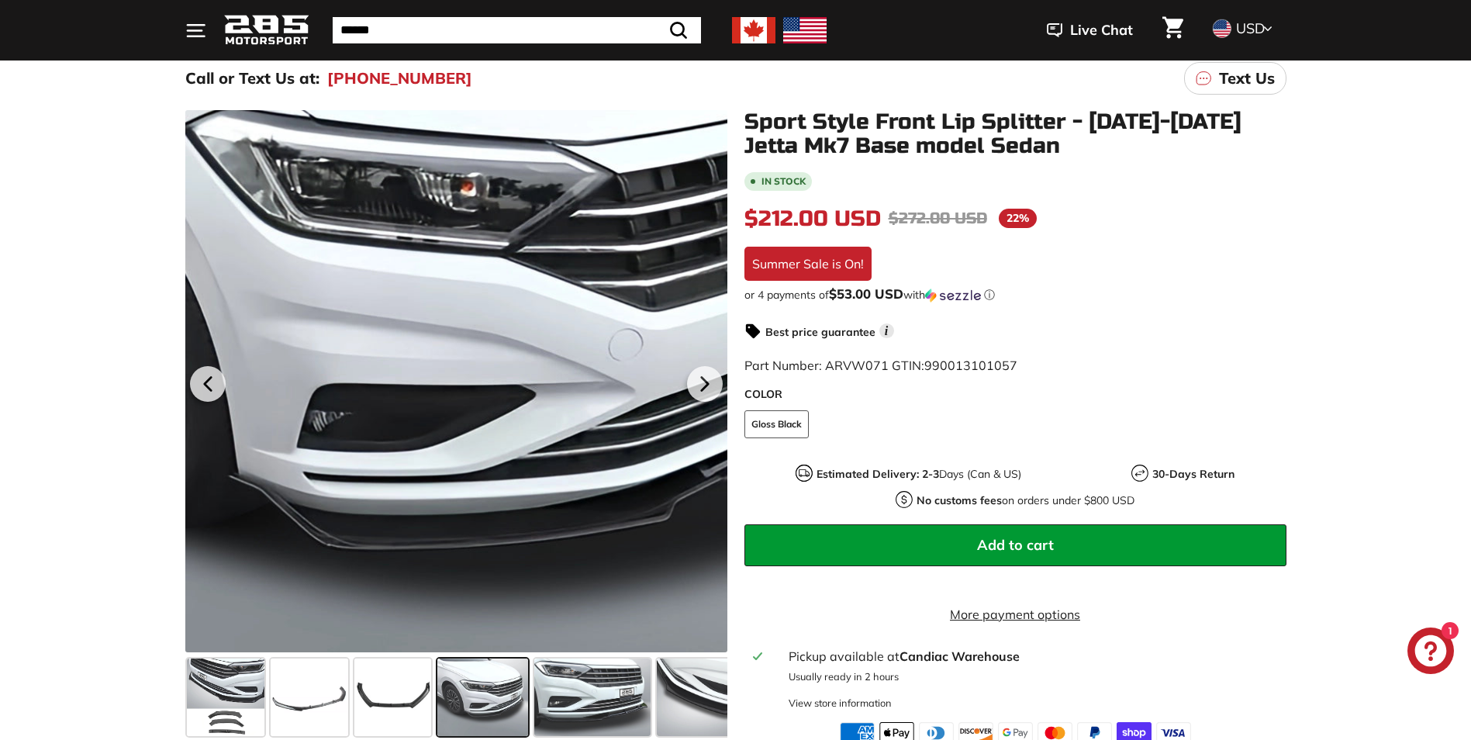
click at [457, 470] on div at bounding box center [456, 381] width 542 height 542
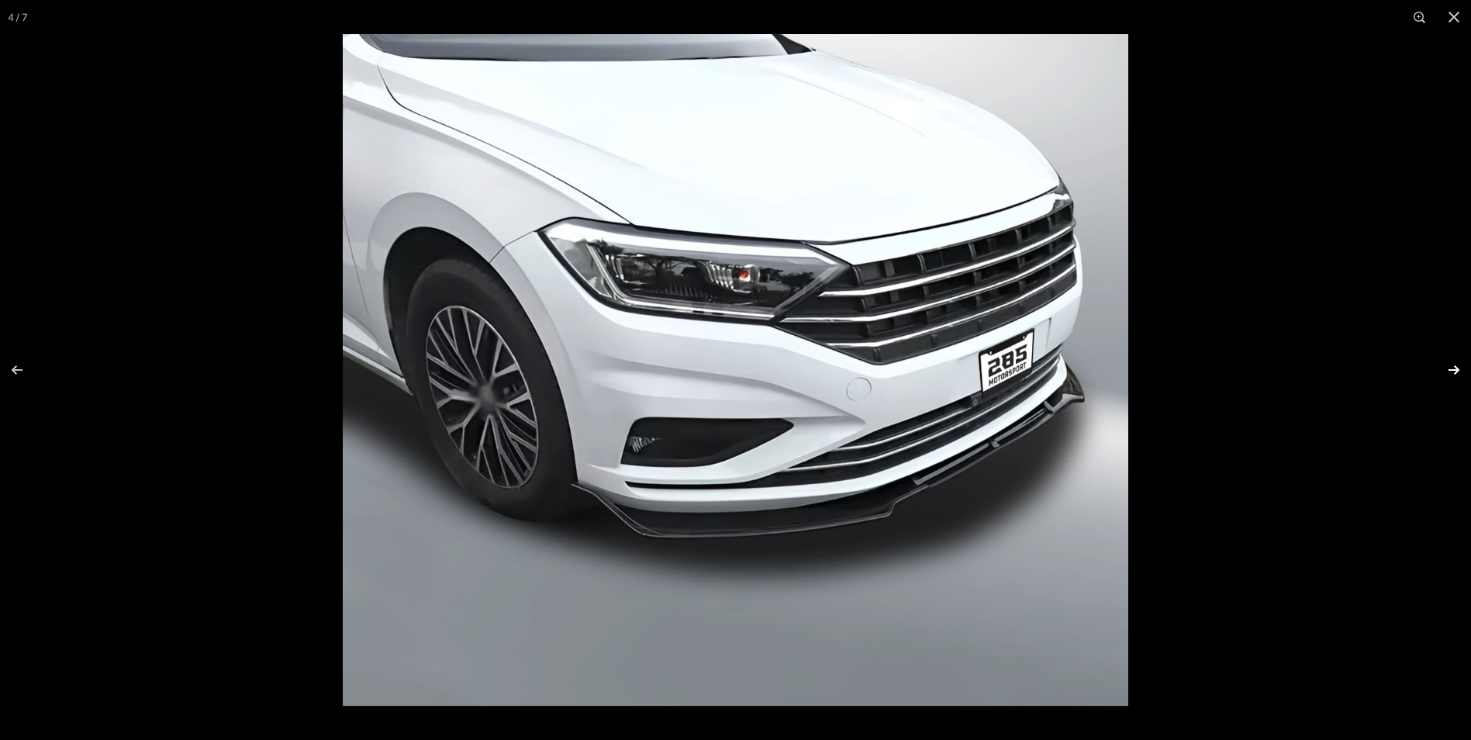
click at [1451, 372] on button at bounding box center [1444, 370] width 54 height 78
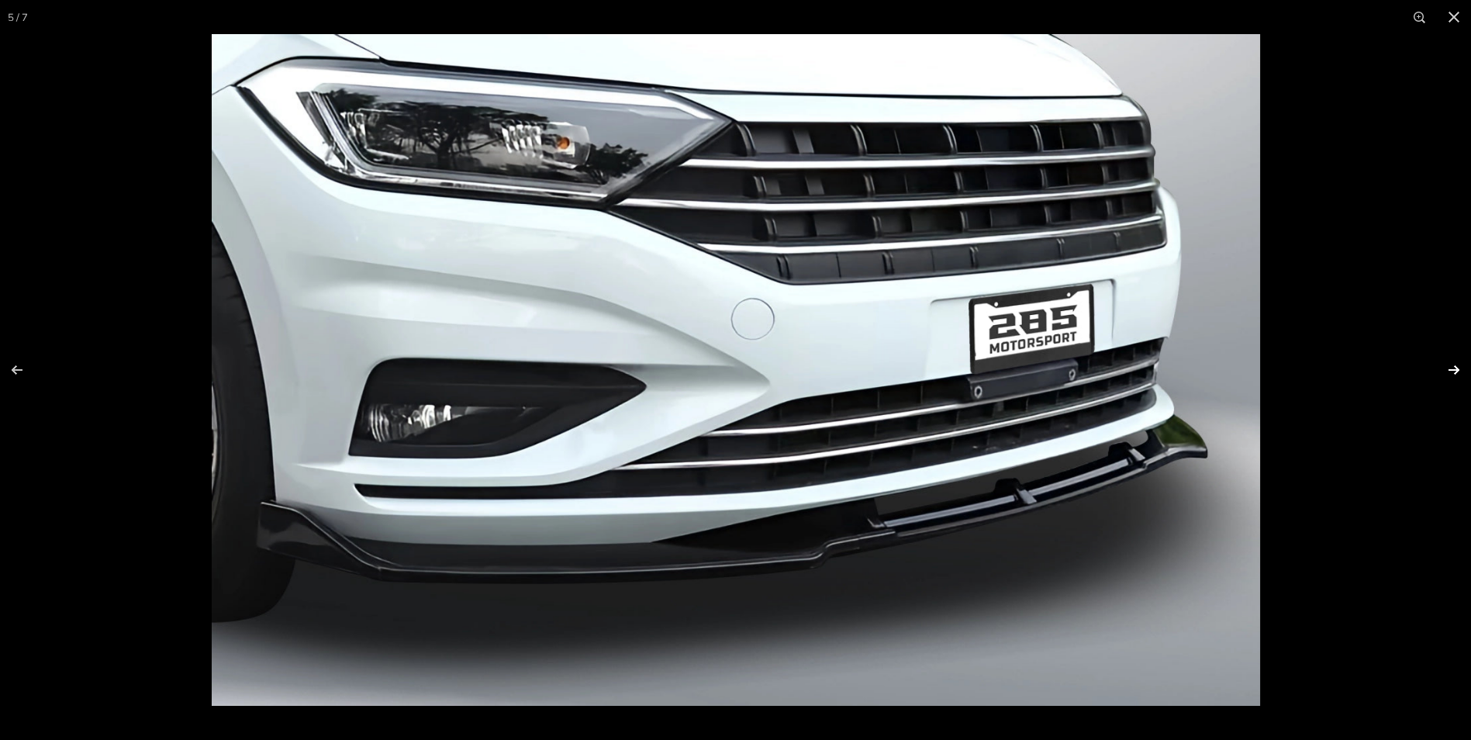
click at [1461, 370] on button at bounding box center [1444, 370] width 54 height 78
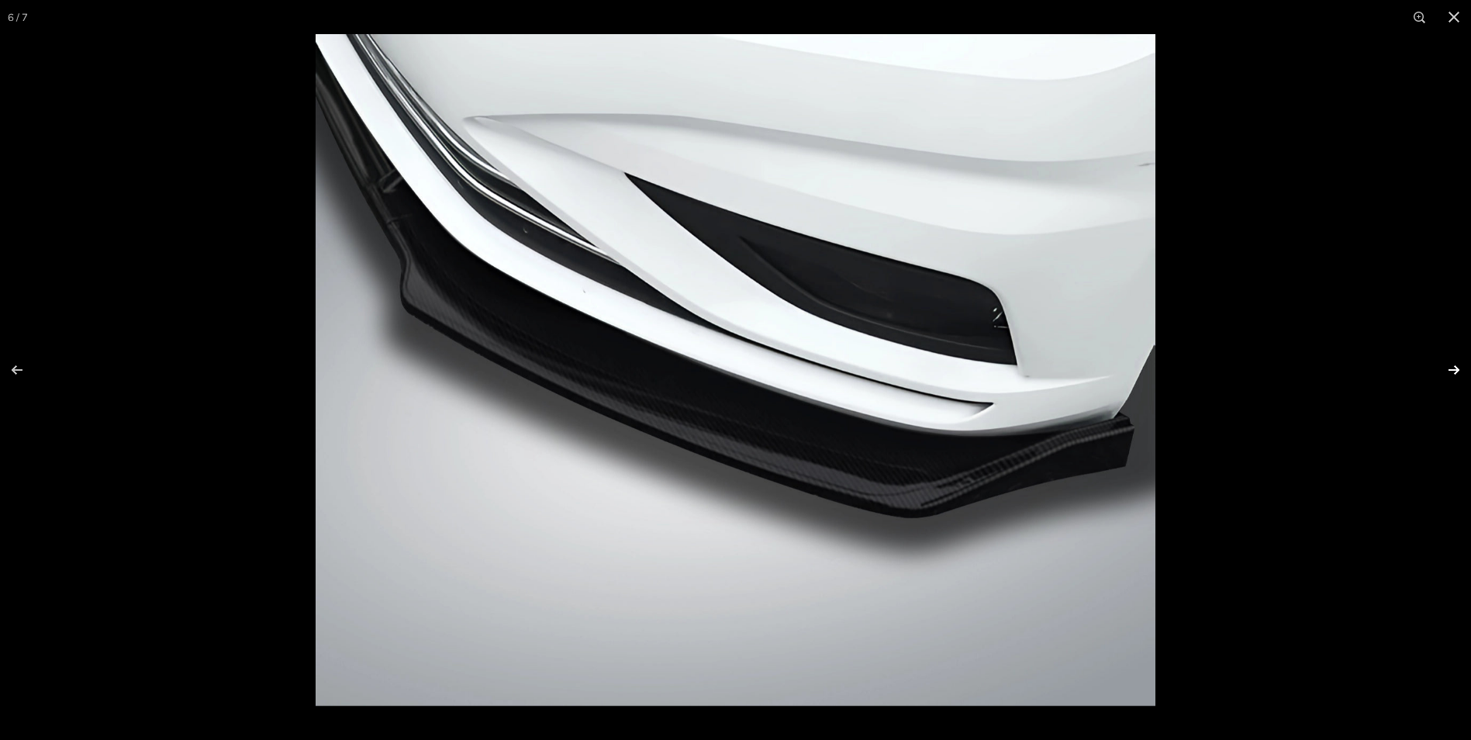
scroll to position [0, 114]
click at [1461, 370] on button at bounding box center [1444, 370] width 54 height 78
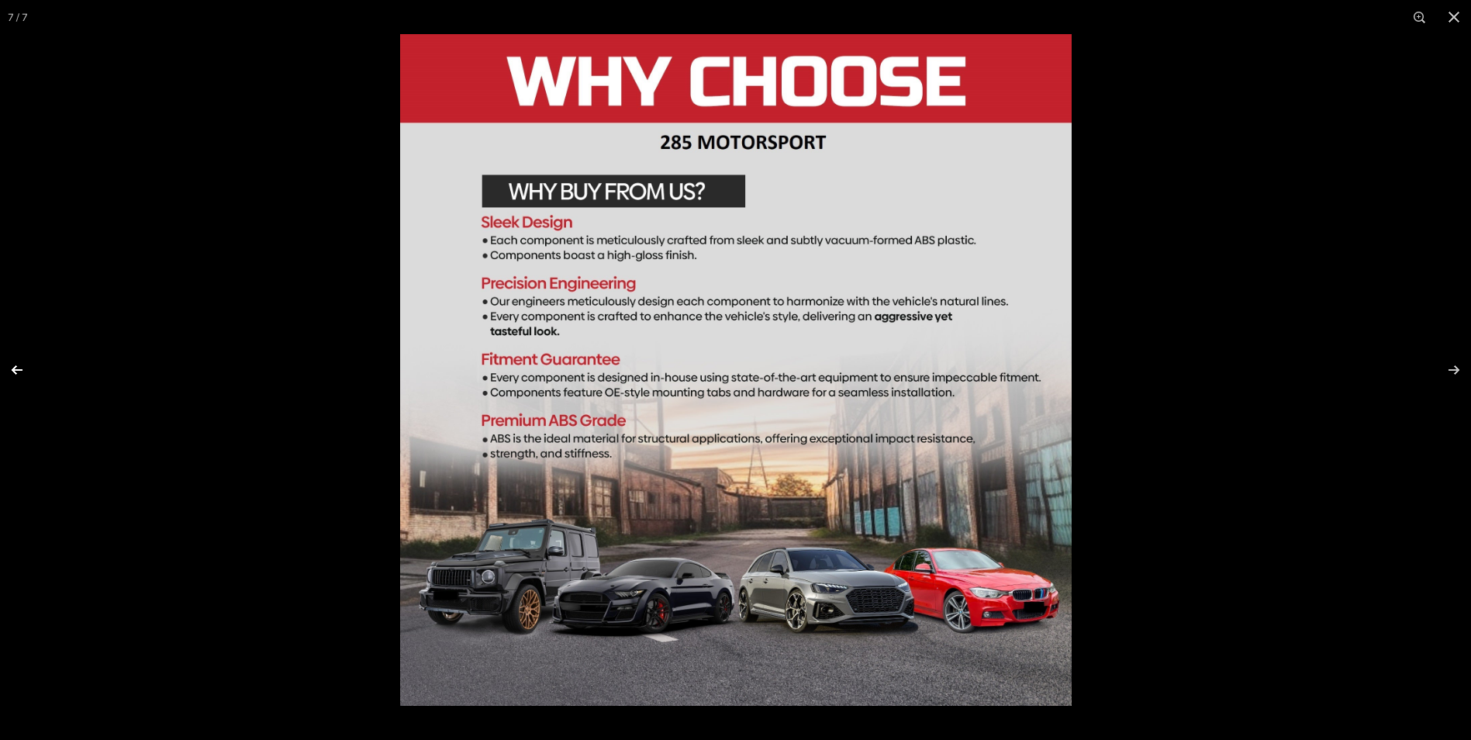
click at [12, 364] on button at bounding box center [27, 370] width 54 height 78
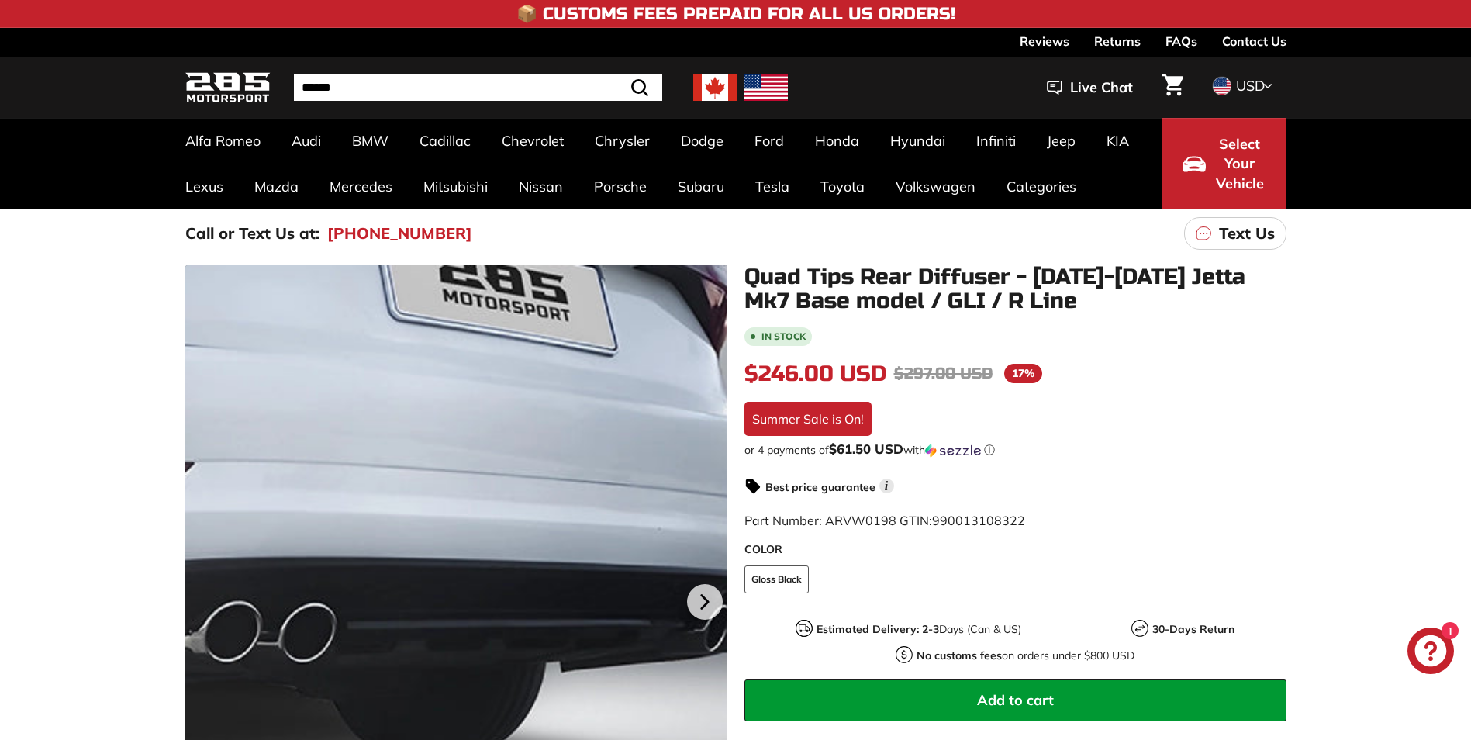
click at [607, 606] on div at bounding box center [456, 599] width 542 height 669
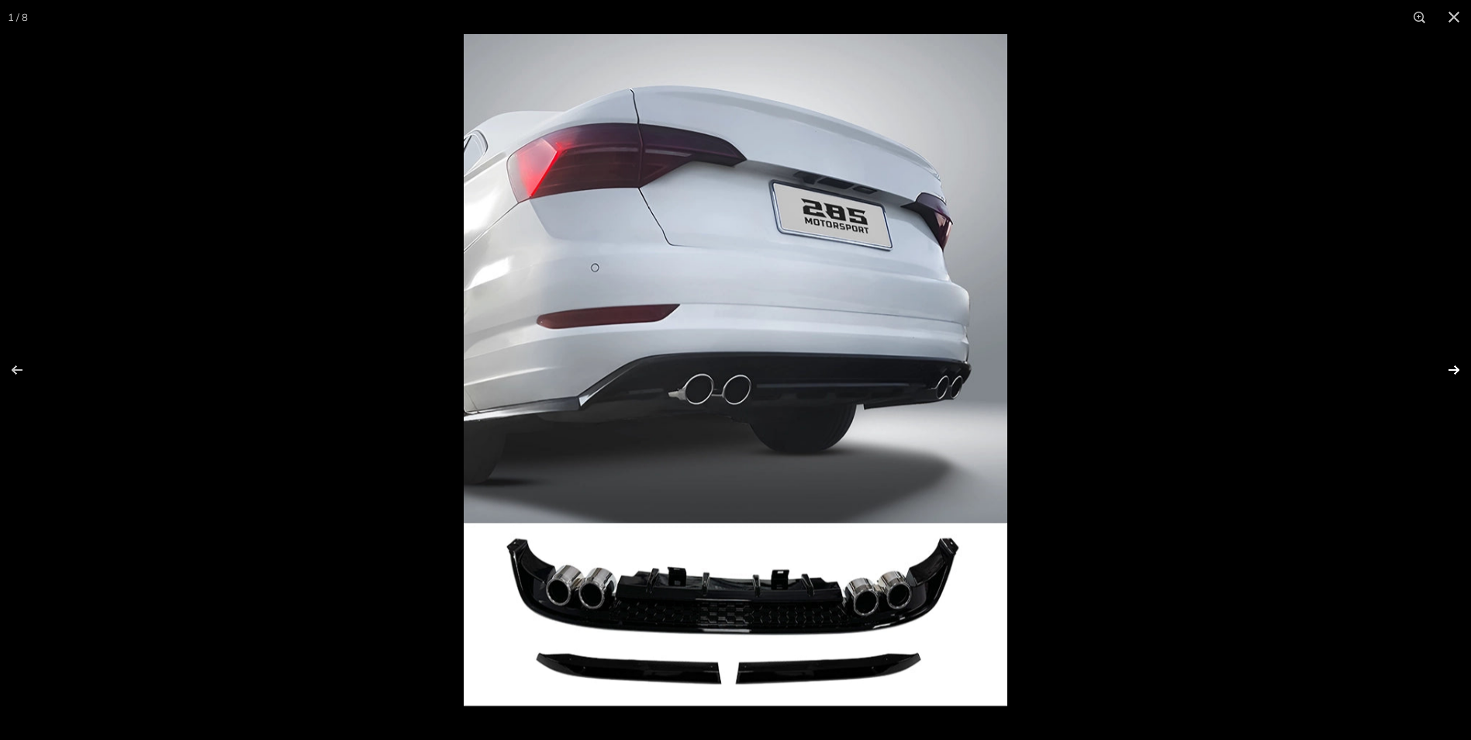
click at [1452, 366] on button at bounding box center [1444, 370] width 54 height 78
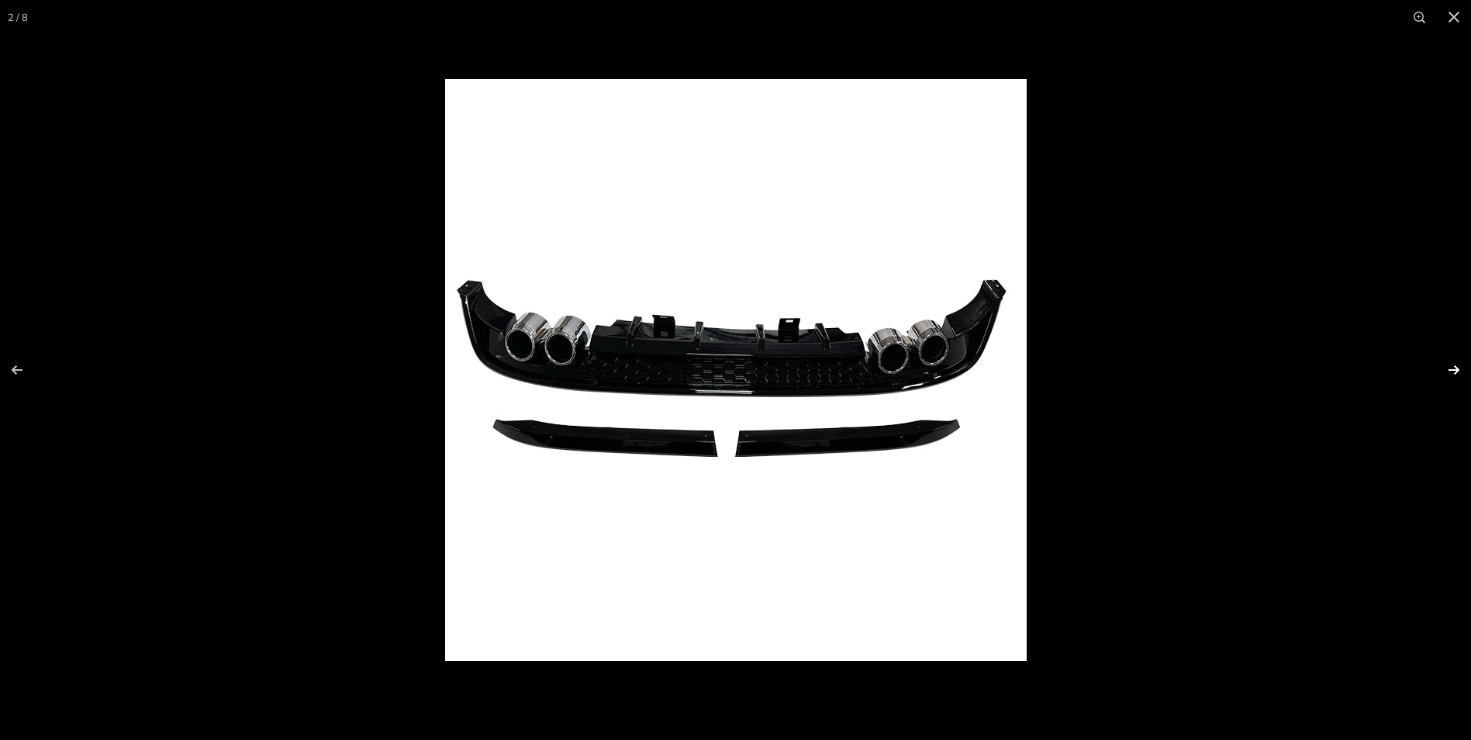
click at [1452, 366] on button at bounding box center [1444, 370] width 54 height 78
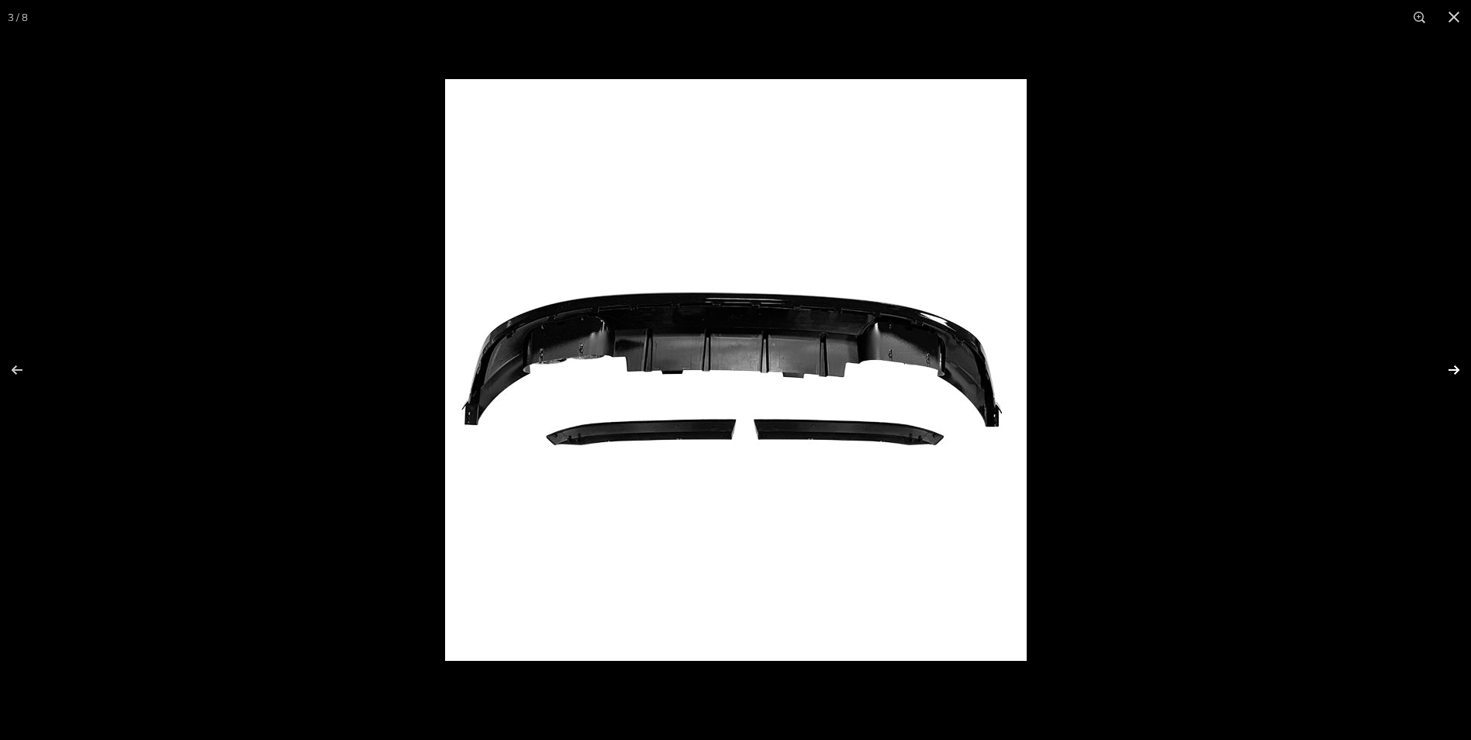
click at [1452, 366] on button at bounding box center [1444, 370] width 54 height 78
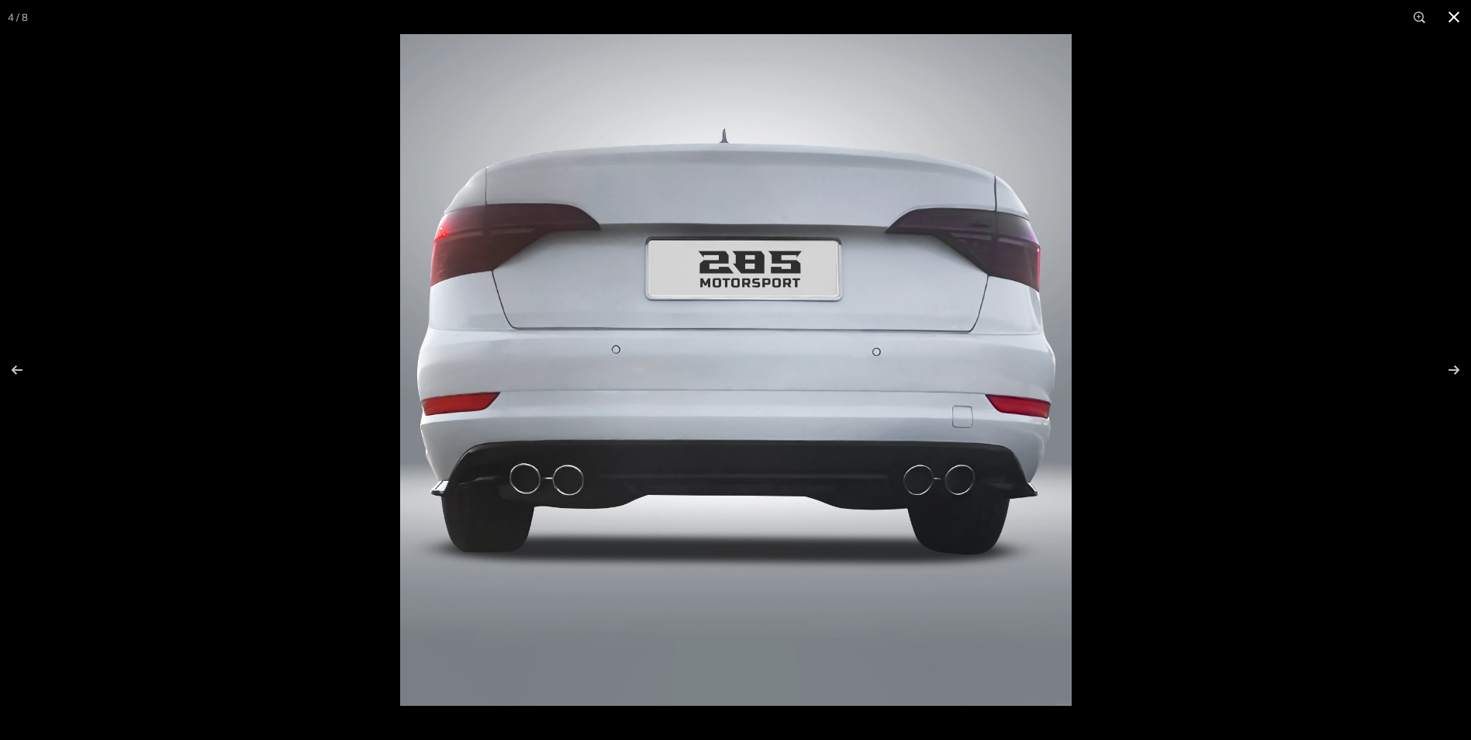
click at [1452, 22] on button at bounding box center [1454, 17] width 34 height 34
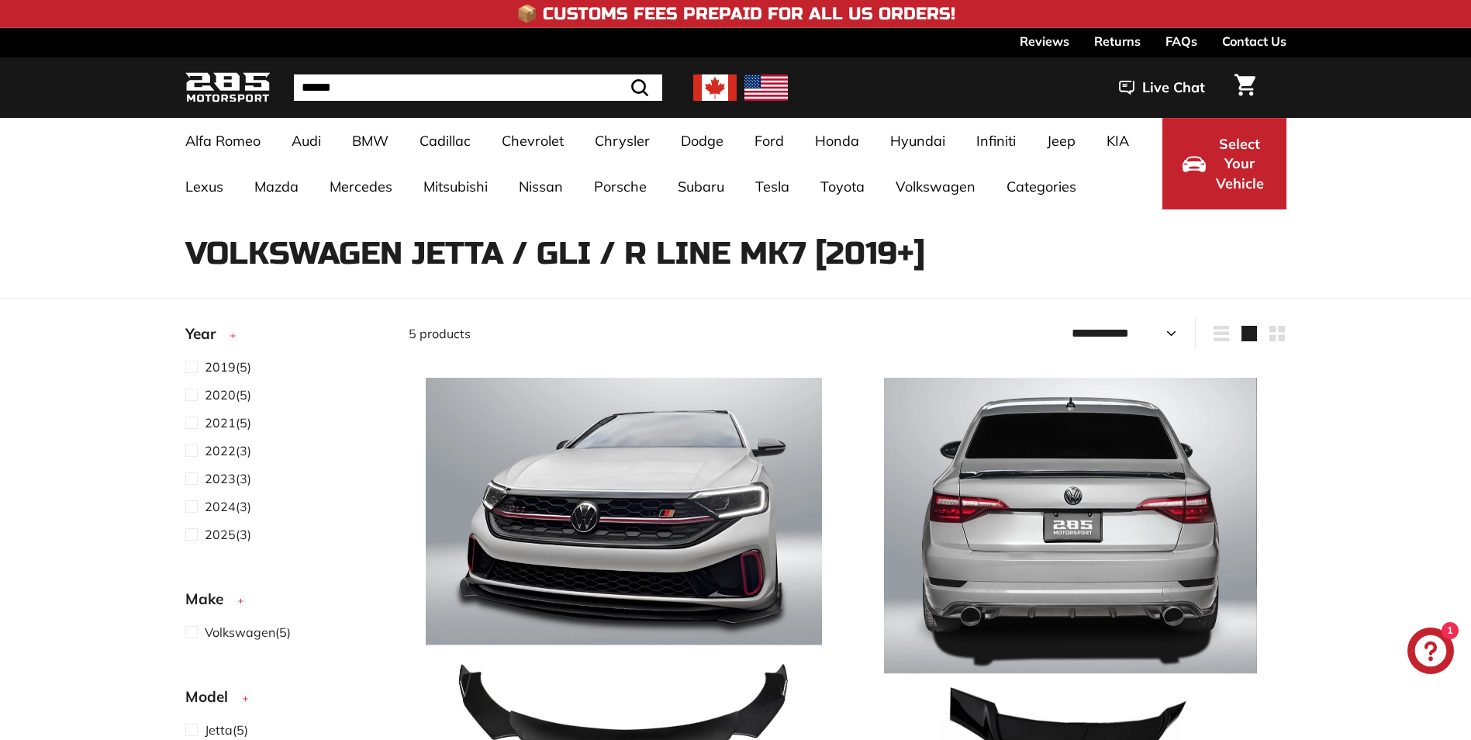
select select "**********"
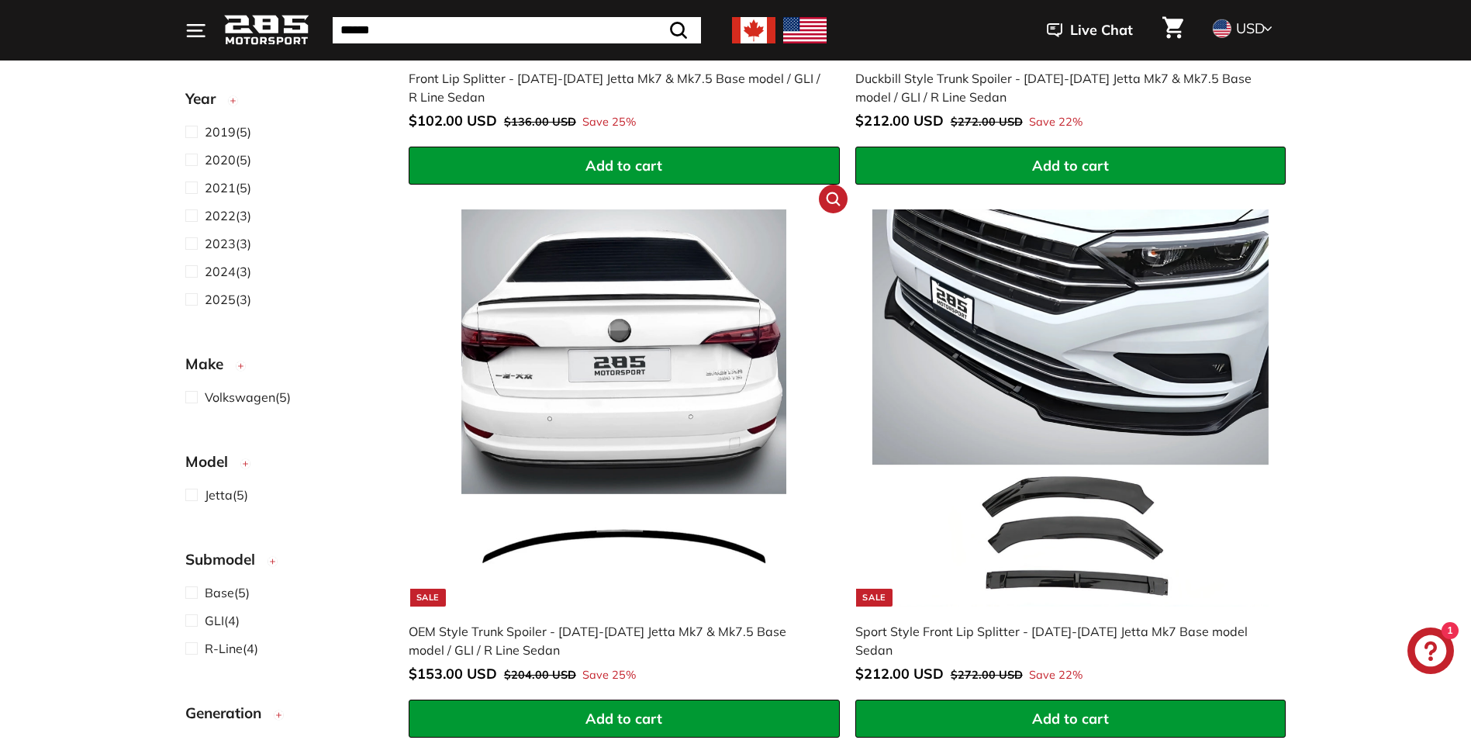
scroll to position [775, 0]
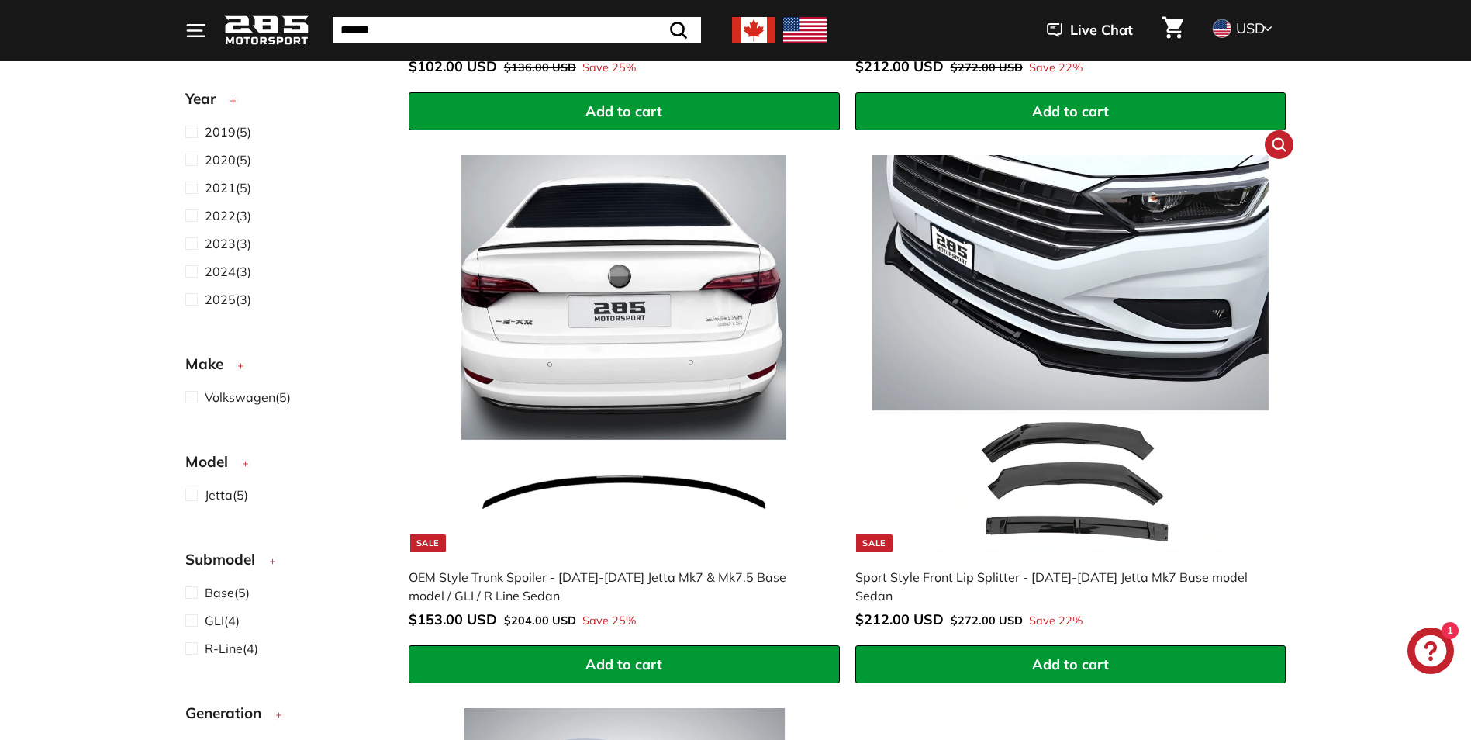
click at [917, 610] on span "$212.00 USD" at bounding box center [899, 619] width 88 height 18
